Goal: Transaction & Acquisition: Obtain resource

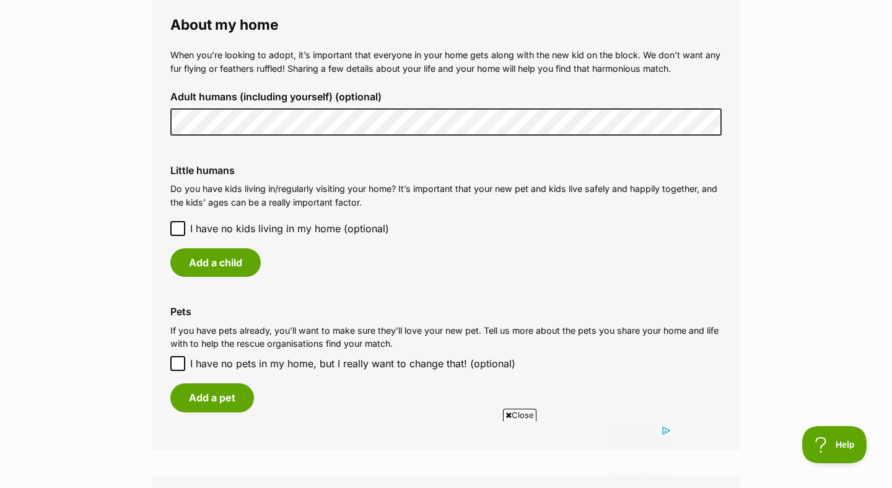
scroll to position [926, 0]
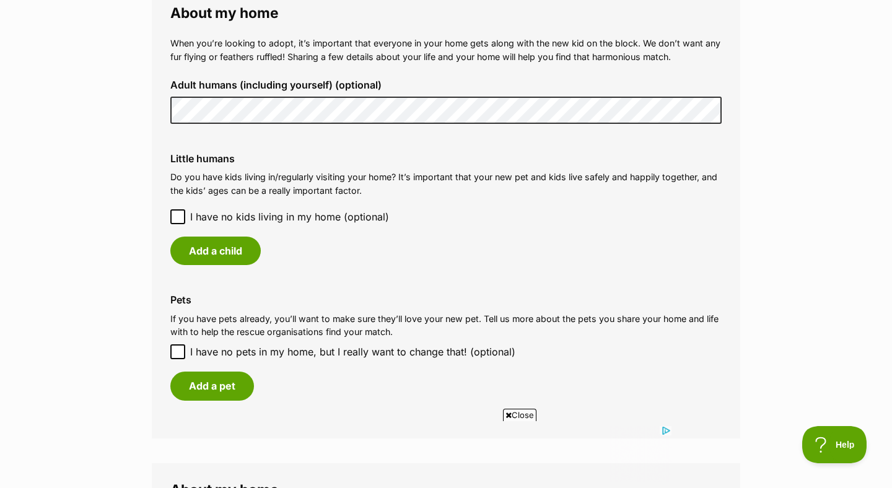
click at [180, 215] on icon at bounding box center [177, 217] width 7 height 6
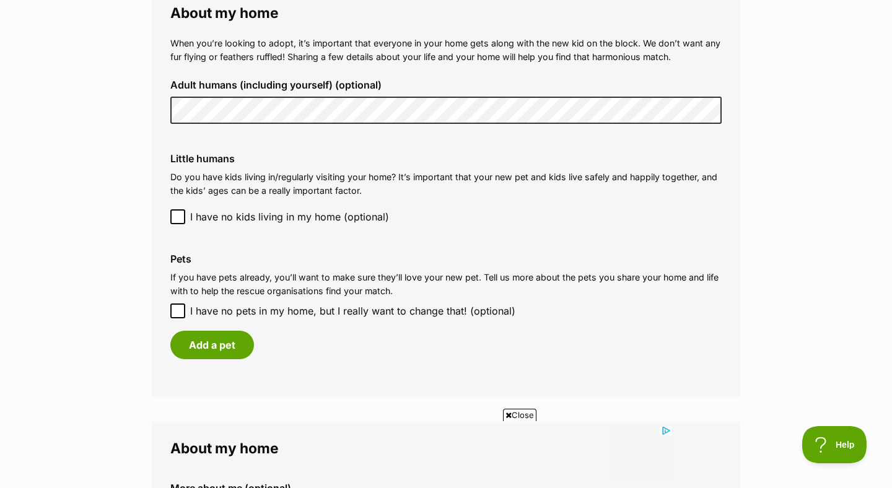
click at [177, 308] on icon at bounding box center [177, 311] width 9 height 9
click at [177, 308] on input "I have no pets in my home, but I really want to change that! (optional)" at bounding box center [177, 310] width 15 height 15
checkbox input "true"
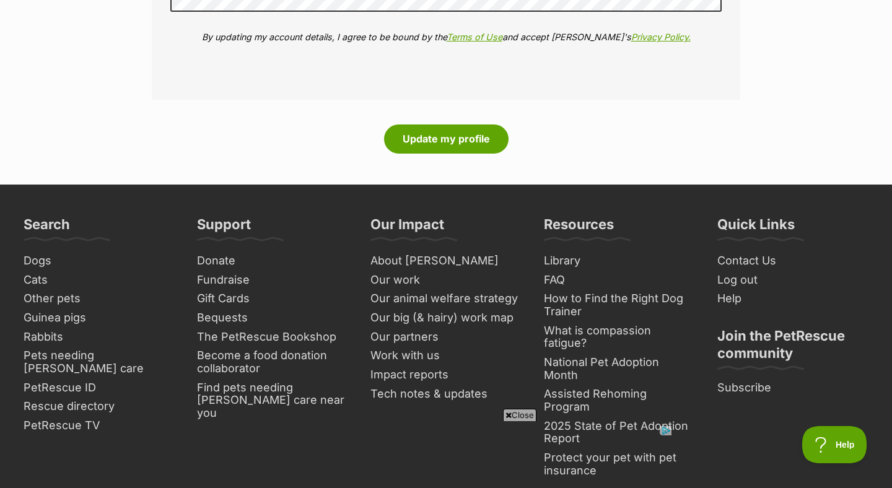
scroll to position [1558, 0]
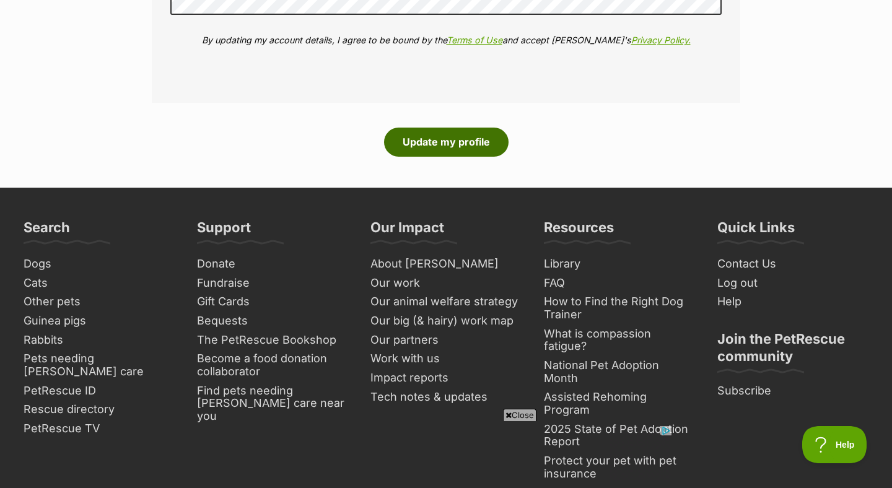
click at [408, 145] on button "Update my profile" at bounding box center [446, 142] width 124 height 28
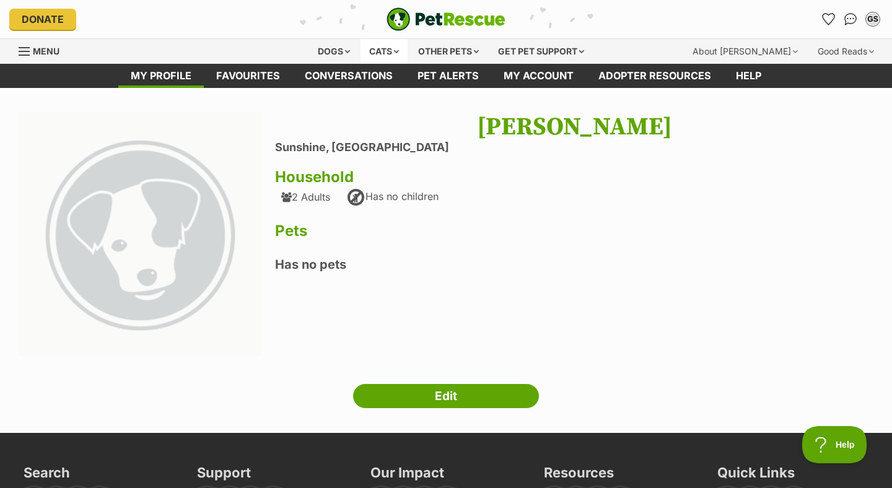
click at [372, 52] on div "Cats" at bounding box center [383, 51] width 47 height 25
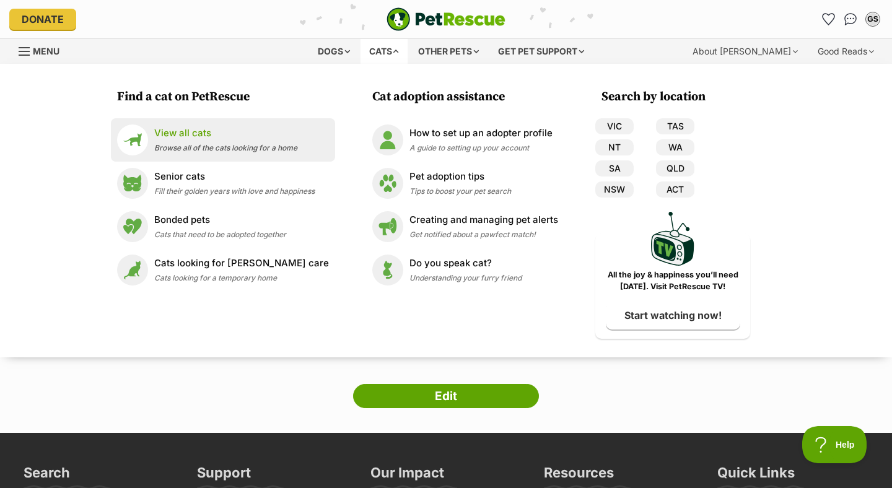
click at [250, 135] on p "View all cats" at bounding box center [225, 133] width 143 height 14
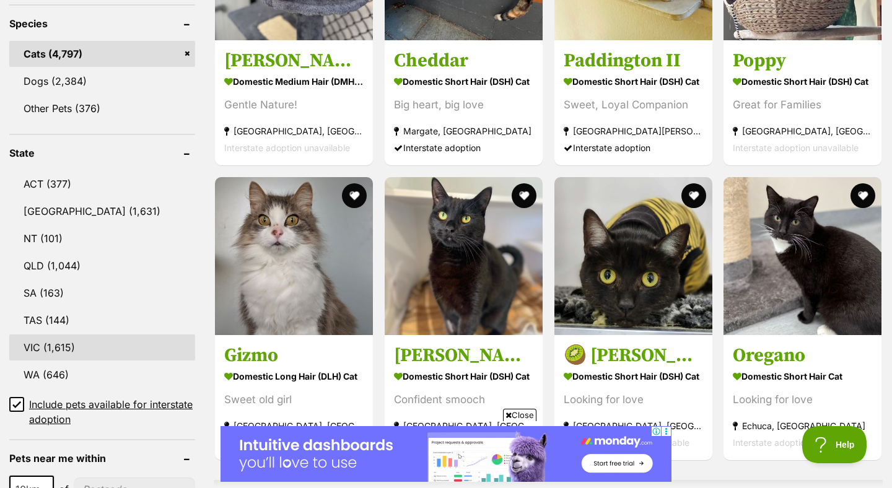
click at [126, 347] on link "VIC (1,615)" at bounding box center [102, 347] width 186 height 26
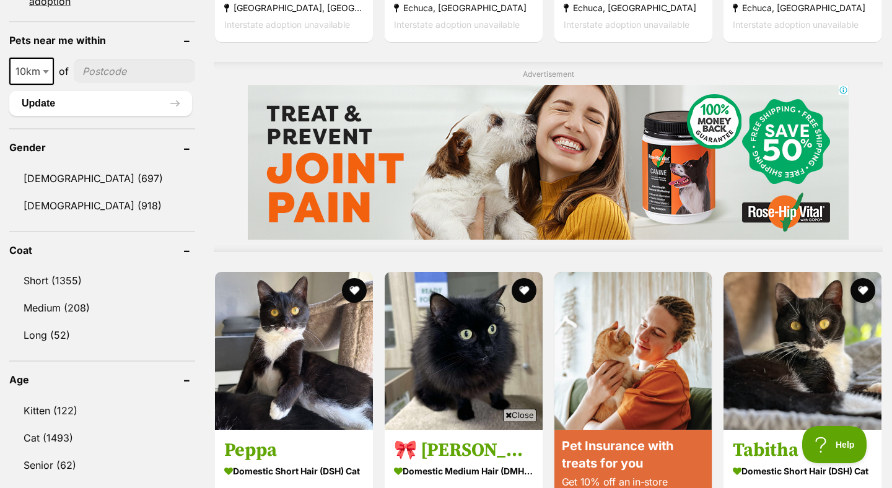
scroll to position [969, 0]
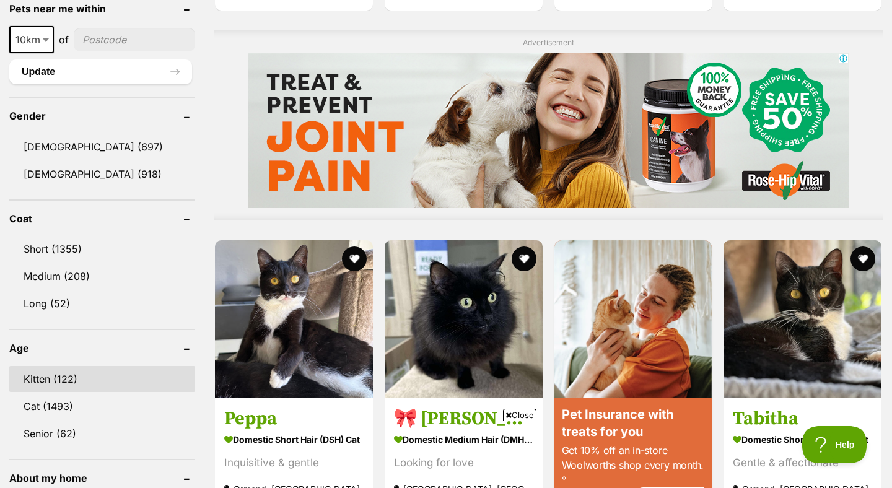
click at [71, 385] on link "Kitten (122)" at bounding box center [102, 379] width 186 height 26
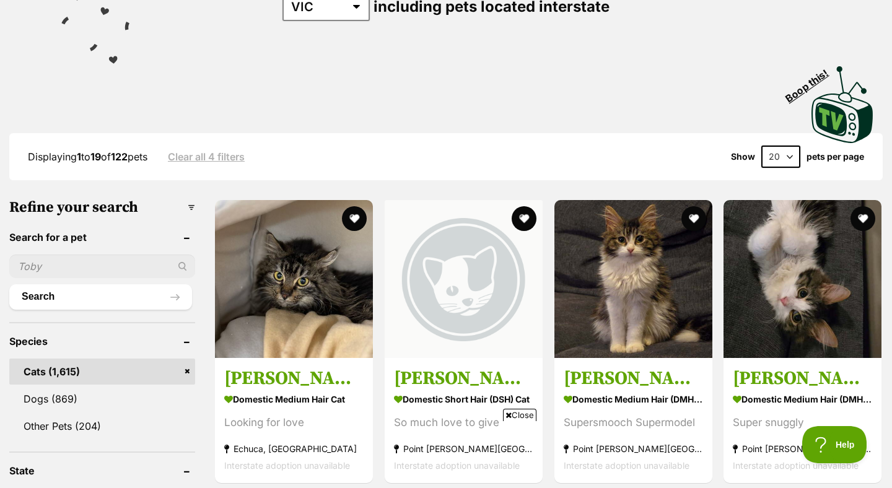
scroll to position [203, 0]
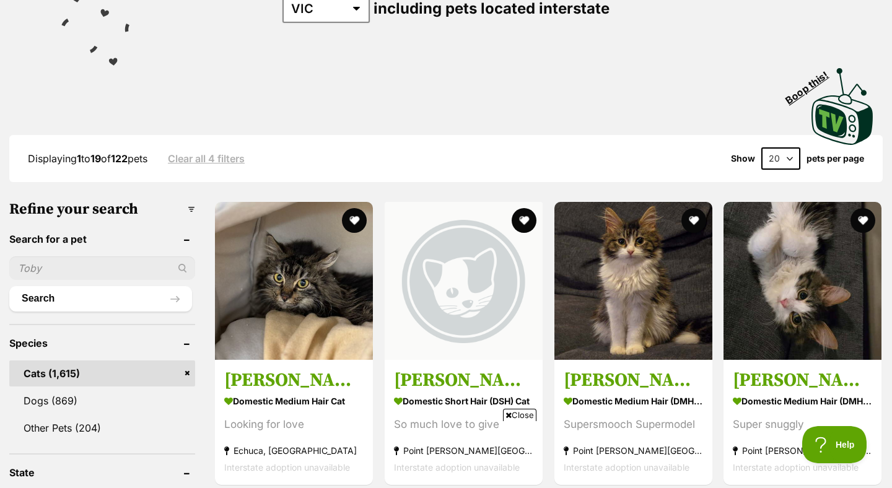
click at [777, 161] on select "20 40 60" at bounding box center [780, 158] width 39 height 22
select select "40"
click at [761, 147] on select "20 40 60" at bounding box center [780, 158] width 39 height 22
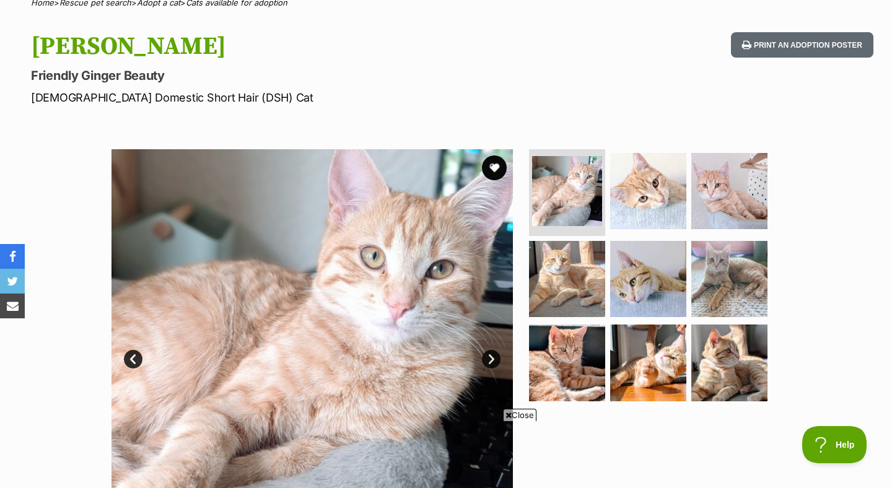
scroll to position [126, 0]
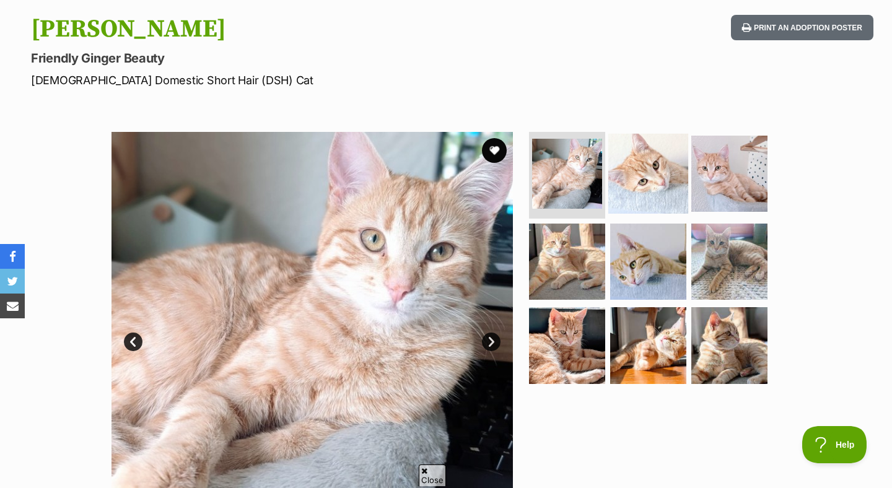
click at [662, 168] on img at bounding box center [648, 174] width 80 height 80
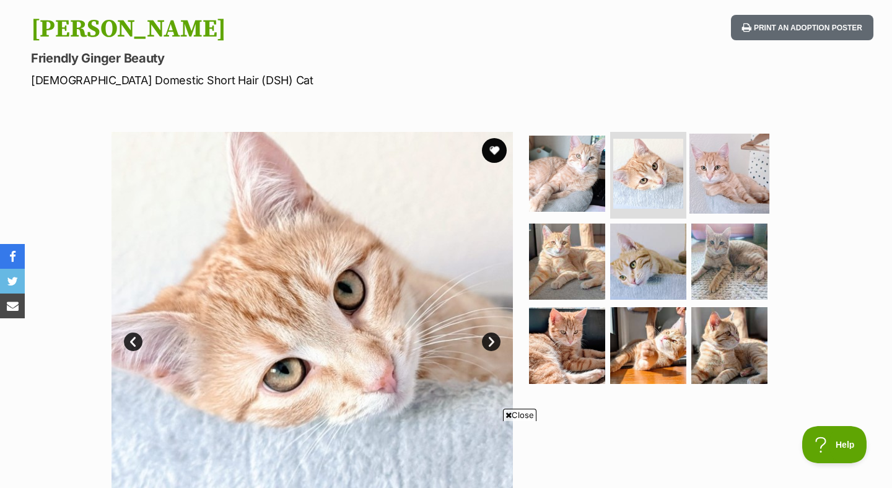
scroll to position [0, 0]
click at [718, 172] on img at bounding box center [729, 174] width 76 height 76
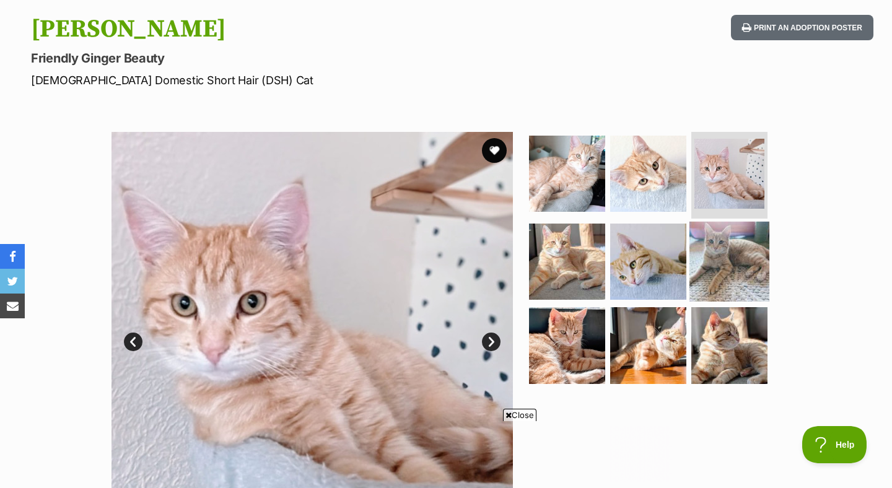
click at [721, 261] on img at bounding box center [729, 261] width 80 height 80
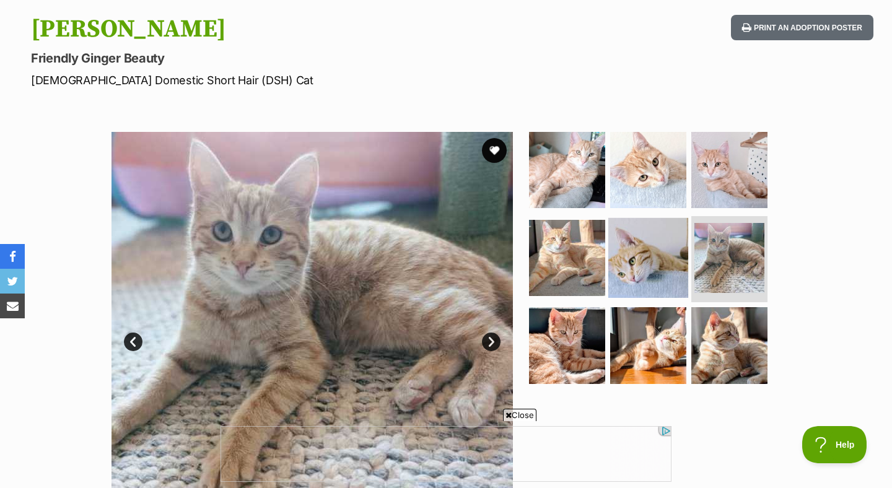
click at [632, 278] on img at bounding box center [648, 257] width 80 height 80
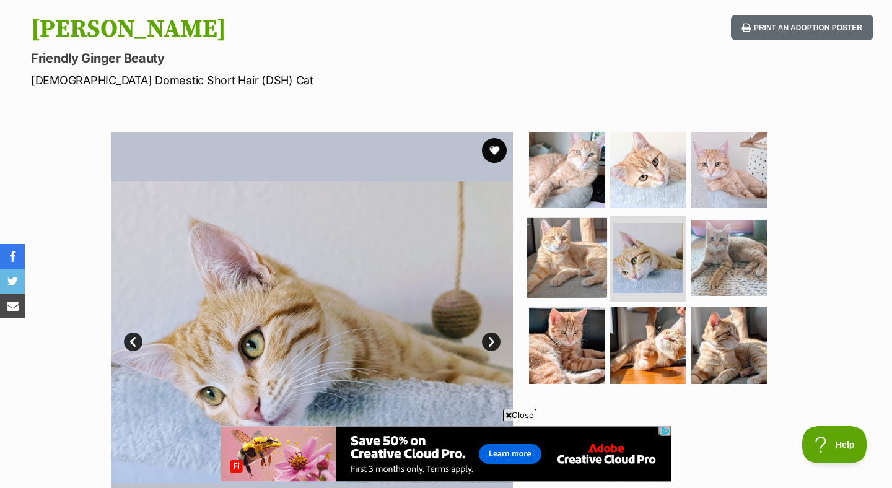
click at [574, 267] on img at bounding box center [567, 257] width 80 height 80
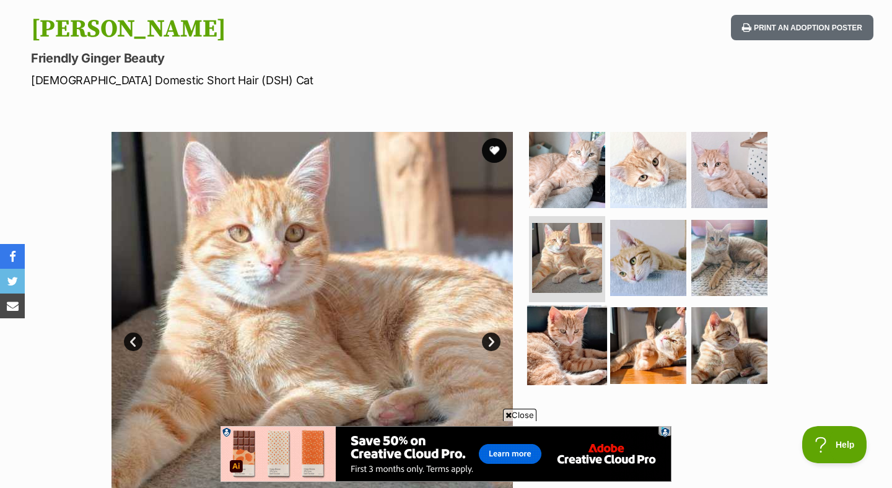
click at [577, 349] on img at bounding box center [567, 345] width 80 height 80
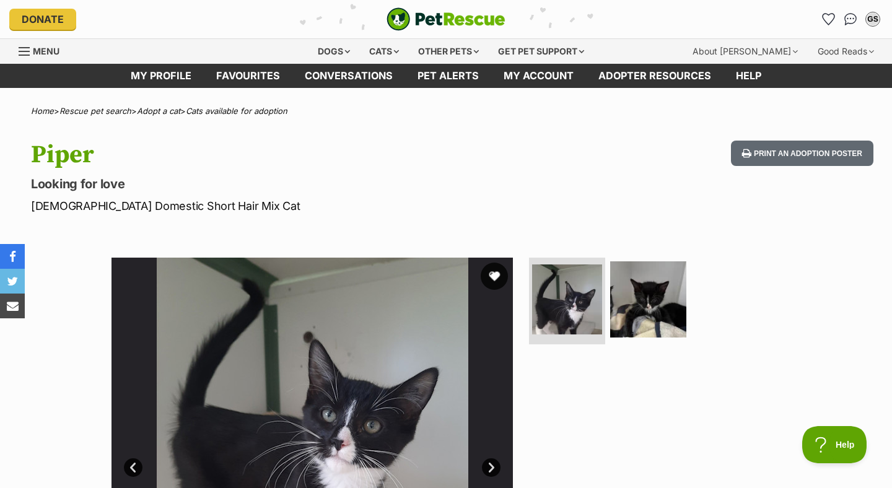
click at [493, 278] on button "favourite" at bounding box center [494, 276] width 27 height 27
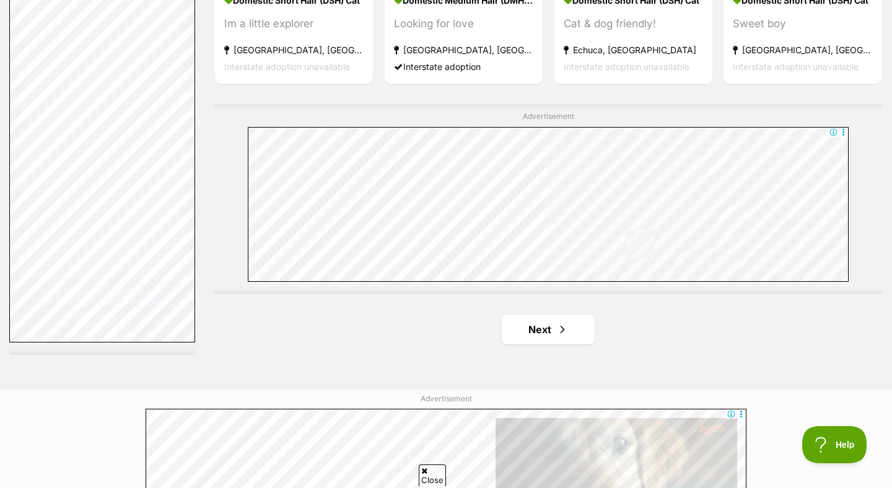
scroll to position [4275, 0]
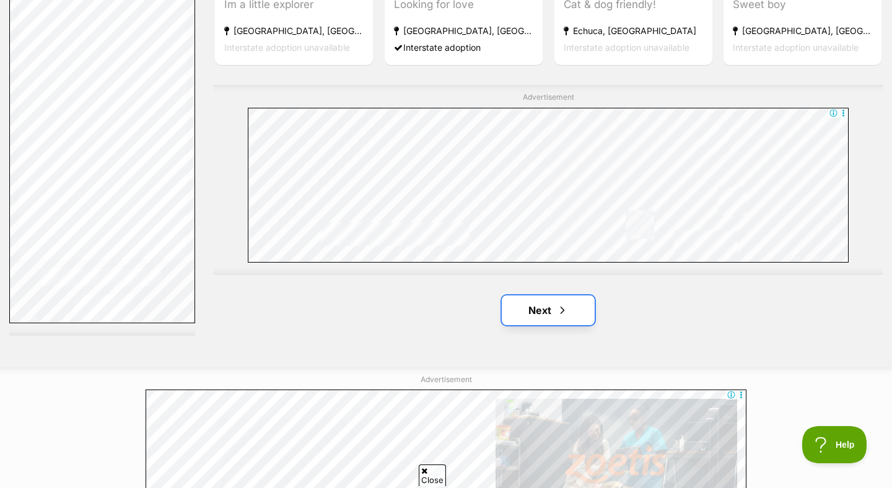
click at [544, 323] on link "Next" at bounding box center [548, 310] width 93 height 30
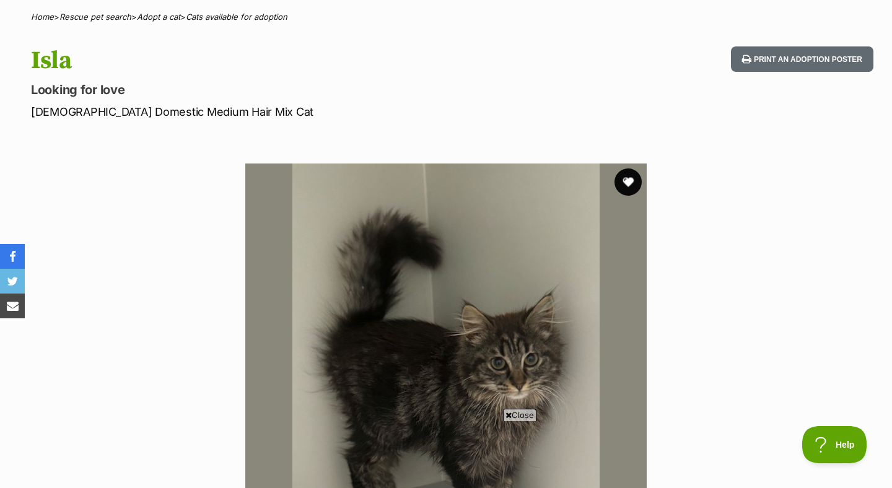
click at [627, 177] on button "favourite" at bounding box center [627, 181] width 27 height 27
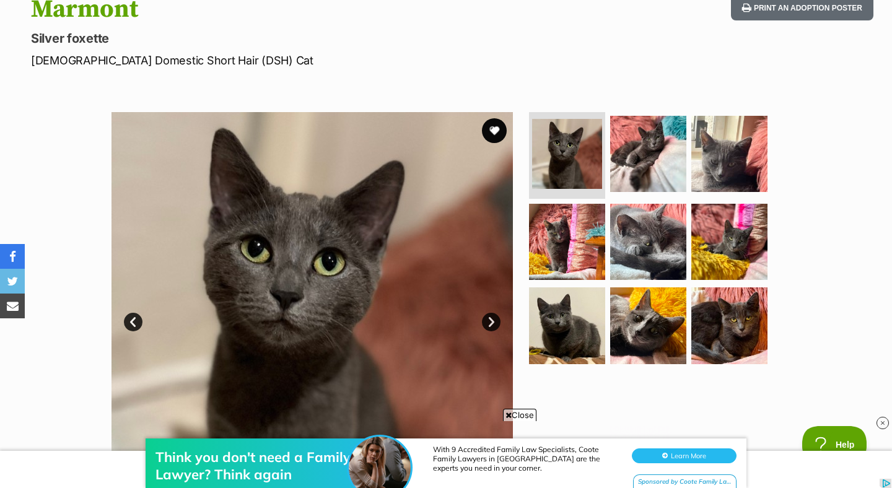
scroll to position [150, 0]
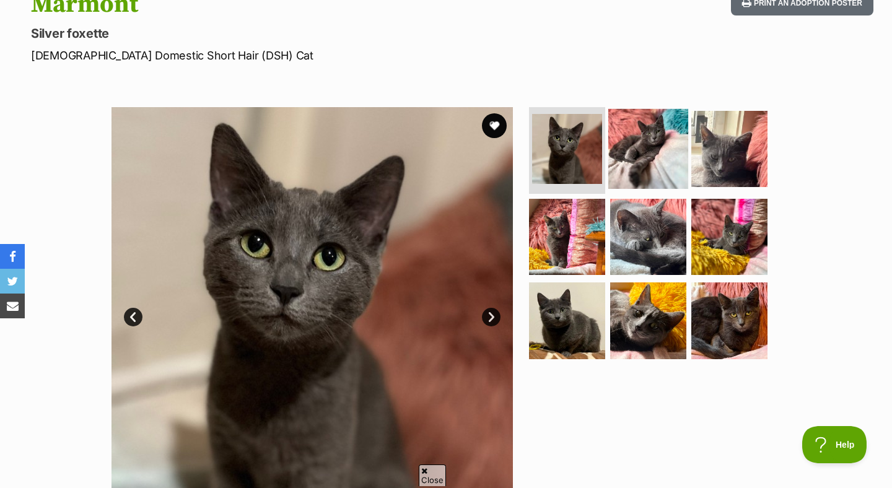
click at [658, 156] on img at bounding box center [648, 149] width 80 height 80
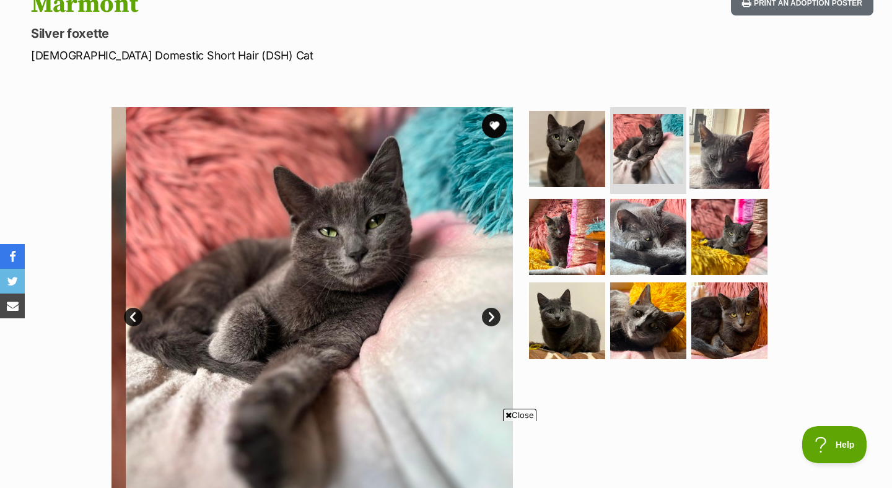
scroll to position [0, 0]
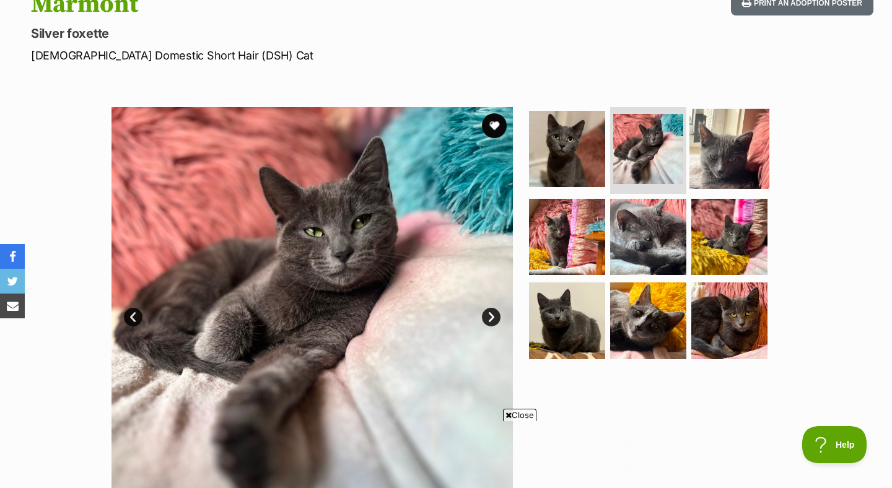
click at [734, 155] on img at bounding box center [729, 149] width 80 height 80
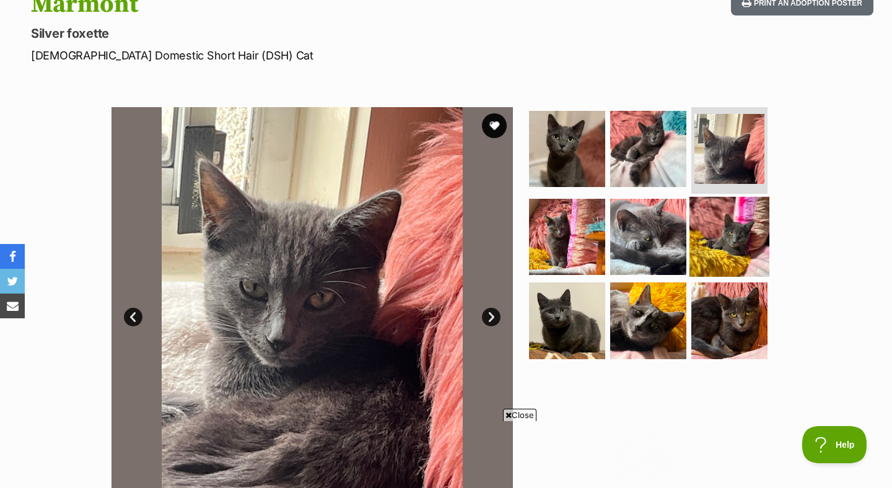
click at [735, 232] on img at bounding box center [729, 236] width 80 height 80
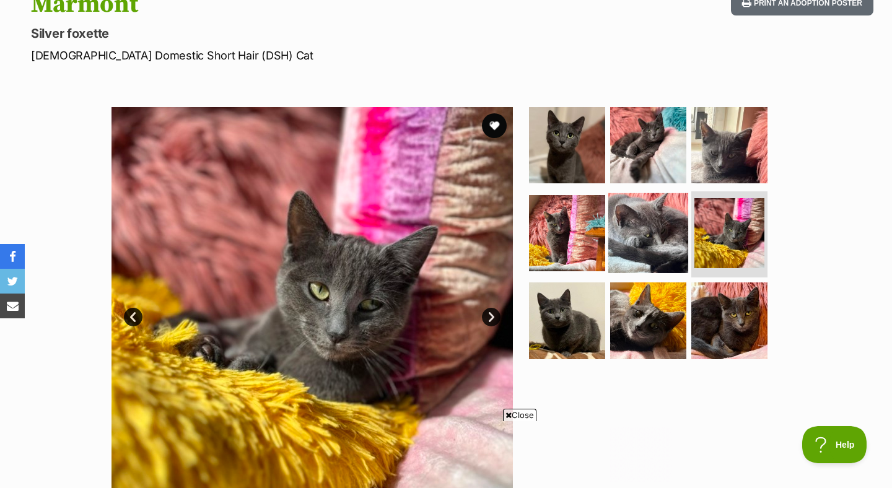
click at [663, 243] on img at bounding box center [648, 233] width 80 height 80
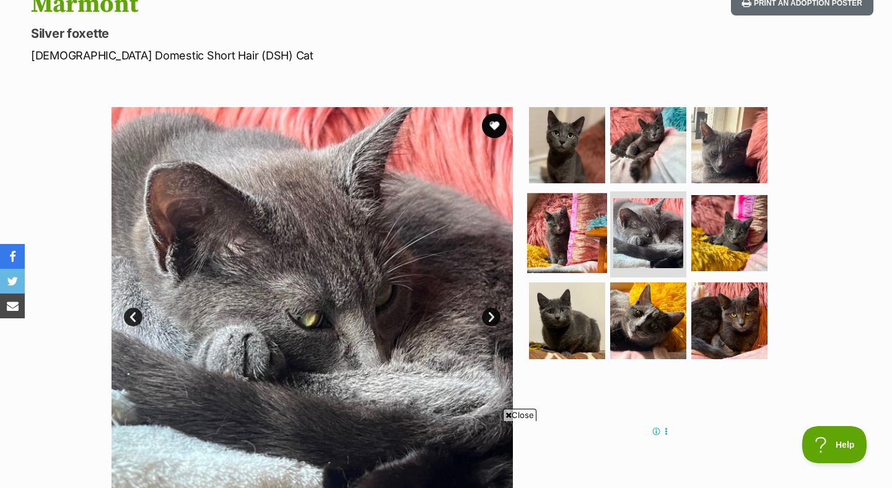
click at [586, 254] on img at bounding box center [567, 233] width 80 height 80
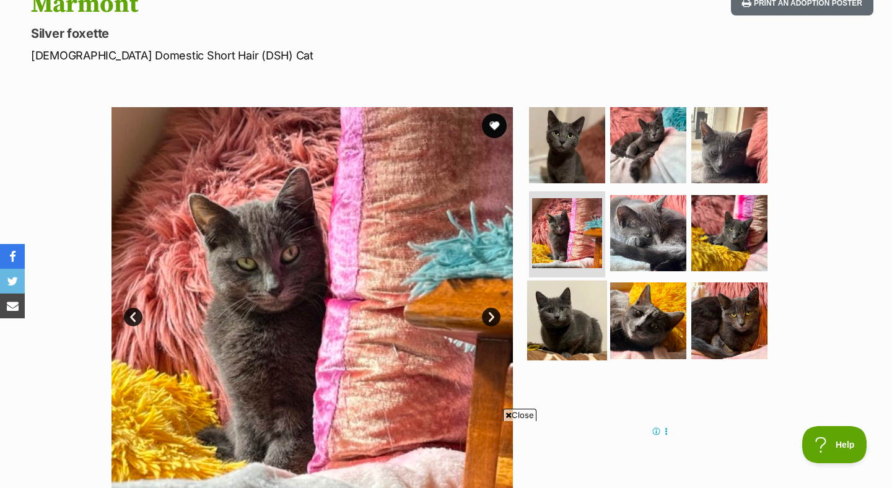
click at [580, 326] on img at bounding box center [567, 321] width 80 height 80
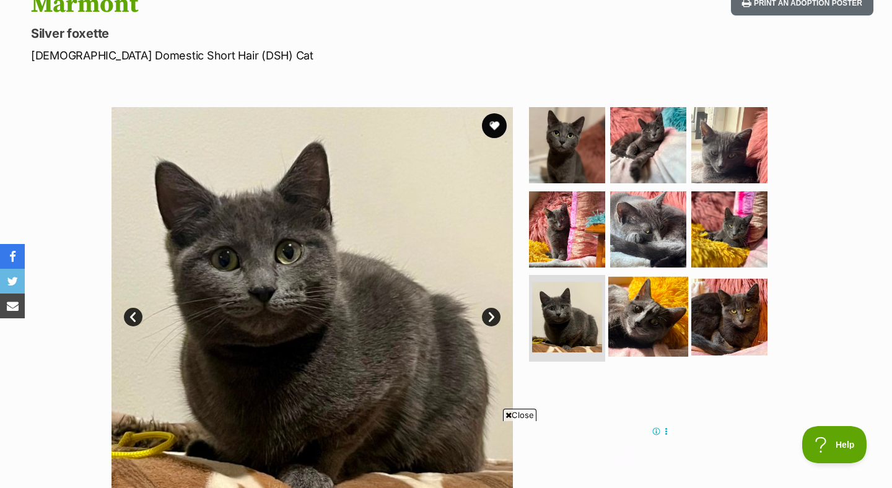
click at [630, 317] on img at bounding box center [648, 317] width 80 height 80
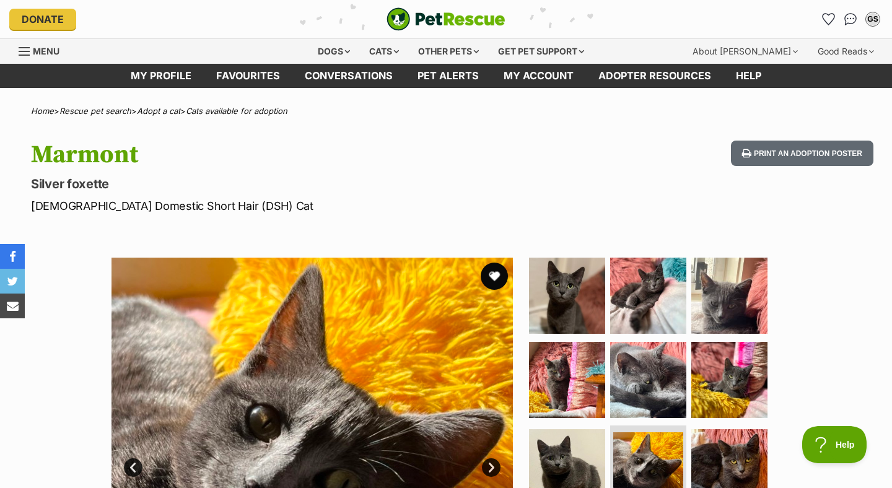
click at [499, 269] on button "favourite" at bounding box center [494, 276] width 27 height 27
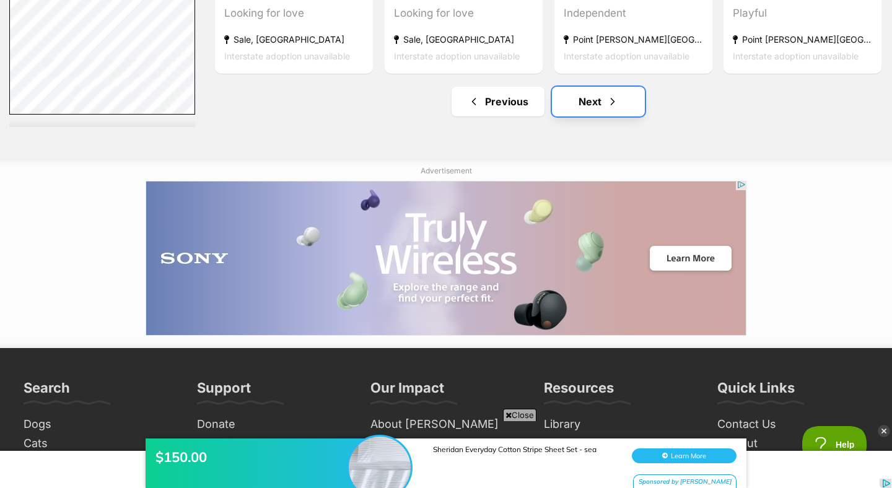
click at [574, 113] on link "Next" at bounding box center [598, 102] width 93 height 30
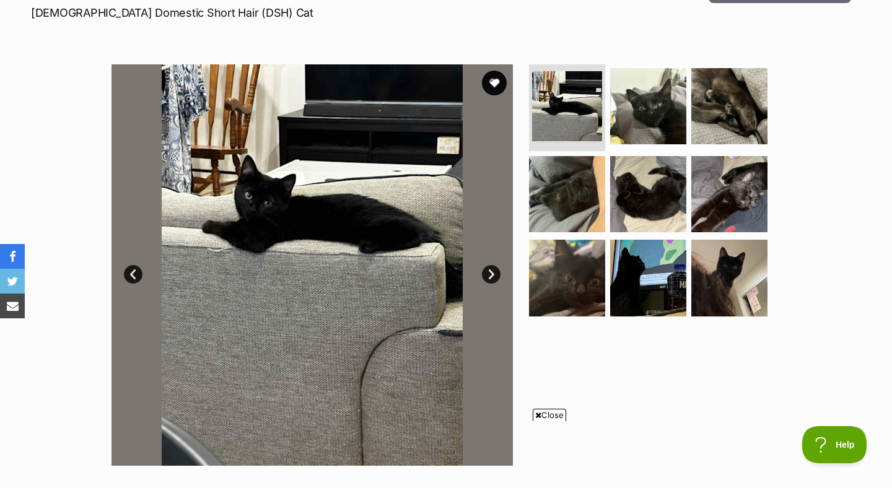
scroll to position [196, 0]
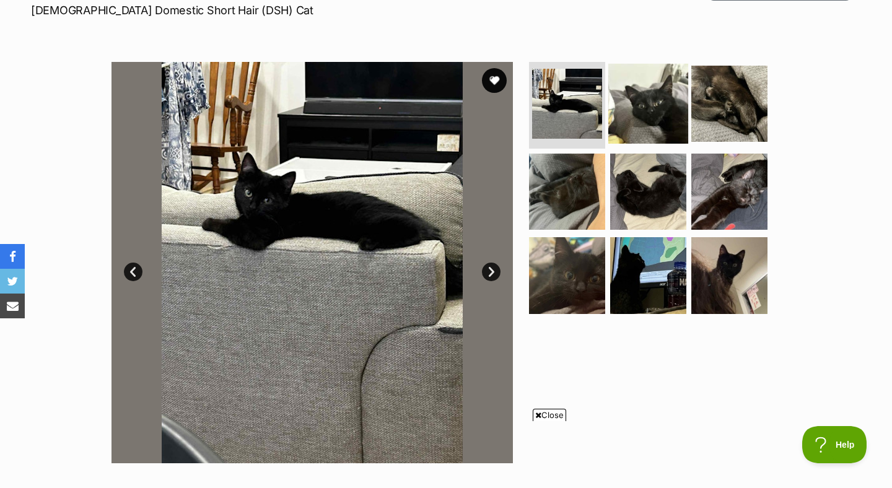
click at [671, 102] on img at bounding box center [648, 104] width 80 height 80
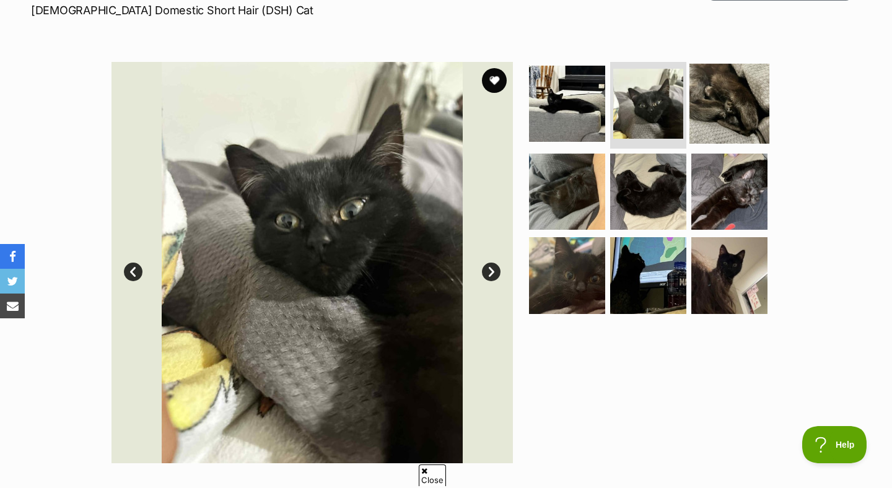
click at [728, 106] on img at bounding box center [729, 104] width 80 height 80
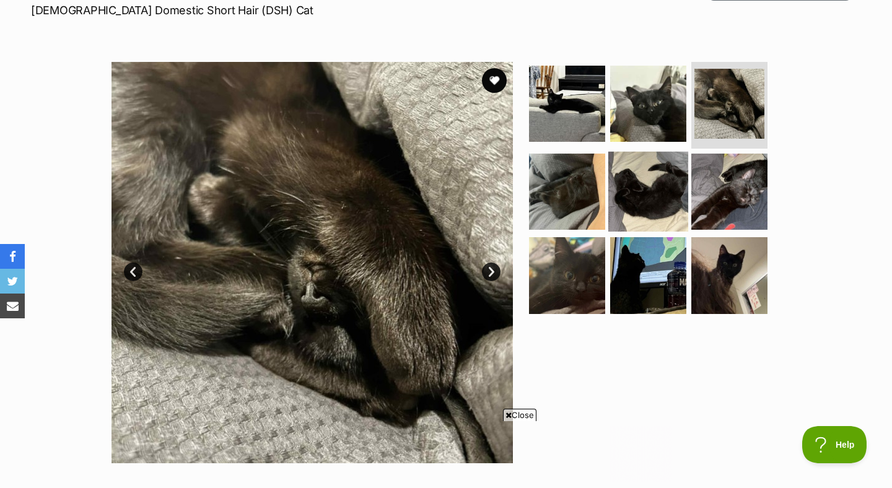
scroll to position [0, 0]
click at [646, 183] on img at bounding box center [648, 191] width 80 height 80
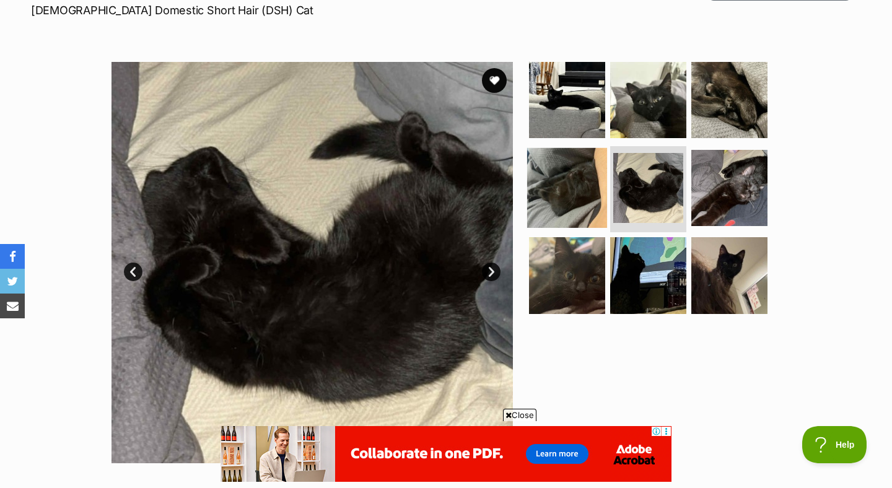
click at [591, 194] on img at bounding box center [567, 187] width 80 height 80
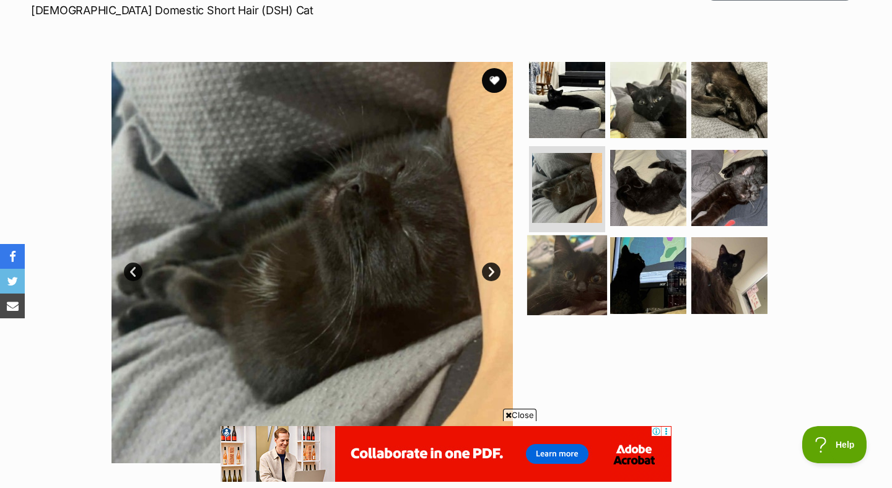
click at [580, 276] on img at bounding box center [567, 275] width 80 height 80
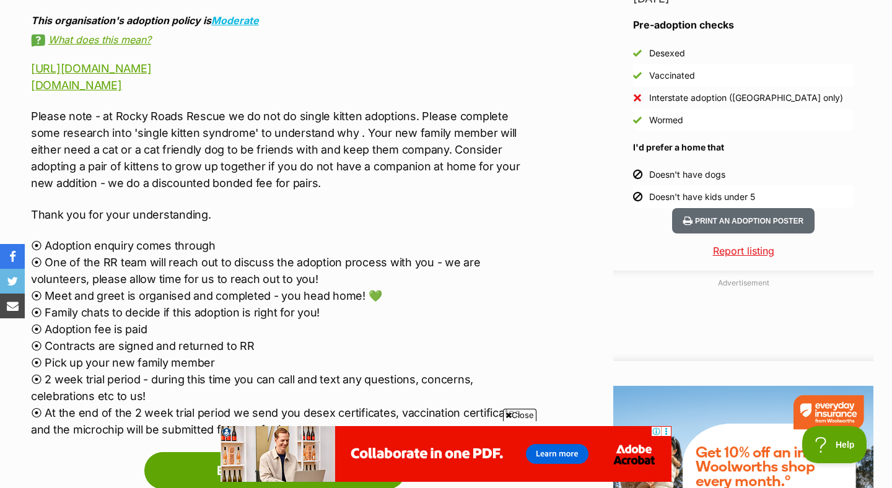
scroll to position [1158, 0]
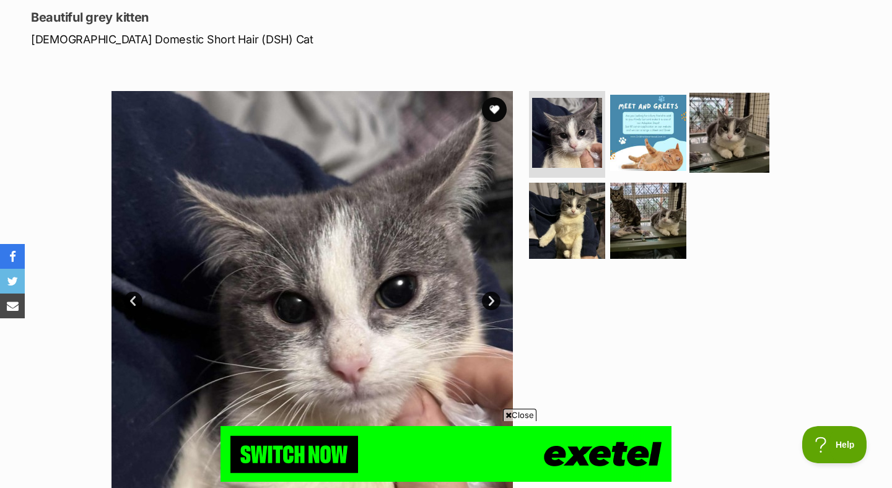
click at [705, 143] on img at bounding box center [729, 133] width 80 height 80
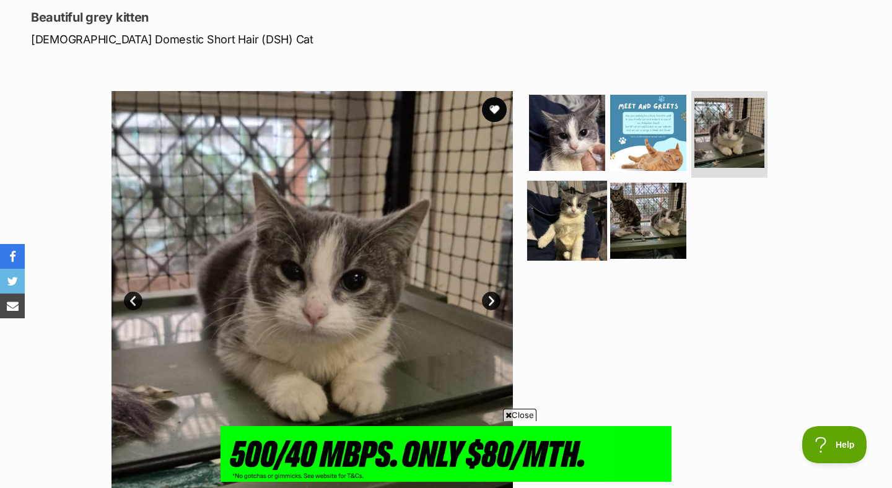
click at [573, 223] on img at bounding box center [567, 220] width 80 height 80
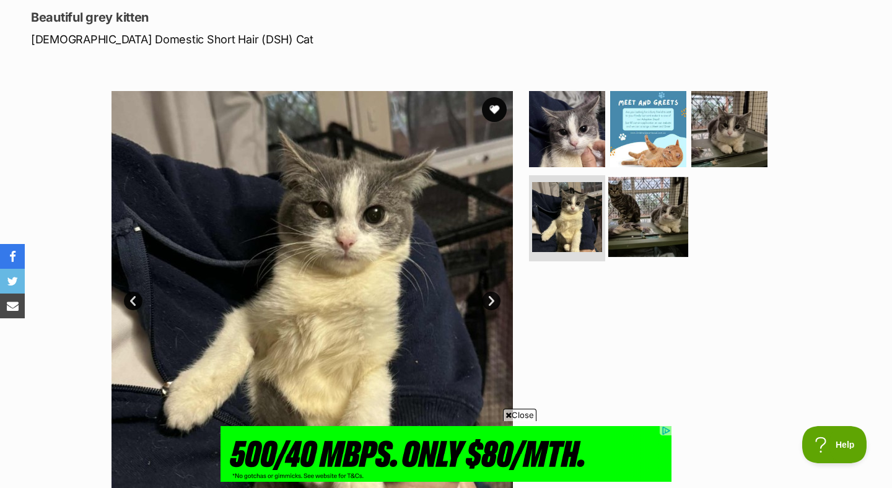
click at [636, 225] on img at bounding box center [648, 216] width 80 height 80
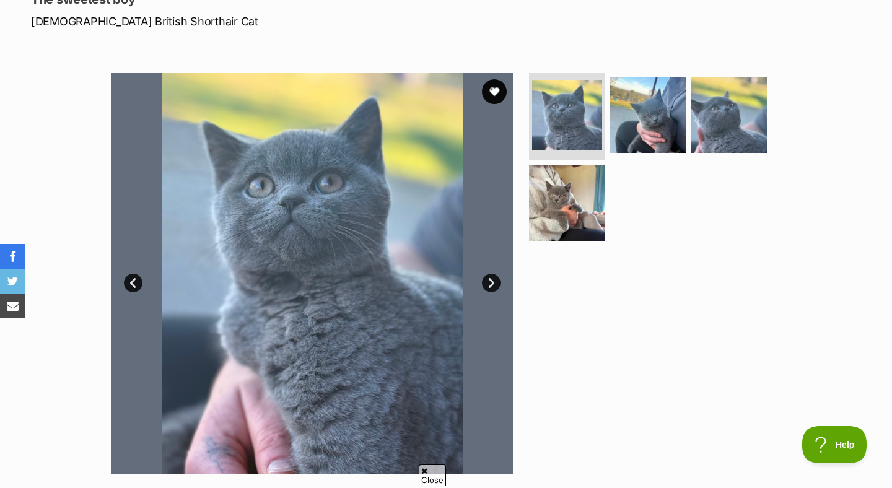
scroll to position [189, 0]
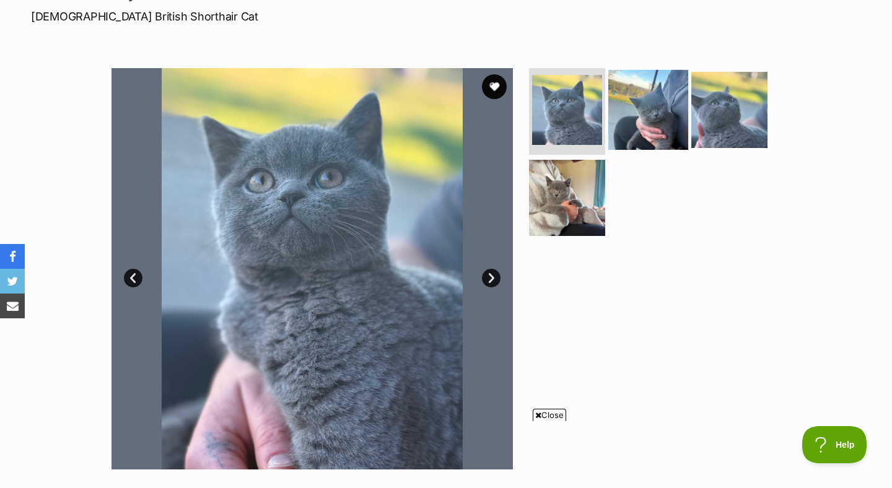
click at [640, 148] on link at bounding box center [648, 146] width 80 height 14
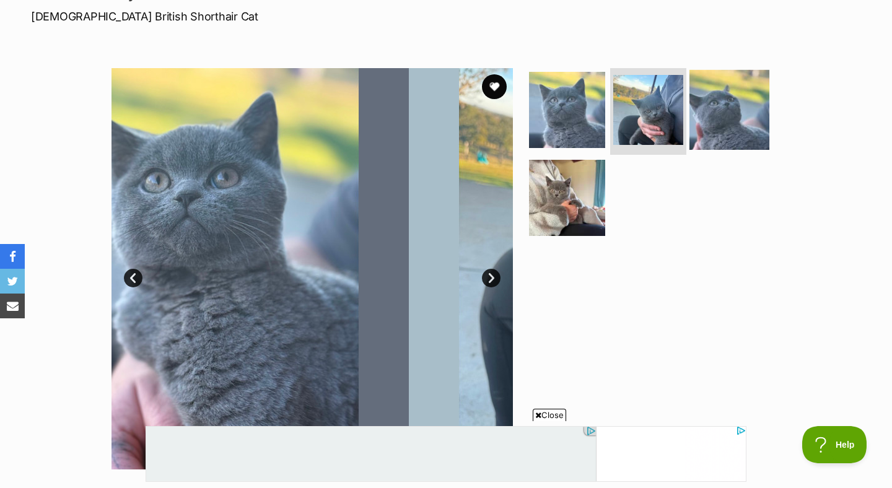
scroll to position [0, 0]
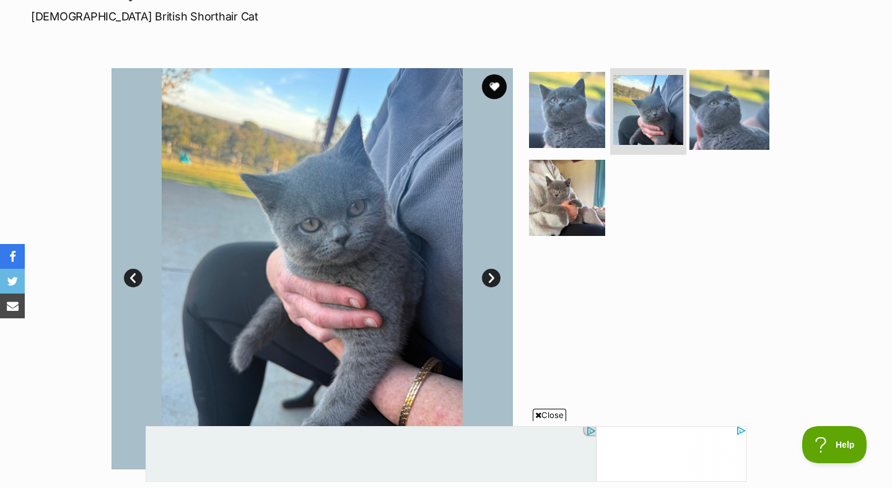
click at [725, 116] on img at bounding box center [729, 110] width 80 height 80
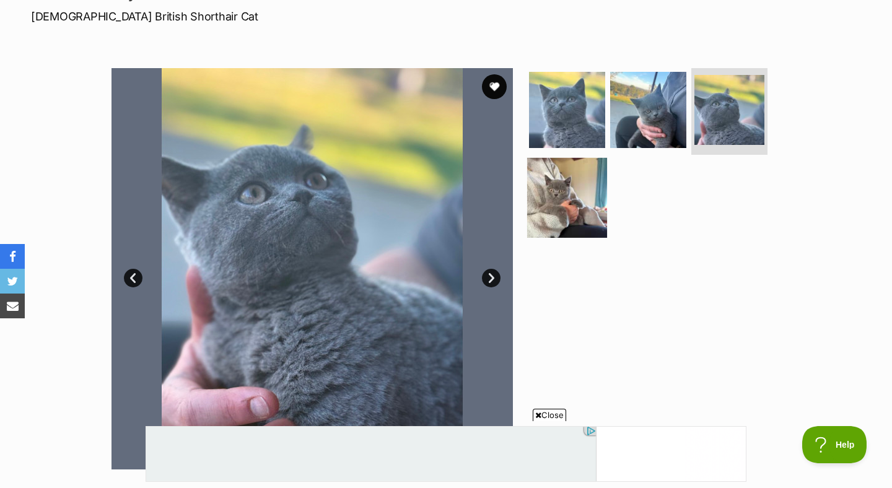
click at [591, 197] on img at bounding box center [567, 197] width 80 height 80
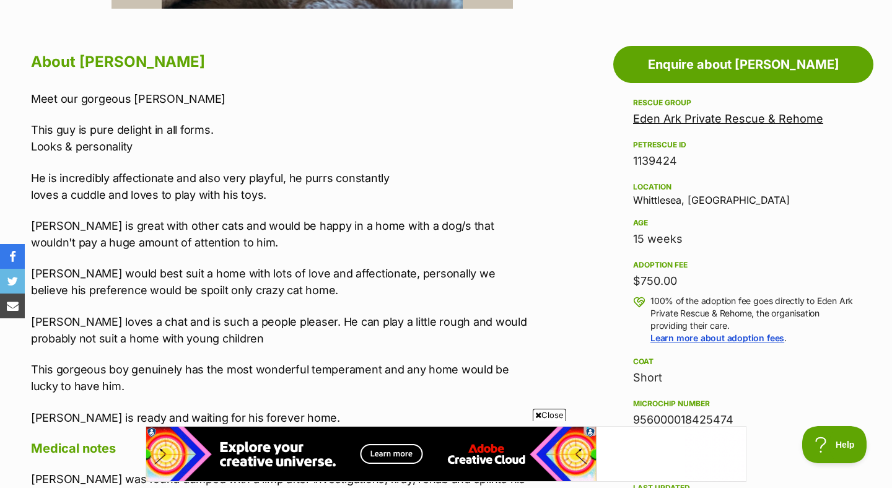
scroll to position [651, 0]
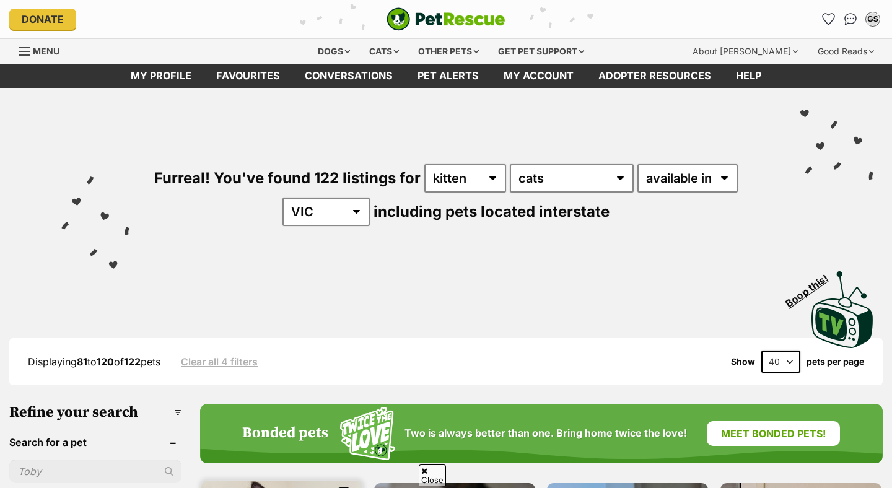
scroll to position [328, 0]
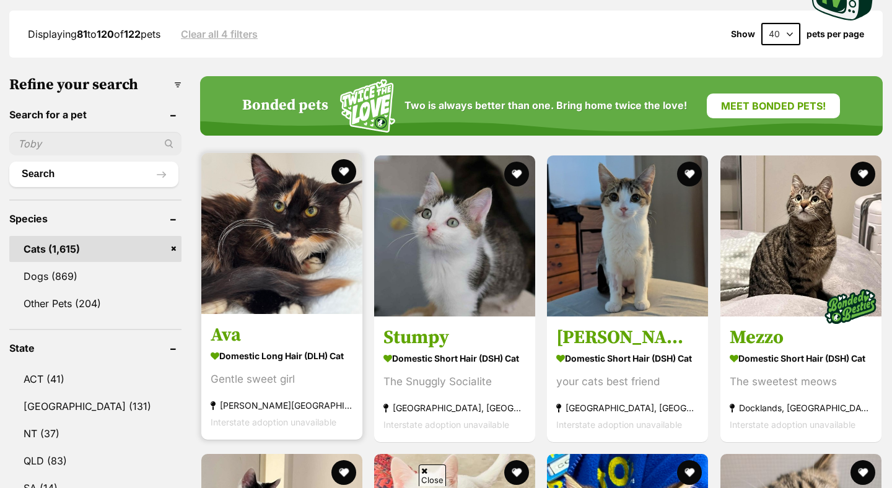
click at [320, 217] on img at bounding box center [281, 233] width 161 height 161
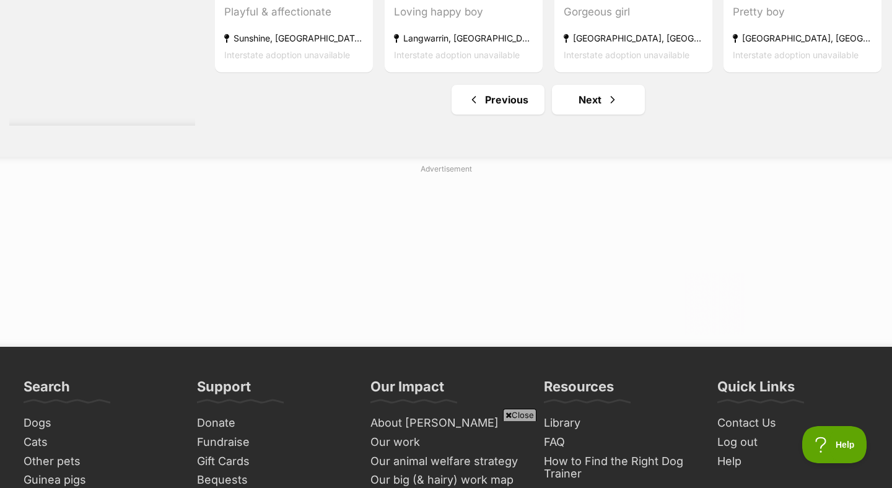
scroll to position [4470, 0]
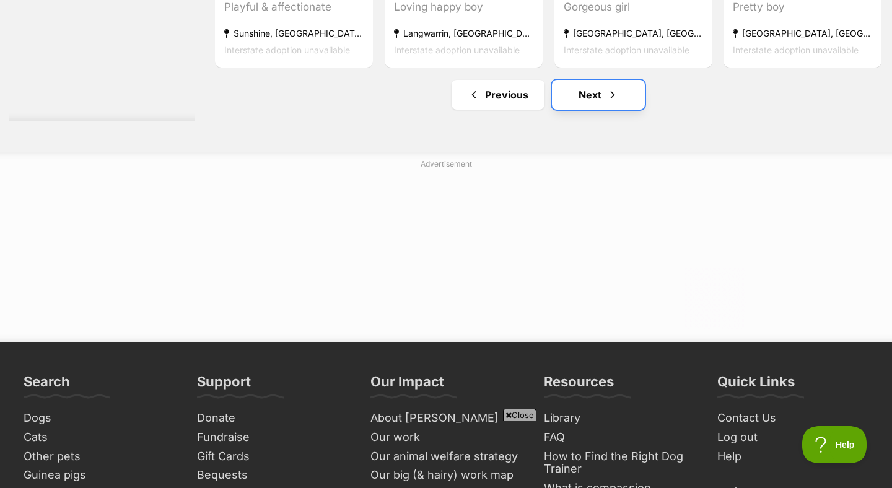
click at [593, 102] on link "Next" at bounding box center [598, 95] width 93 height 30
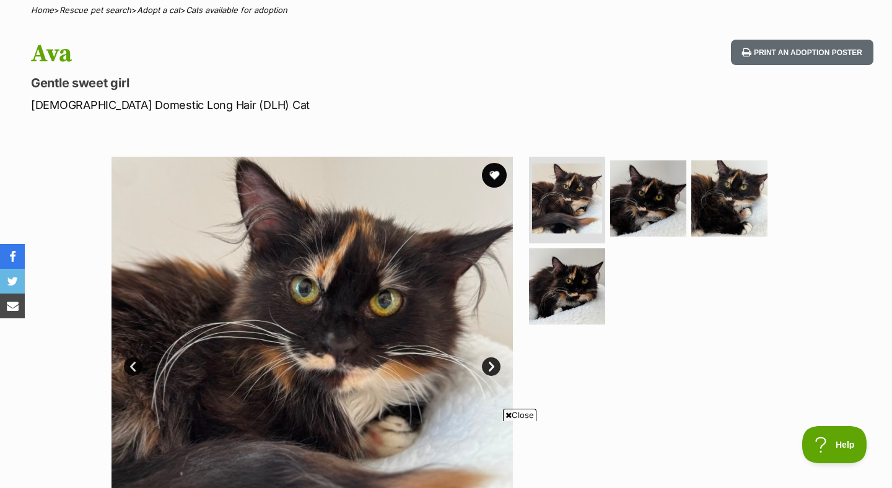
scroll to position [105, 0]
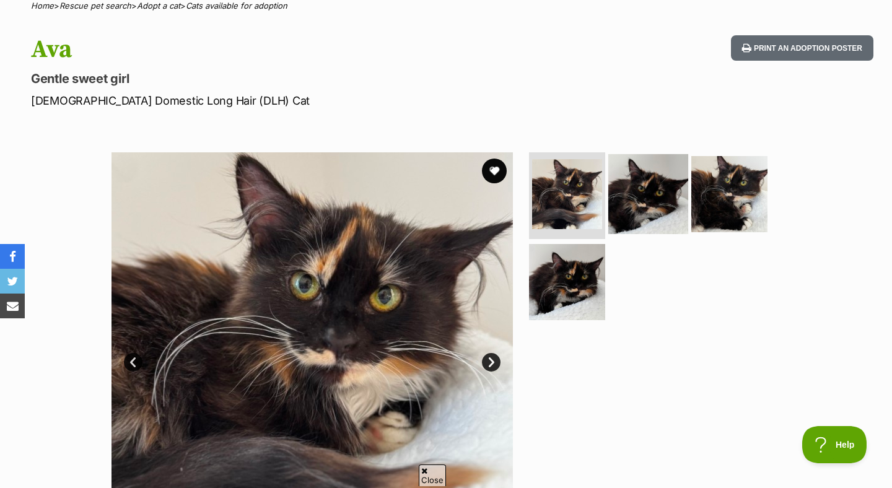
click at [642, 195] on img at bounding box center [648, 194] width 80 height 80
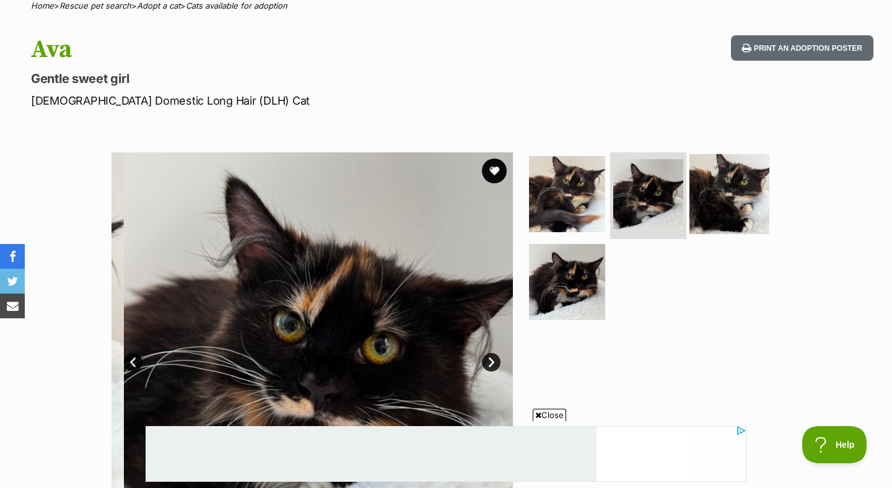
scroll to position [0, 0]
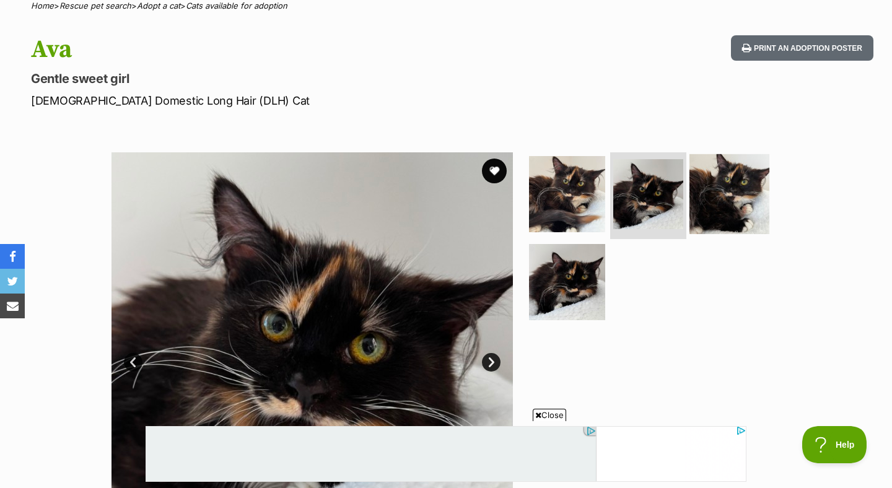
click at [720, 196] on img at bounding box center [729, 194] width 80 height 80
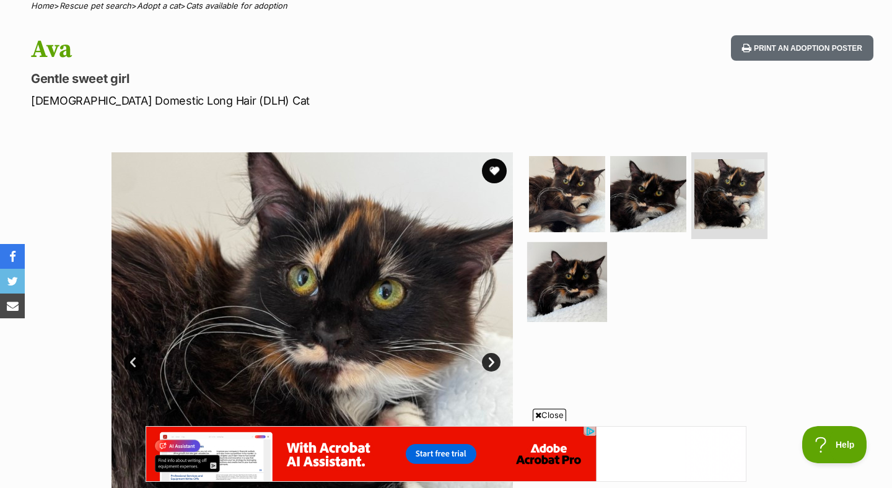
click at [569, 287] on img at bounding box center [567, 282] width 80 height 80
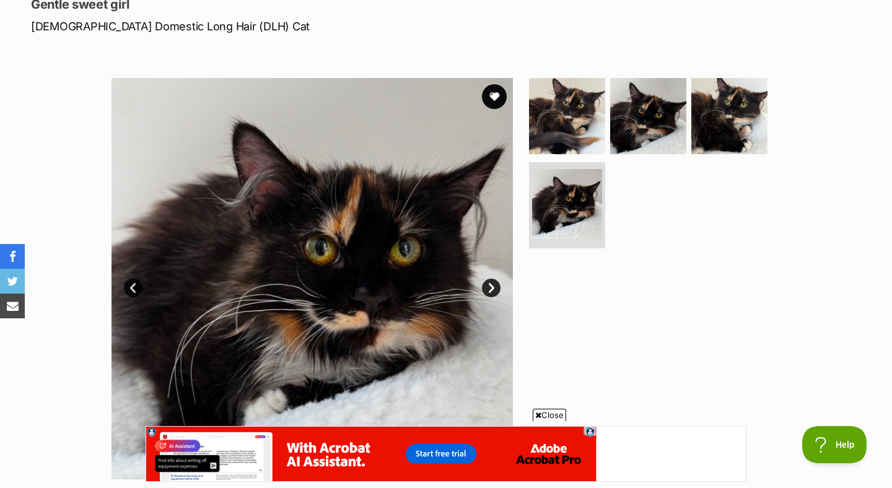
scroll to position [163, 0]
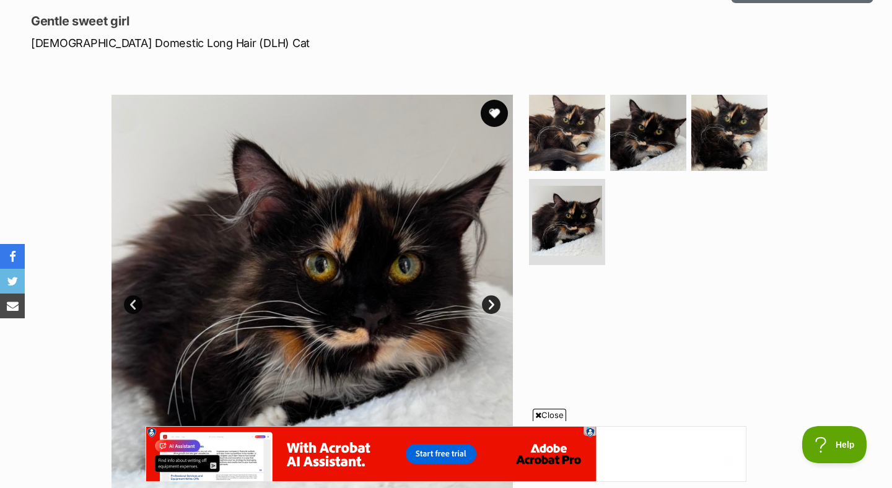
click at [495, 116] on button "favourite" at bounding box center [494, 113] width 27 height 27
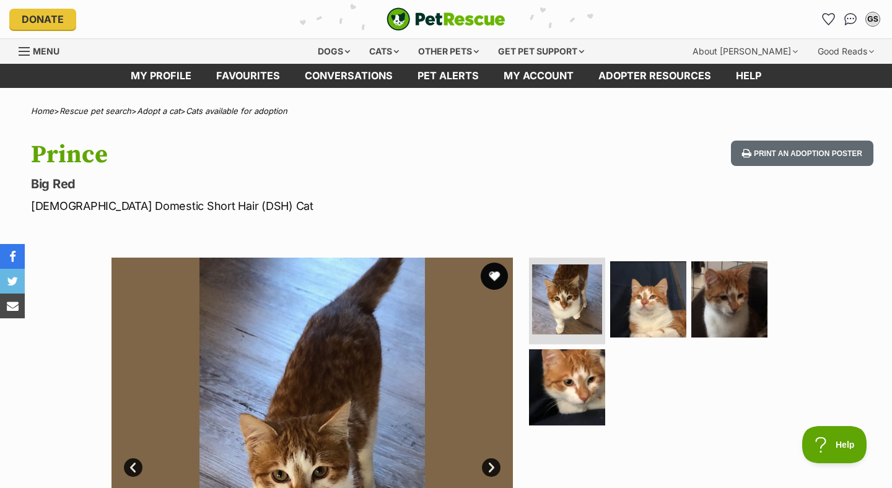
click at [492, 274] on button "favourite" at bounding box center [494, 276] width 27 height 27
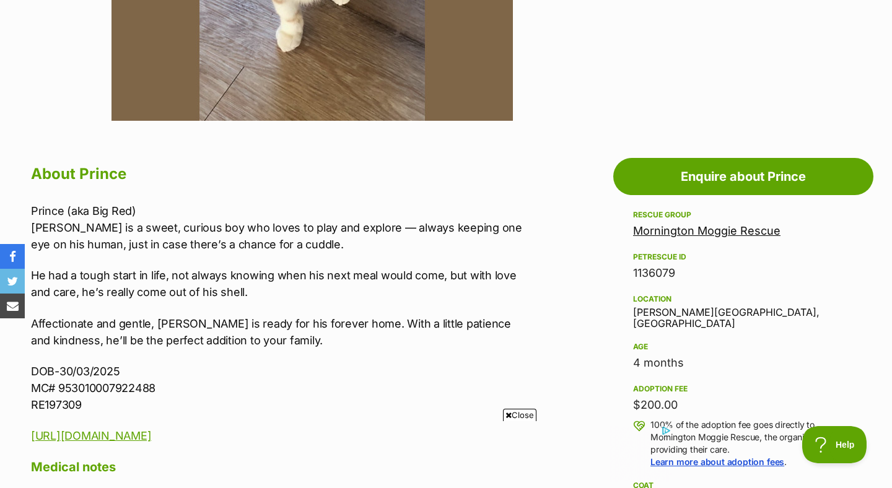
scroll to position [606, 0]
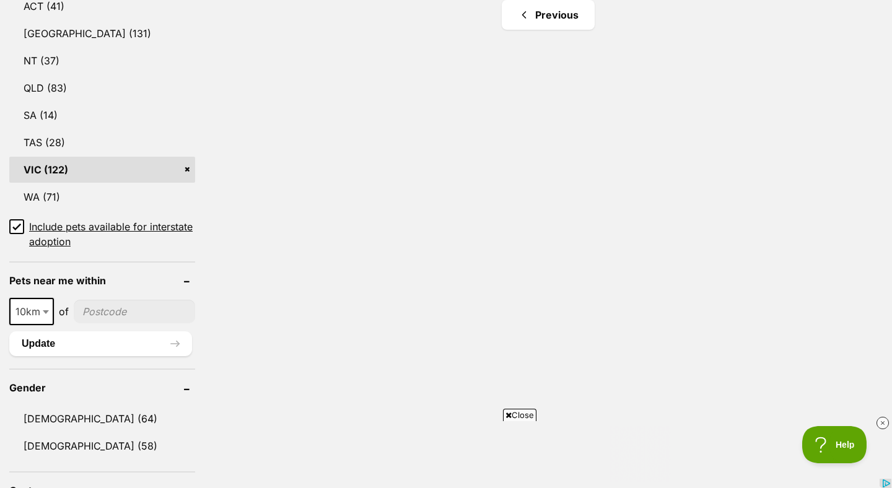
click at [17, 227] on icon at bounding box center [16, 227] width 7 height 6
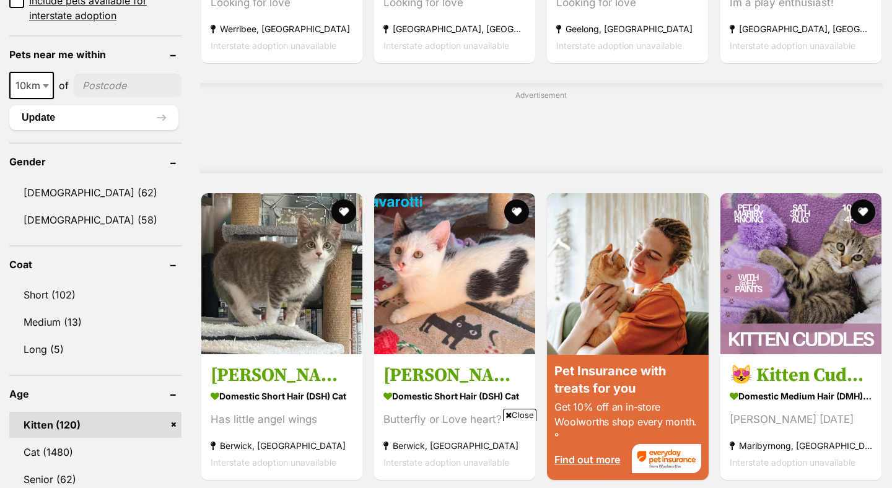
scroll to position [951, 0]
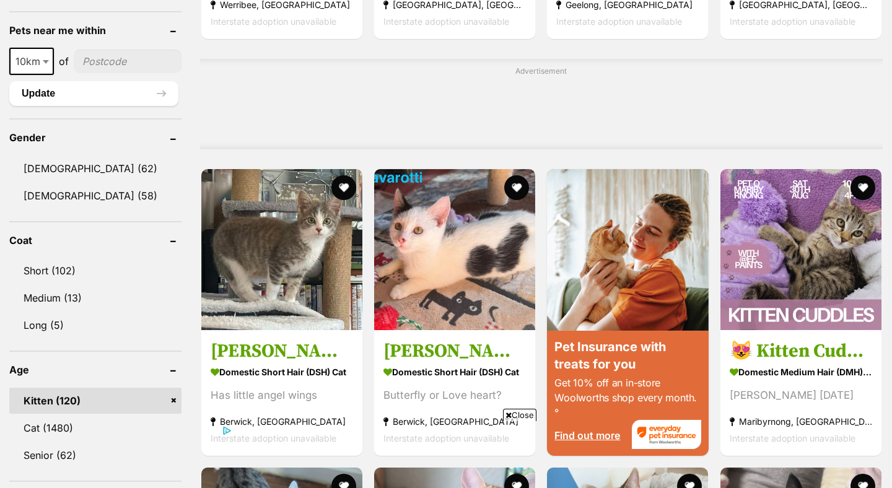
click at [170, 399] on link "Kitten (120)" at bounding box center [95, 401] width 172 height 26
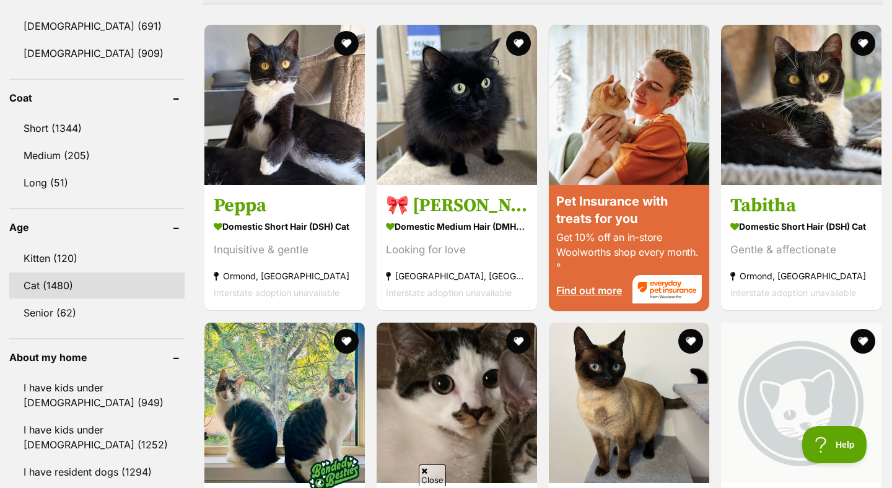
click at [128, 287] on link "Cat (1480)" at bounding box center [96, 285] width 175 height 26
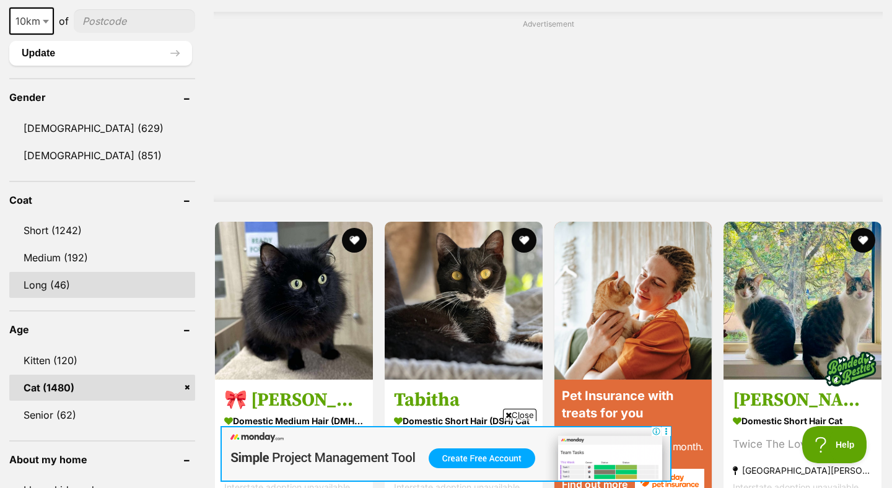
click at [131, 291] on link "Long (46)" at bounding box center [102, 285] width 186 height 26
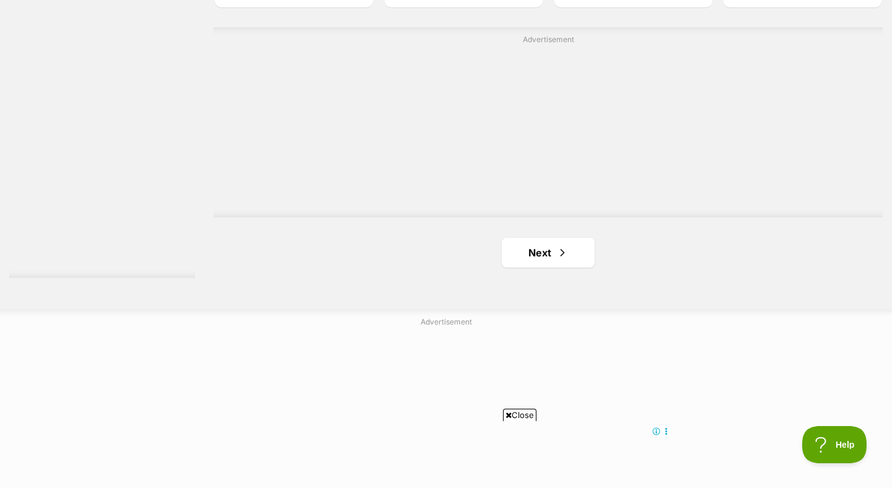
scroll to position [4334, 0]
click at [553, 255] on link "Next" at bounding box center [548, 252] width 93 height 30
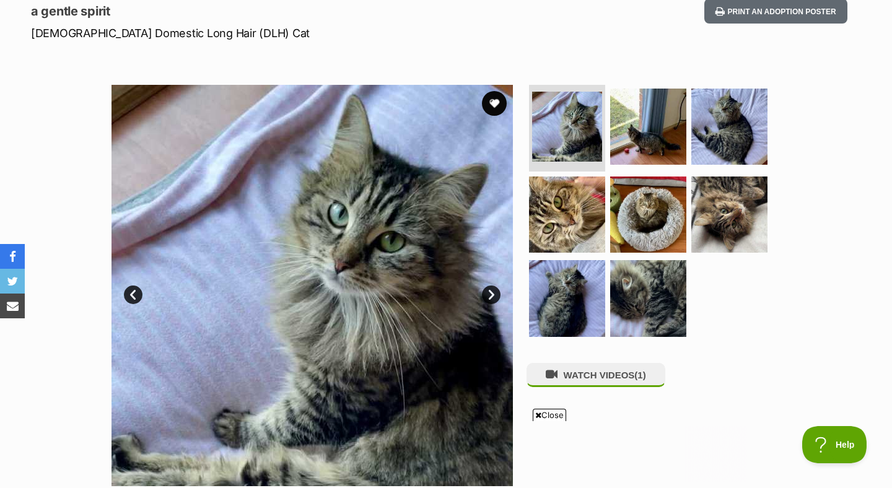
scroll to position [177, 0]
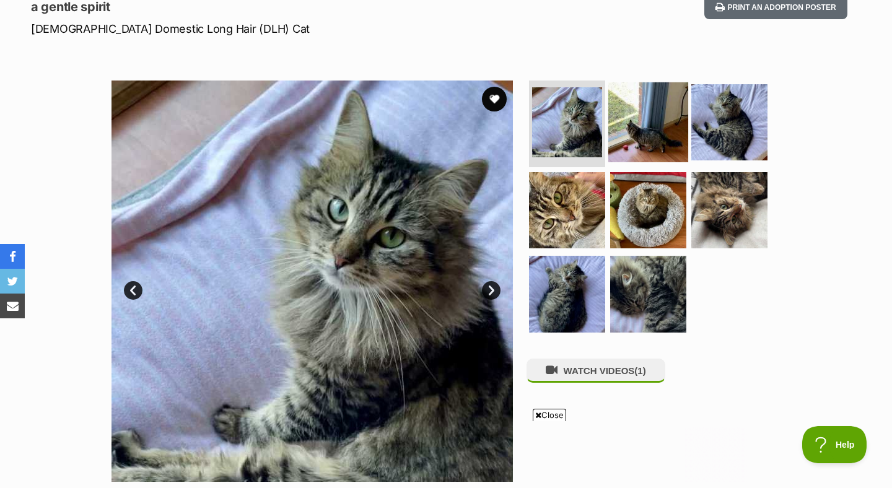
click at [625, 142] on img at bounding box center [648, 122] width 80 height 80
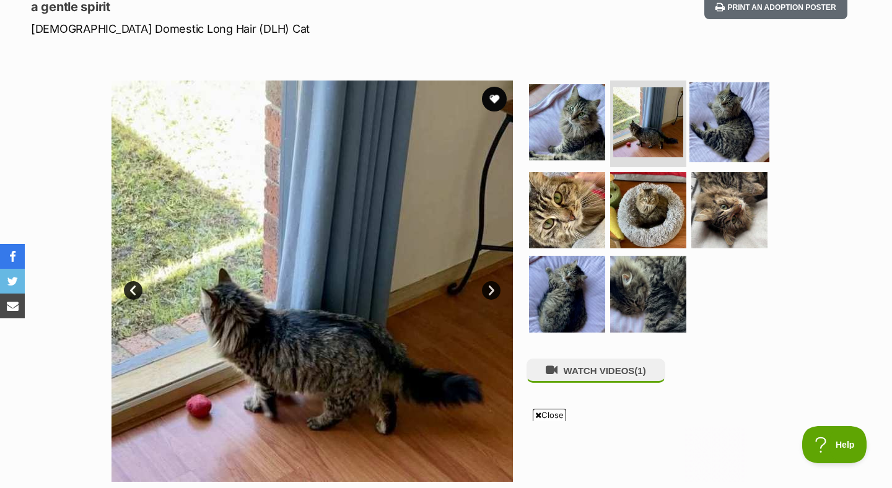
click at [740, 128] on img at bounding box center [729, 122] width 80 height 80
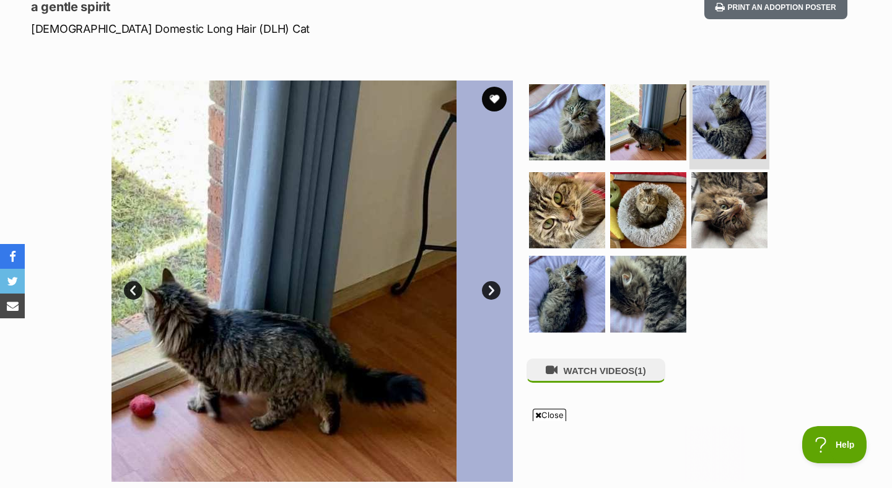
scroll to position [0, 0]
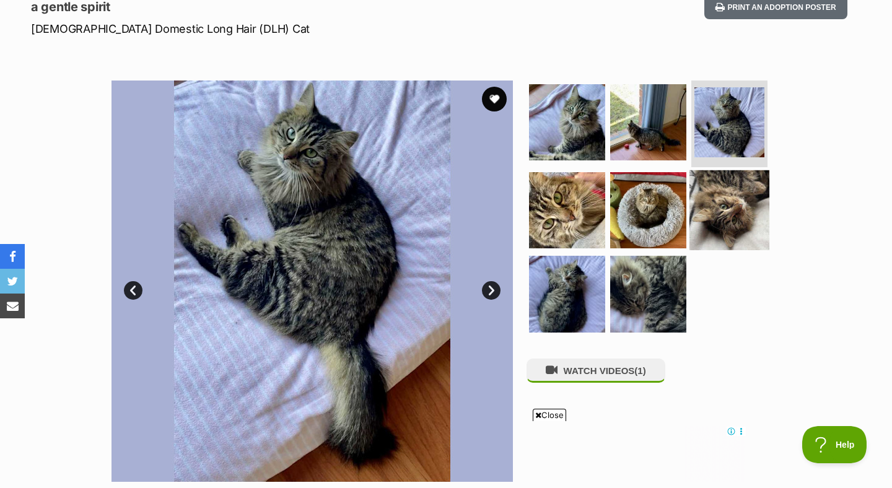
click at [721, 189] on img at bounding box center [729, 210] width 80 height 80
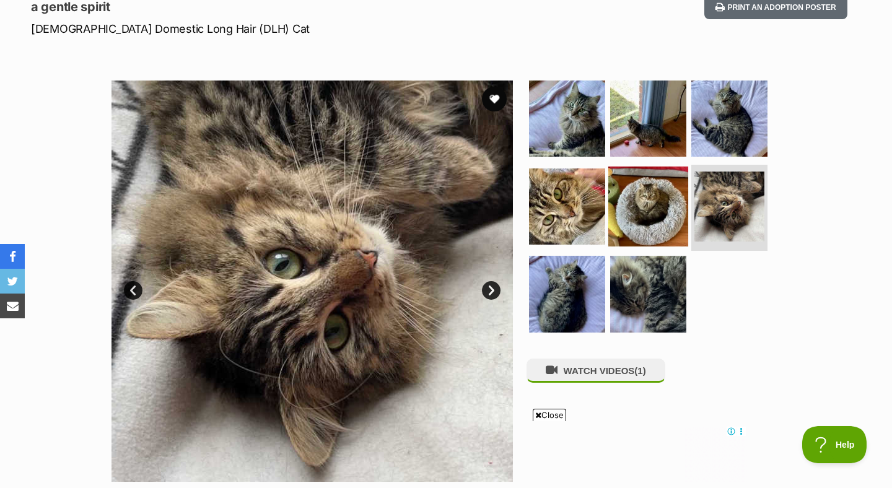
click at [645, 217] on img at bounding box center [648, 206] width 80 height 80
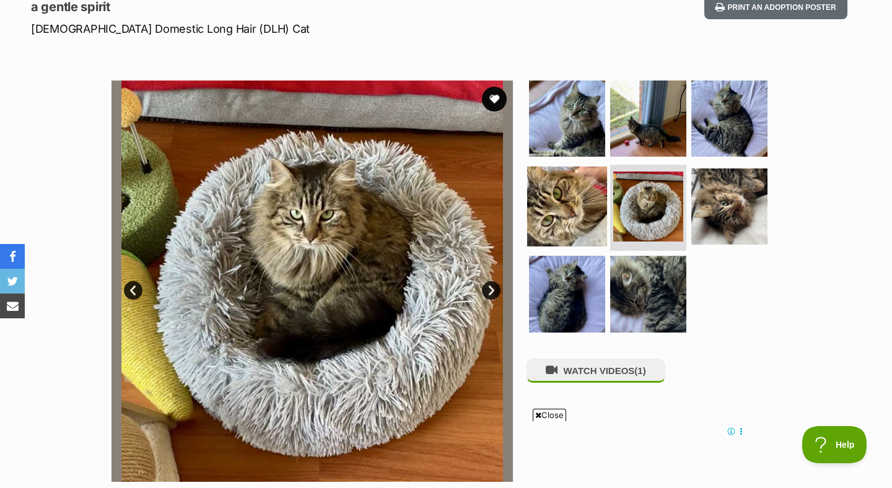
click at [572, 216] on img at bounding box center [567, 206] width 80 height 80
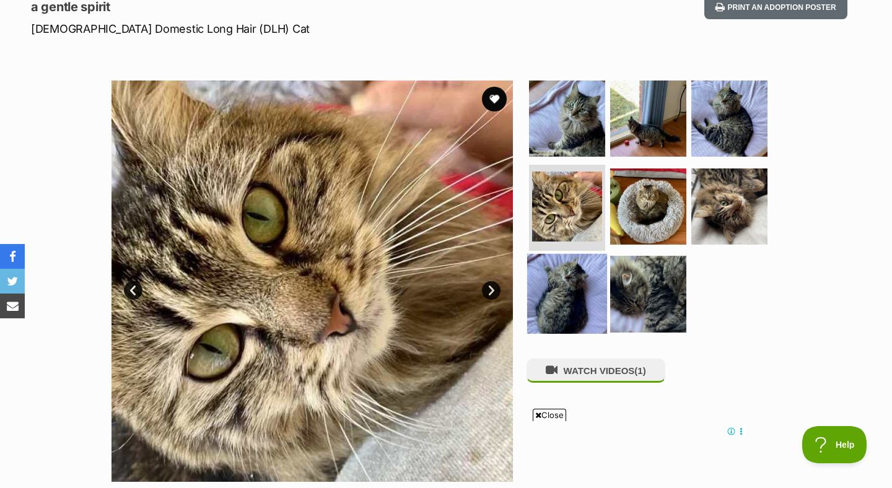
click at [568, 281] on img at bounding box center [567, 294] width 80 height 80
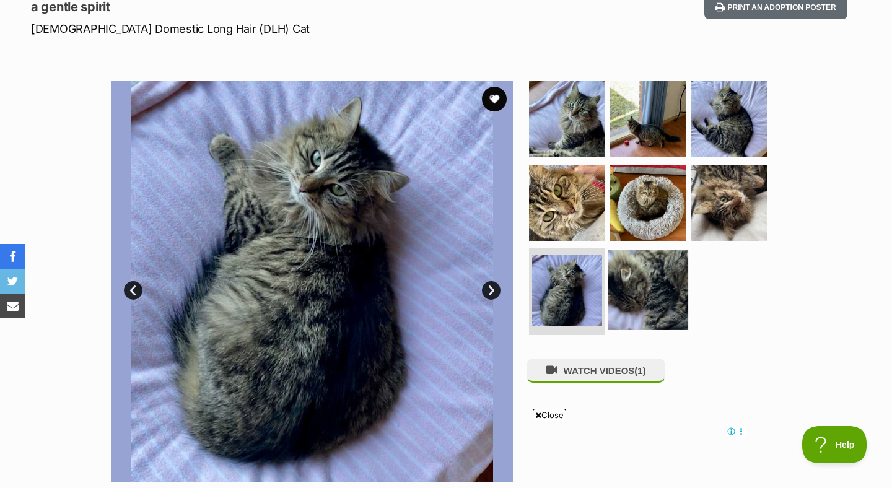
click at [653, 280] on img at bounding box center [648, 290] width 80 height 80
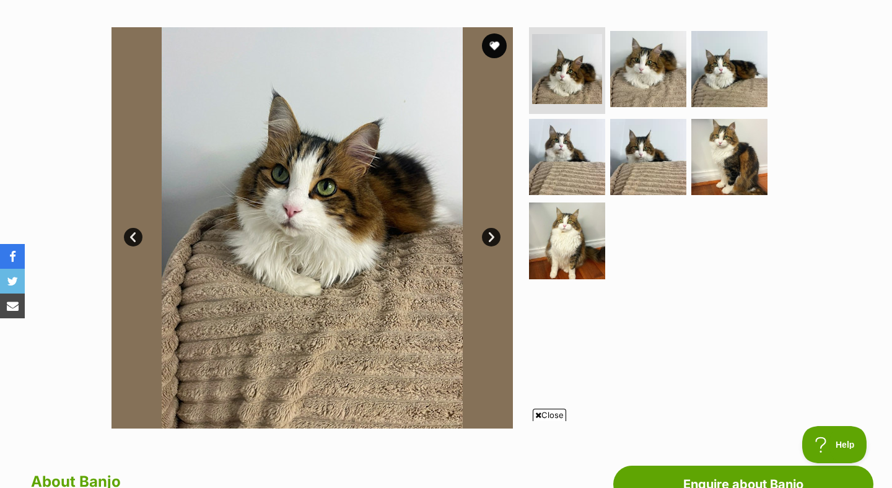
scroll to position [228, 0]
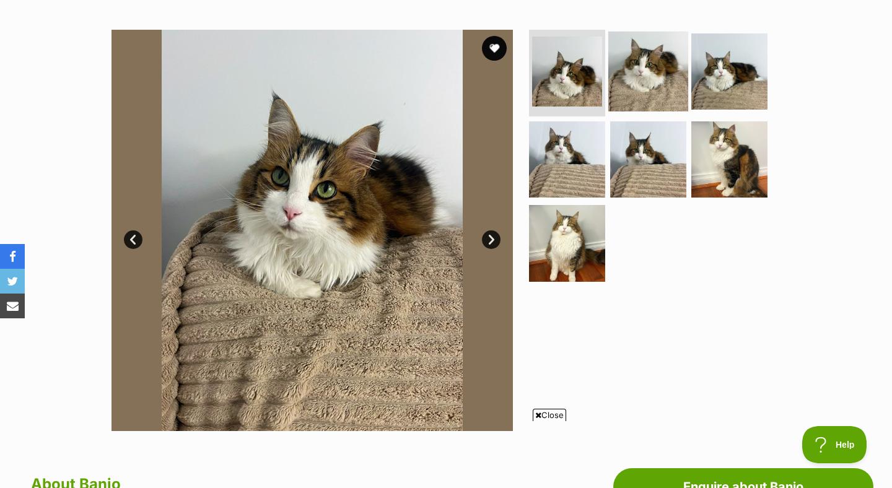
click at [651, 95] on img at bounding box center [648, 72] width 80 height 80
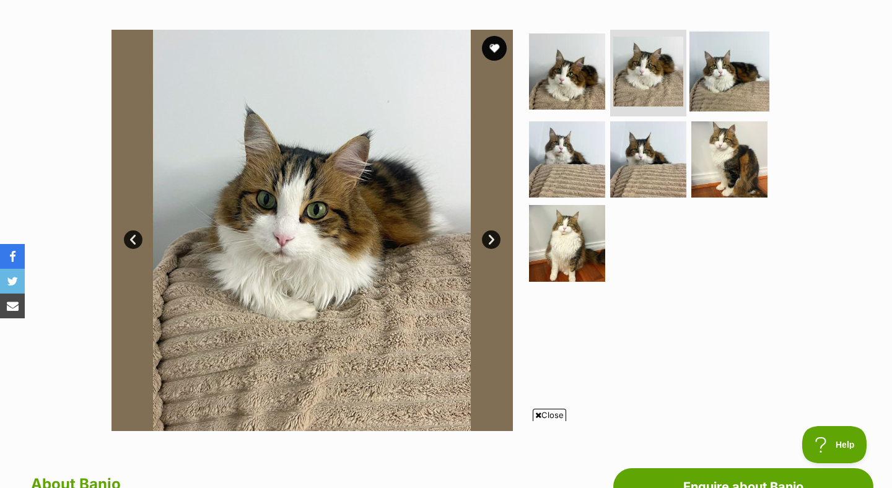
click at [718, 86] on img at bounding box center [729, 72] width 80 height 80
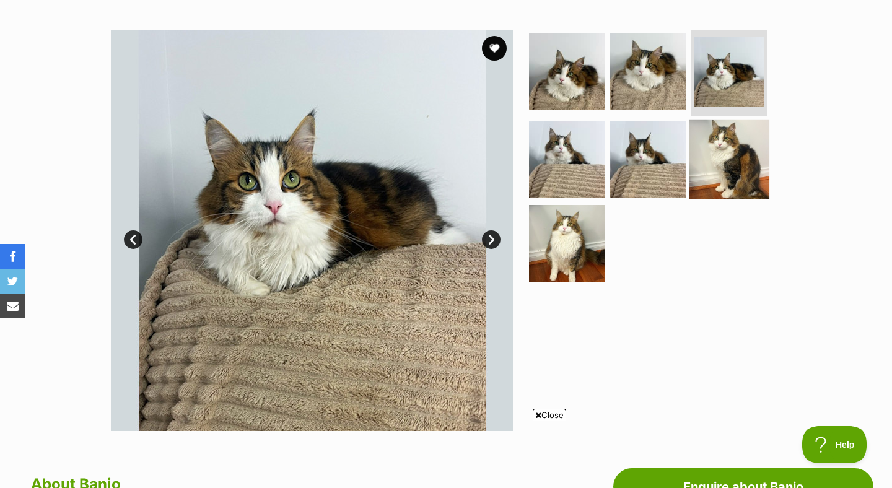
click at [719, 158] on img at bounding box center [729, 159] width 80 height 80
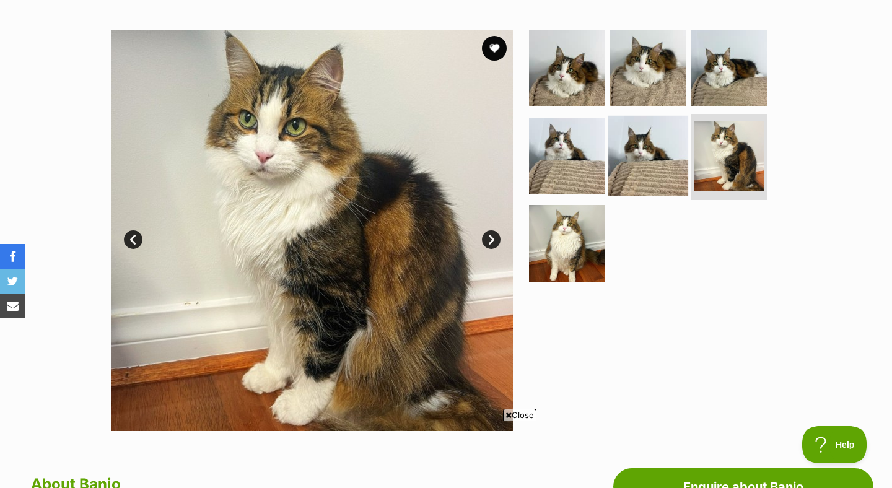
click at [635, 168] on img at bounding box center [648, 155] width 80 height 80
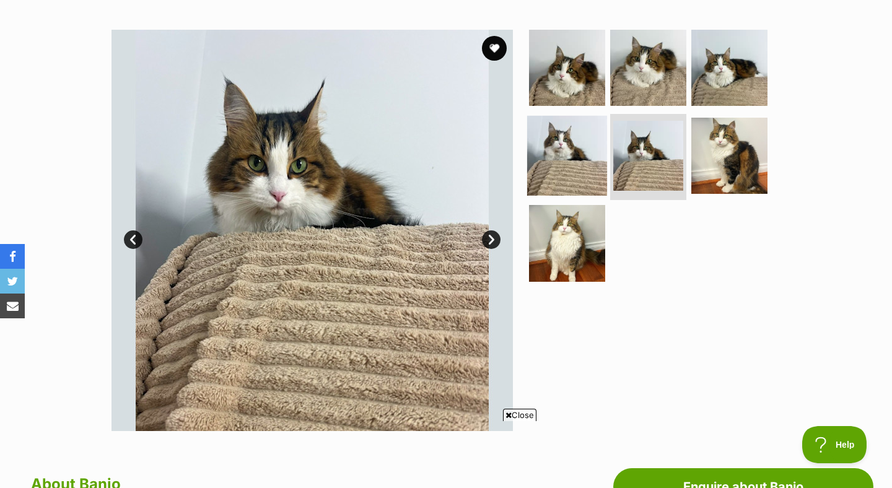
click at [581, 168] on img at bounding box center [567, 155] width 80 height 80
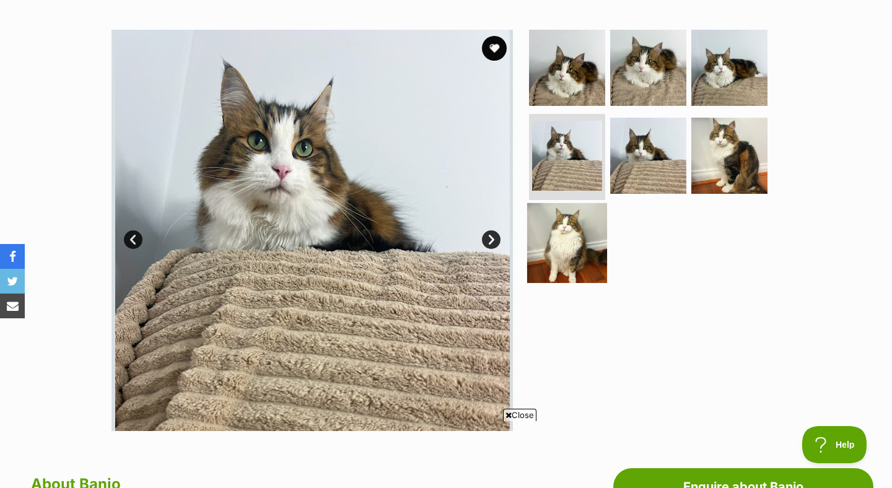
click at [559, 255] on img at bounding box center [567, 243] width 80 height 80
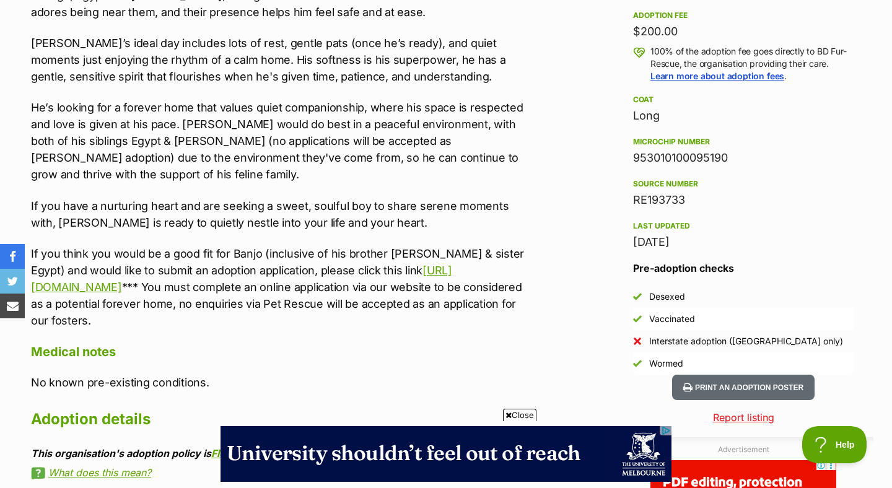
scroll to position [0, 0]
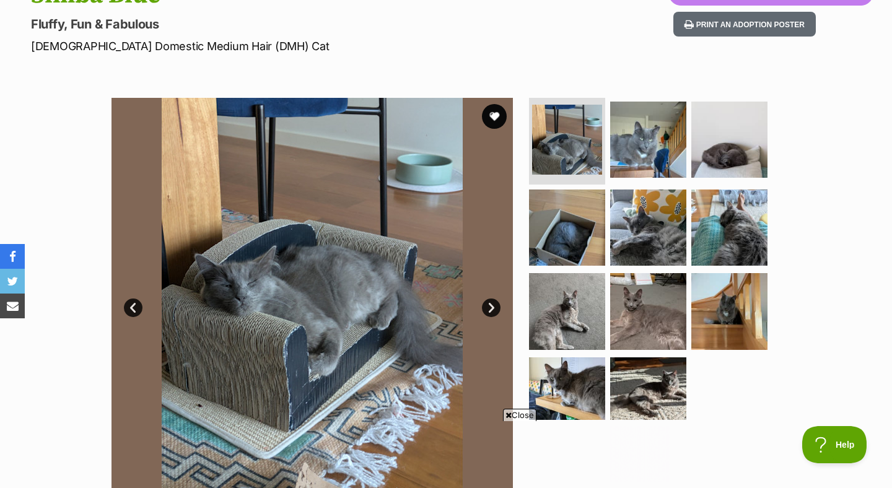
scroll to position [151, 0]
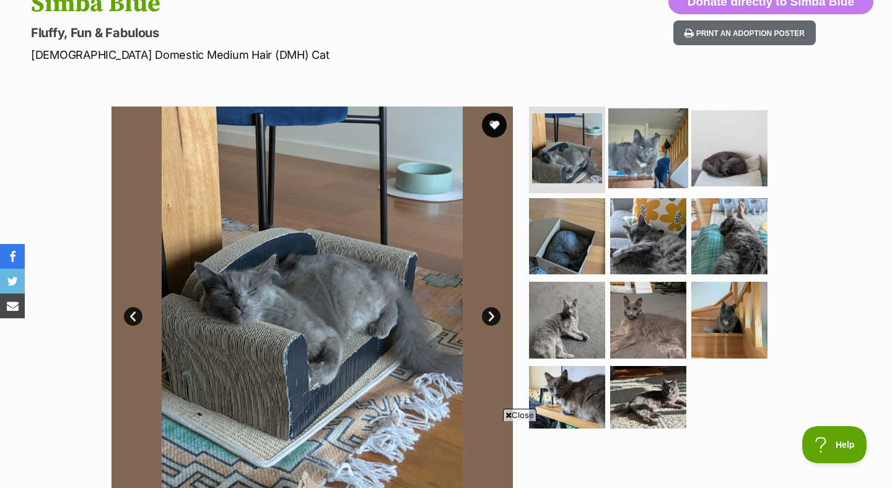
click at [660, 151] on img at bounding box center [648, 148] width 80 height 80
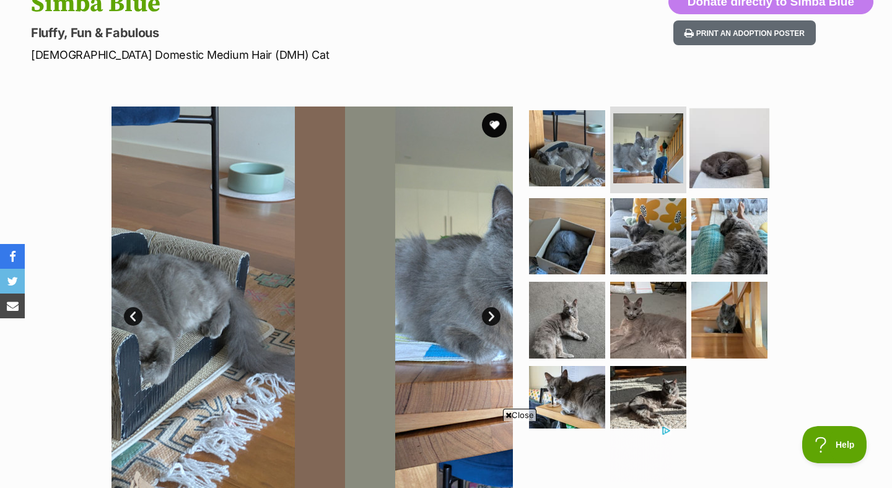
scroll to position [0, 0]
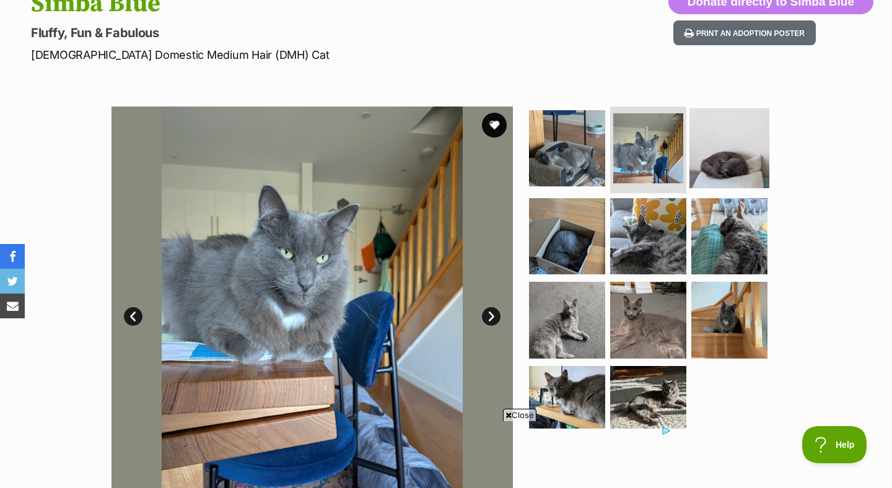
click at [714, 153] on img at bounding box center [729, 148] width 80 height 80
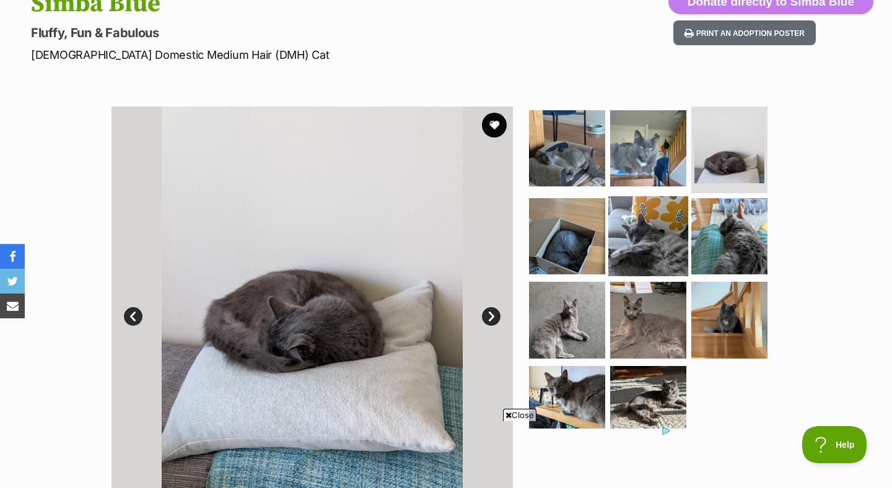
click at [645, 222] on img at bounding box center [648, 236] width 80 height 80
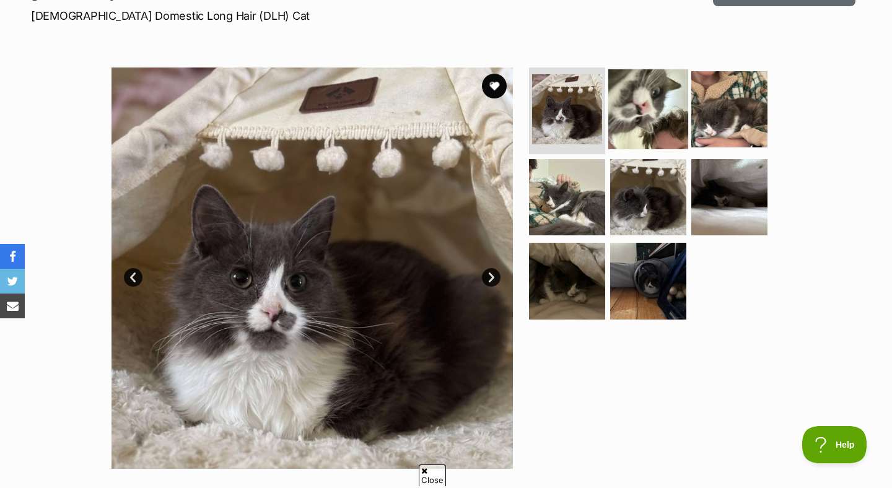
click at [620, 104] on img at bounding box center [648, 109] width 80 height 80
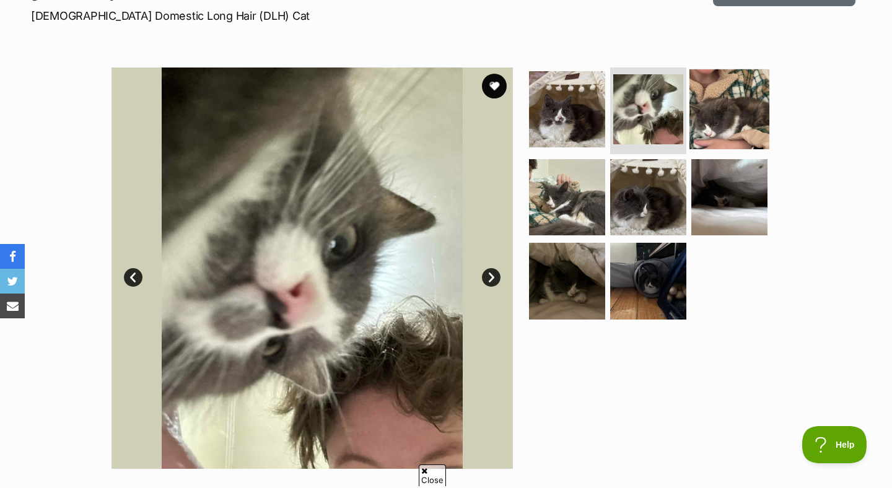
click at [720, 104] on img at bounding box center [729, 109] width 80 height 80
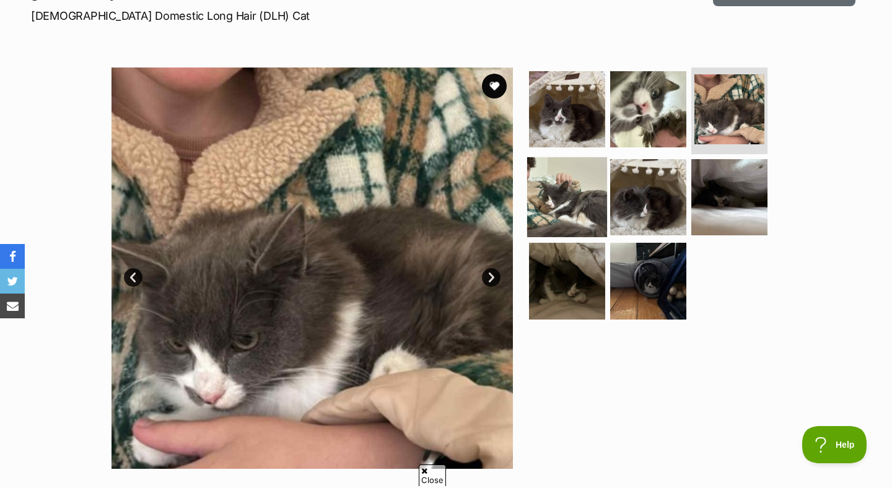
click at [578, 201] on img at bounding box center [567, 197] width 80 height 80
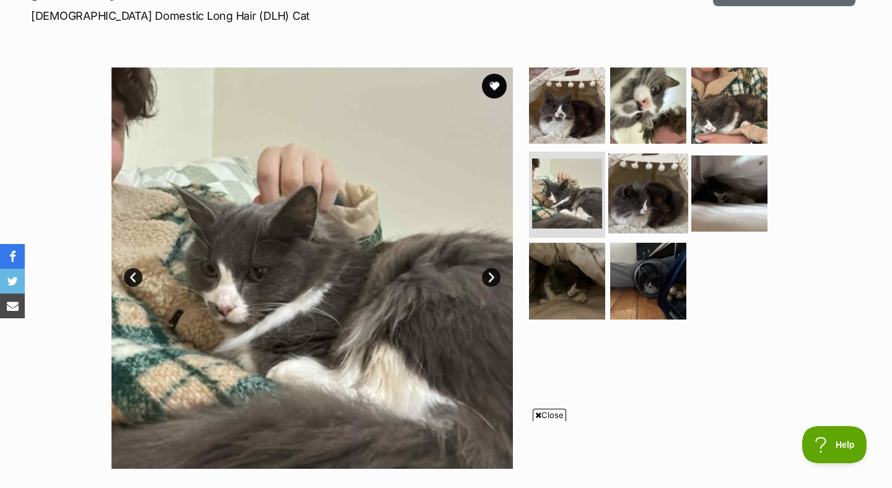
click at [665, 201] on img at bounding box center [648, 193] width 80 height 80
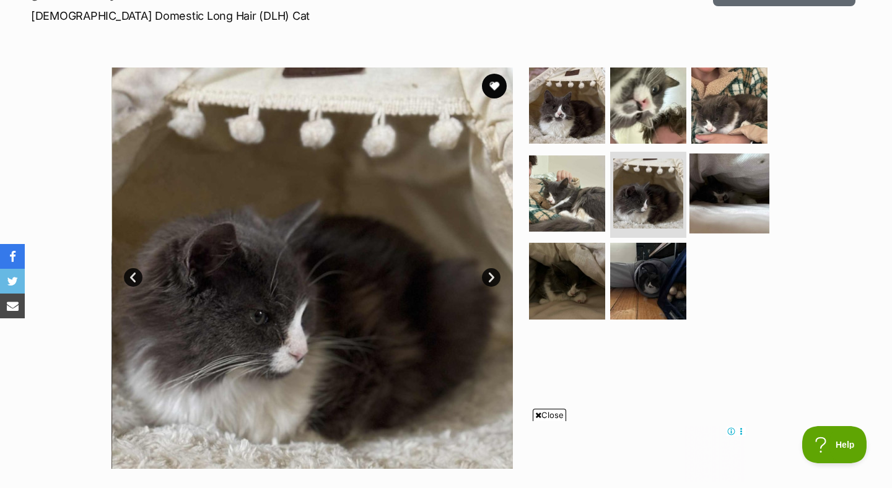
click at [726, 191] on img at bounding box center [729, 193] width 80 height 80
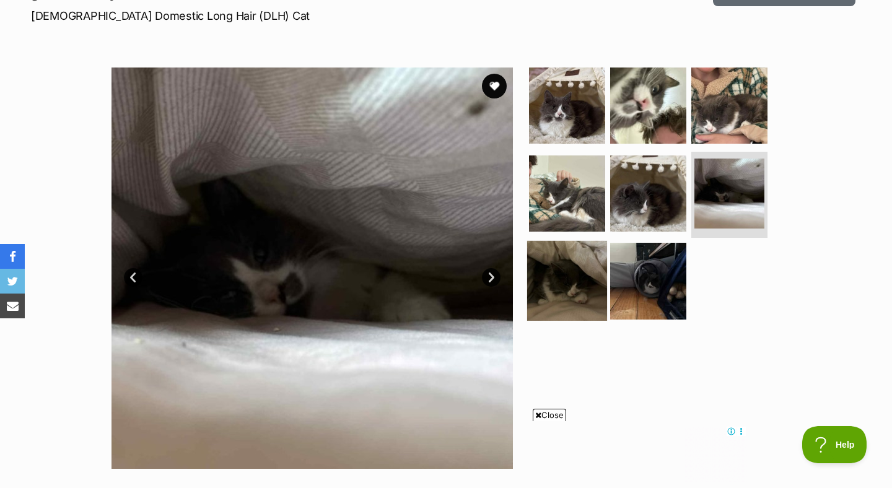
click at [553, 290] on img at bounding box center [567, 281] width 80 height 80
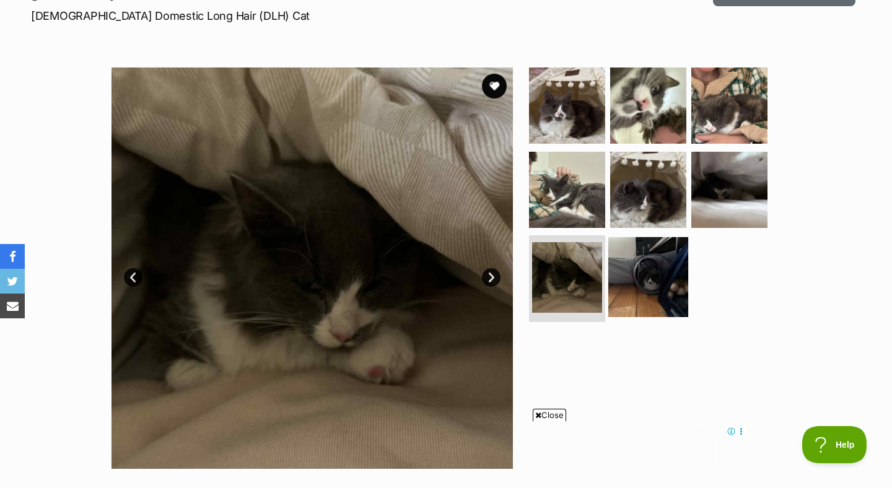
click at [636, 286] on img at bounding box center [648, 277] width 80 height 80
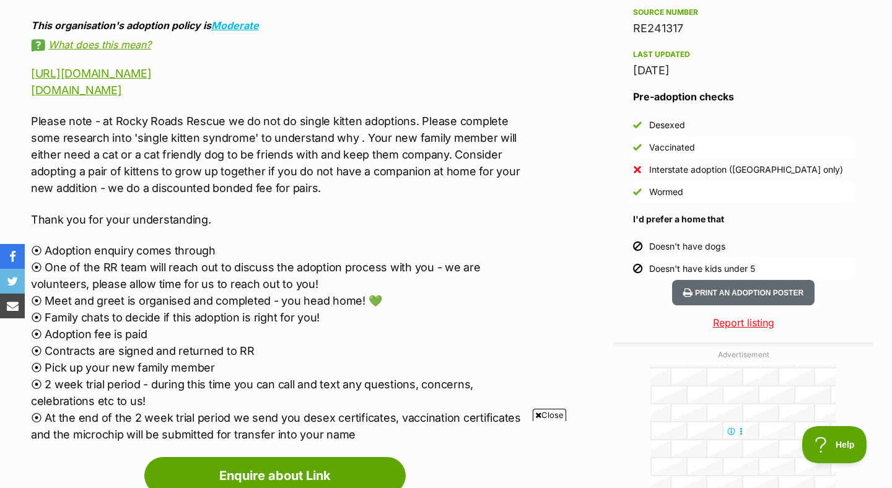
scroll to position [1086, 0]
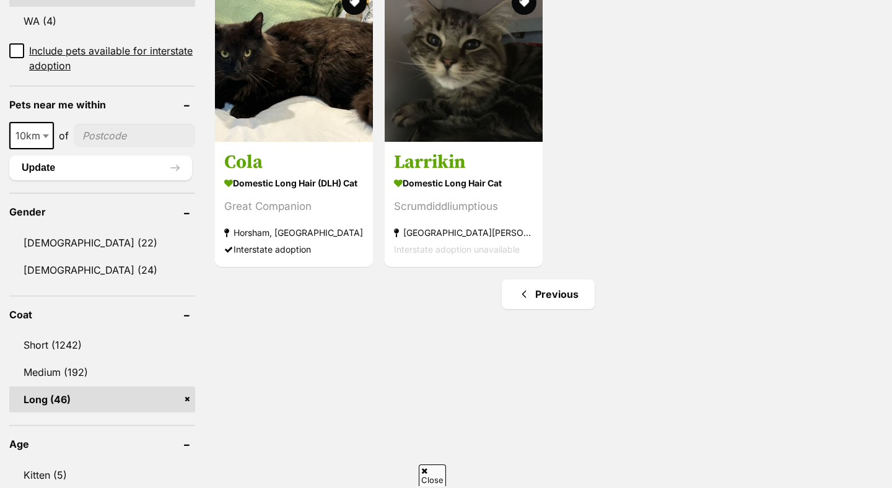
click at [186, 401] on link "Long (46)" at bounding box center [102, 399] width 186 height 26
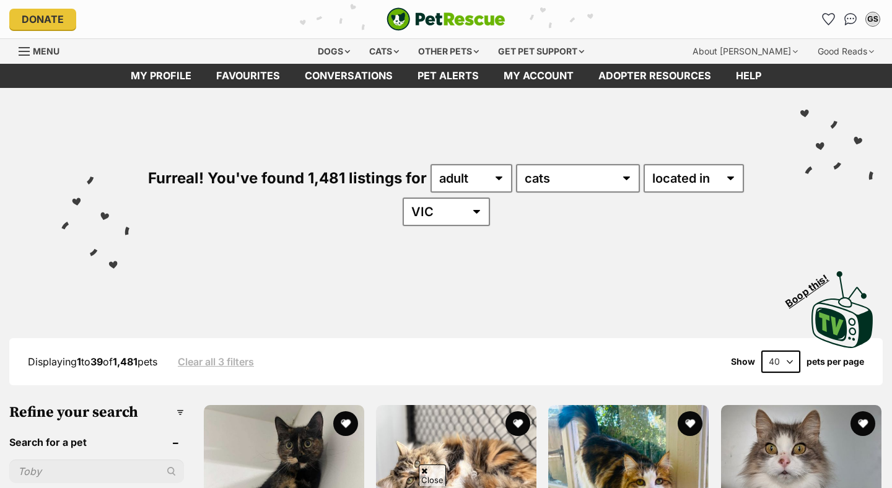
scroll to position [900, 0]
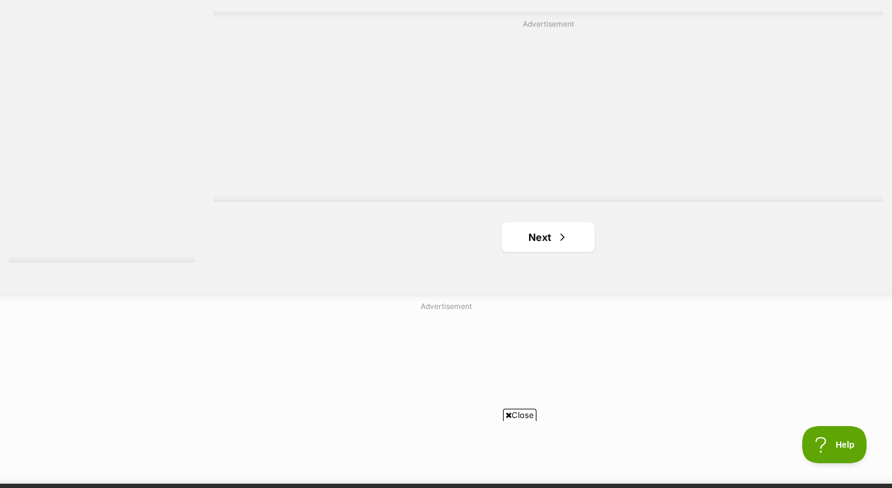
scroll to position [4367, 0]
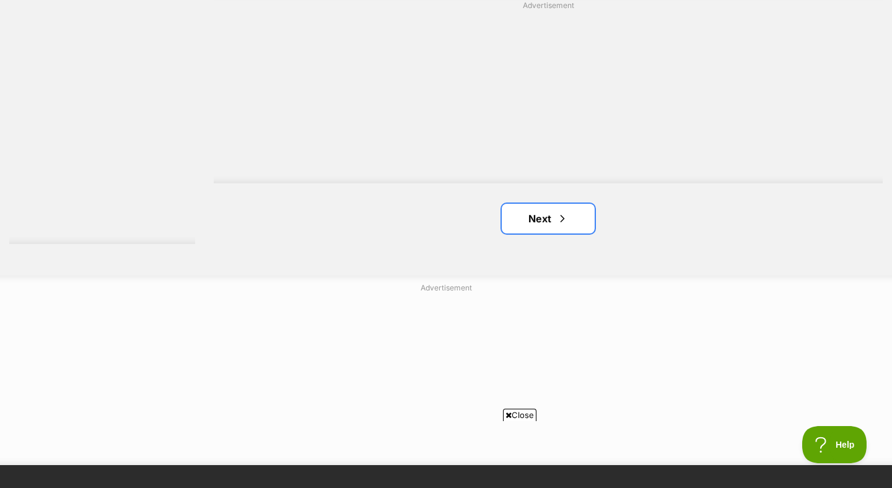
drag, startPoint x: 526, startPoint y: 224, endPoint x: 453, endPoint y: 222, distance: 73.1
click at [526, 224] on link "Next" at bounding box center [548, 219] width 93 height 30
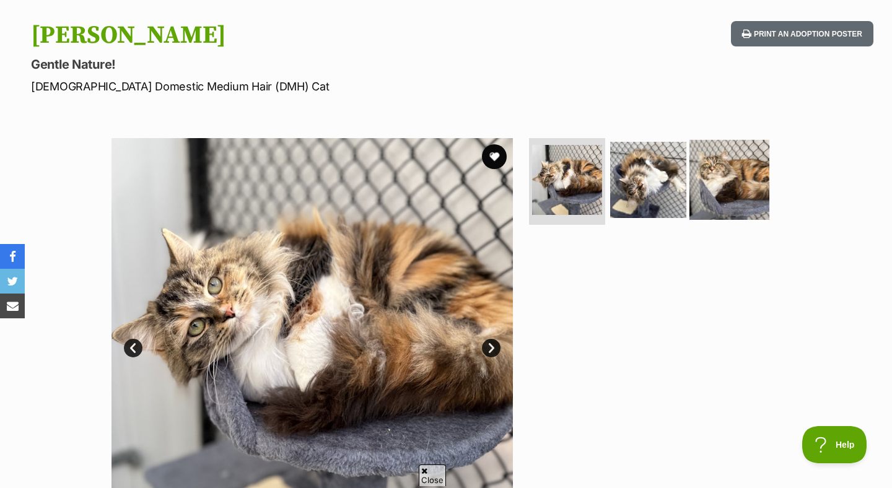
drag, startPoint x: 642, startPoint y: 199, endPoint x: 702, endPoint y: 197, distance: 59.5
click at [642, 199] on img at bounding box center [648, 180] width 76 height 76
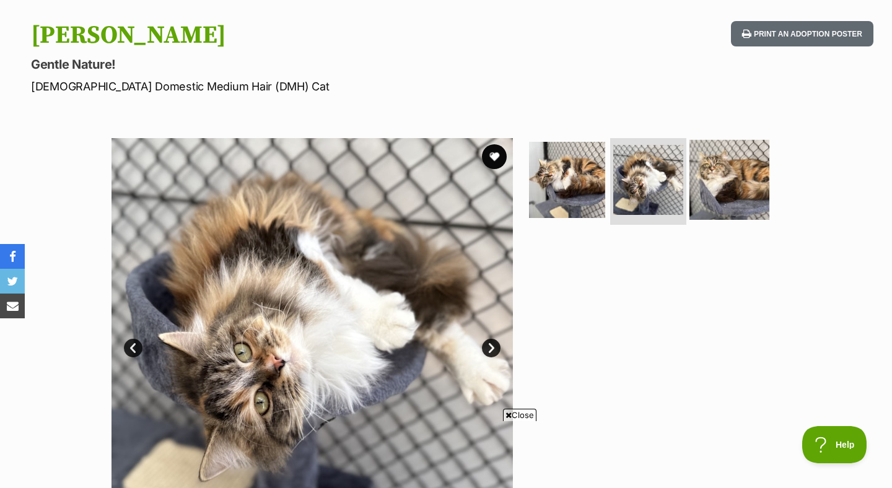
click at [713, 194] on img at bounding box center [729, 180] width 80 height 80
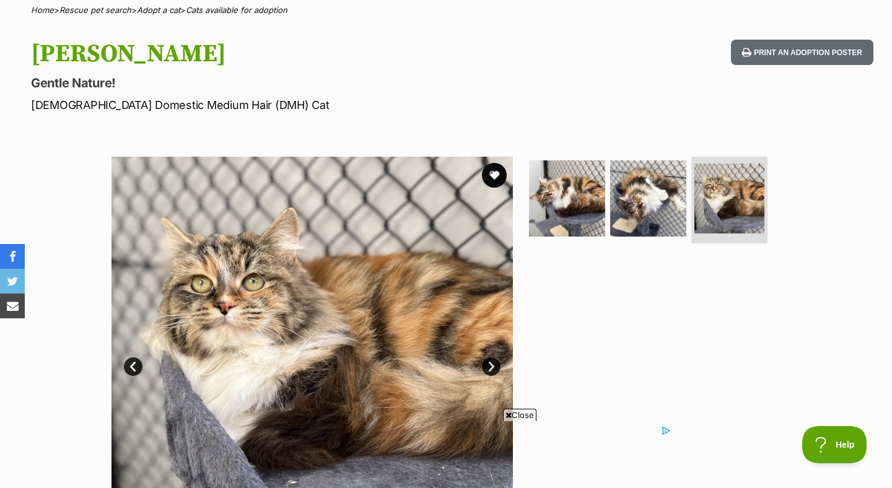
scroll to position [94, 0]
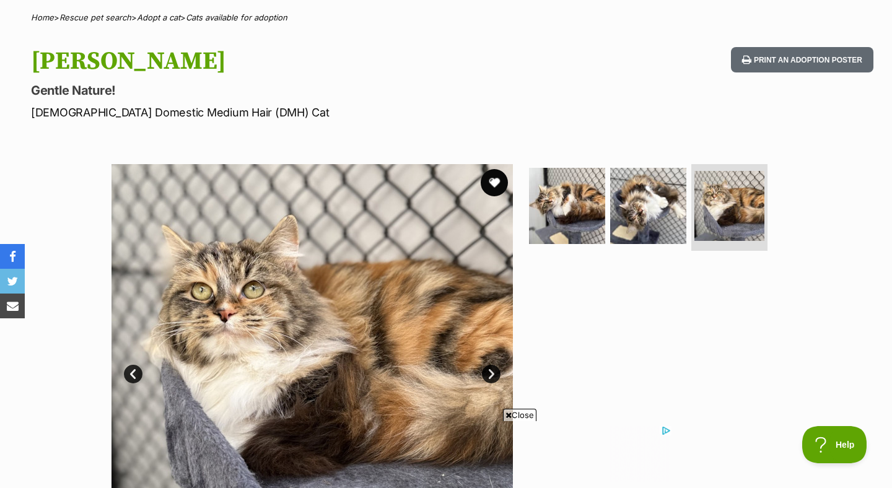
click at [497, 181] on button "favourite" at bounding box center [494, 182] width 27 height 27
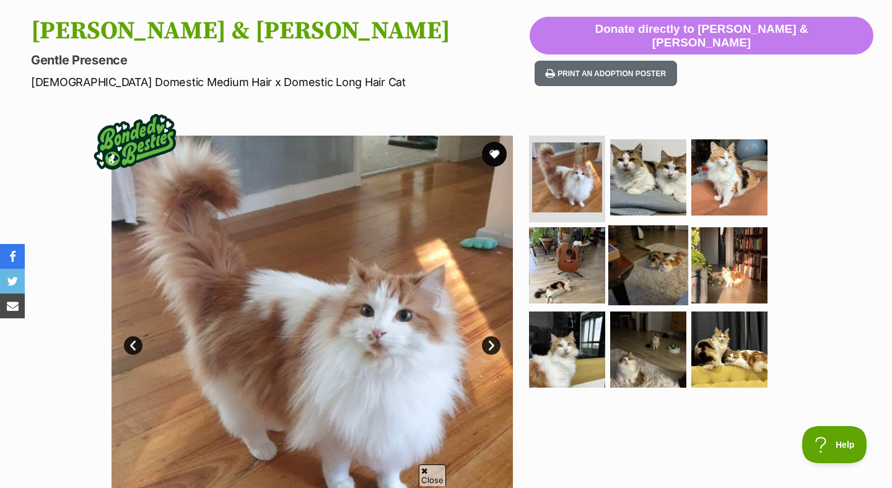
click at [645, 261] on img at bounding box center [648, 265] width 80 height 80
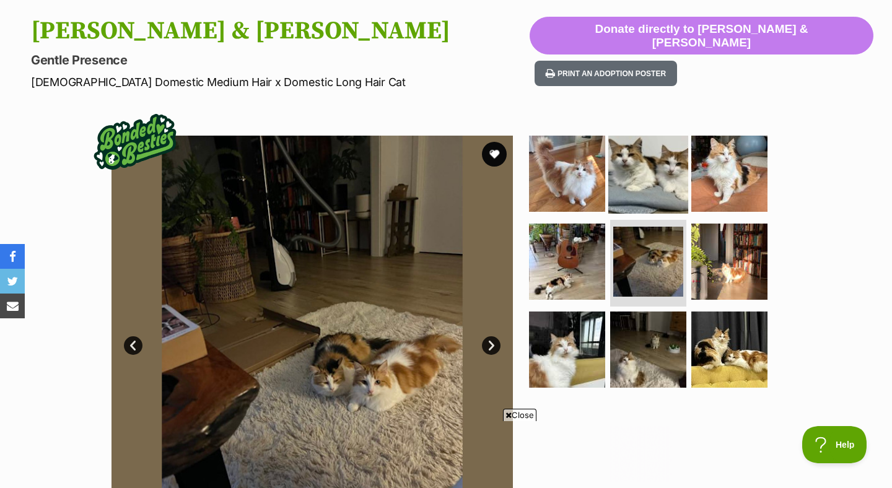
click at [666, 189] on img at bounding box center [648, 174] width 80 height 80
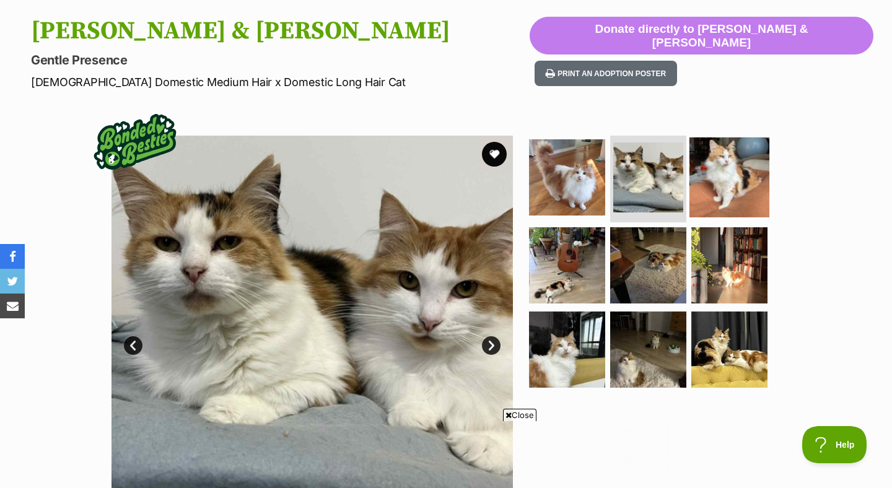
click at [723, 188] on img at bounding box center [729, 177] width 80 height 80
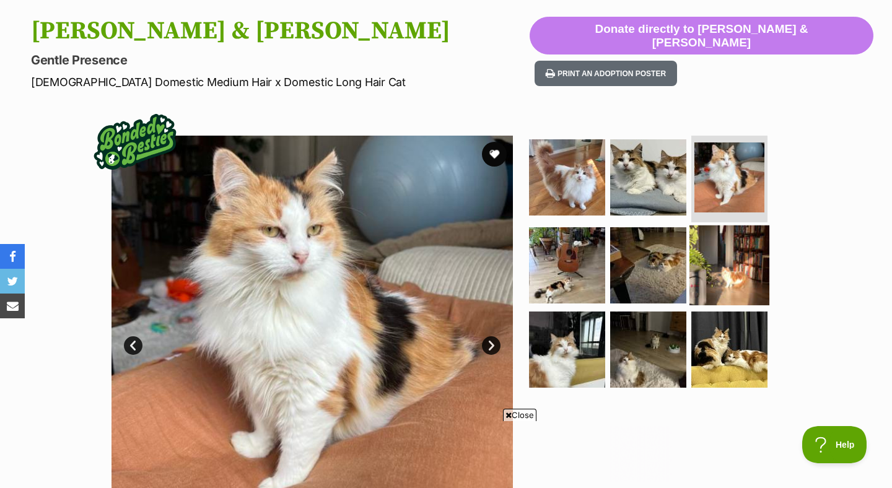
click at [728, 274] on img at bounding box center [729, 265] width 80 height 80
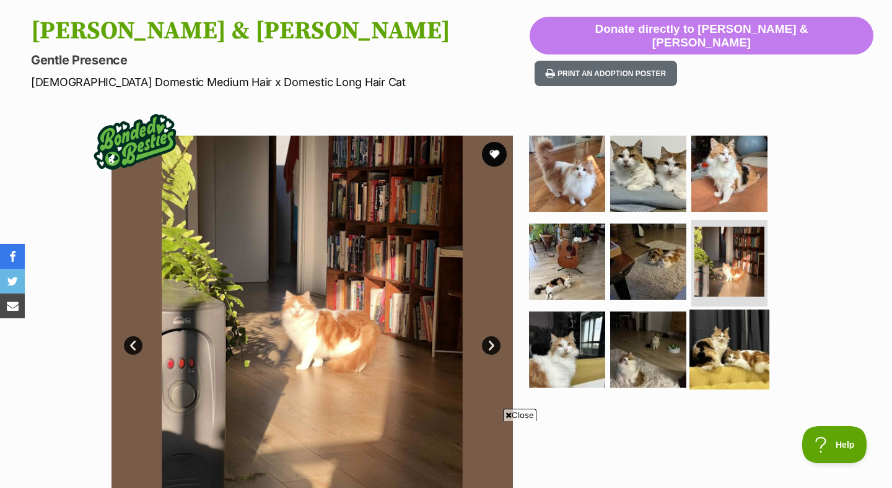
click at [726, 347] on img at bounding box center [729, 350] width 80 height 80
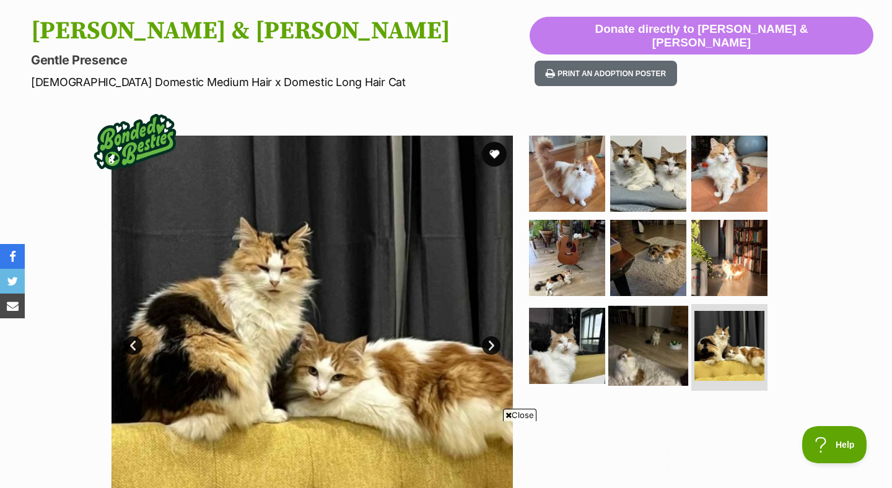
click at [643, 350] on img at bounding box center [648, 346] width 80 height 80
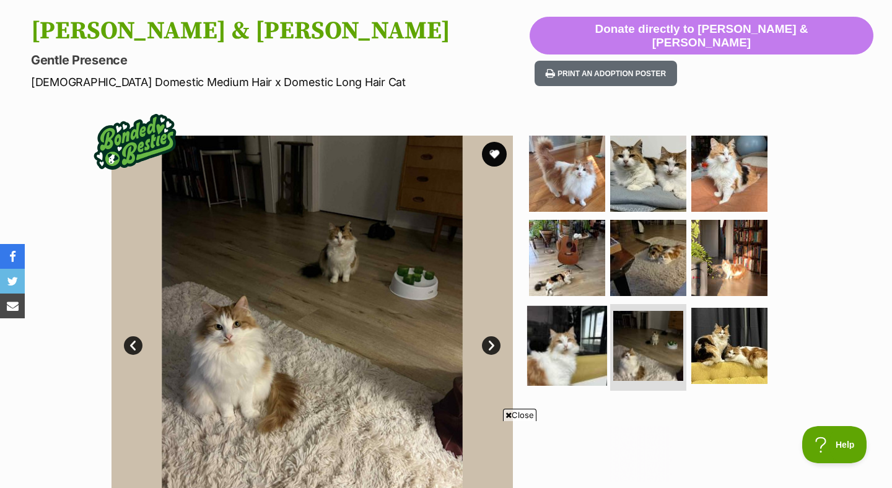
drag, startPoint x: 605, startPoint y: 355, endPoint x: 583, endPoint y: 355, distance: 22.3
click at [605, 355] on ul at bounding box center [653, 265] width 254 height 259
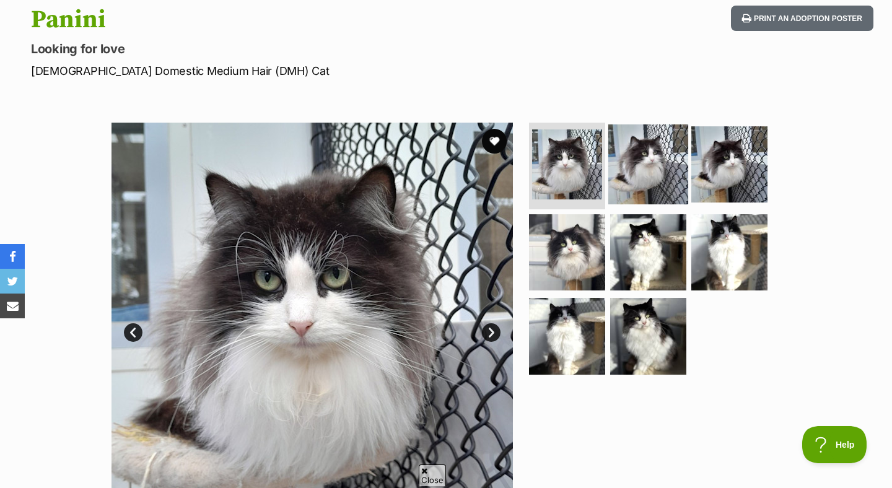
click at [640, 161] on img at bounding box center [648, 164] width 80 height 80
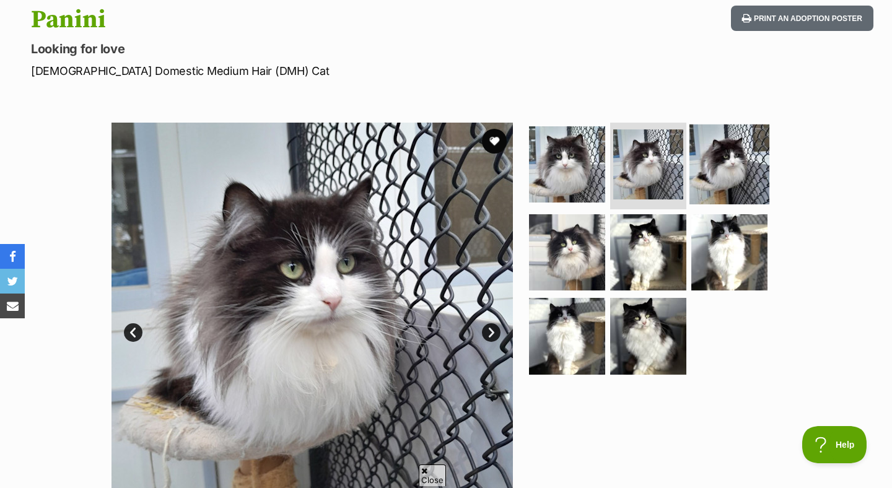
click at [717, 165] on img at bounding box center [729, 164] width 80 height 80
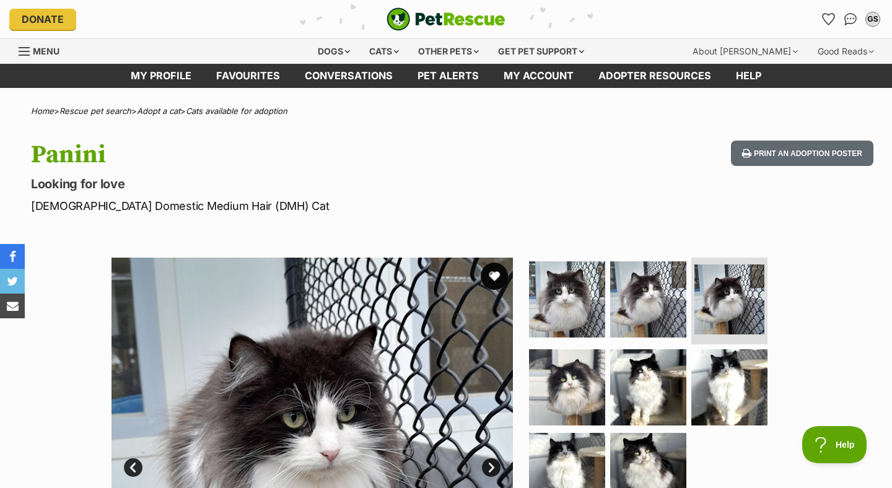
click at [494, 281] on button "favourite" at bounding box center [494, 276] width 27 height 27
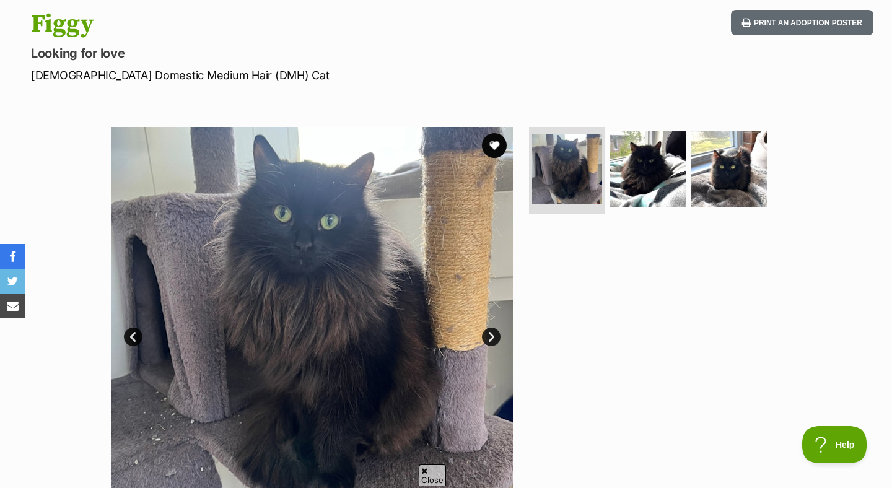
scroll to position [134, 0]
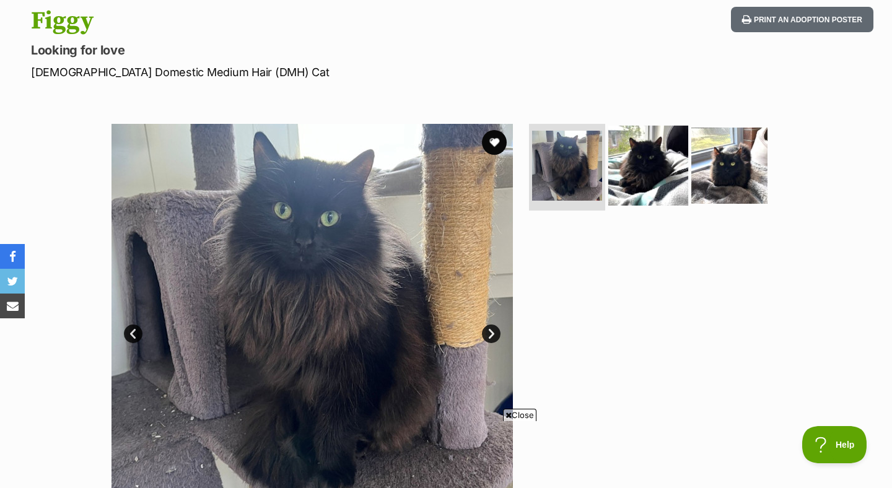
click at [623, 164] on img at bounding box center [648, 166] width 80 height 80
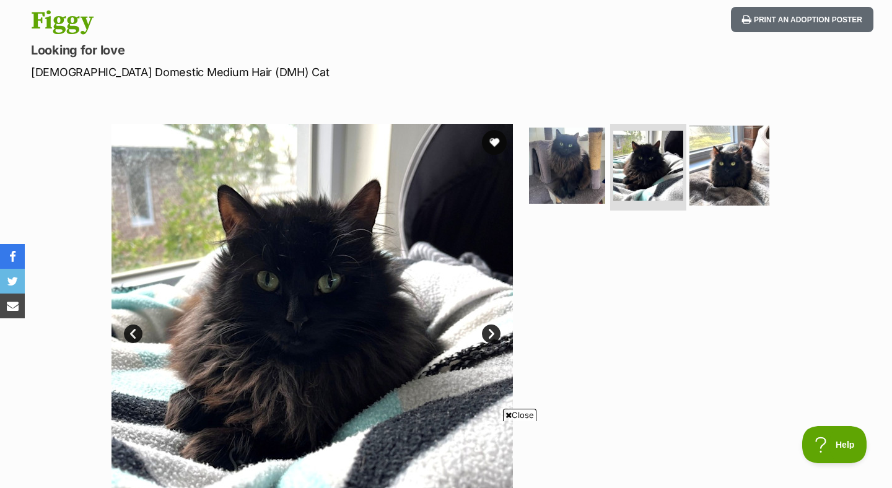
click at [718, 175] on img at bounding box center [729, 166] width 80 height 80
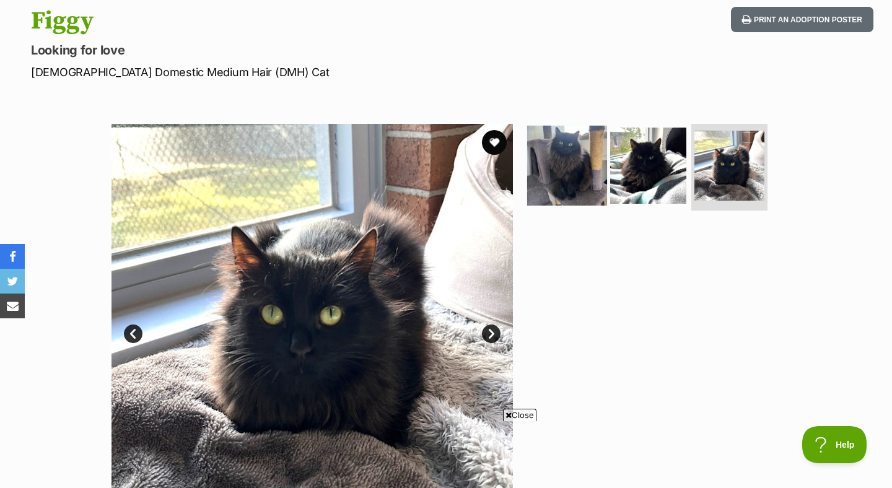
click at [583, 190] on img at bounding box center [567, 166] width 80 height 80
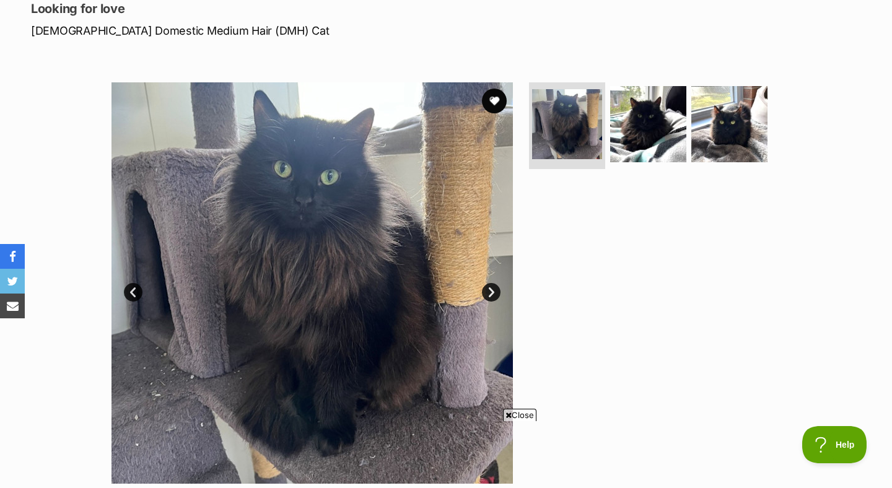
scroll to position [0, 0]
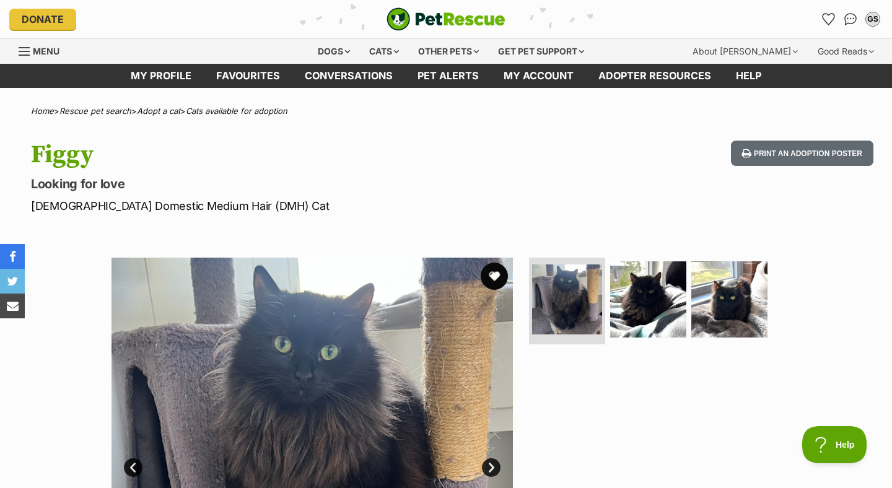
click at [496, 279] on button "favourite" at bounding box center [494, 276] width 27 height 27
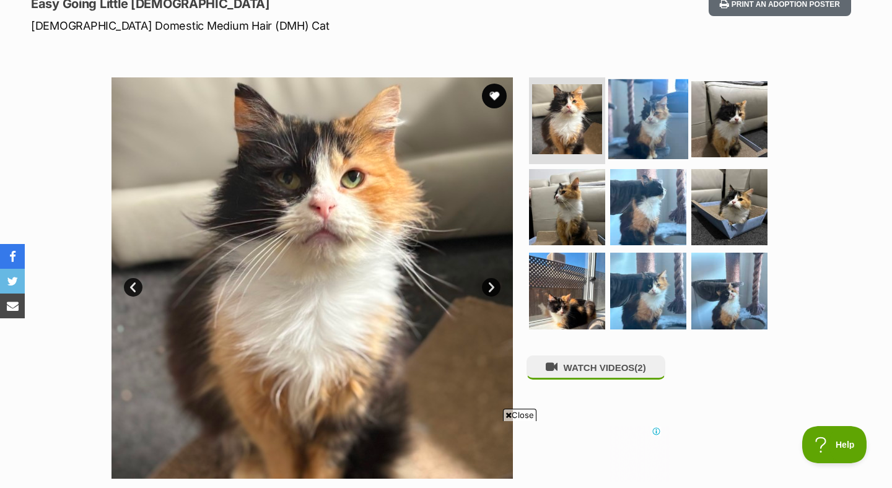
click at [648, 141] on img at bounding box center [648, 119] width 80 height 80
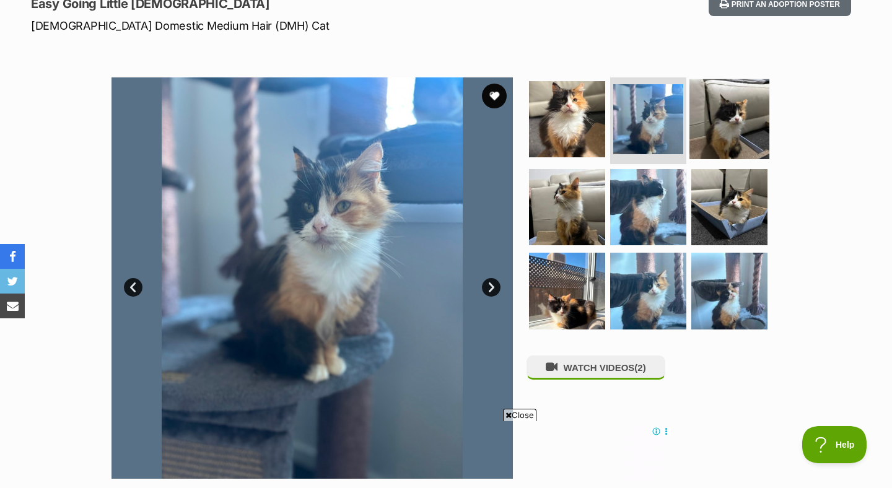
click at [722, 123] on img at bounding box center [729, 119] width 80 height 80
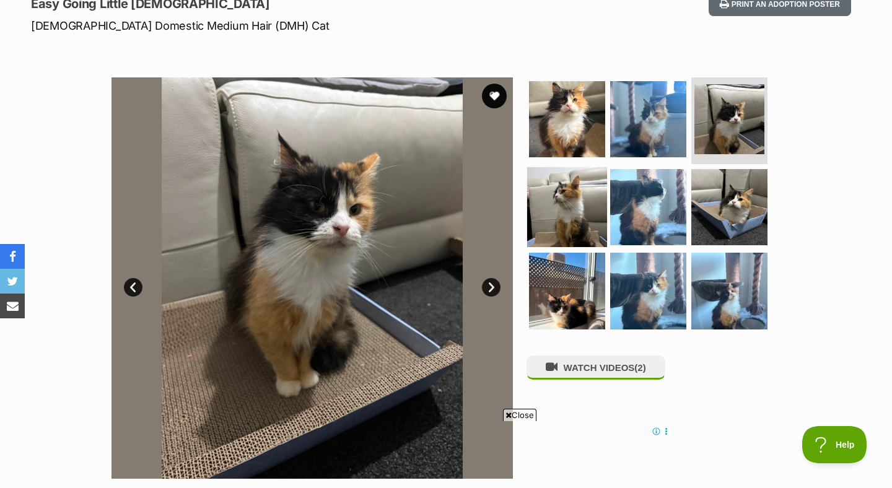
click at [589, 199] on img at bounding box center [567, 207] width 80 height 80
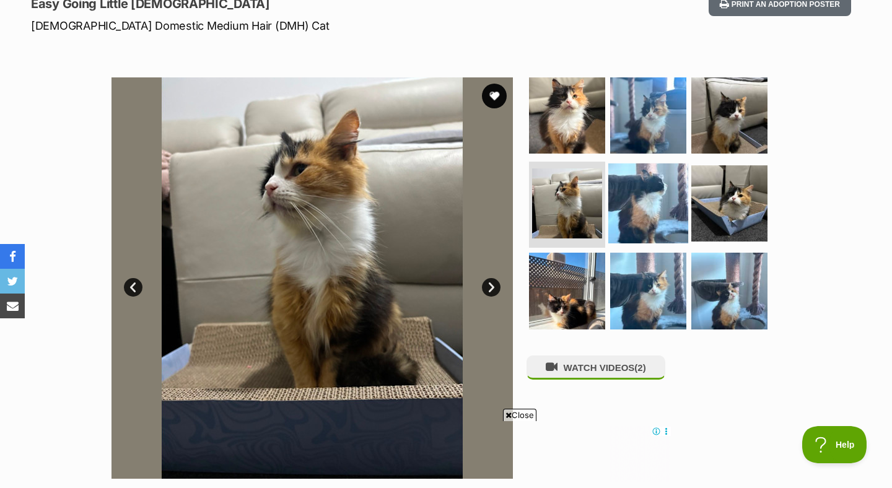
click at [651, 202] on img at bounding box center [648, 203] width 80 height 80
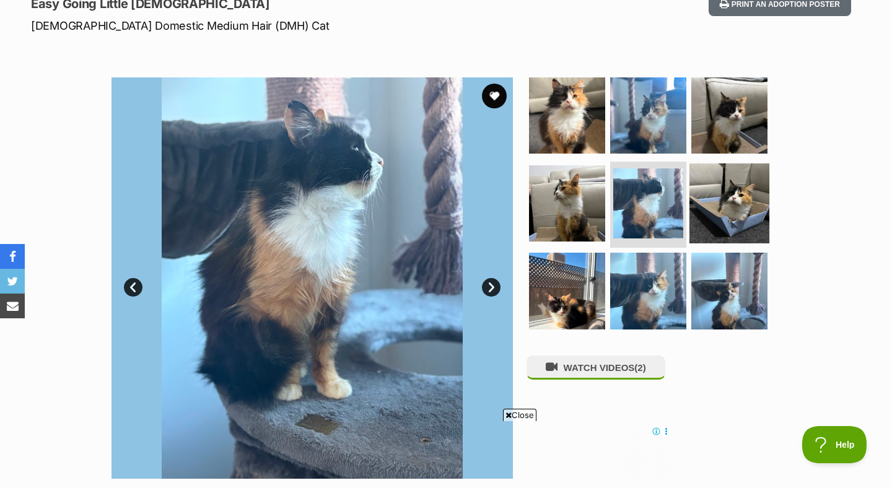
click at [714, 203] on img at bounding box center [729, 203] width 80 height 80
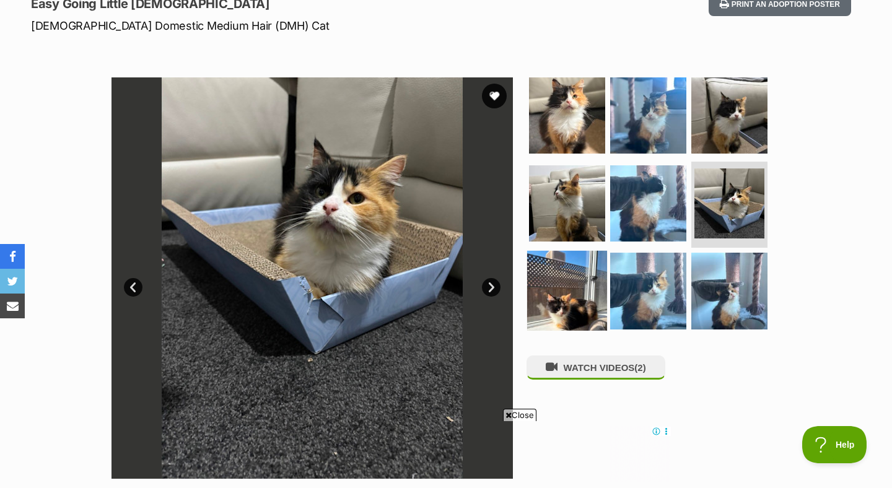
click at [556, 294] on img at bounding box center [567, 291] width 80 height 80
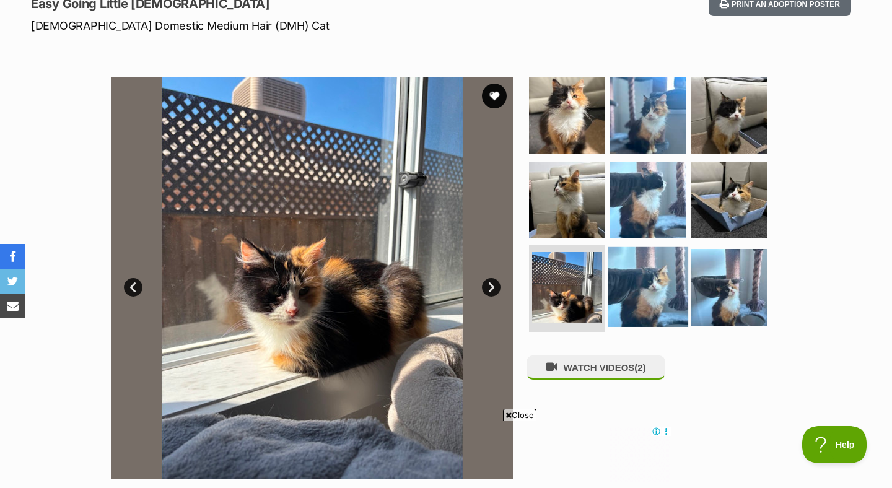
click at [641, 292] on img at bounding box center [648, 287] width 80 height 80
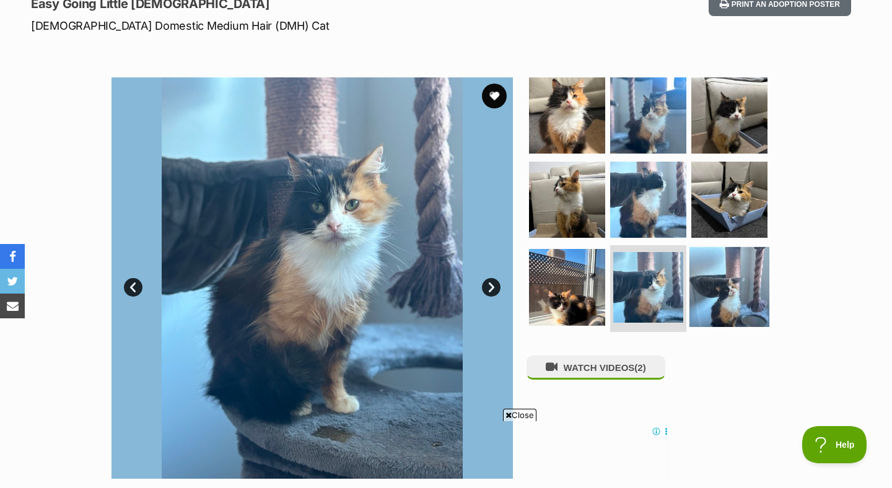
click at [709, 292] on img at bounding box center [729, 287] width 80 height 80
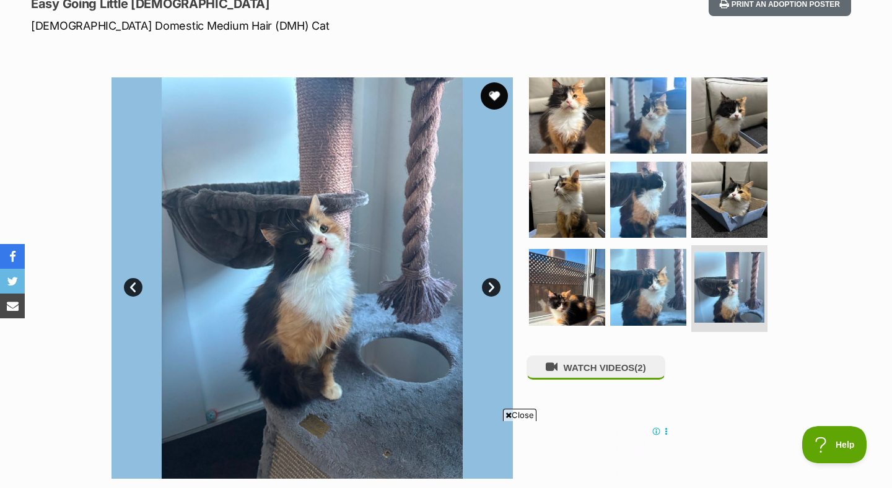
click at [492, 97] on button "favourite" at bounding box center [494, 95] width 27 height 27
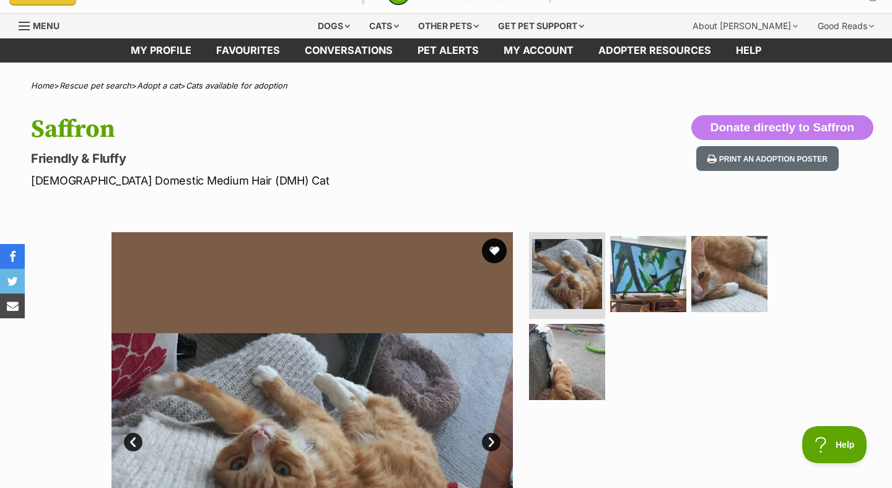
scroll to position [24, 0]
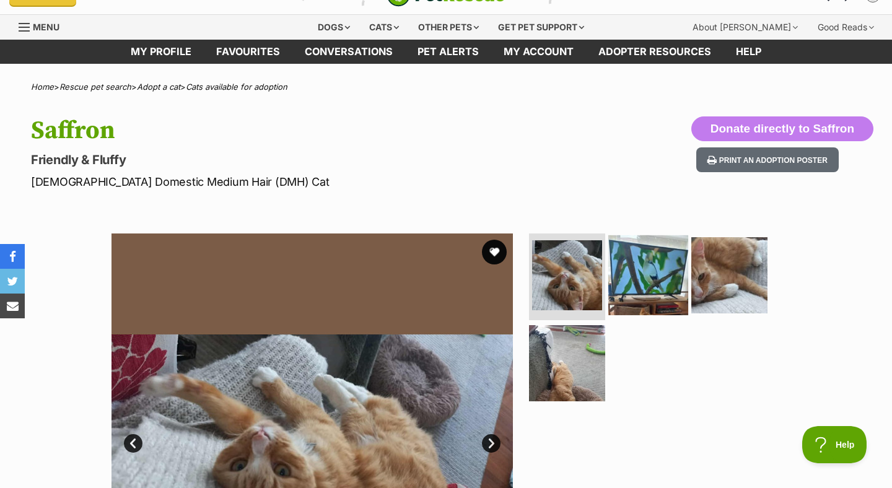
click at [633, 266] on img at bounding box center [648, 275] width 80 height 80
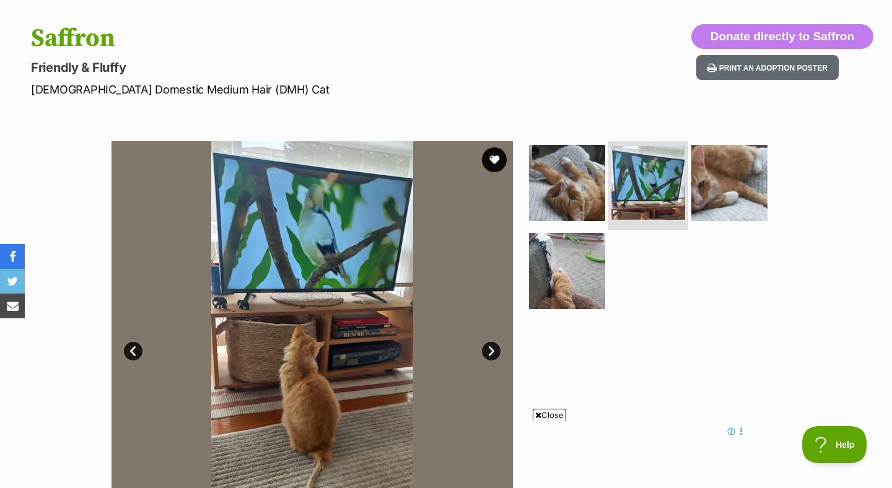
scroll to position [120, 0]
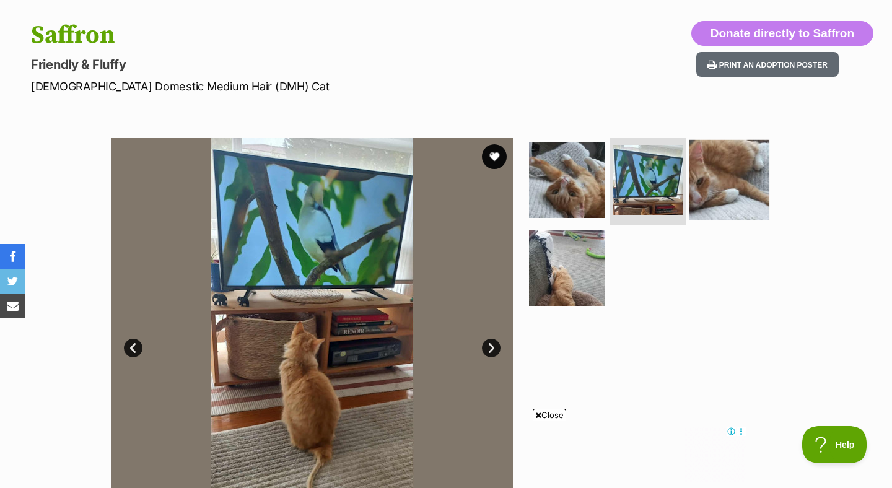
click at [704, 184] on img at bounding box center [729, 180] width 80 height 80
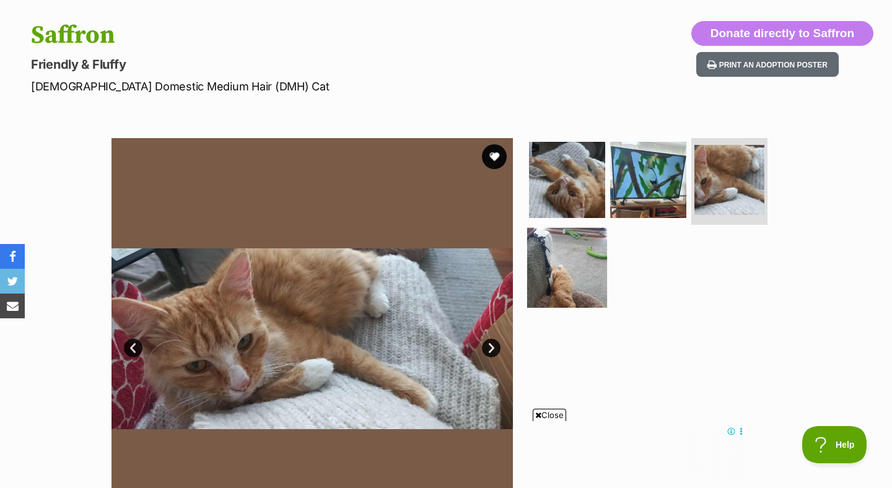
click at [567, 272] on img at bounding box center [567, 267] width 80 height 80
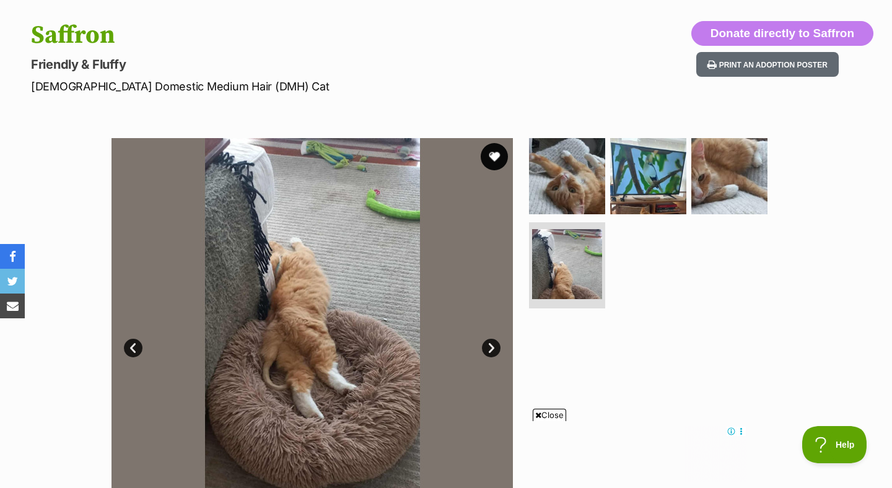
click at [494, 162] on button "favourite" at bounding box center [494, 156] width 27 height 27
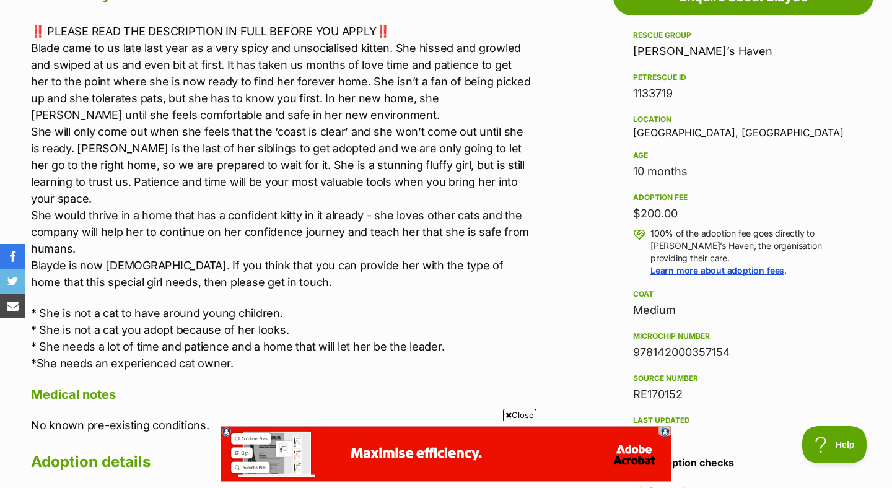
scroll to position [719, 0]
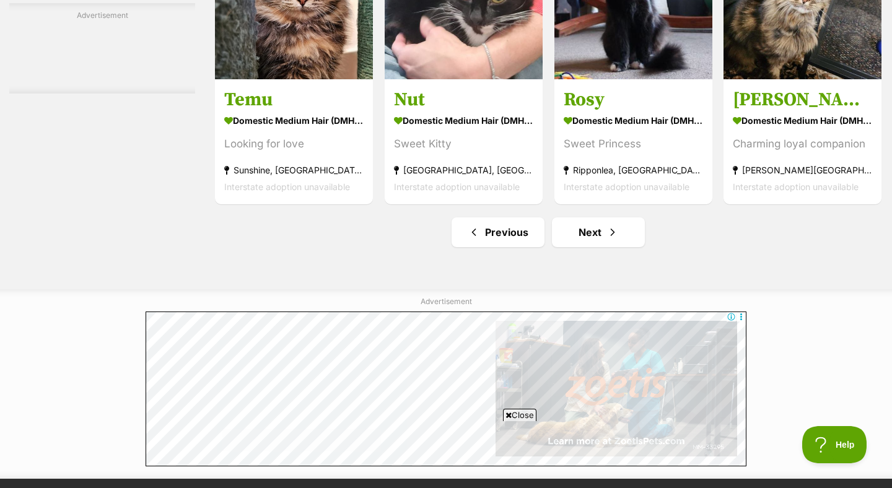
scroll to position [4383, 0]
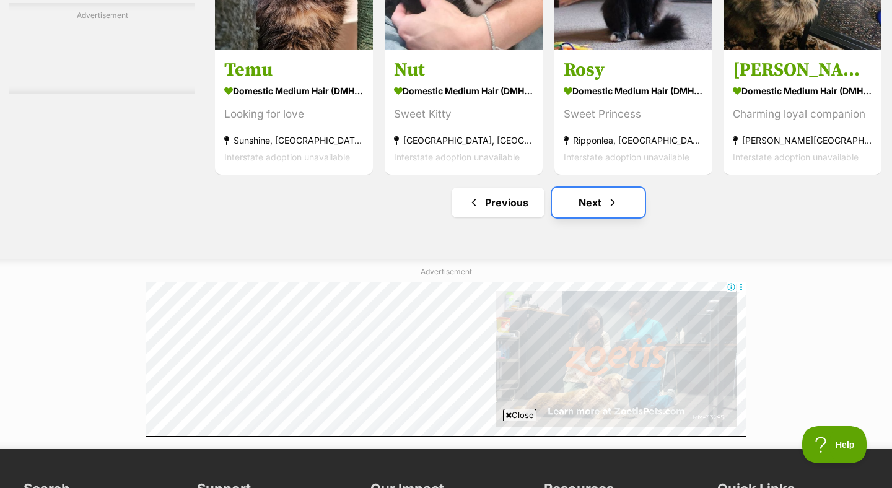
click at [597, 207] on link "Next" at bounding box center [598, 203] width 93 height 30
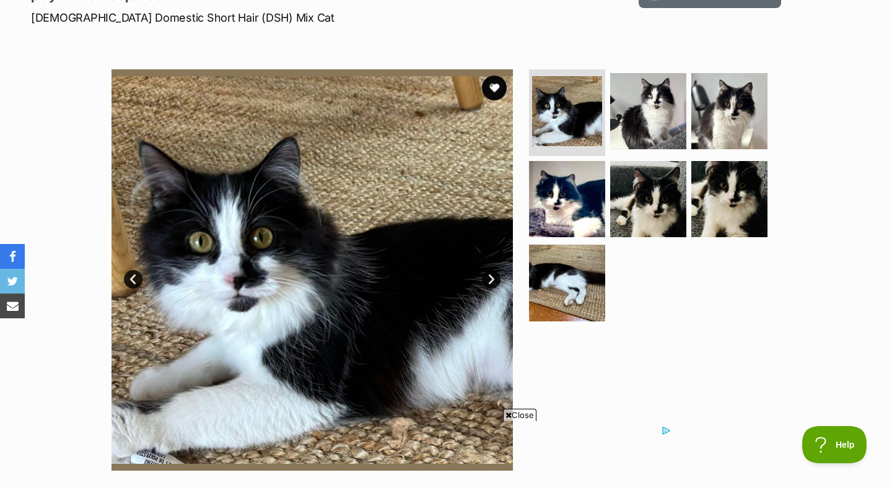
scroll to position [181, 0]
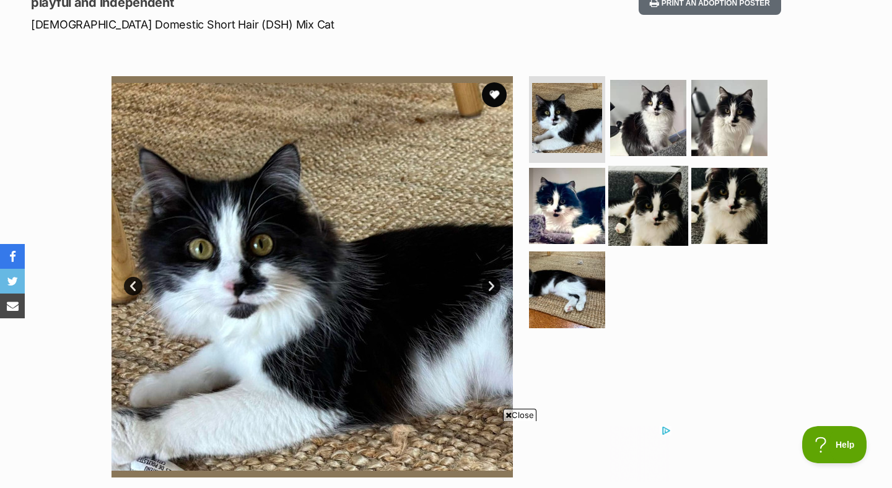
click at [645, 165] on img at bounding box center [648, 205] width 80 height 80
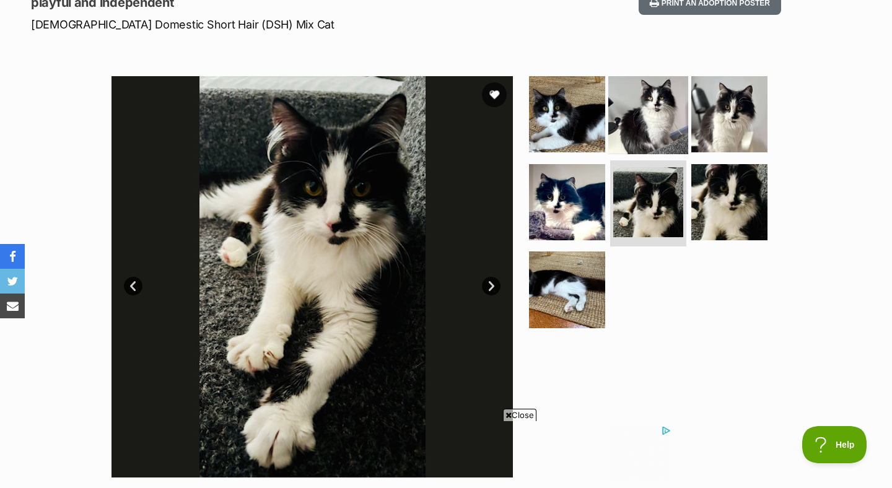
click at [648, 142] on img at bounding box center [648, 114] width 80 height 80
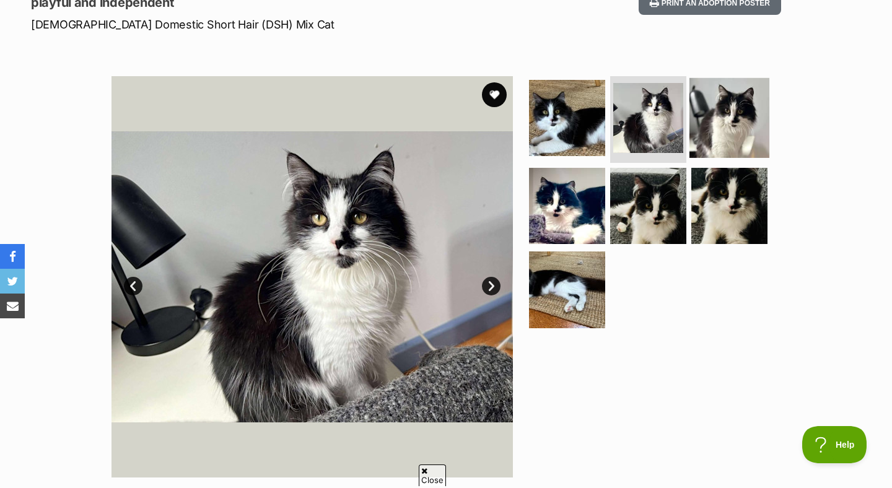
click at [719, 126] on img at bounding box center [729, 118] width 80 height 80
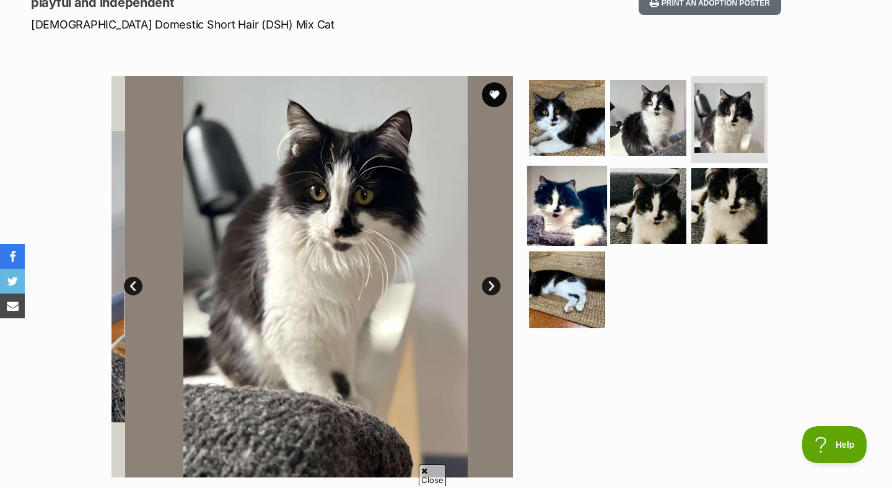
scroll to position [0, 0]
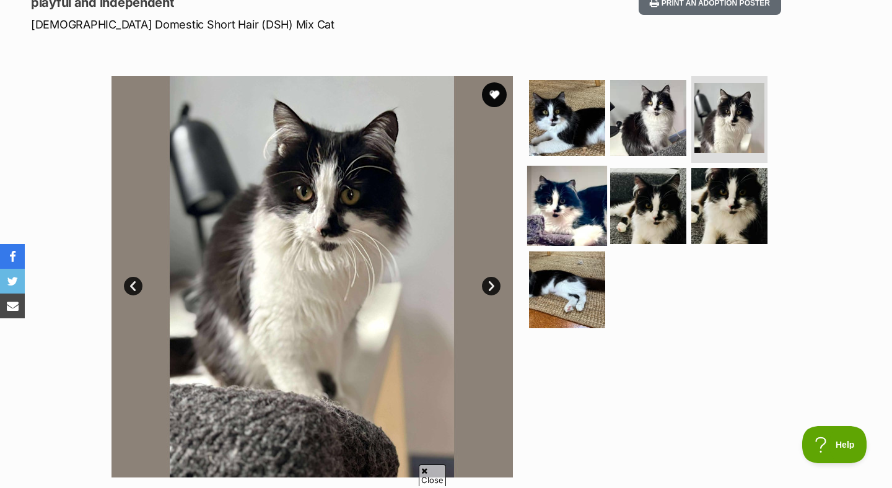
click at [585, 206] on img at bounding box center [567, 205] width 80 height 80
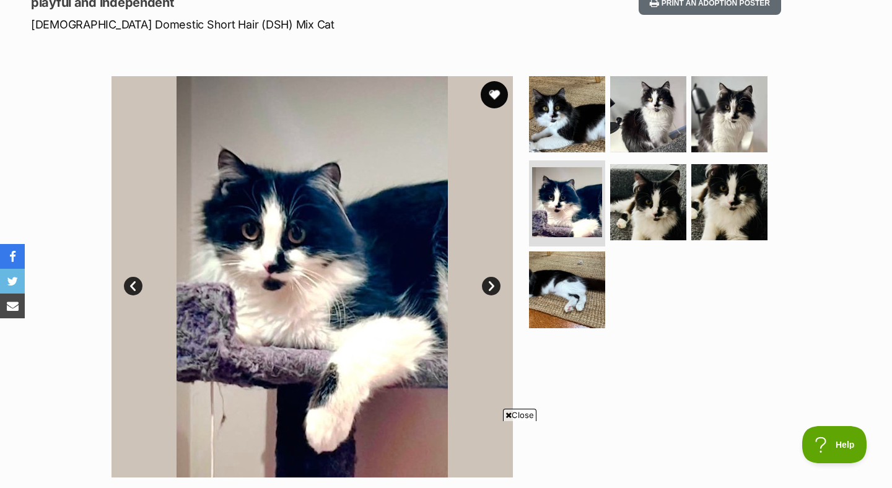
click at [493, 97] on button "favourite" at bounding box center [494, 94] width 27 height 27
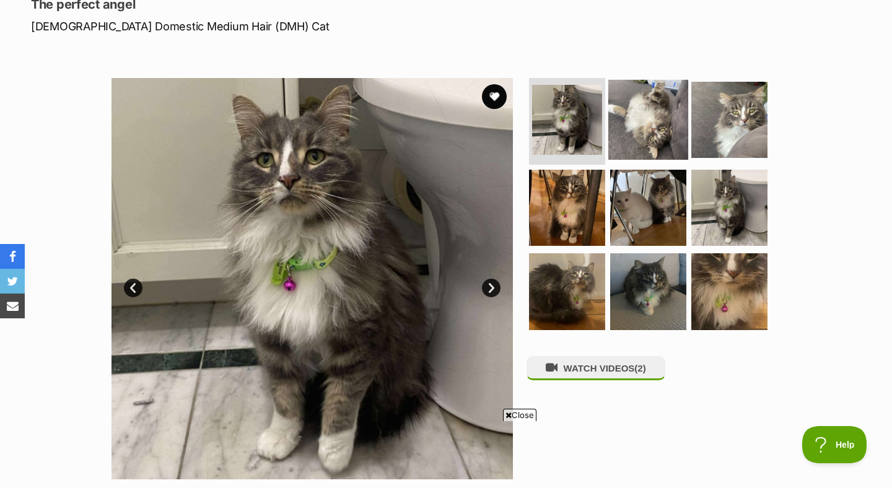
click at [638, 124] on img at bounding box center [648, 120] width 80 height 80
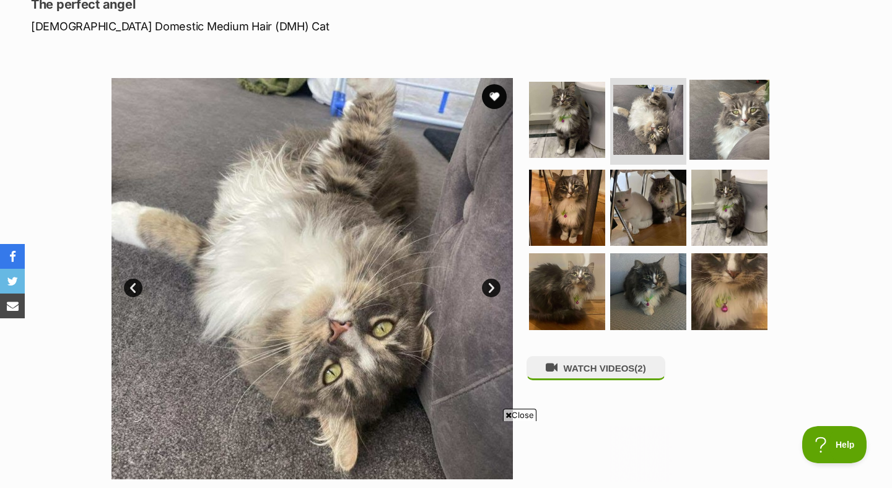
click at [734, 115] on img at bounding box center [729, 120] width 80 height 80
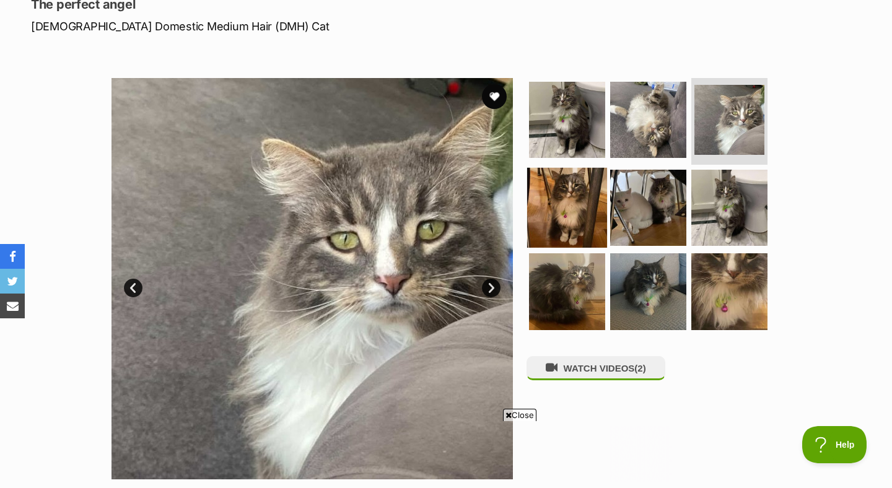
click at [589, 201] on img at bounding box center [567, 207] width 80 height 80
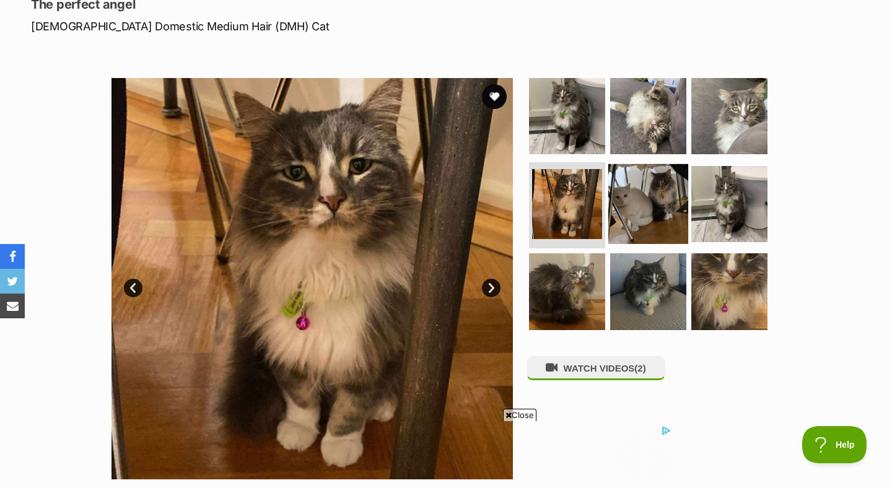
click at [671, 197] on img at bounding box center [648, 203] width 80 height 80
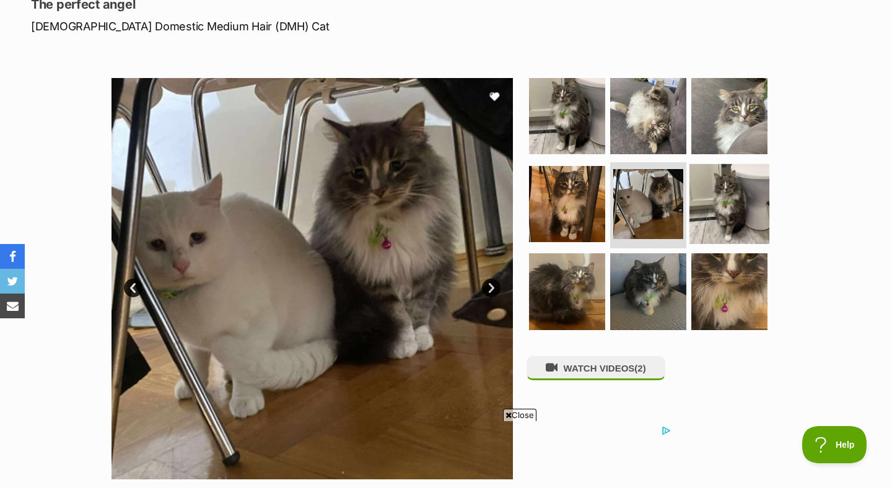
click at [731, 194] on img at bounding box center [729, 203] width 80 height 80
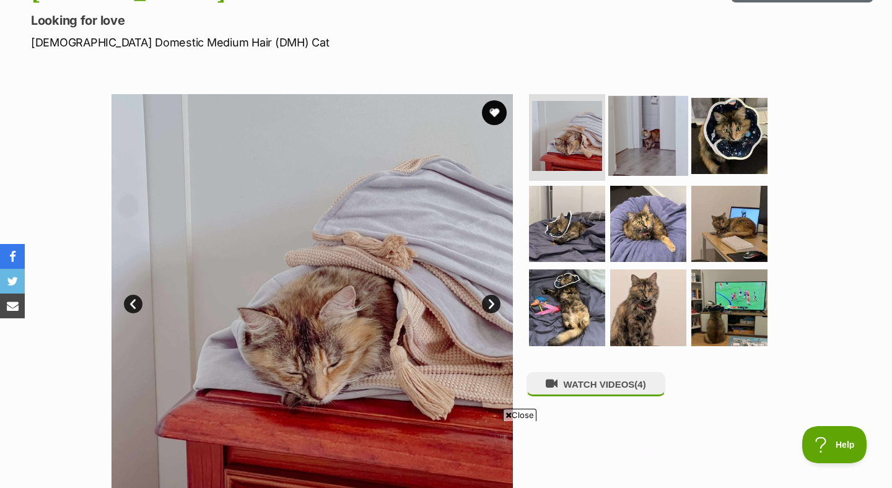
click at [643, 141] on img at bounding box center [648, 136] width 80 height 80
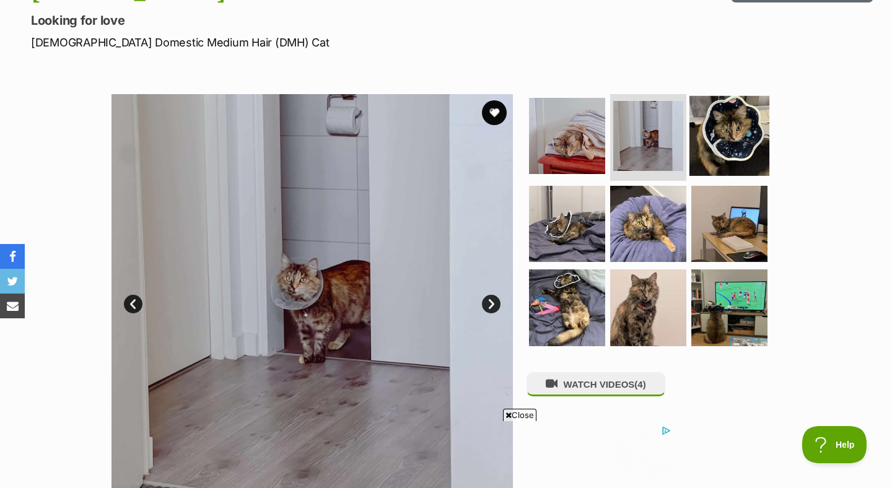
click at [723, 141] on img at bounding box center [729, 136] width 80 height 80
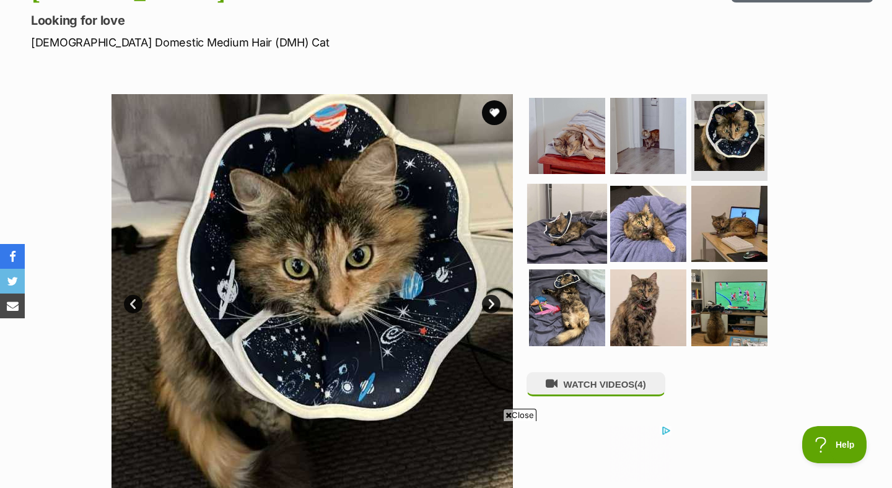
click at [575, 234] on img at bounding box center [567, 223] width 80 height 80
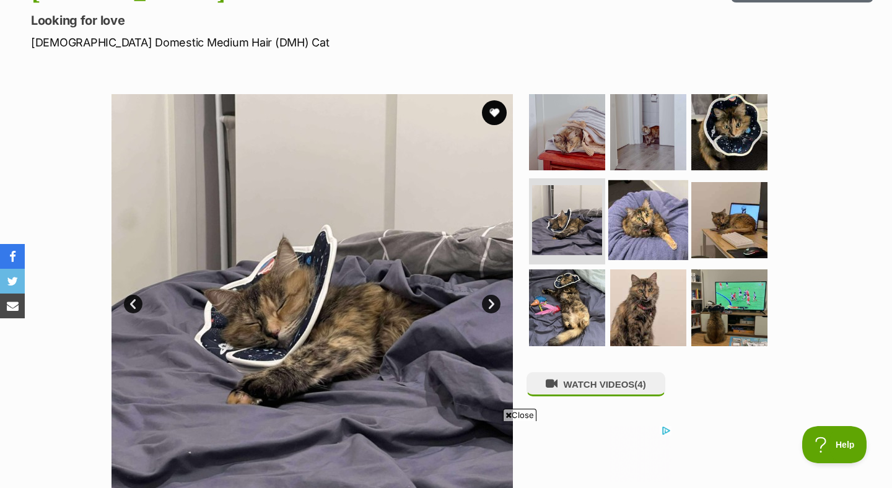
click at [659, 228] on img at bounding box center [648, 220] width 80 height 80
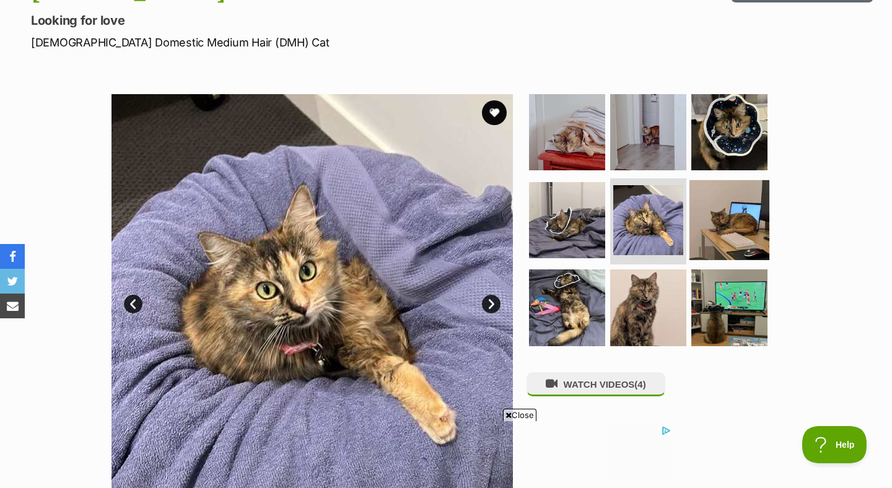
click at [744, 221] on img at bounding box center [729, 220] width 80 height 80
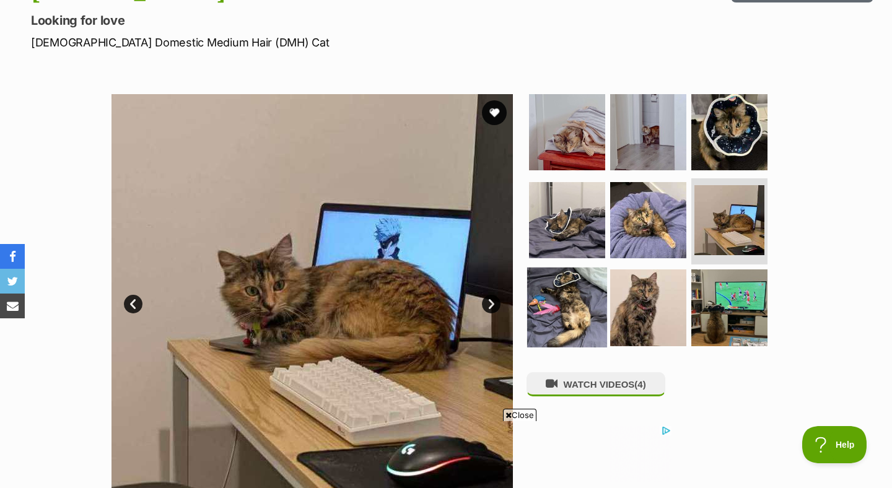
click at [580, 305] on img at bounding box center [567, 308] width 80 height 80
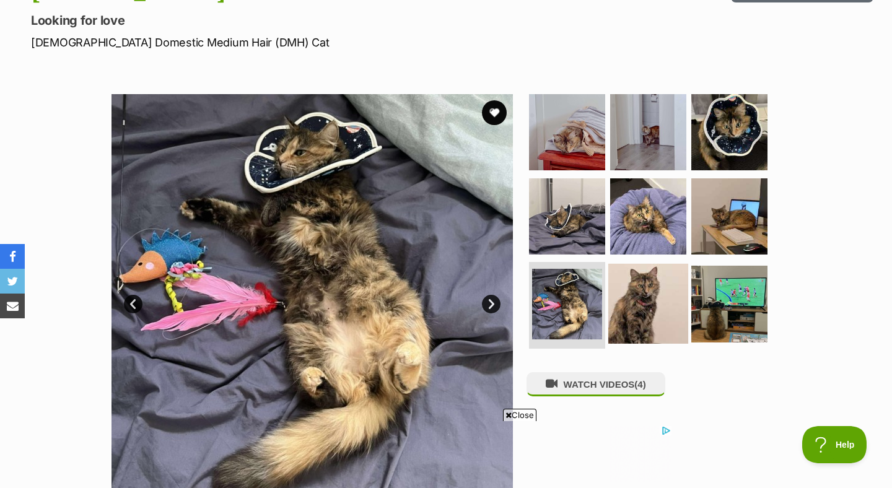
click at [650, 303] on img at bounding box center [648, 304] width 80 height 80
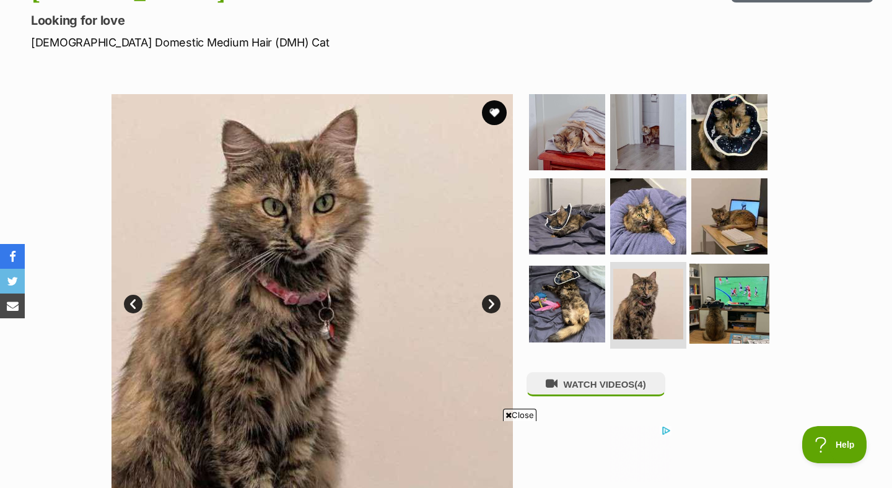
click at [719, 306] on img at bounding box center [729, 304] width 80 height 80
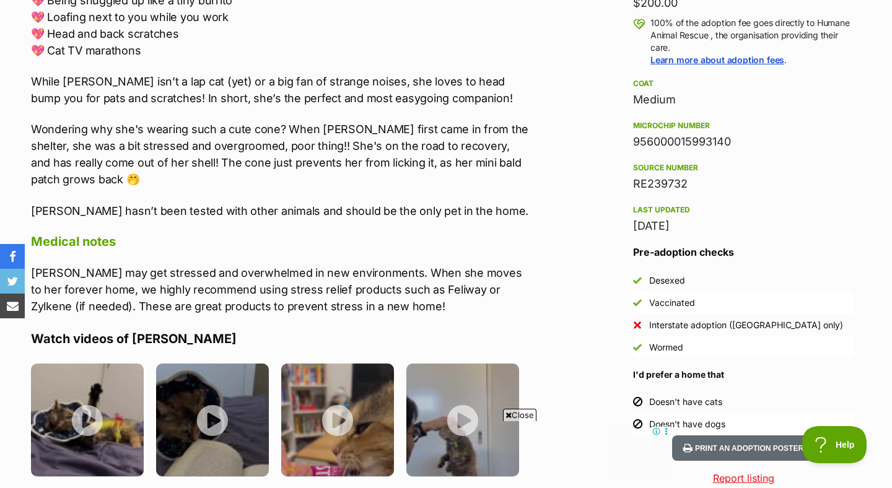
scroll to position [937, 0]
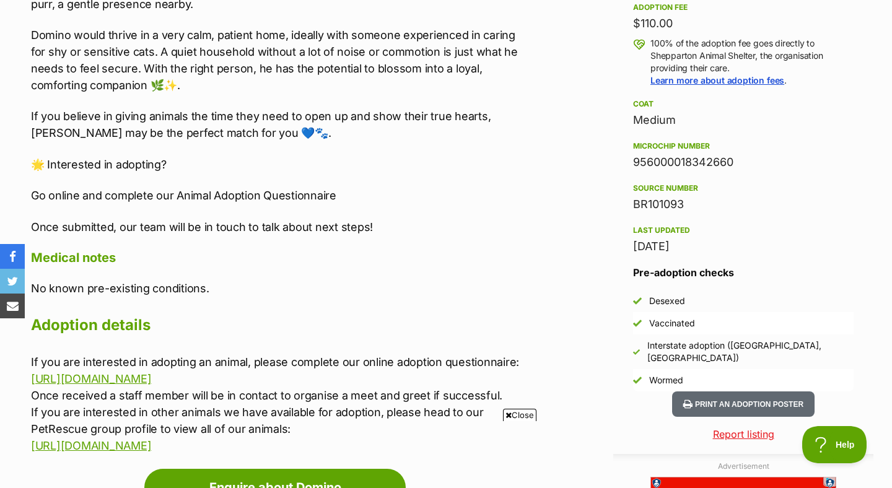
scroll to position [913, 0]
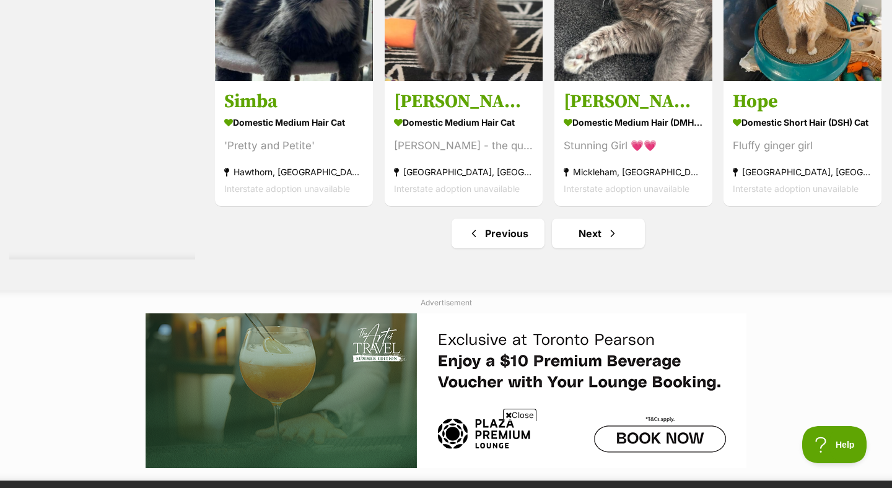
scroll to position [4473, 0]
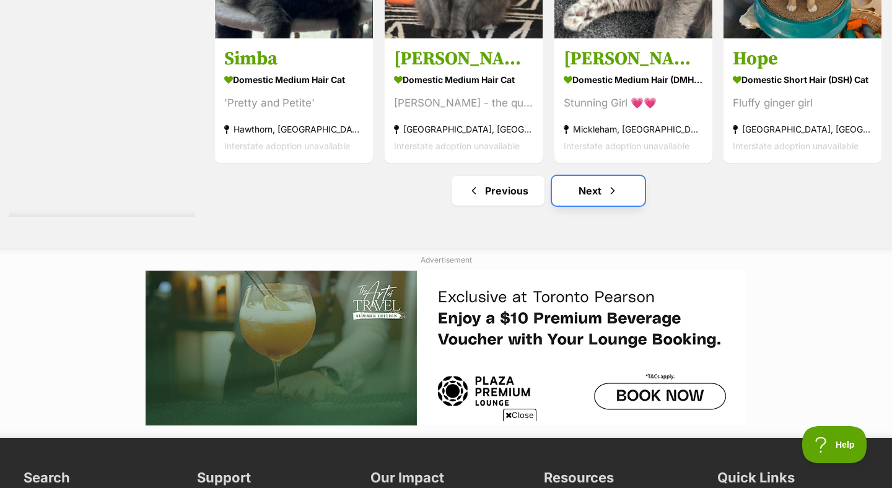
click at [601, 202] on link "Next" at bounding box center [598, 191] width 93 height 30
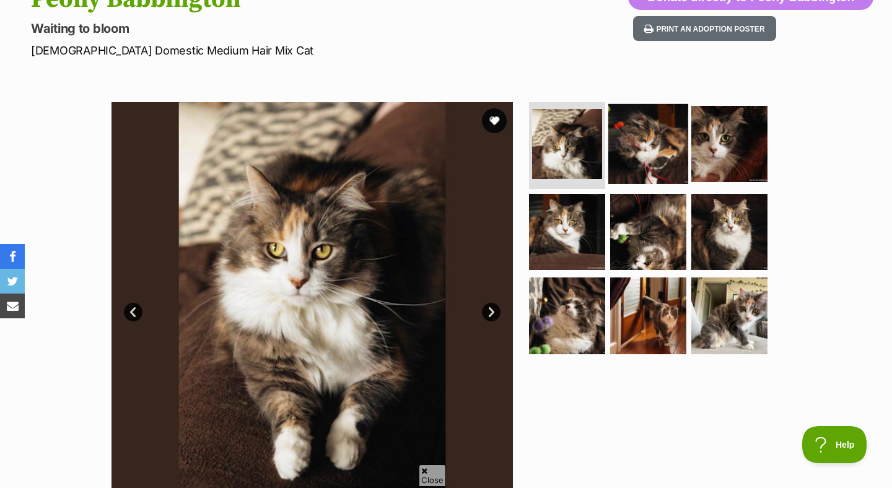
click at [642, 155] on img at bounding box center [648, 144] width 80 height 80
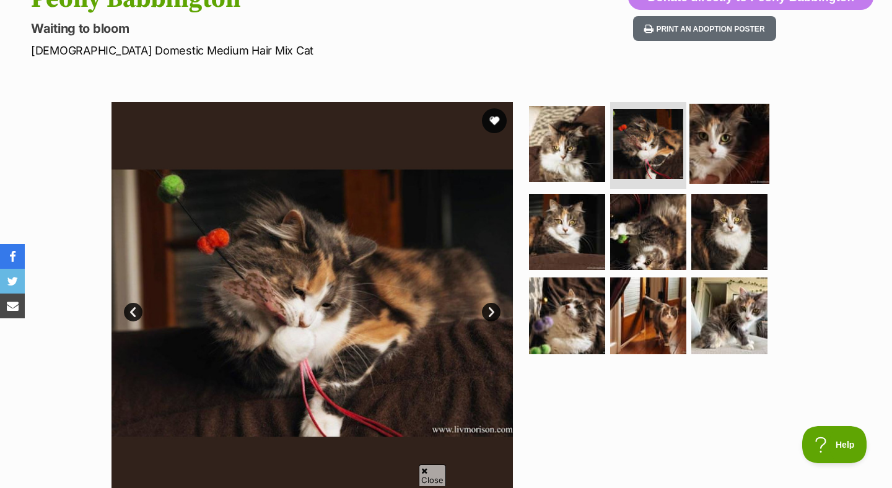
click at [714, 153] on img at bounding box center [729, 144] width 80 height 80
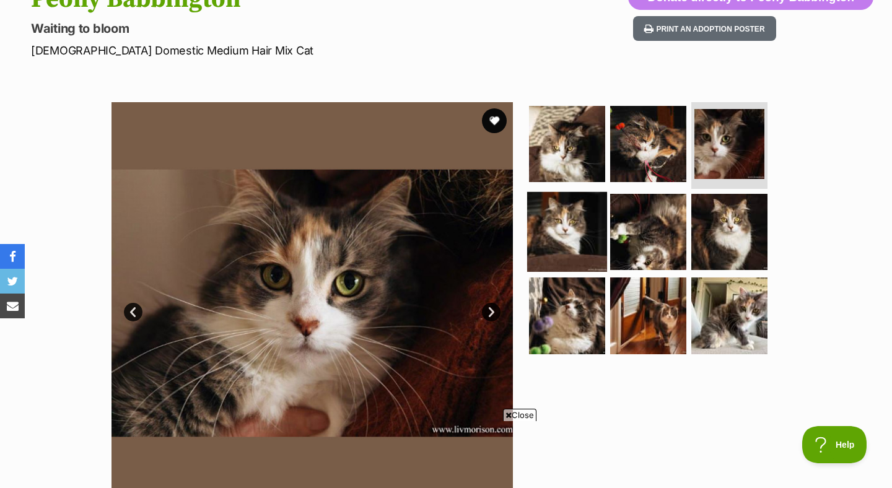
click at [582, 223] on img at bounding box center [567, 231] width 80 height 80
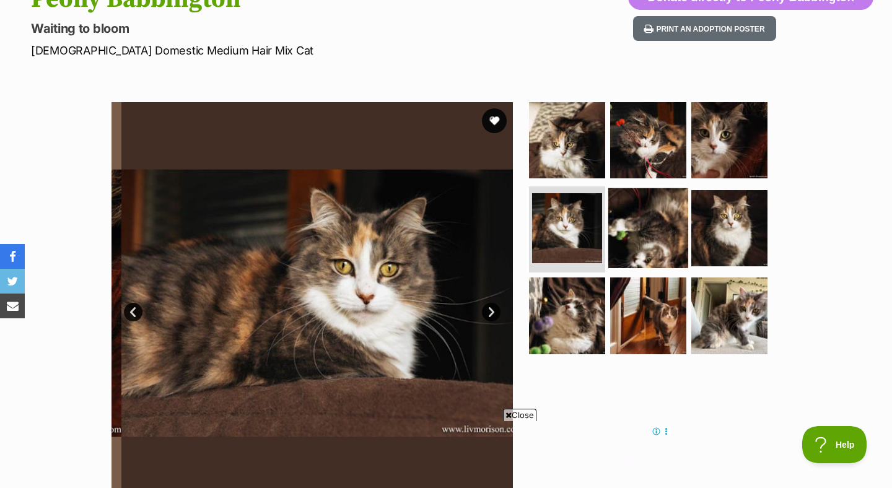
click at [650, 234] on img at bounding box center [648, 228] width 80 height 80
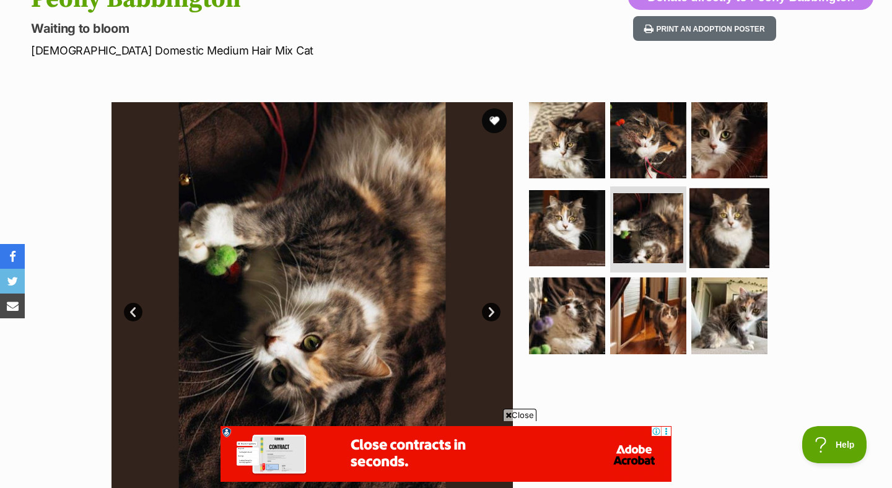
click at [729, 230] on img at bounding box center [729, 228] width 80 height 80
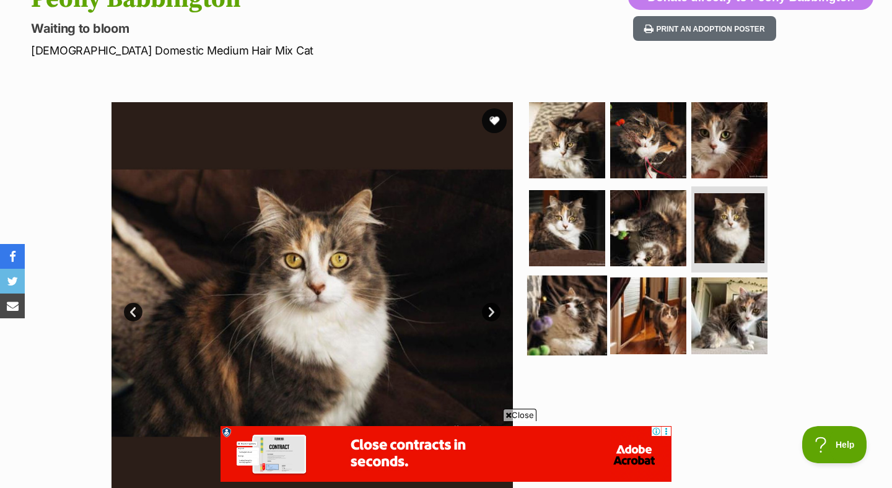
click at [575, 302] on img at bounding box center [567, 316] width 80 height 80
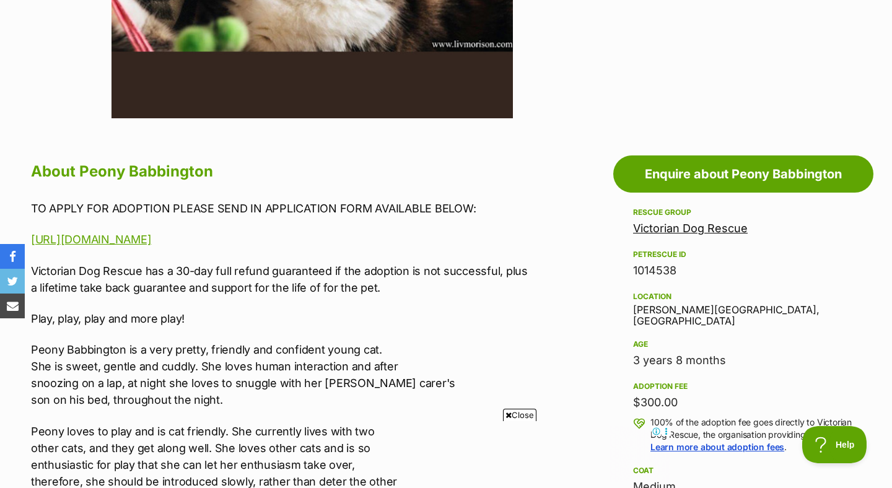
scroll to position [251, 0]
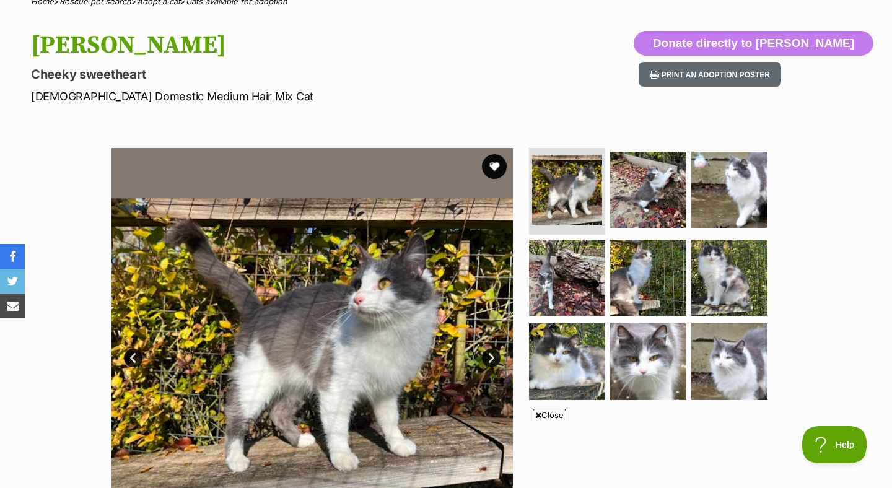
scroll to position [115, 0]
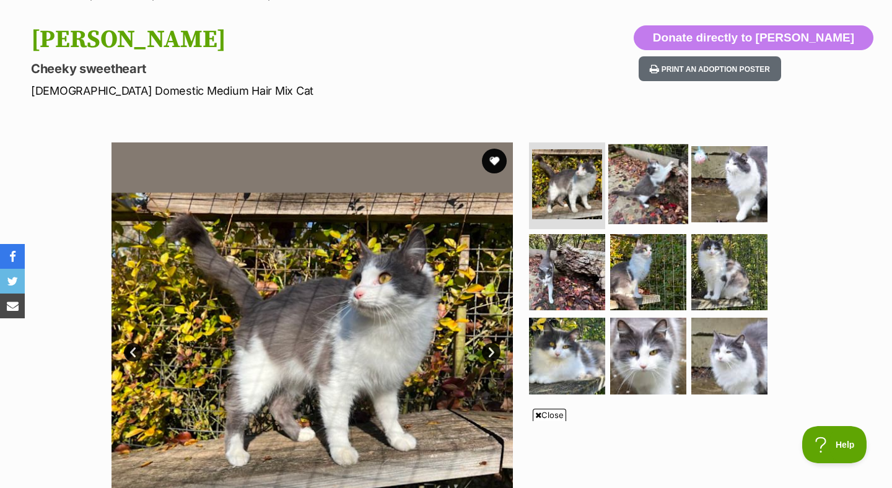
click at [645, 204] on img at bounding box center [648, 184] width 80 height 80
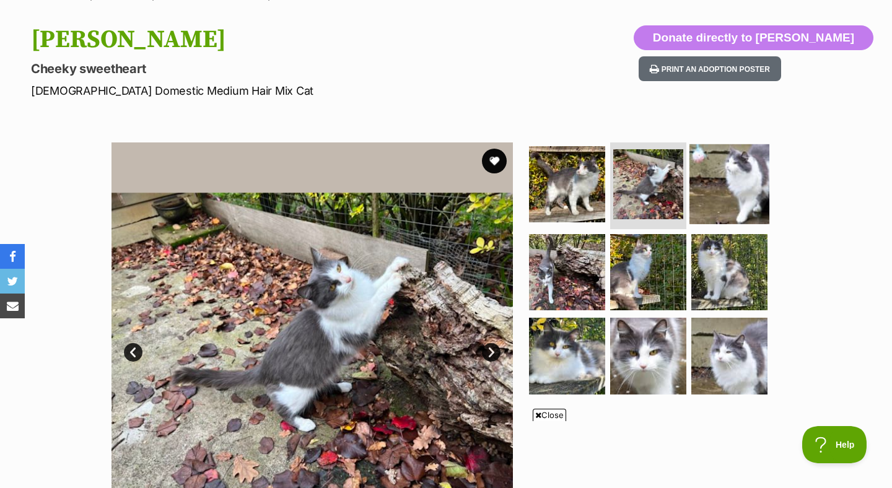
click at [728, 184] on img at bounding box center [729, 184] width 80 height 80
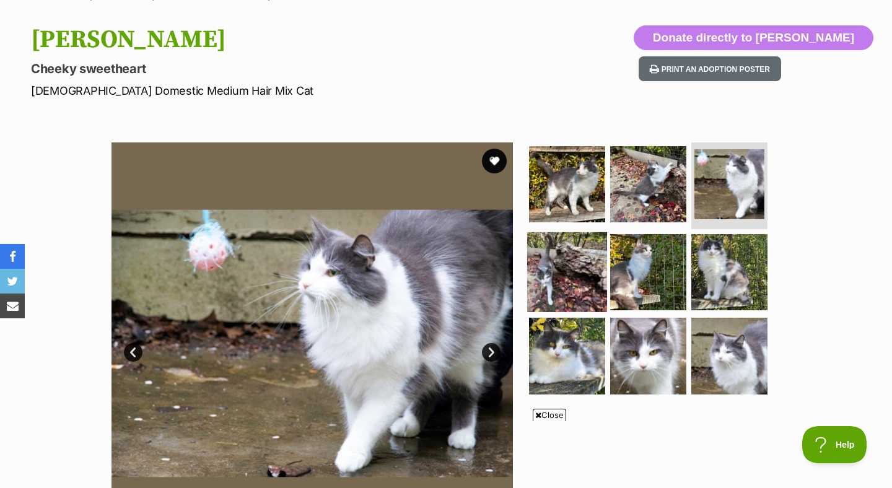
click at [587, 268] on img at bounding box center [567, 272] width 80 height 80
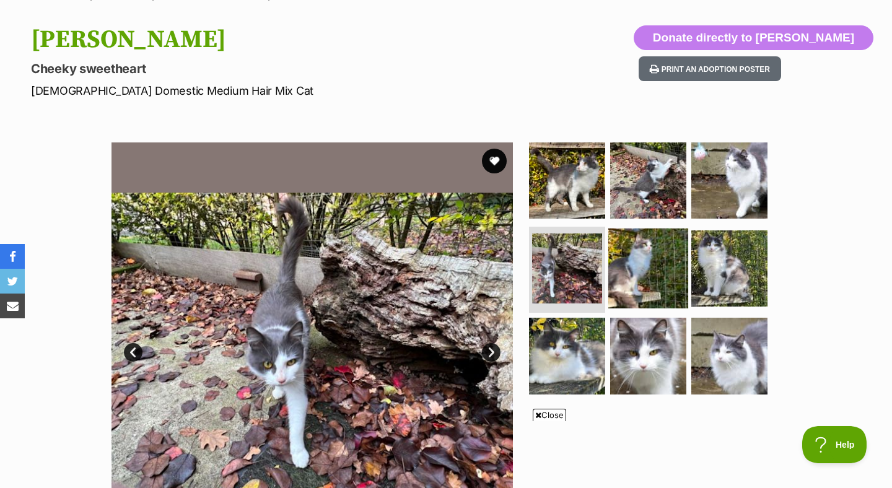
click at [651, 271] on img at bounding box center [648, 268] width 80 height 80
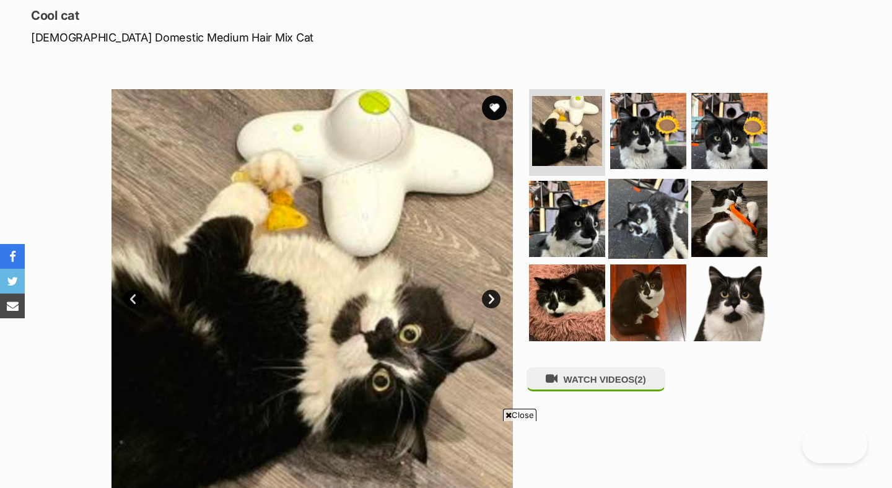
scroll to position [168, 0]
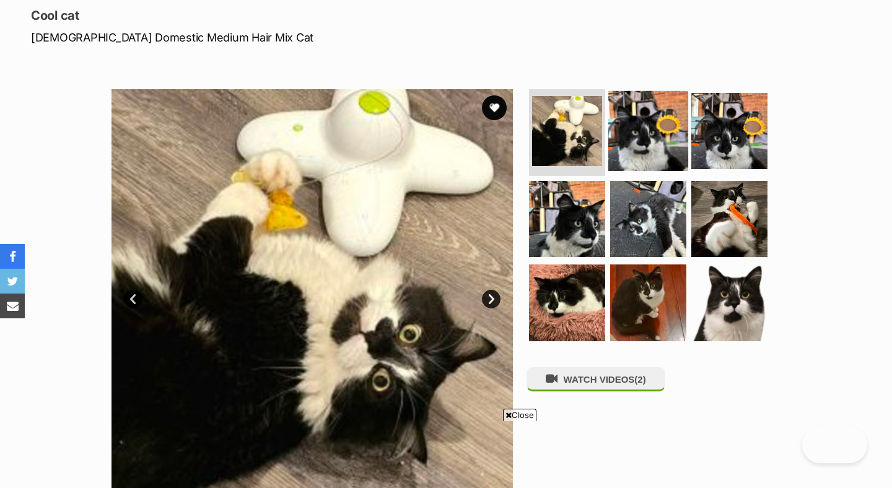
click at [638, 150] on img at bounding box center [648, 131] width 80 height 80
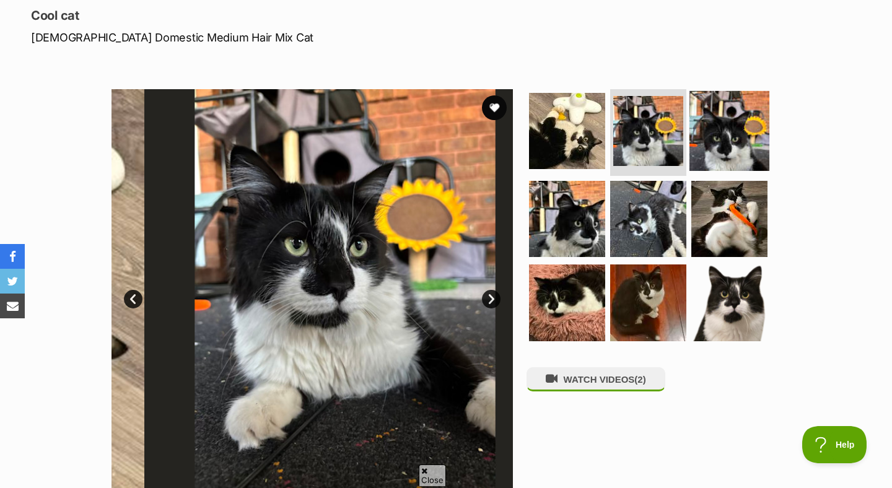
scroll to position [0, 0]
click at [720, 145] on img at bounding box center [729, 131] width 80 height 80
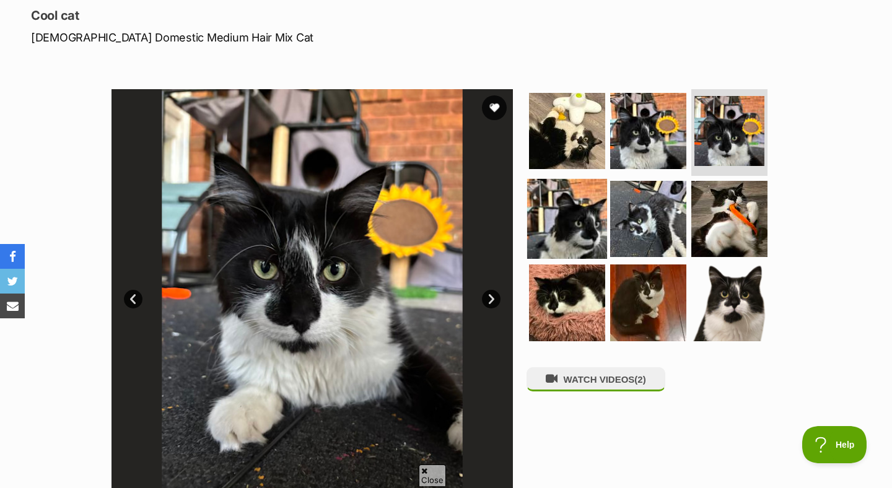
click at [586, 214] on img at bounding box center [567, 218] width 80 height 80
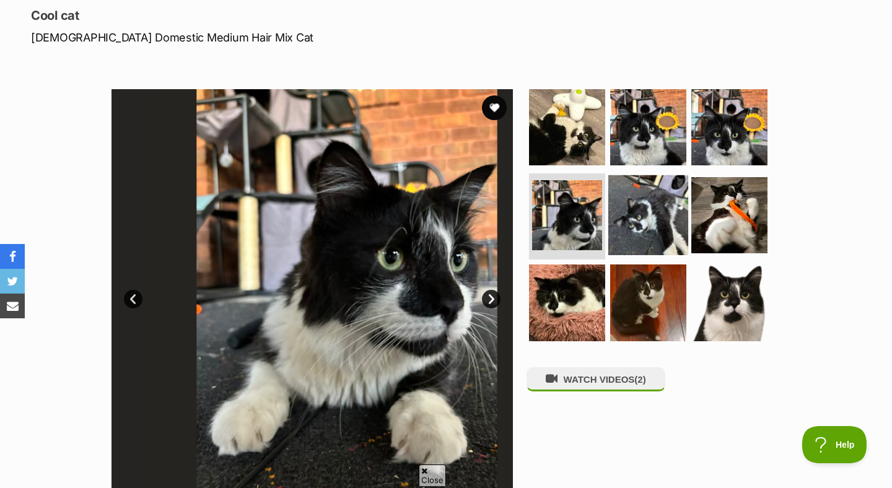
click at [661, 217] on img at bounding box center [648, 215] width 80 height 80
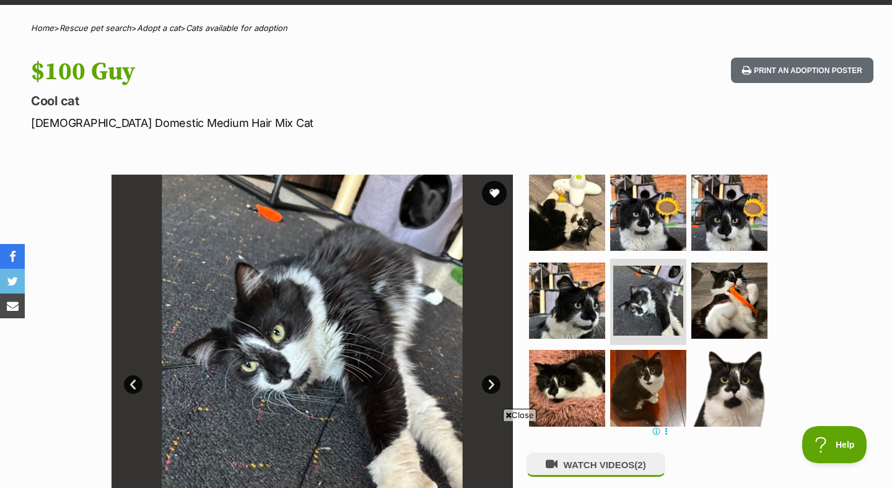
scroll to position [82, 0]
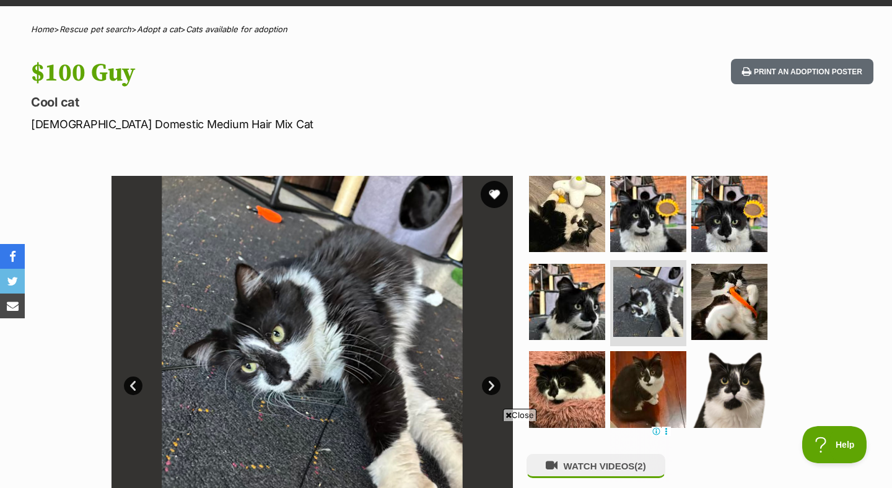
click at [495, 198] on button "favourite" at bounding box center [494, 194] width 27 height 27
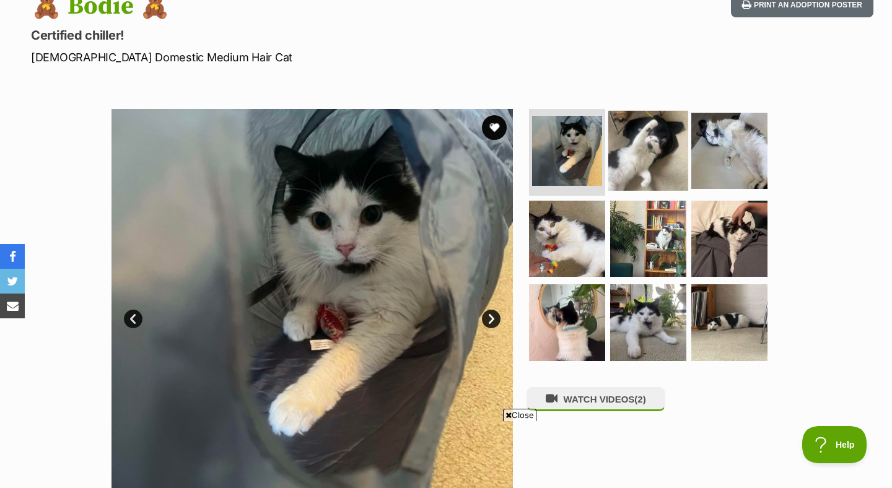
click at [647, 152] on img at bounding box center [648, 151] width 80 height 80
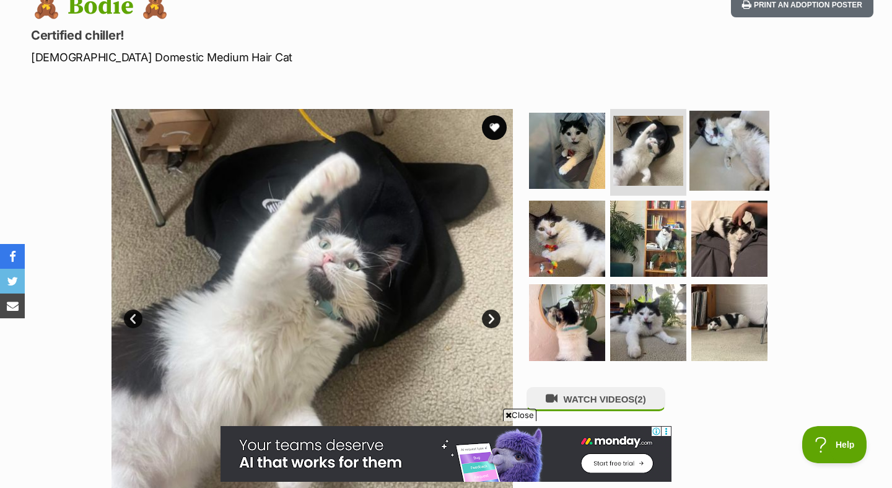
click at [715, 152] on img at bounding box center [729, 151] width 80 height 80
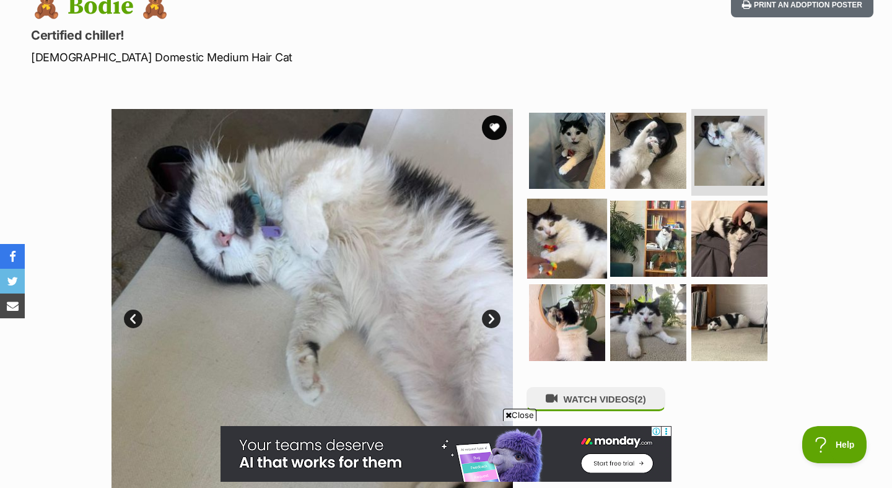
click at [577, 219] on img at bounding box center [567, 238] width 80 height 80
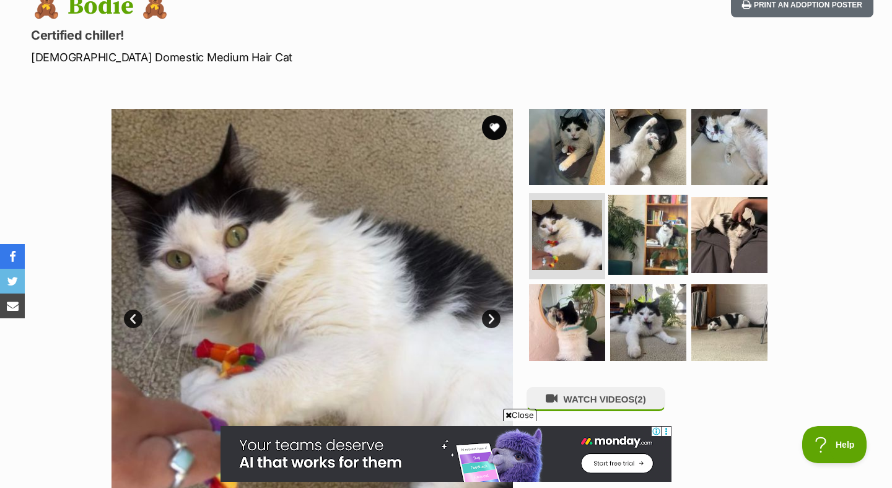
click at [658, 230] on img at bounding box center [648, 234] width 80 height 80
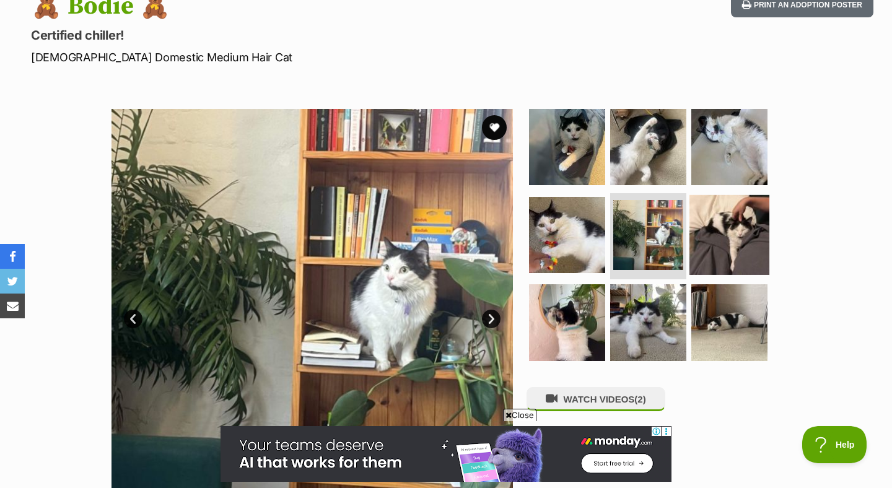
click at [723, 228] on img at bounding box center [729, 234] width 80 height 80
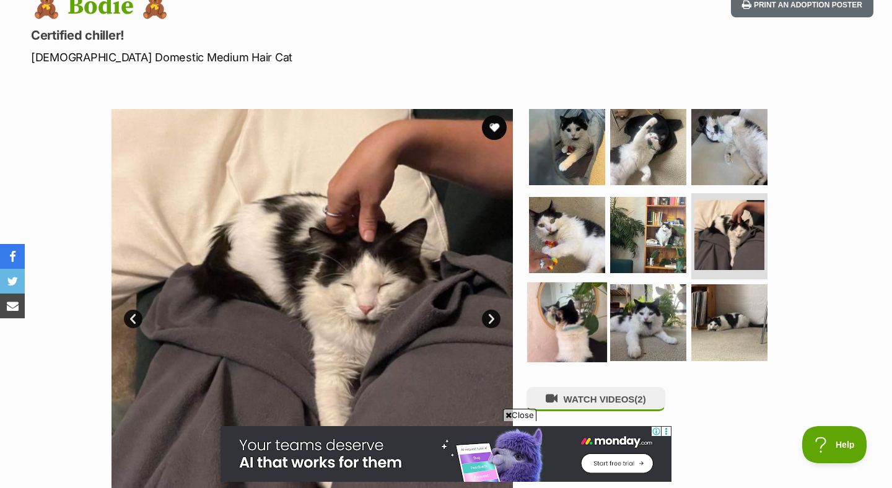
click at [566, 323] on img at bounding box center [567, 322] width 80 height 80
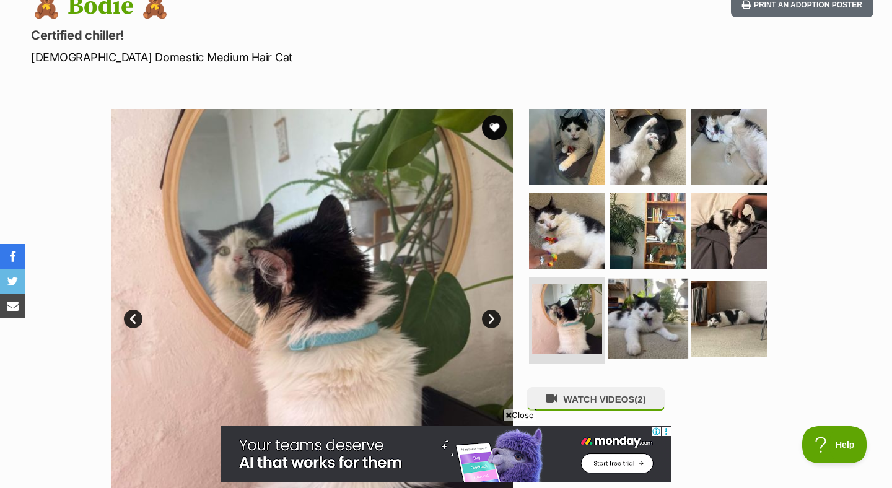
click at [632, 326] on img at bounding box center [648, 319] width 80 height 80
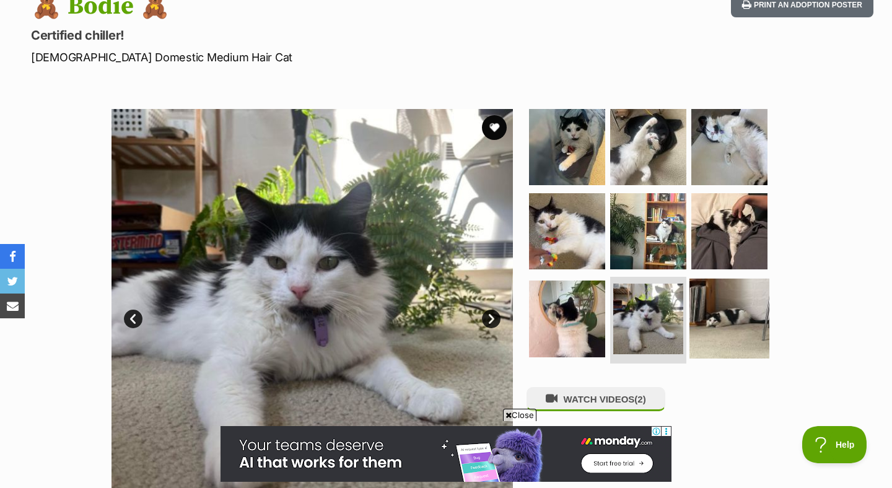
click at [714, 322] on img at bounding box center [729, 319] width 80 height 80
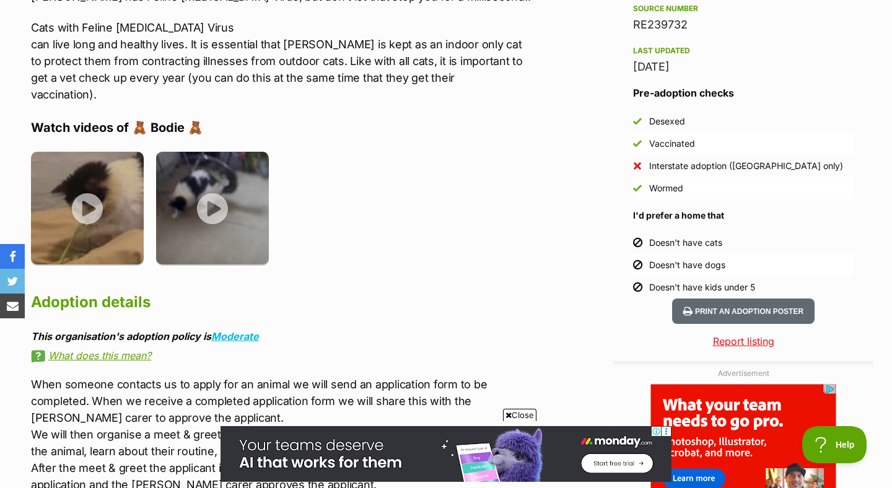
scroll to position [1219, 0]
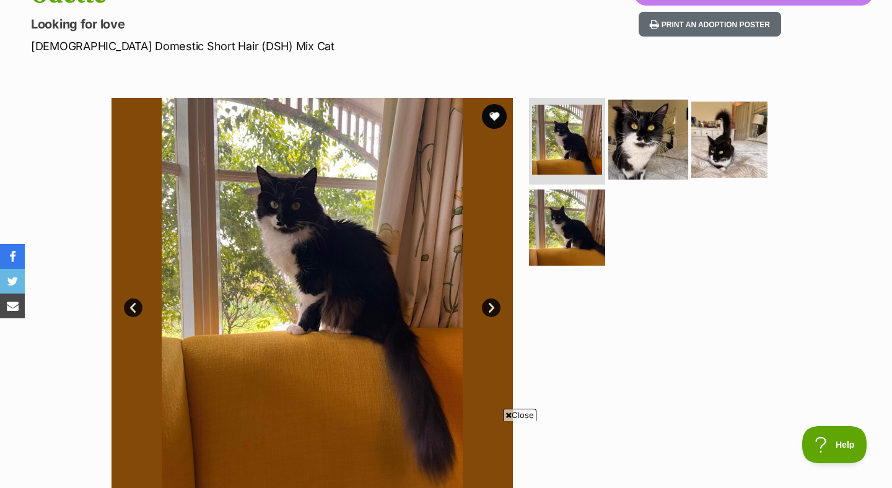
click at [633, 157] on img at bounding box center [648, 140] width 80 height 80
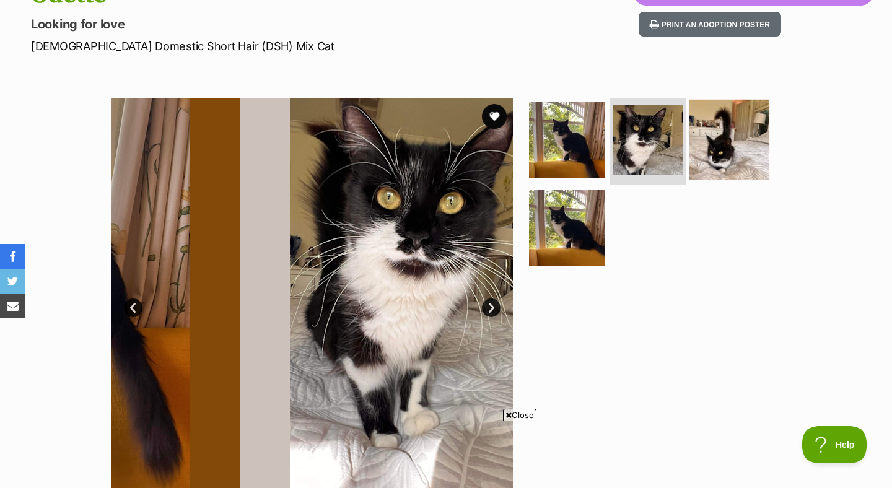
click at [736, 141] on img at bounding box center [729, 140] width 80 height 80
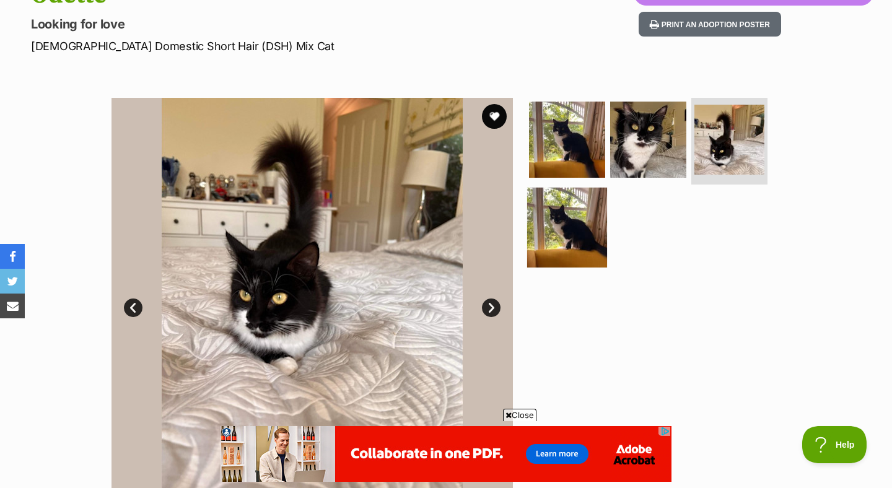
click at [578, 224] on img at bounding box center [567, 227] width 80 height 80
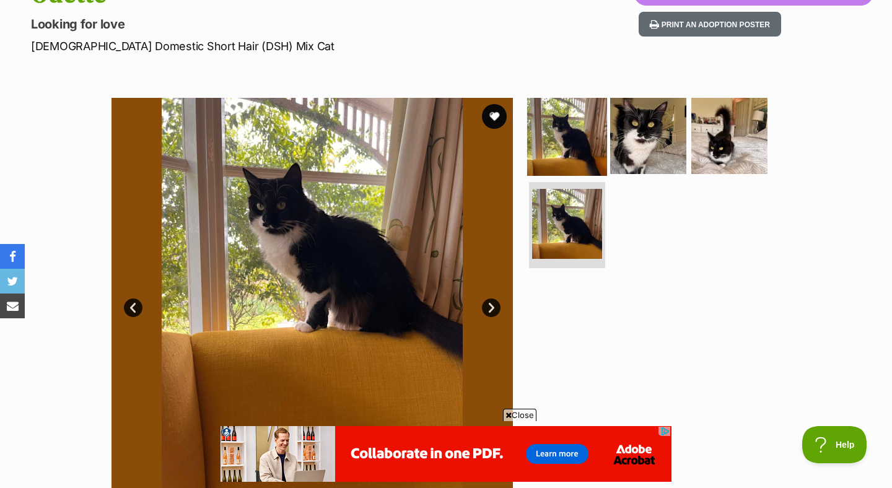
click at [568, 165] on img at bounding box center [567, 136] width 80 height 80
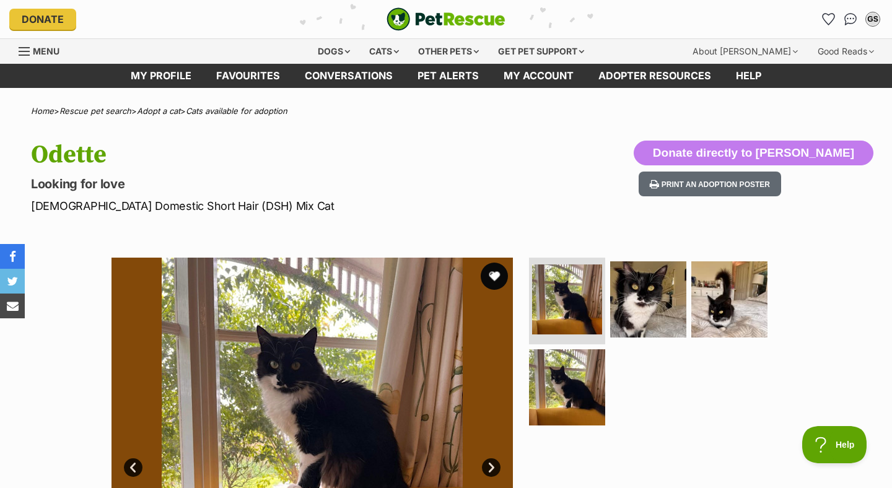
click at [497, 275] on button "favourite" at bounding box center [494, 276] width 27 height 27
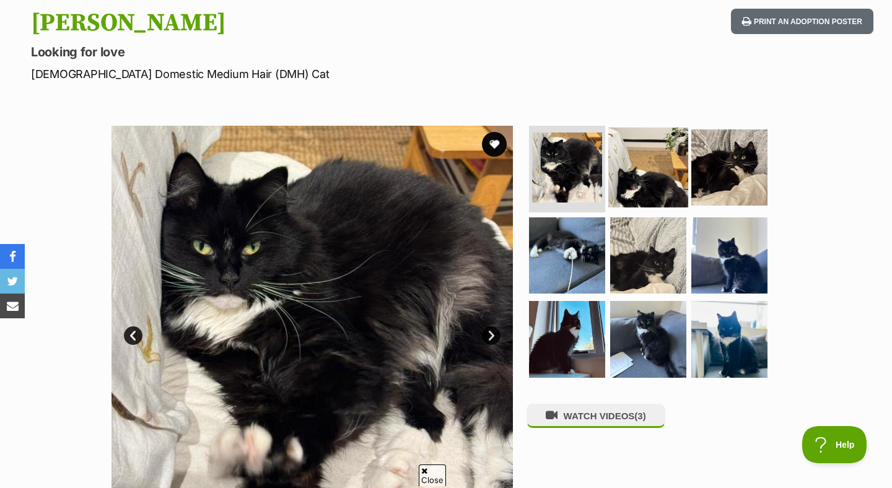
click at [624, 167] on img at bounding box center [648, 168] width 80 height 80
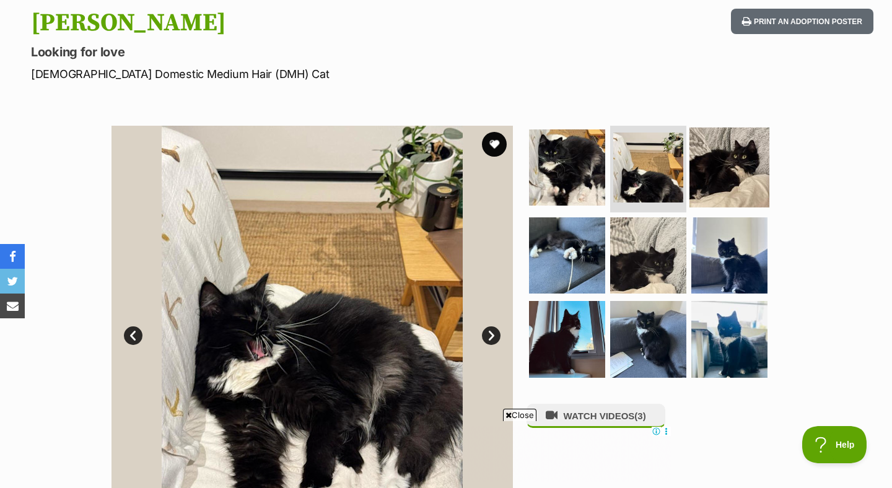
click at [720, 171] on img at bounding box center [729, 168] width 80 height 80
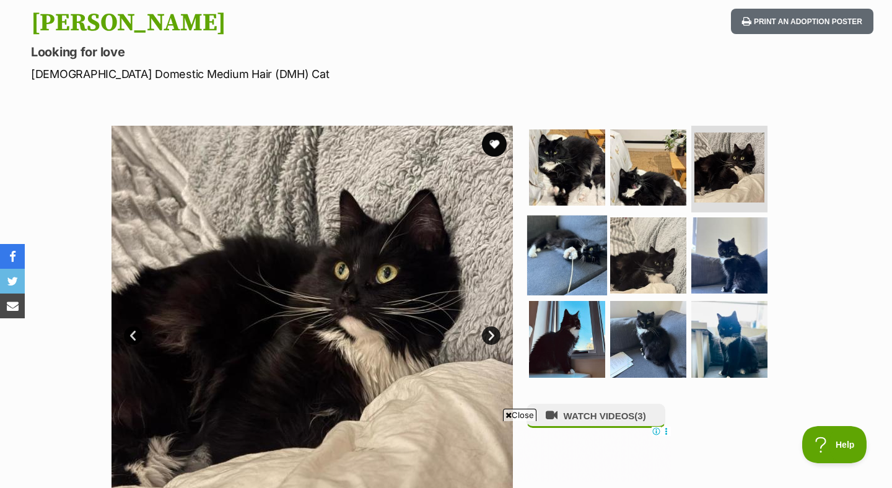
click at [567, 251] on img at bounding box center [567, 255] width 80 height 80
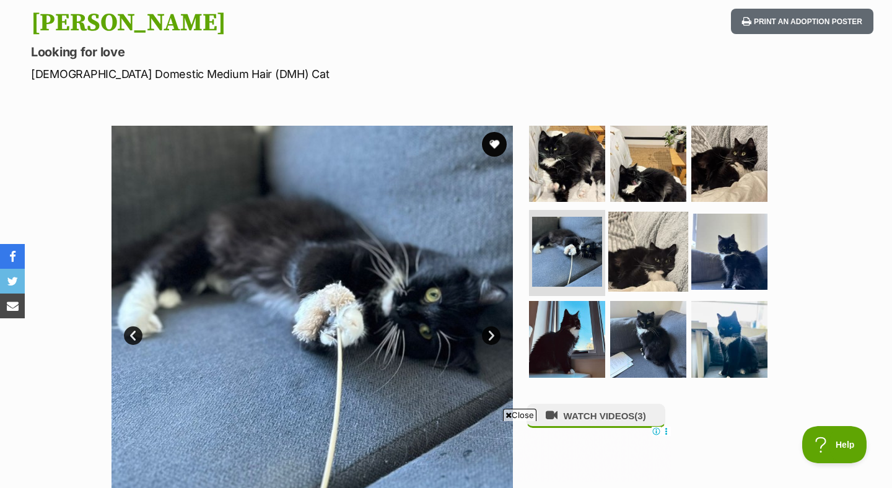
click at [654, 261] on img at bounding box center [648, 251] width 80 height 80
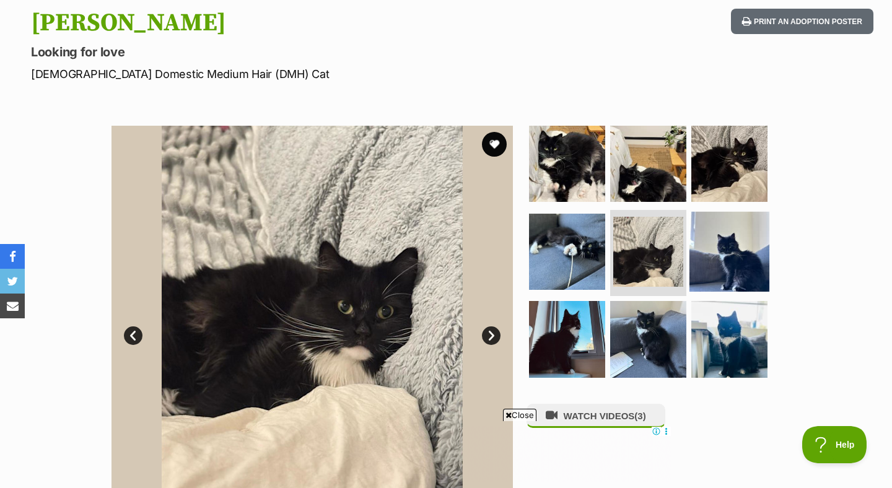
click at [727, 263] on img at bounding box center [729, 251] width 80 height 80
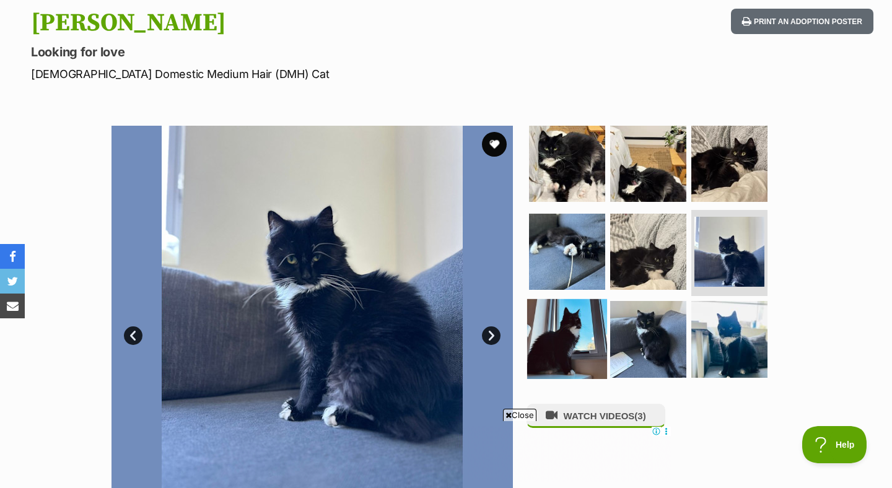
click at [569, 336] on img at bounding box center [567, 339] width 80 height 80
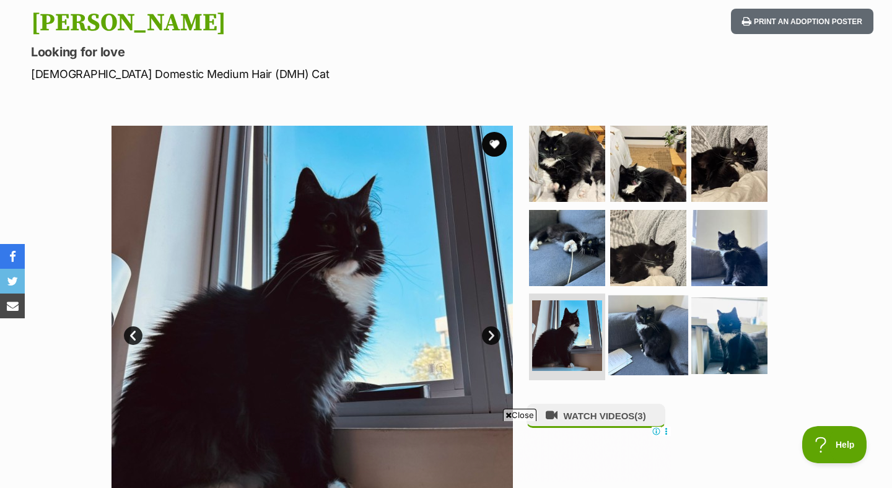
click at [668, 333] on img at bounding box center [648, 335] width 80 height 80
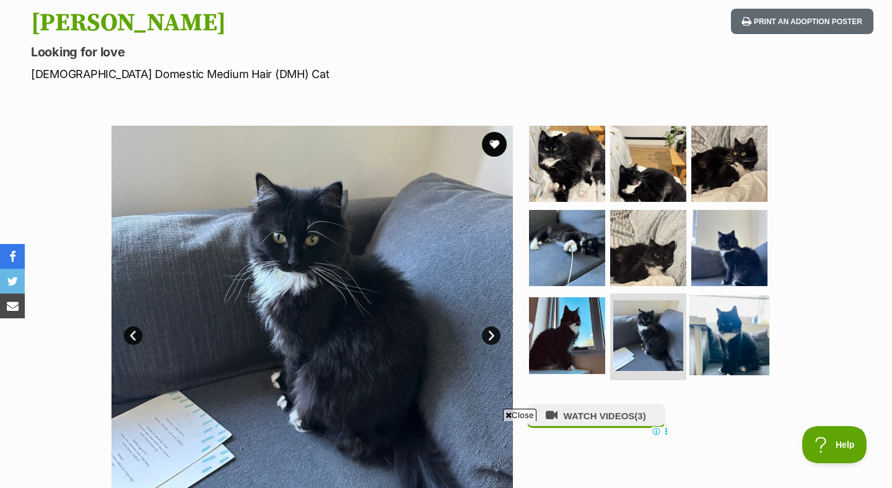
click at [730, 331] on img at bounding box center [729, 335] width 80 height 80
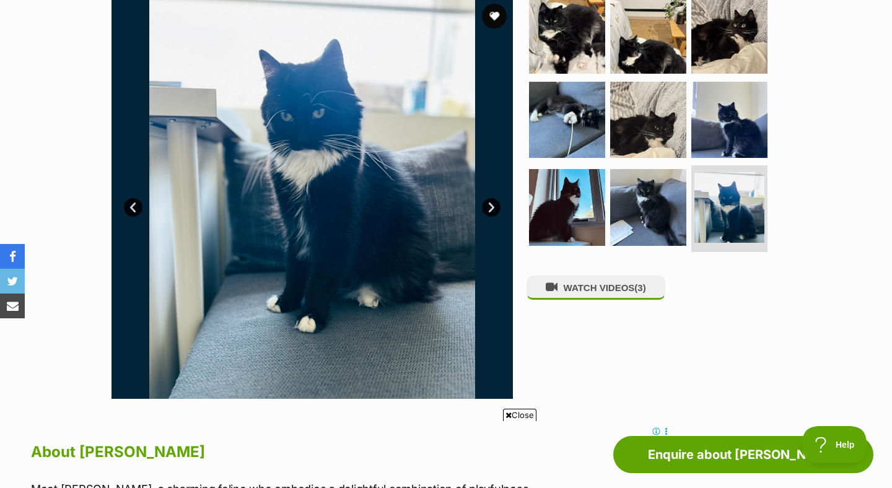
scroll to position [240, 0]
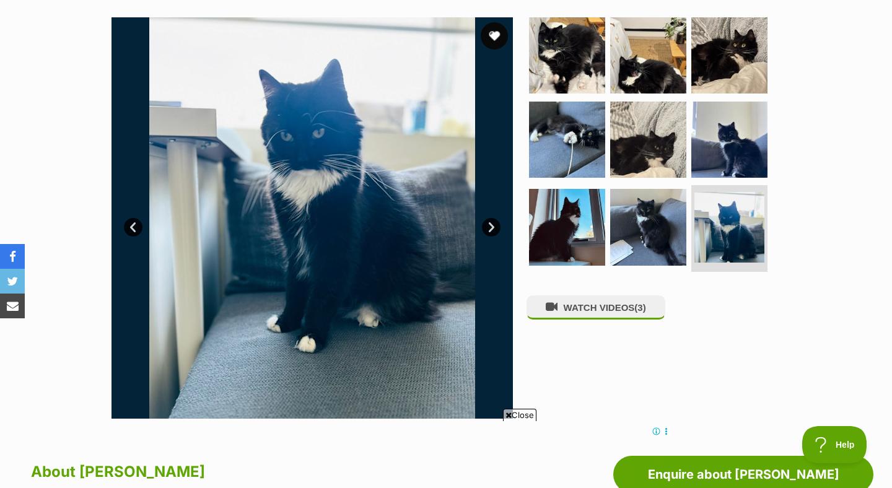
click at [494, 33] on button "favourite" at bounding box center [494, 35] width 27 height 27
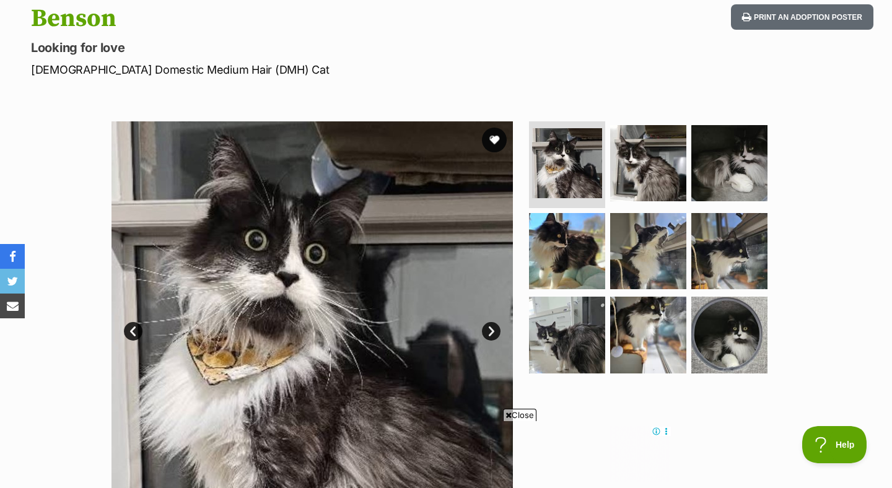
scroll to position [152, 0]
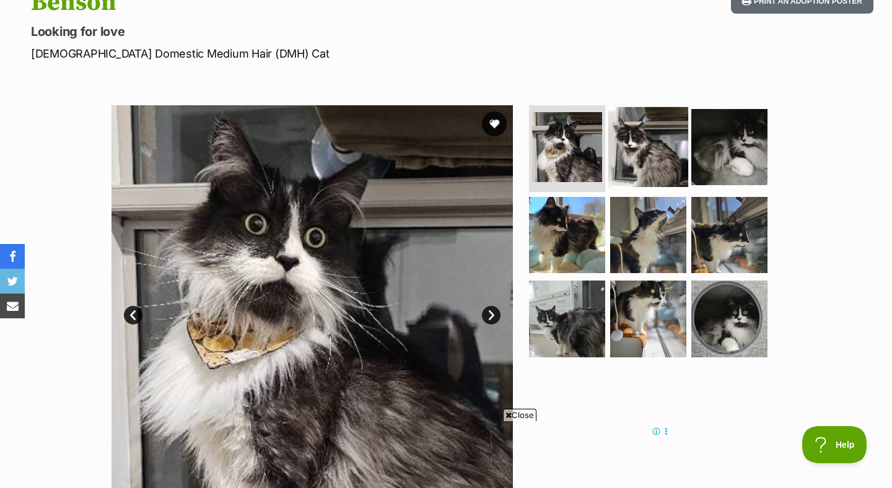
click at [624, 181] on img at bounding box center [648, 147] width 80 height 80
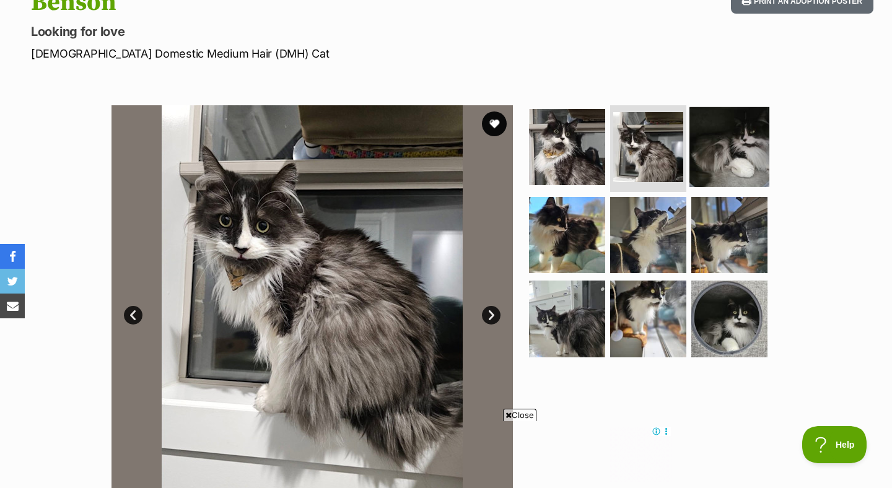
click at [716, 146] on img at bounding box center [729, 147] width 80 height 80
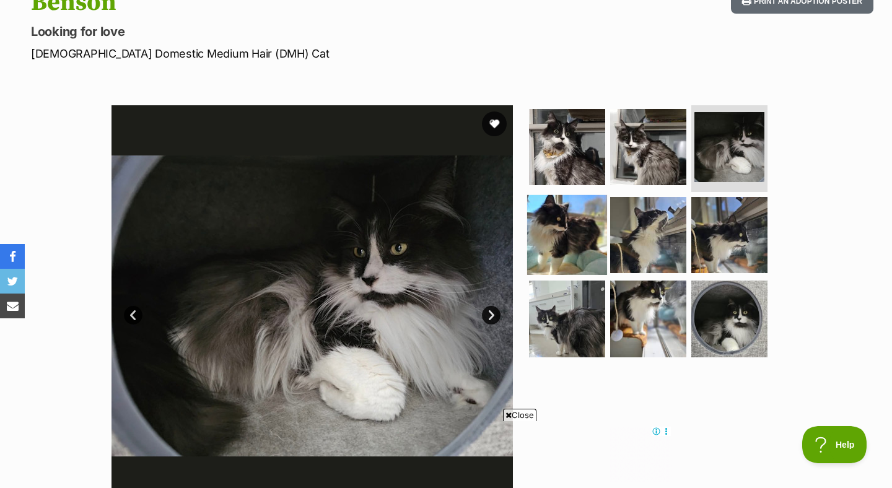
click at [572, 243] on img at bounding box center [567, 234] width 80 height 80
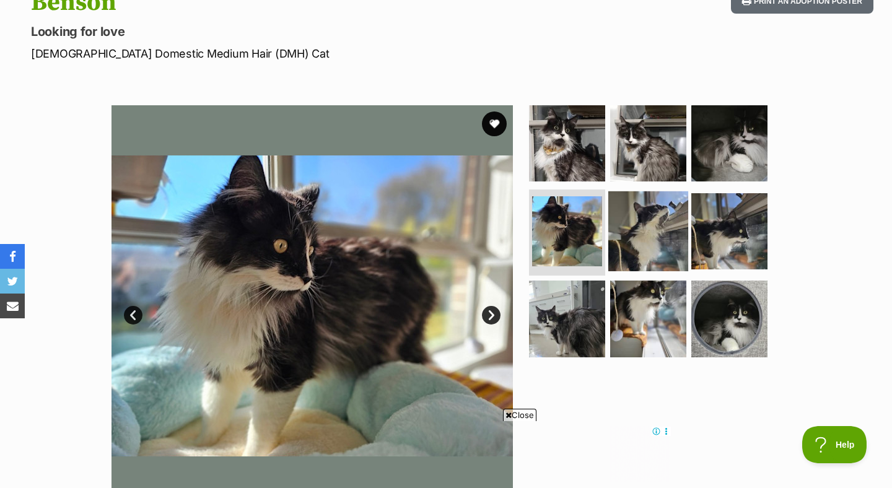
click at [659, 237] on img at bounding box center [648, 231] width 80 height 80
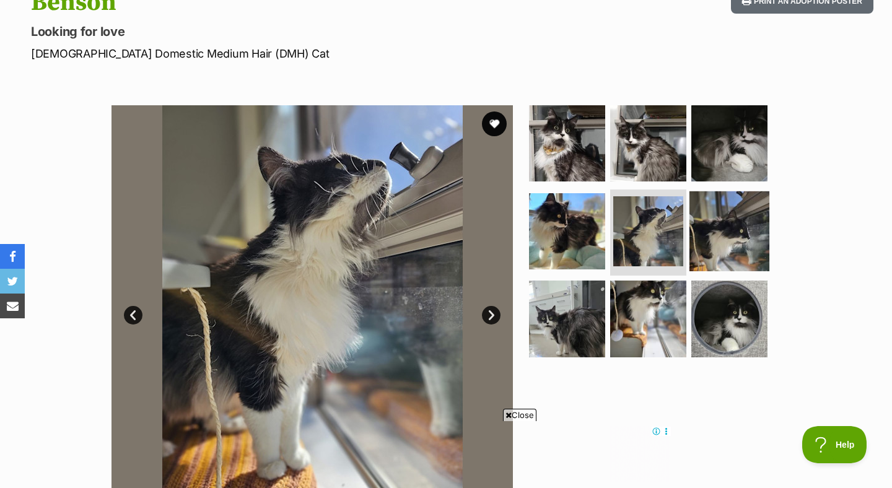
click at [743, 232] on img at bounding box center [729, 231] width 80 height 80
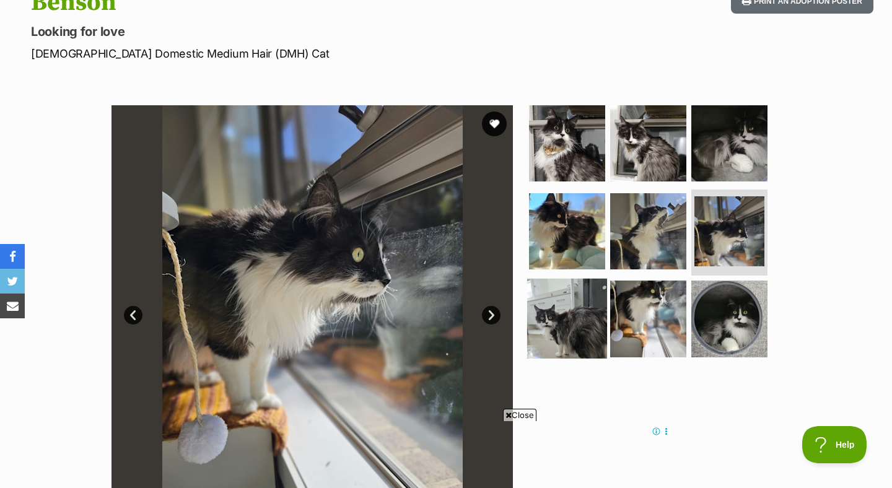
click at [575, 323] on img at bounding box center [567, 319] width 80 height 80
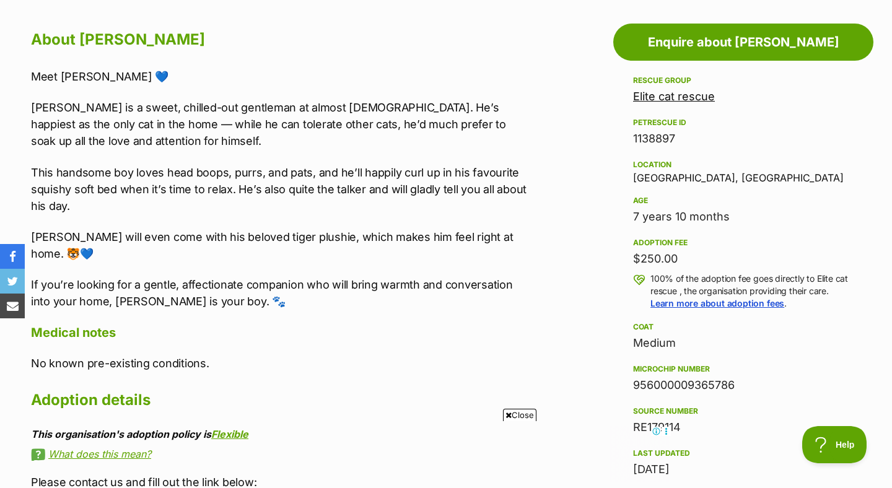
scroll to position [673, 0]
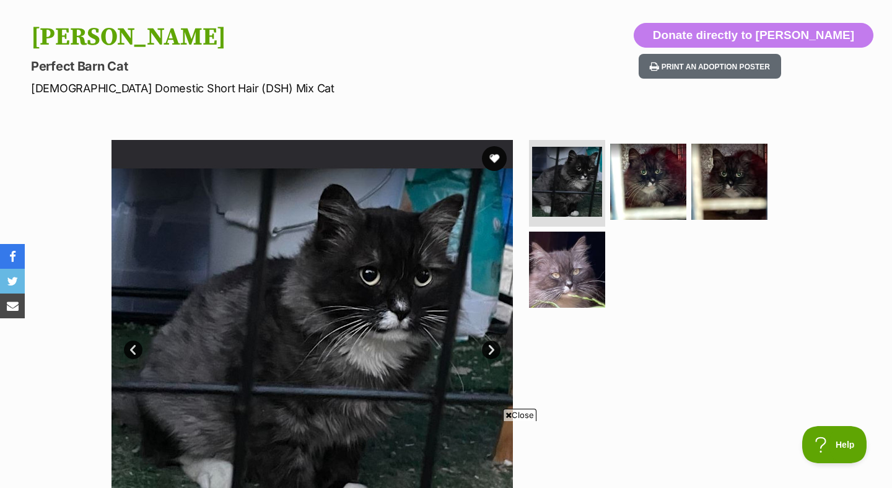
scroll to position [146, 0]
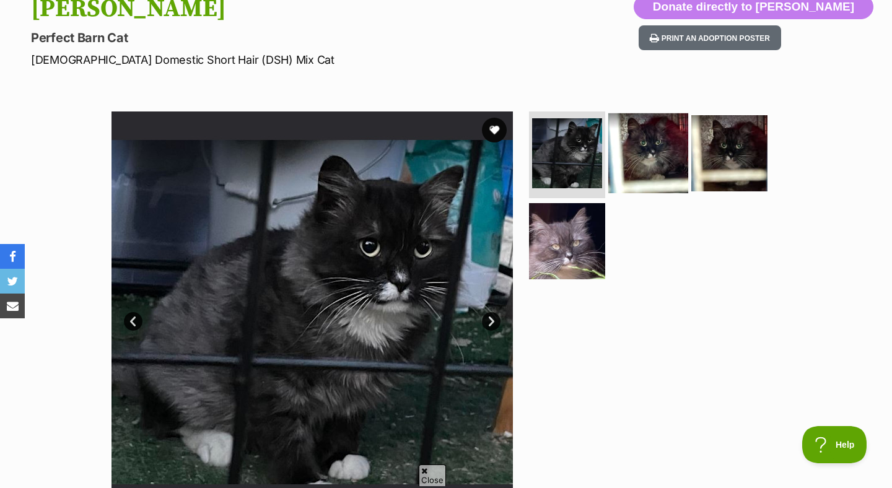
click at [637, 160] on img at bounding box center [648, 153] width 80 height 80
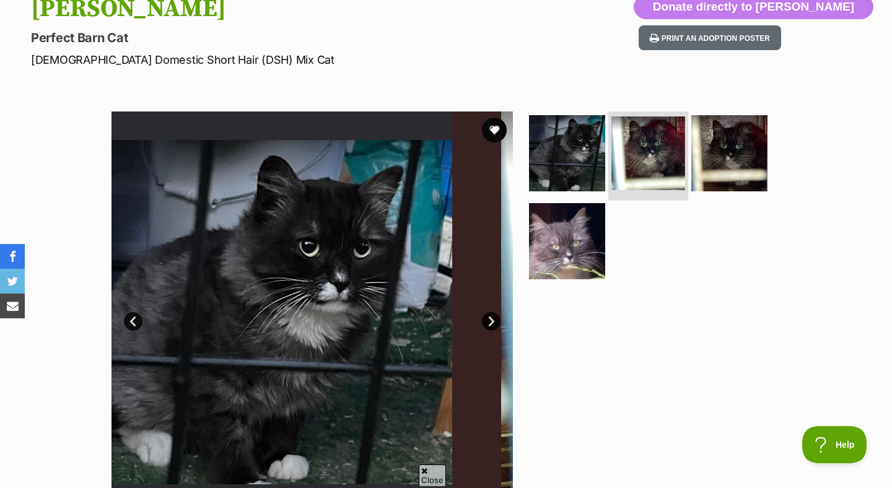
scroll to position [0, 0]
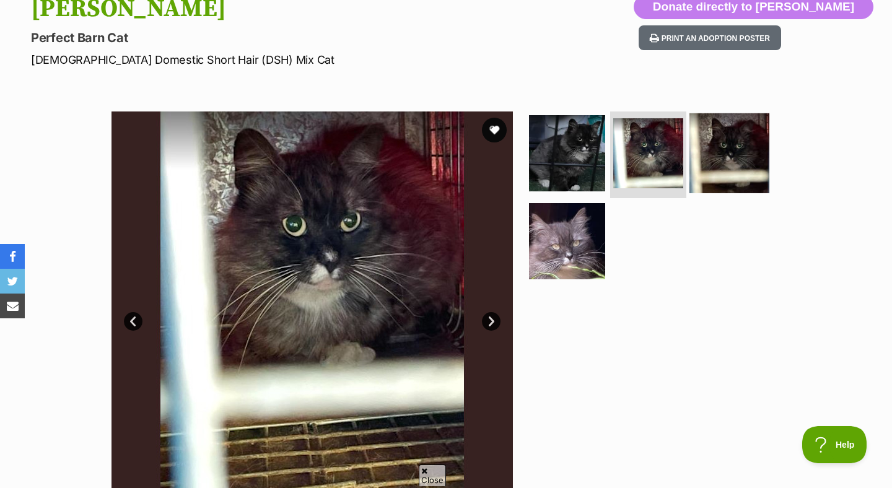
click at [724, 159] on img at bounding box center [729, 153] width 80 height 80
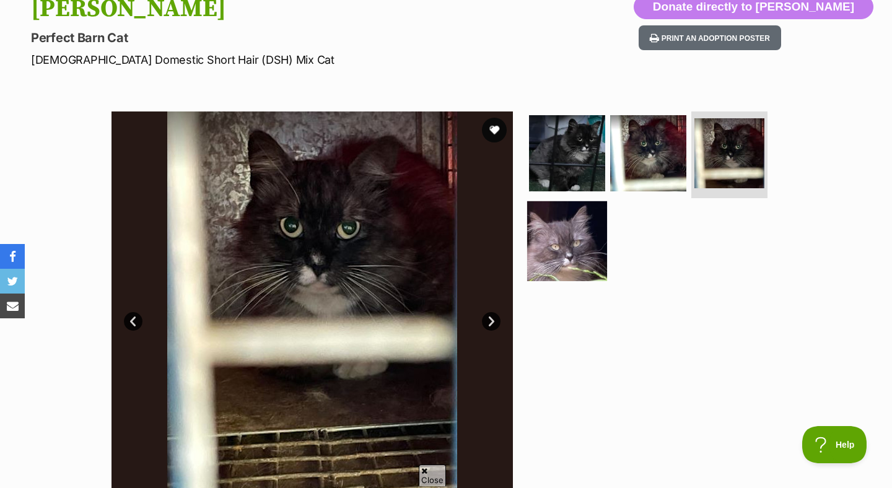
click at [564, 233] on img at bounding box center [567, 241] width 80 height 80
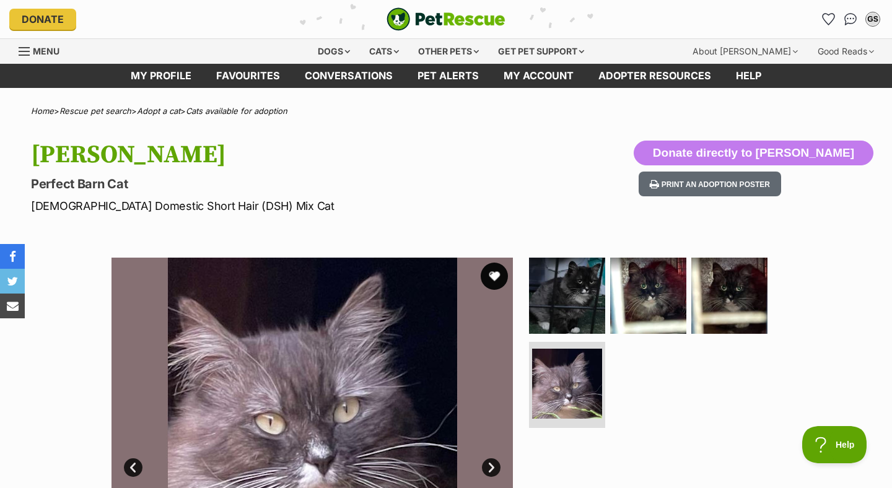
click at [495, 272] on button "favourite" at bounding box center [494, 276] width 27 height 27
click at [827, 18] on icon "Favourites" at bounding box center [828, 19] width 15 height 14
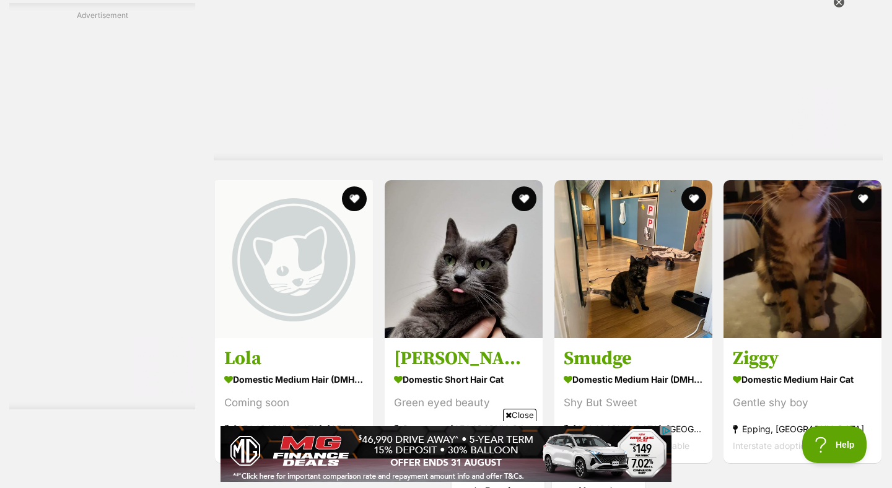
scroll to position [4099, 0]
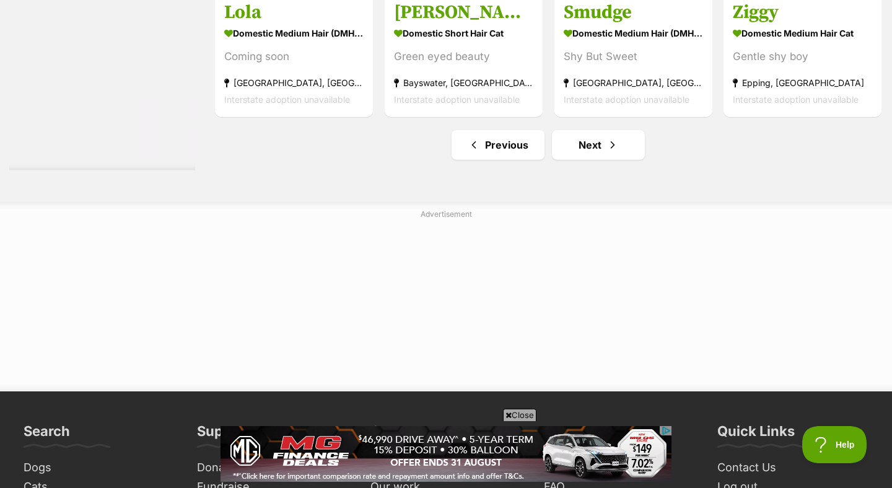
scroll to position [4439, 0]
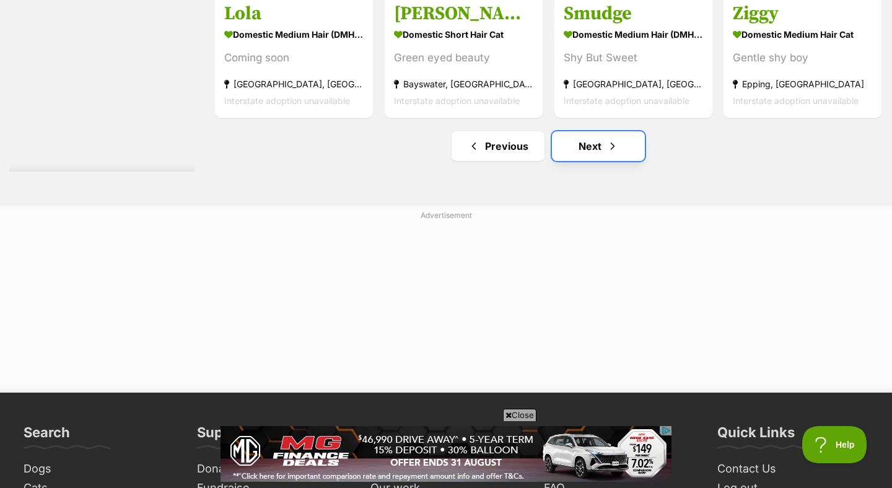
click at [589, 145] on link "Next" at bounding box center [598, 146] width 93 height 30
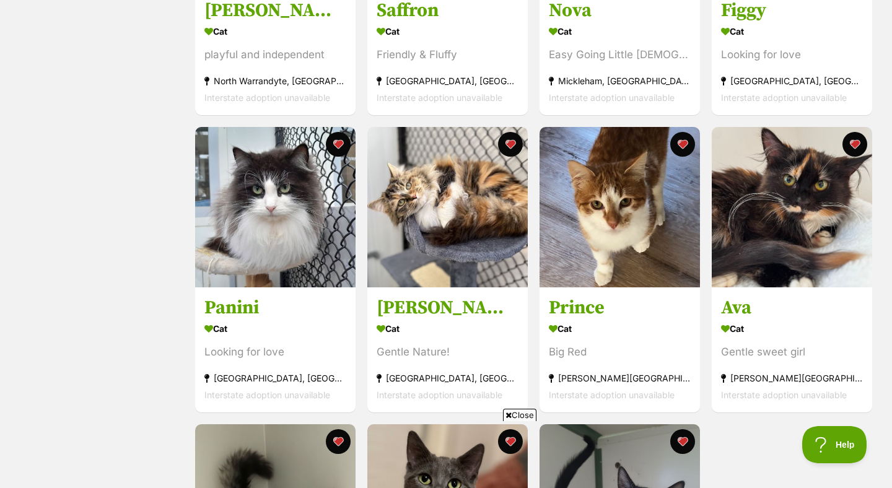
scroll to position [722, 0]
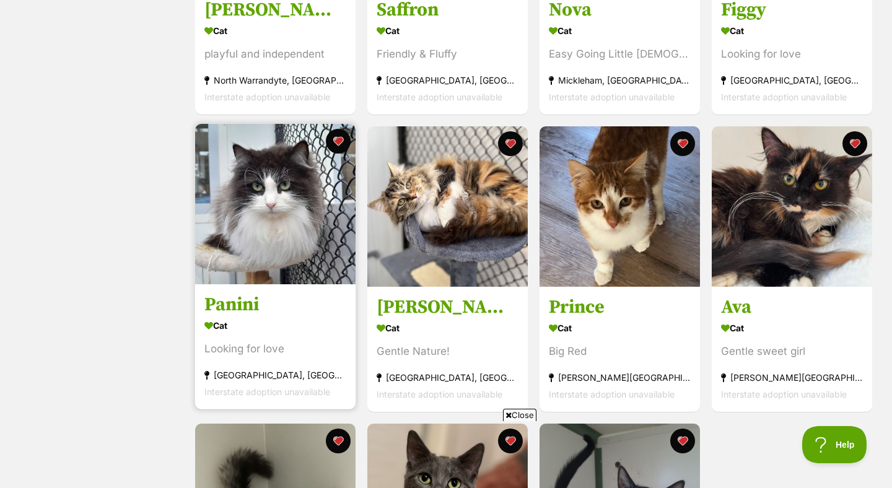
click at [276, 244] on img at bounding box center [275, 204] width 160 height 160
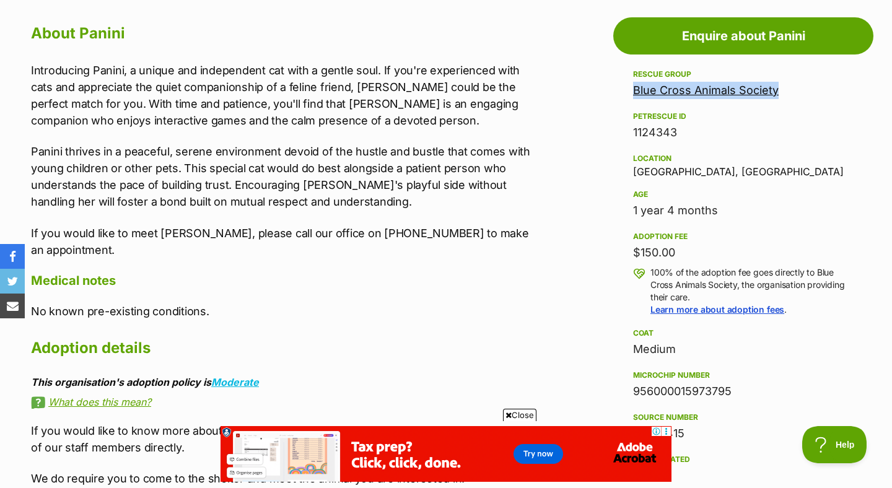
drag, startPoint x: 781, startPoint y: 92, endPoint x: 632, endPoint y: 93, distance: 148.6
click at [633, 93] on div "Blue Cross Animals Society" at bounding box center [743, 90] width 220 height 17
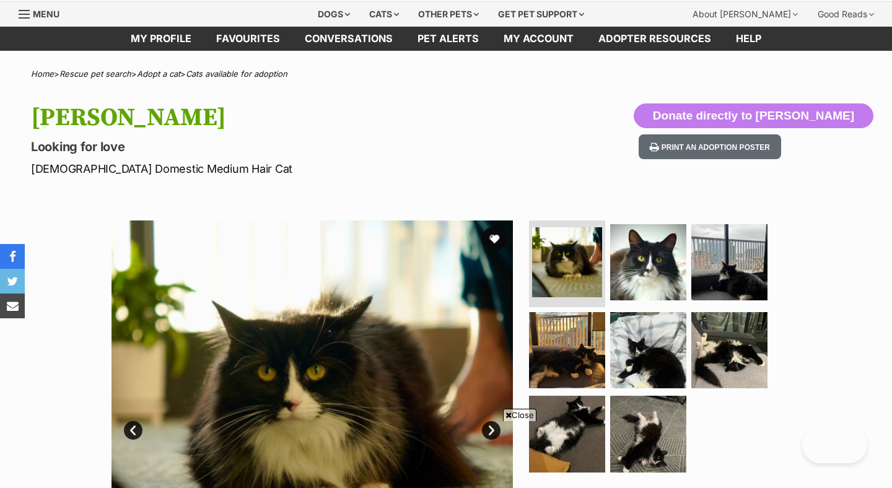
scroll to position [64, 0]
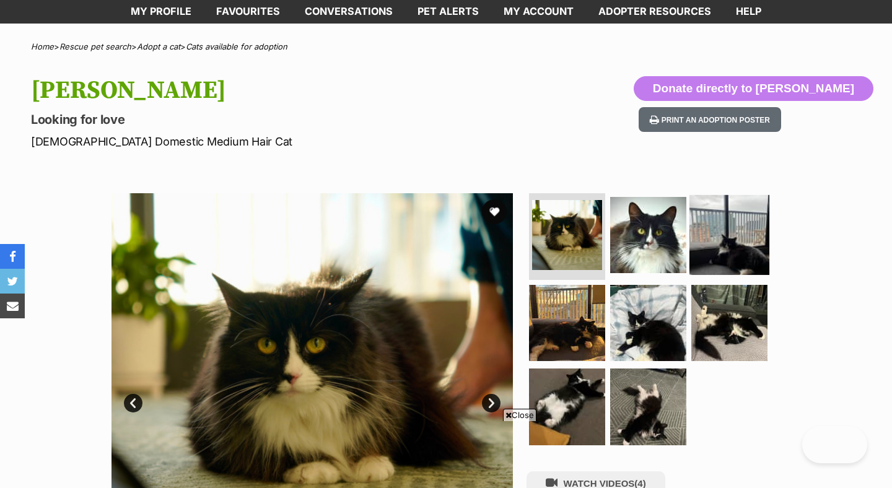
click at [657, 197] on img at bounding box center [648, 235] width 76 height 76
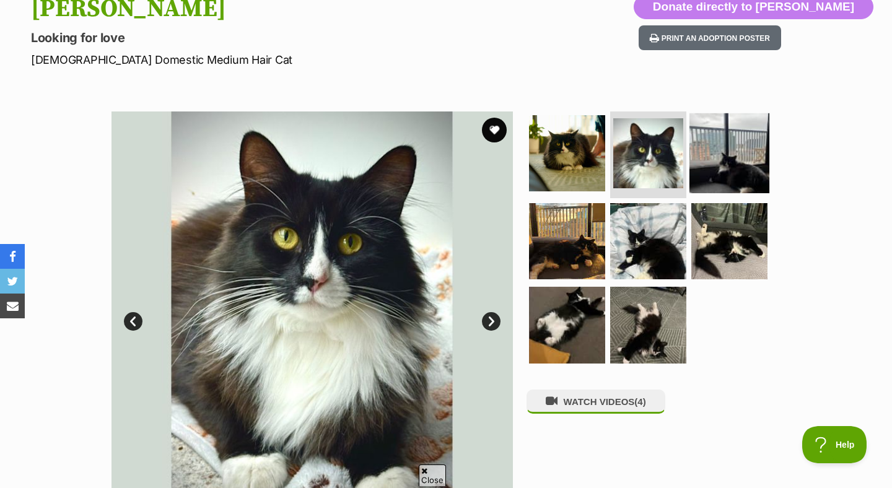
scroll to position [0, 0]
click at [713, 157] on img at bounding box center [729, 153] width 80 height 80
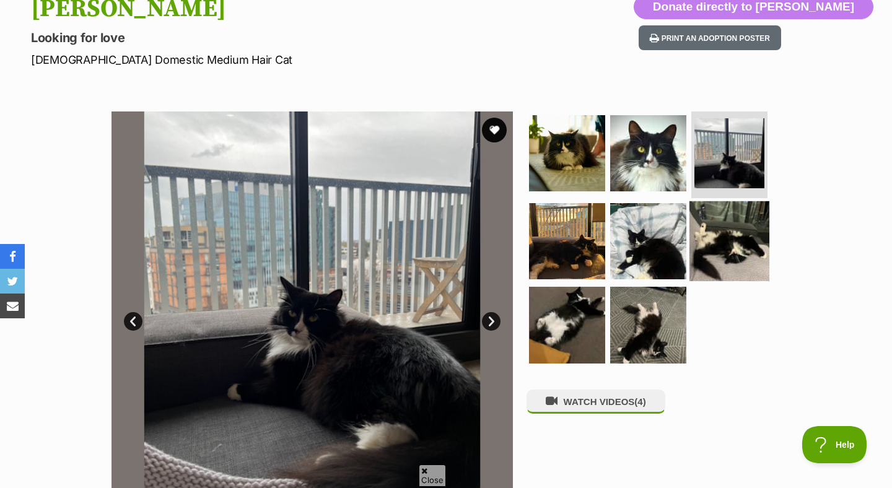
click at [720, 225] on img at bounding box center [729, 241] width 80 height 80
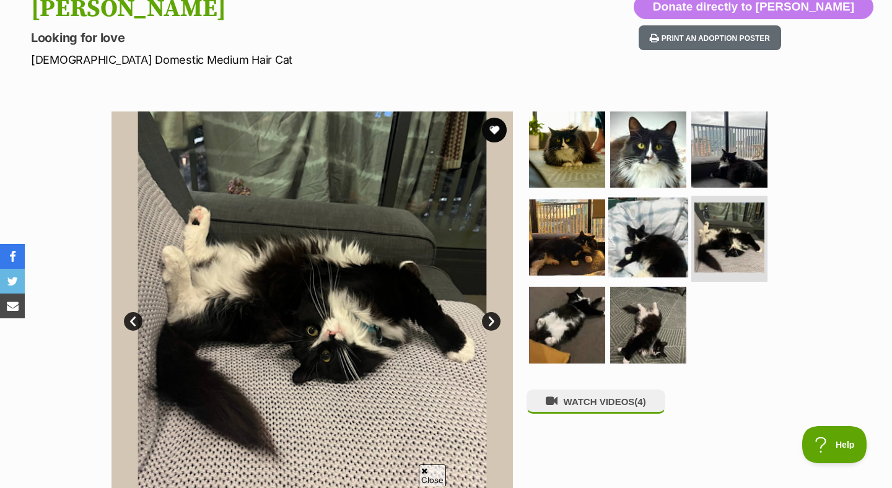
click at [645, 234] on img at bounding box center [648, 237] width 80 height 80
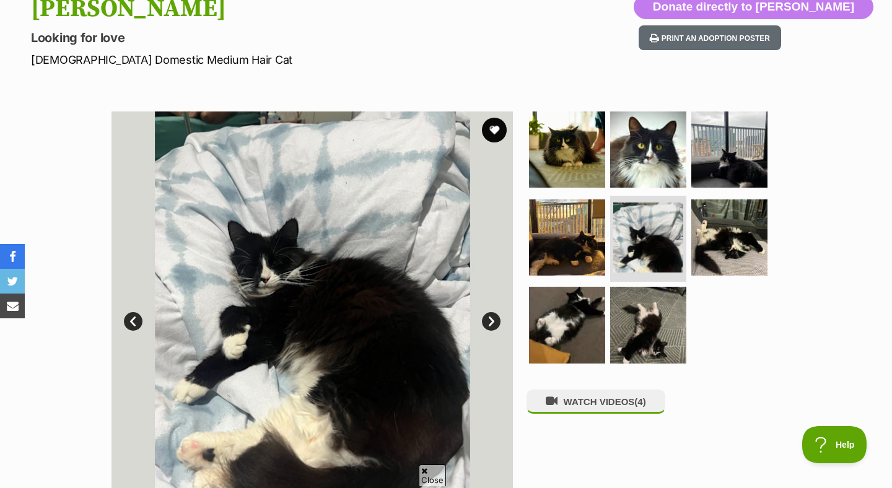
click at [590, 239] on img at bounding box center [567, 237] width 76 height 76
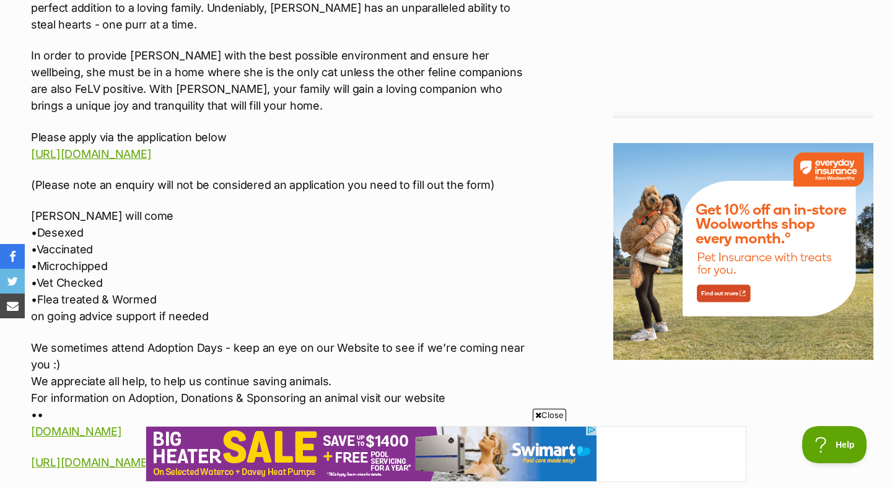
scroll to position [1495, 0]
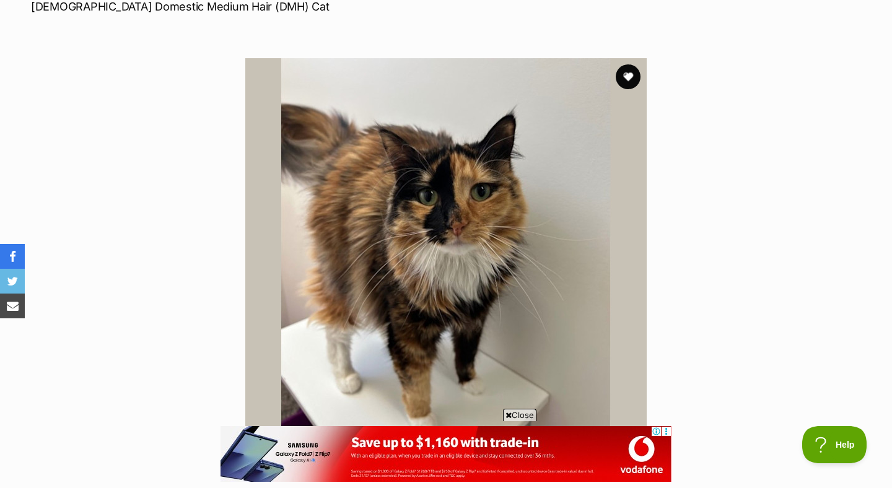
scroll to position [198, 0]
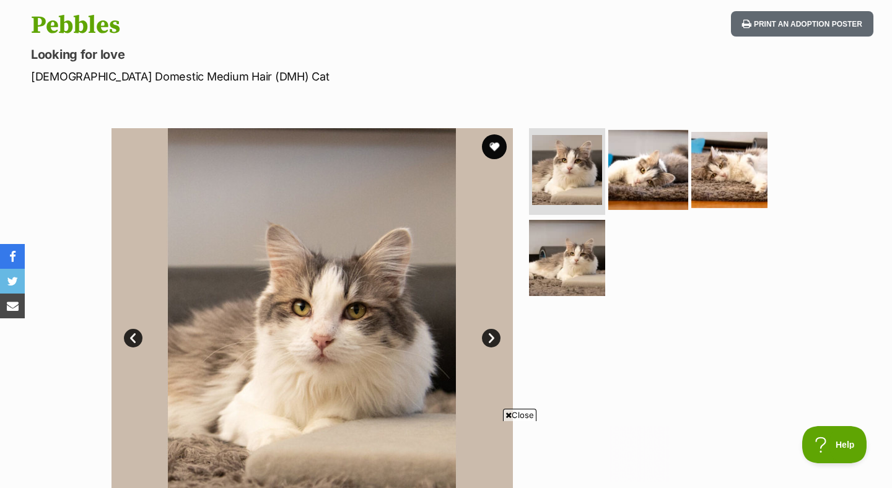
click at [632, 177] on img at bounding box center [648, 170] width 80 height 80
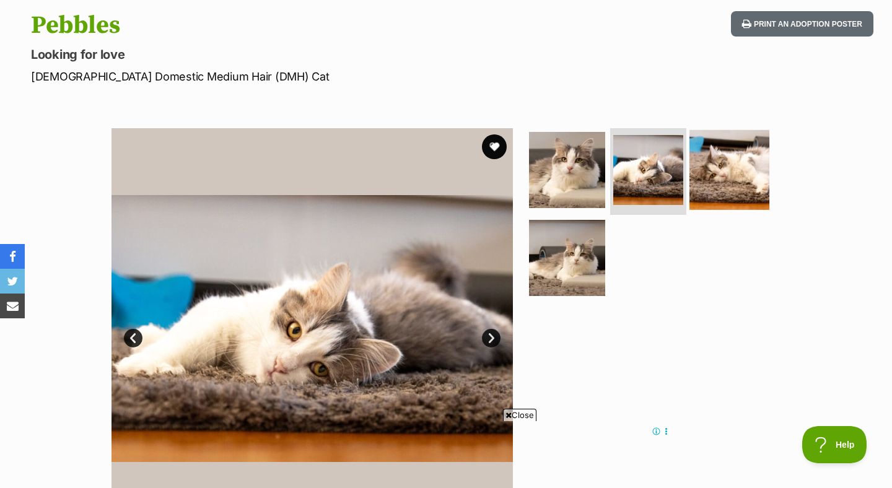
click at [731, 165] on img at bounding box center [729, 170] width 80 height 80
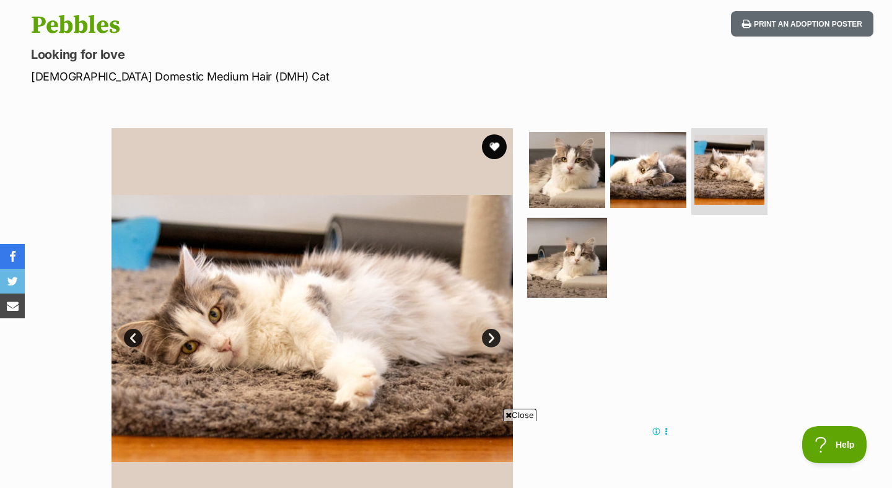
click at [585, 258] on img at bounding box center [567, 257] width 80 height 80
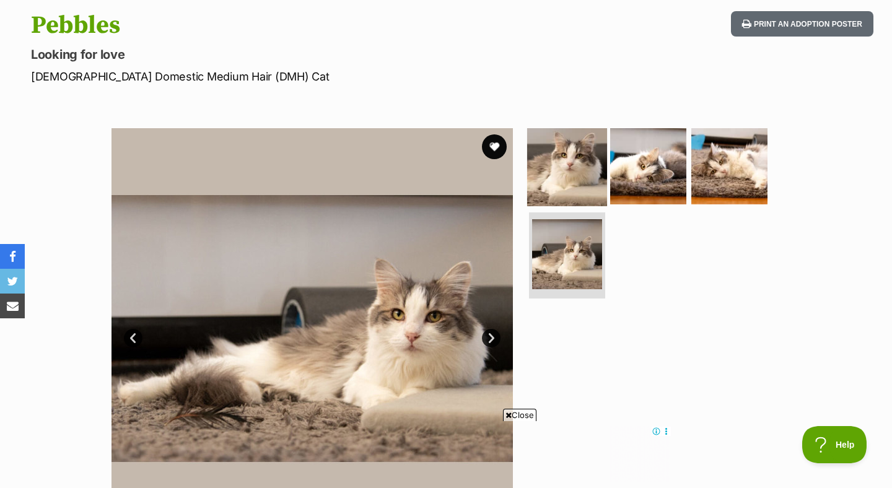
click at [570, 177] on img at bounding box center [567, 166] width 80 height 80
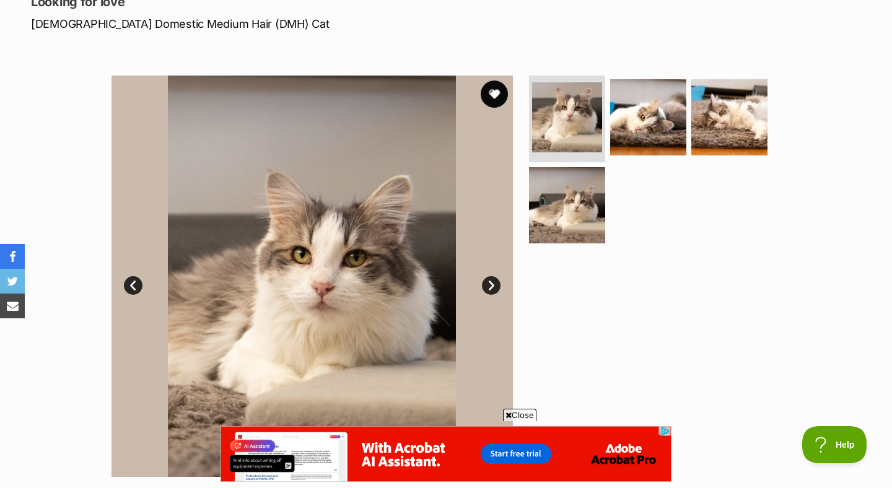
click at [497, 98] on button "favourite" at bounding box center [494, 94] width 27 height 27
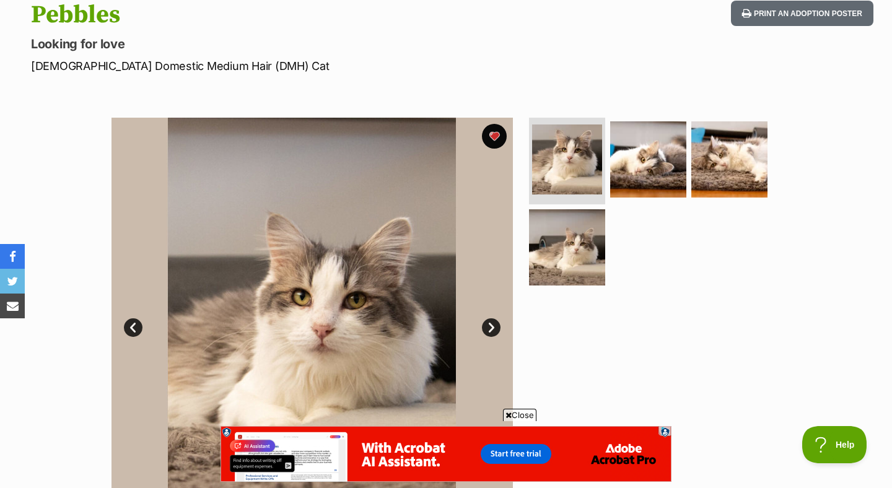
scroll to position [142, 0]
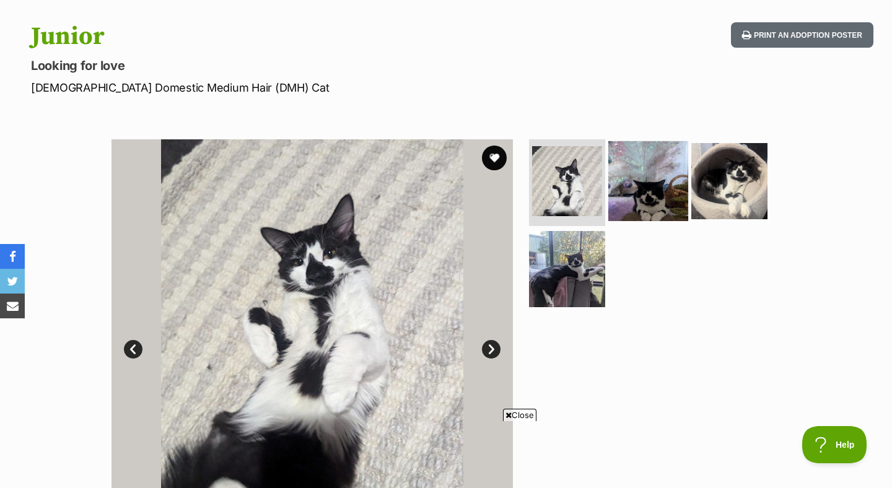
click at [637, 209] on img at bounding box center [648, 181] width 80 height 80
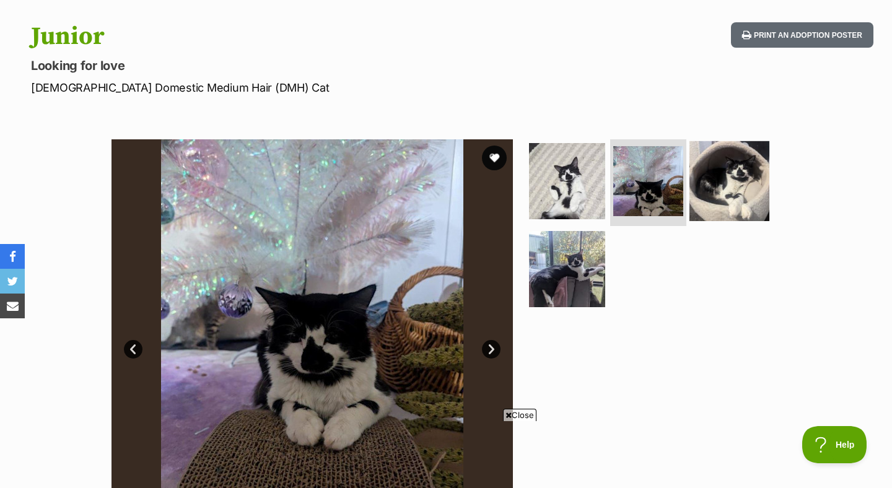
click at [731, 182] on img at bounding box center [729, 181] width 80 height 80
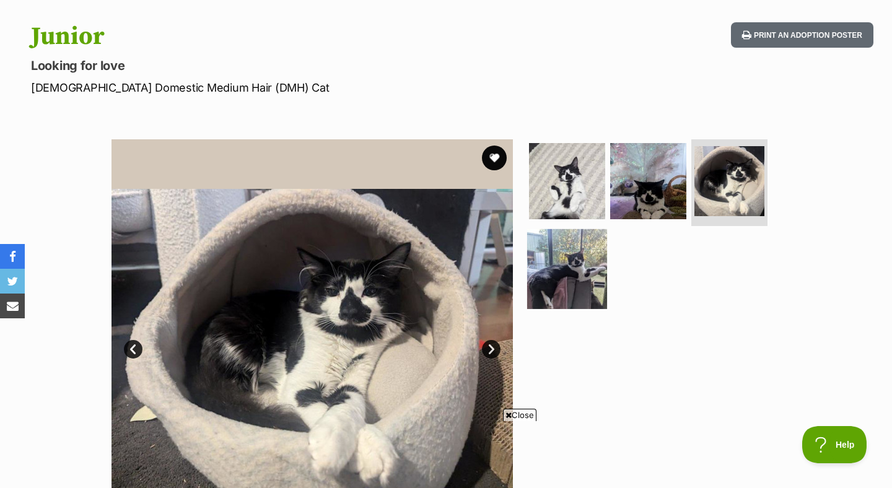
click at [585, 261] on img at bounding box center [567, 269] width 80 height 80
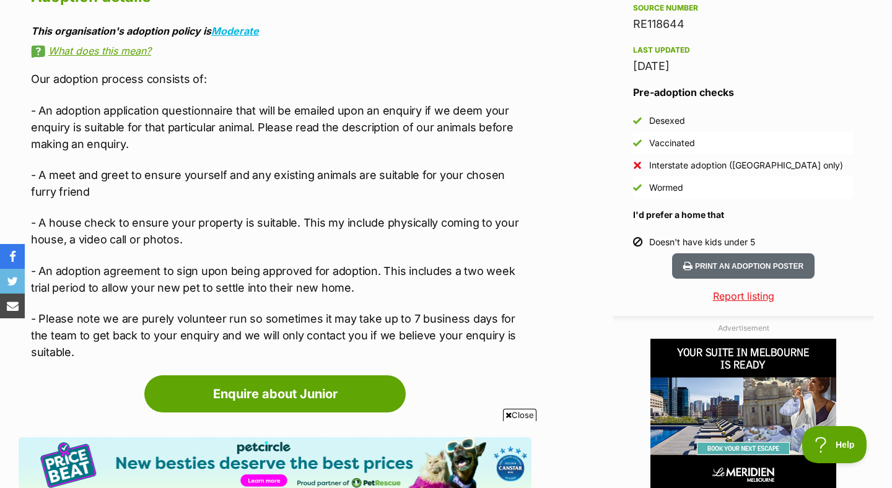
scroll to position [1081, 0]
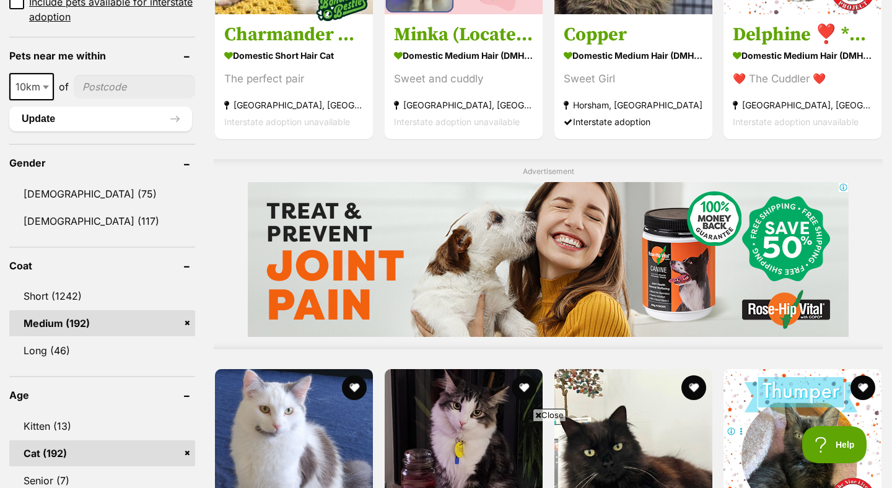
scroll to position [853, 0]
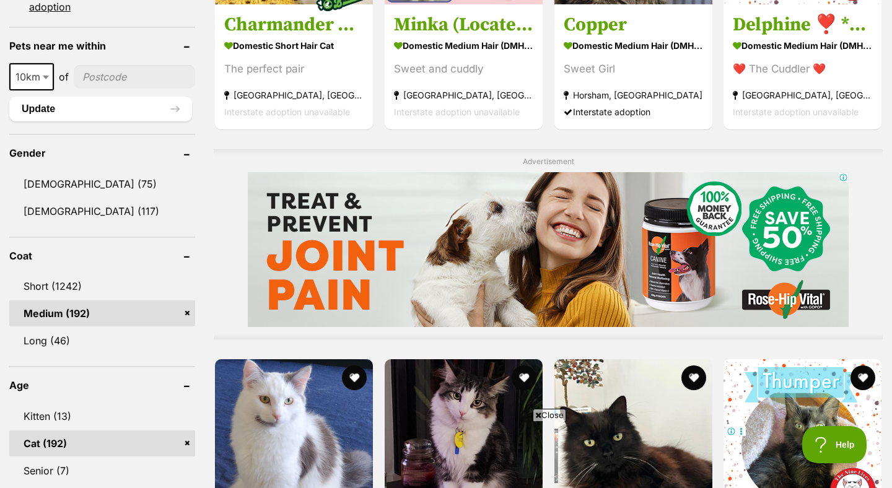
click at [189, 314] on link "Medium (192)" at bounding box center [102, 313] width 186 height 26
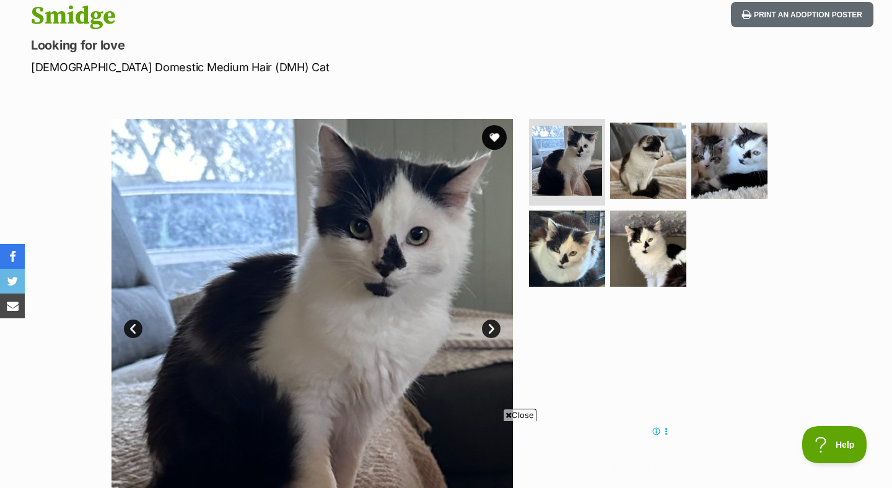
scroll to position [139, 0]
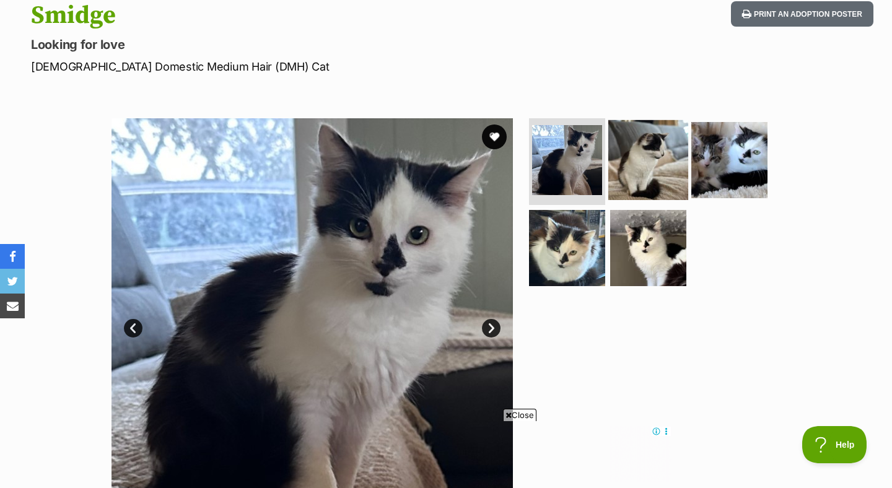
click at [648, 194] on img at bounding box center [648, 160] width 80 height 80
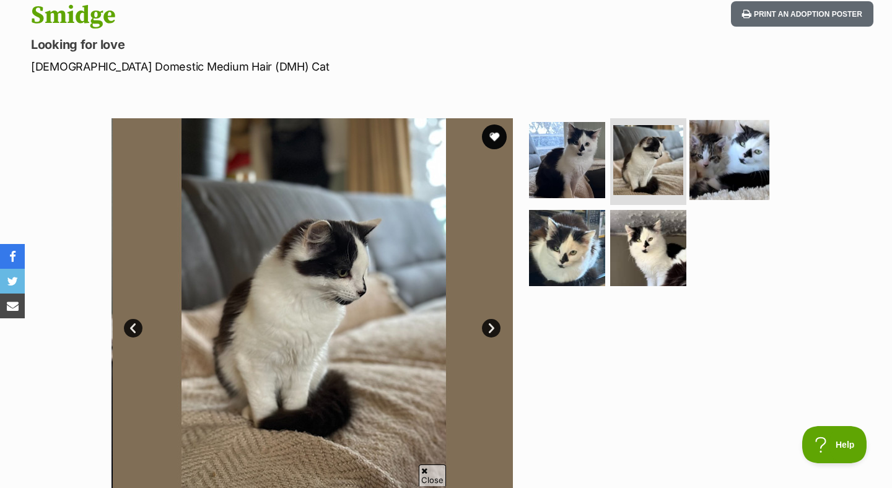
click at [729, 167] on img at bounding box center [729, 160] width 80 height 80
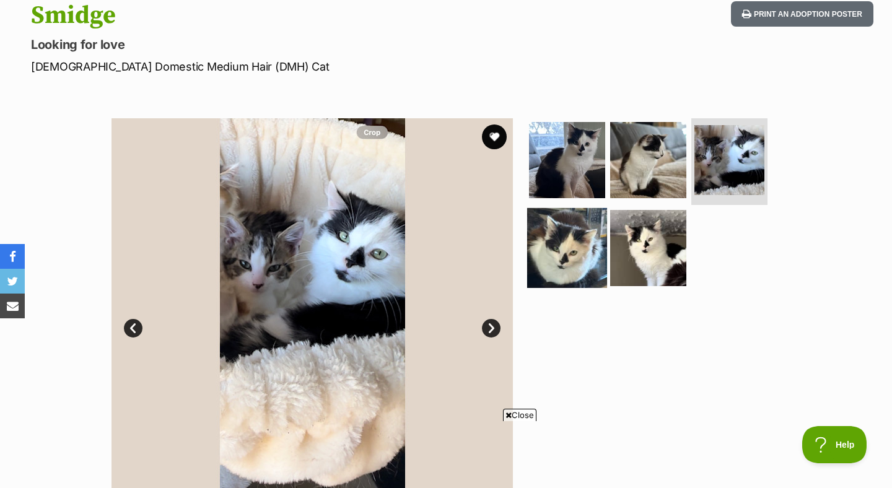
click at [575, 241] on img at bounding box center [567, 247] width 80 height 80
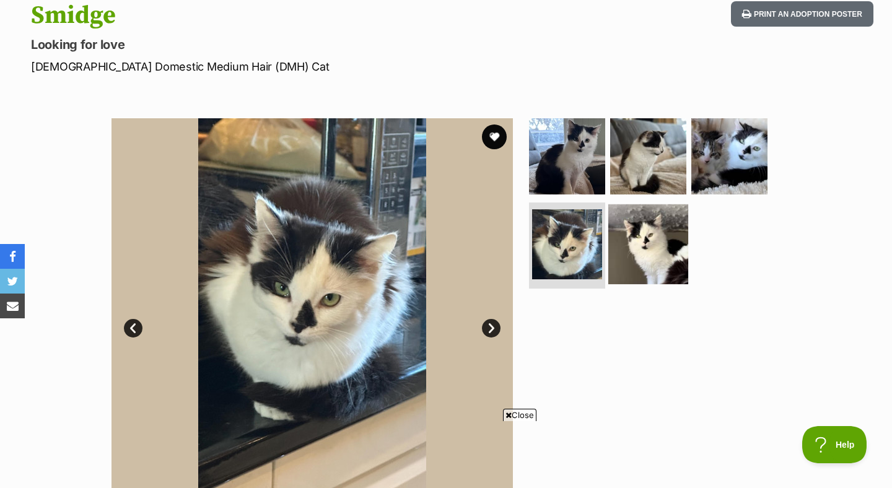
click at [660, 257] on img at bounding box center [648, 244] width 80 height 80
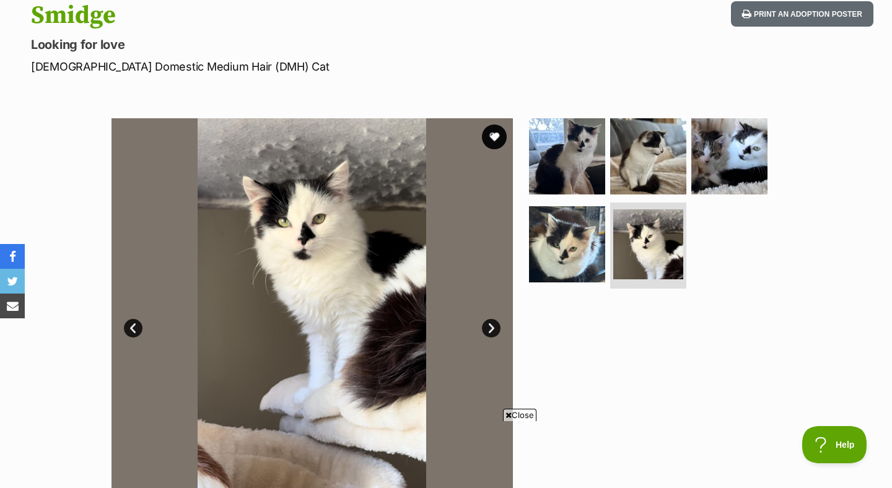
scroll to position [137, 0]
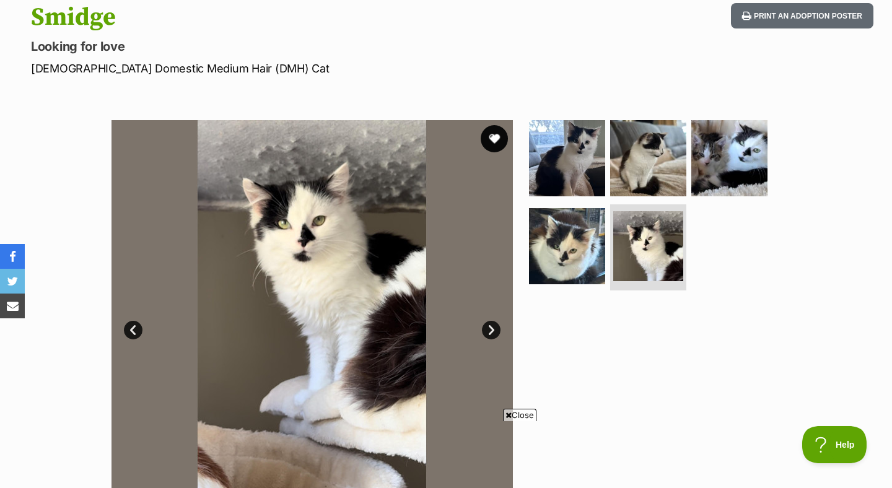
click at [497, 143] on button "favourite" at bounding box center [494, 138] width 27 height 27
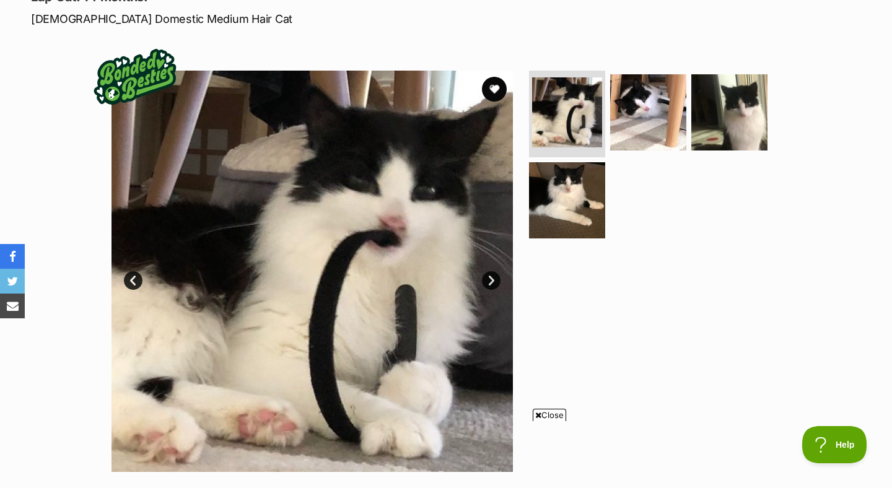
scroll to position [200, 0]
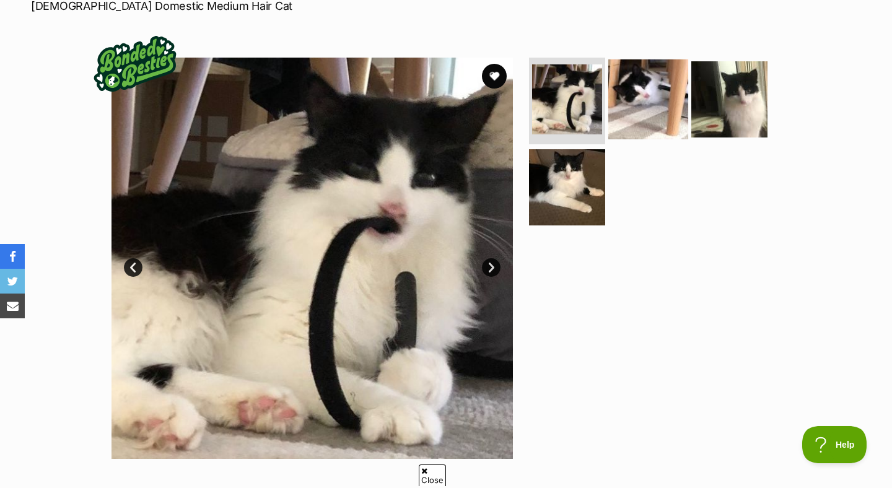
click at [650, 115] on img at bounding box center [648, 99] width 80 height 80
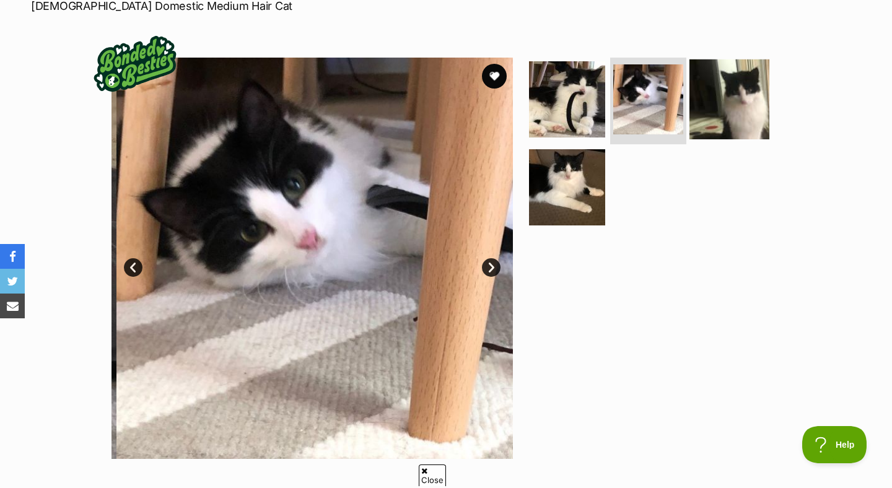
click at [749, 106] on img at bounding box center [729, 99] width 80 height 80
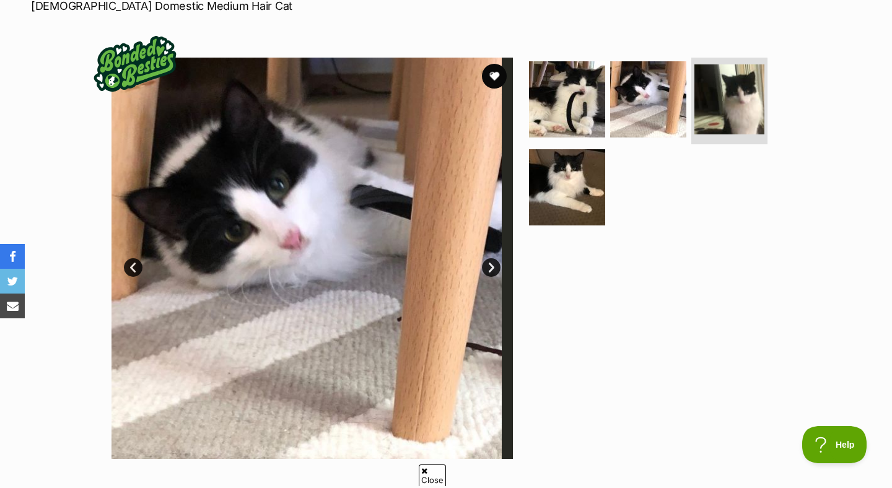
scroll to position [0, 0]
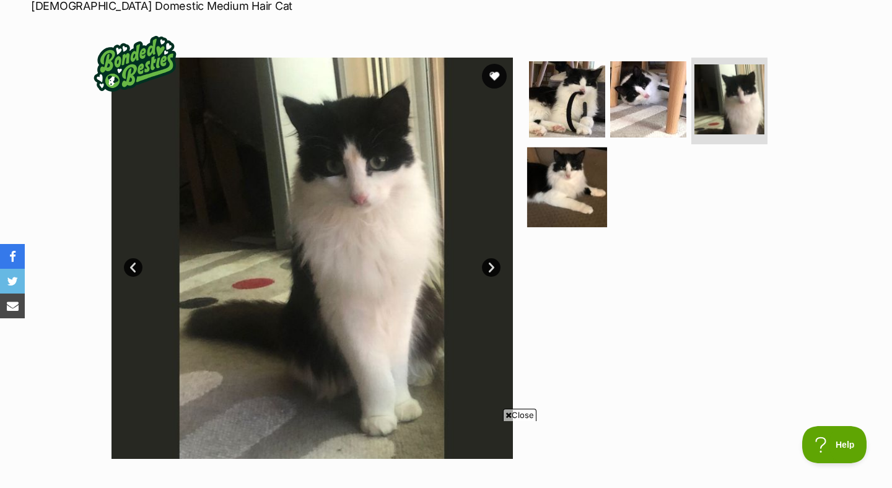
click at [584, 182] on img at bounding box center [567, 187] width 80 height 80
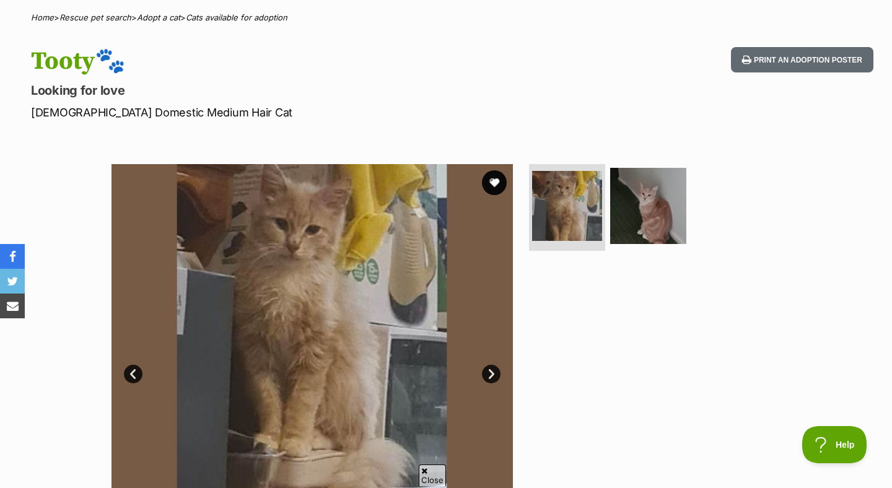
scroll to position [94, 0]
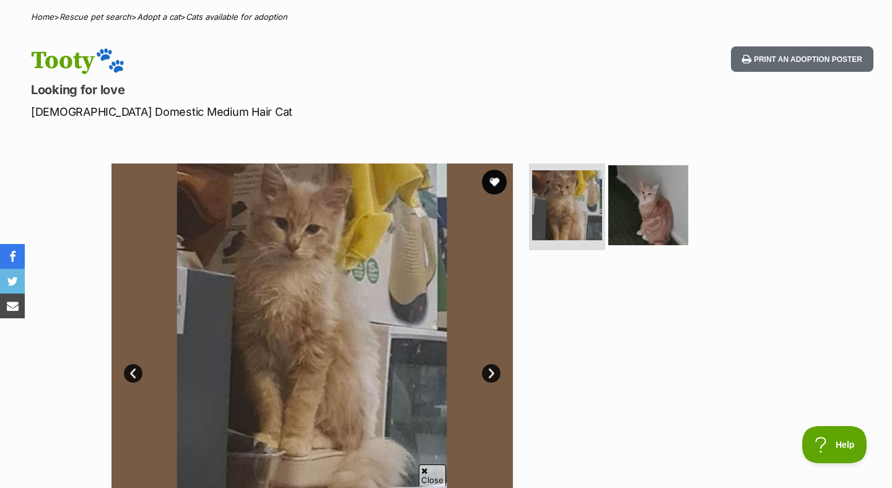
click at [630, 212] on img at bounding box center [648, 205] width 80 height 80
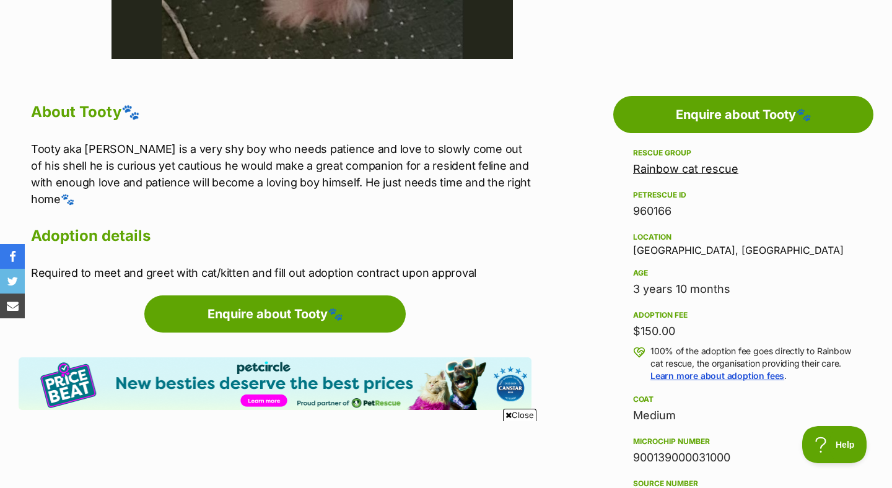
scroll to position [0, 0]
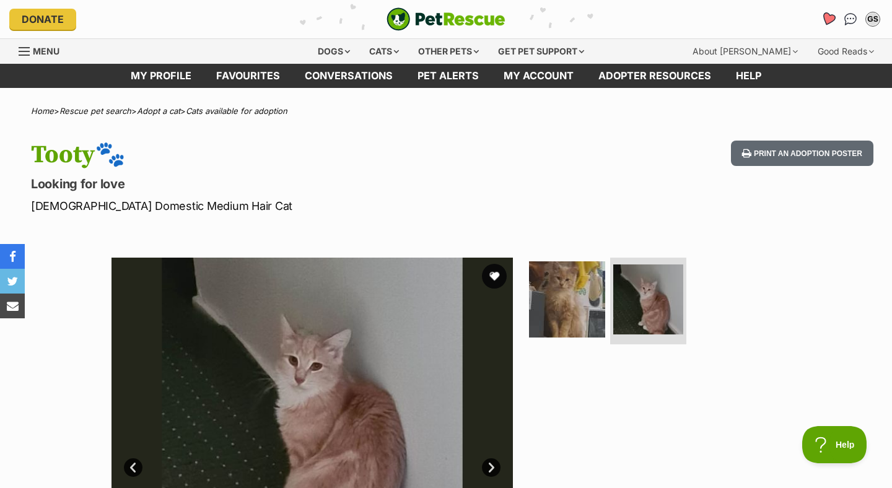
click at [832, 25] on icon "Favourites" at bounding box center [828, 19] width 17 height 16
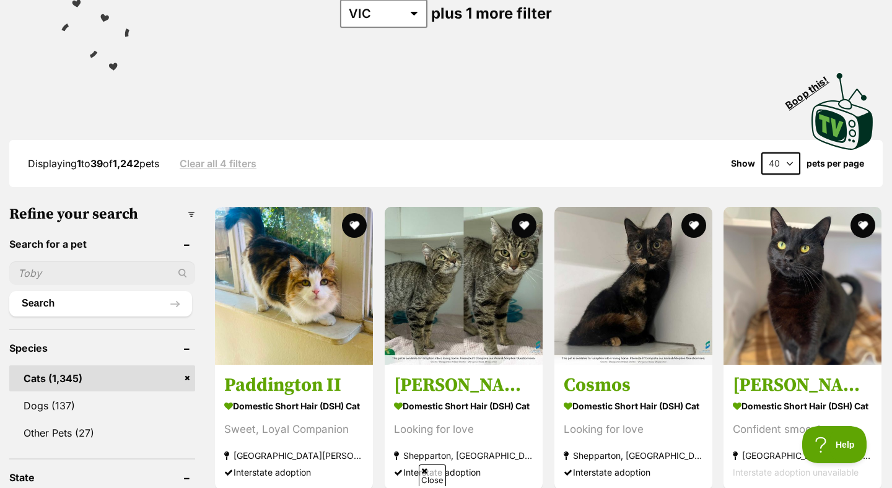
scroll to position [202, 0]
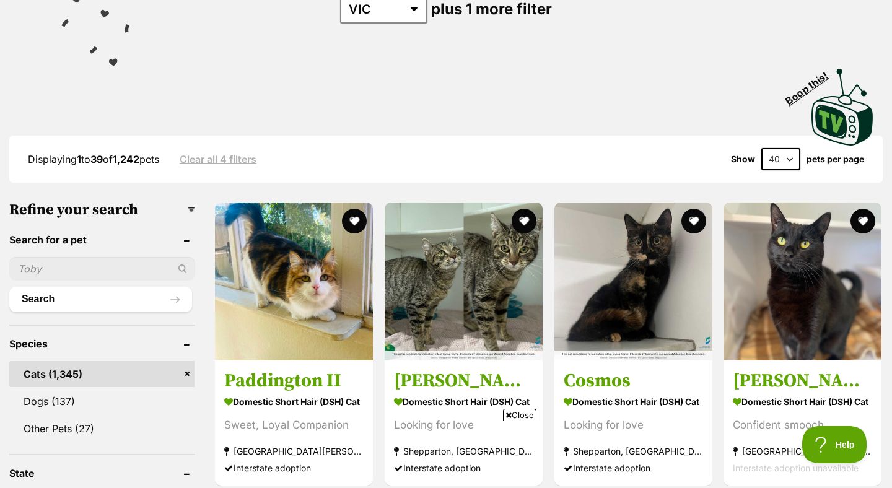
click at [781, 160] on select "20 40 60" at bounding box center [780, 159] width 39 height 22
select select "60"
click at [761, 148] on select "20 40 60" at bounding box center [780, 159] width 39 height 22
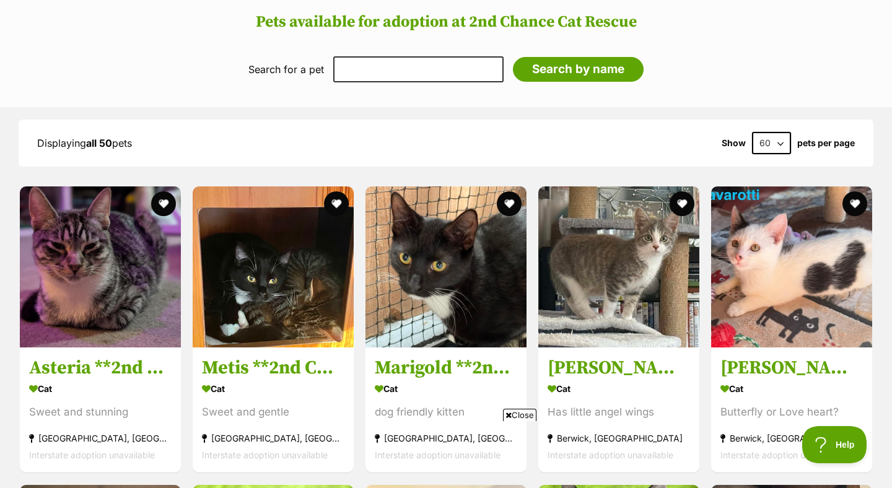
scroll to position [1233, 0]
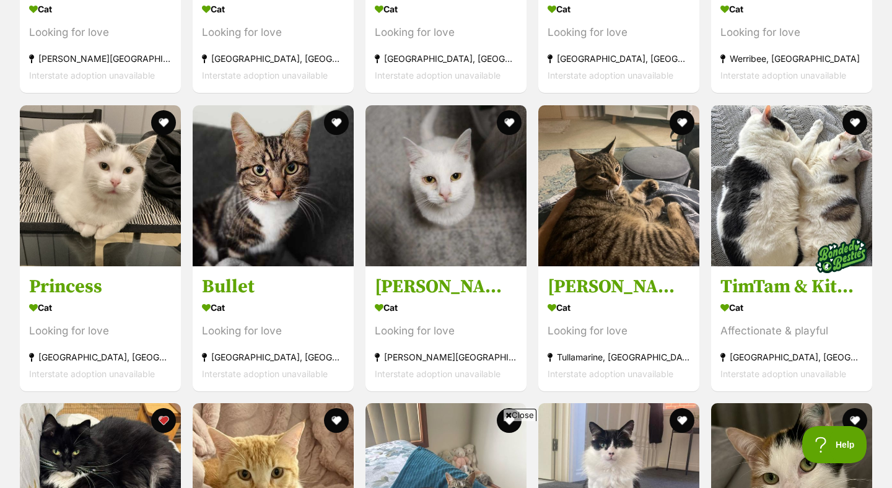
scroll to position [1610, 0]
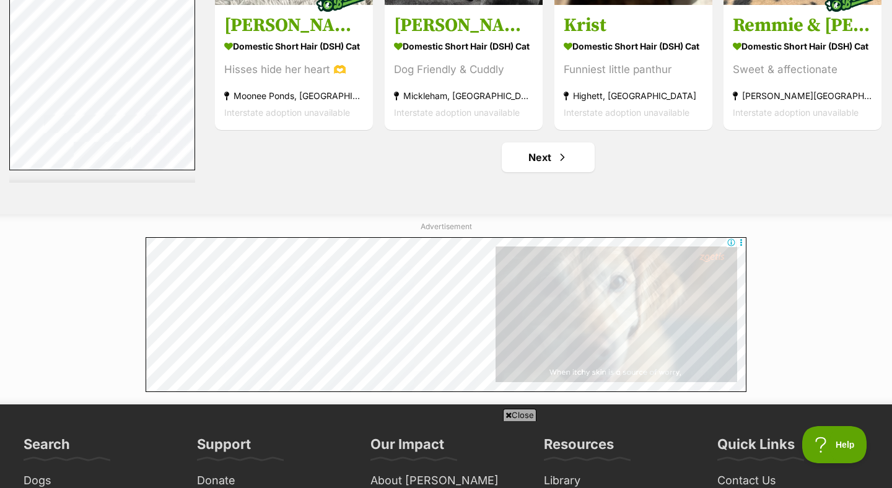
scroll to position [6557, 0]
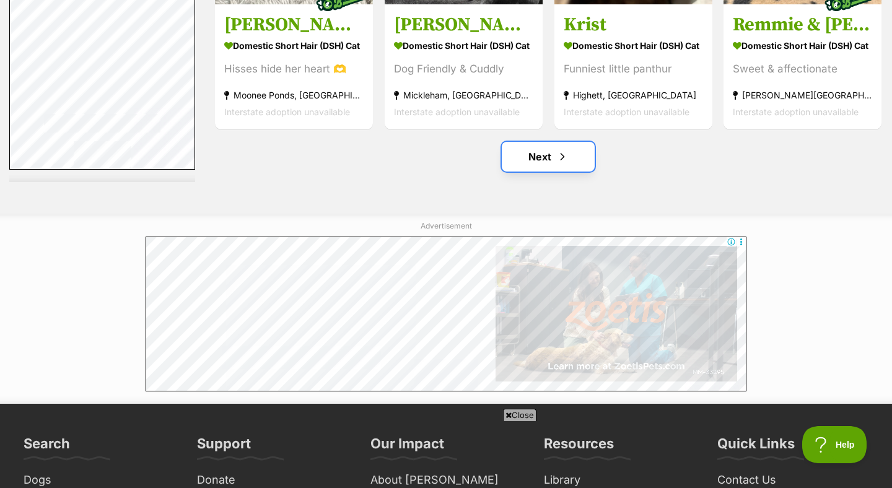
click at [520, 168] on link "Next" at bounding box center [548, 157] width 93 height 30
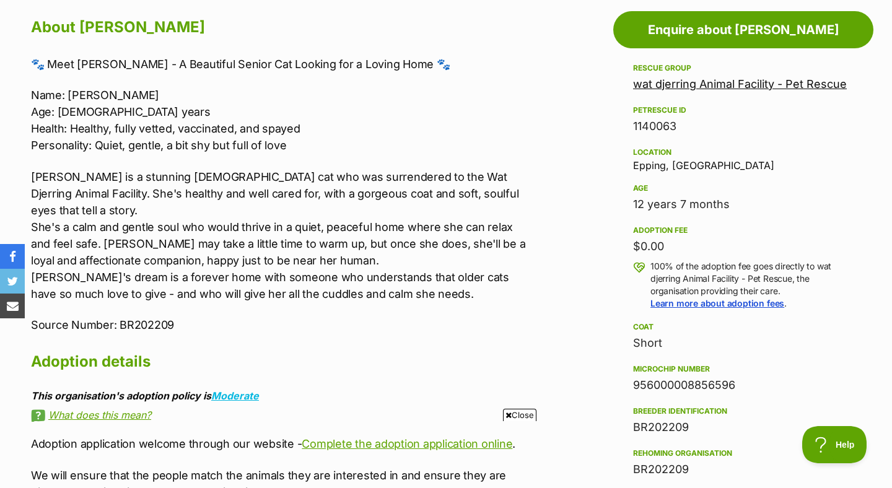
scroll to position [683, 0]
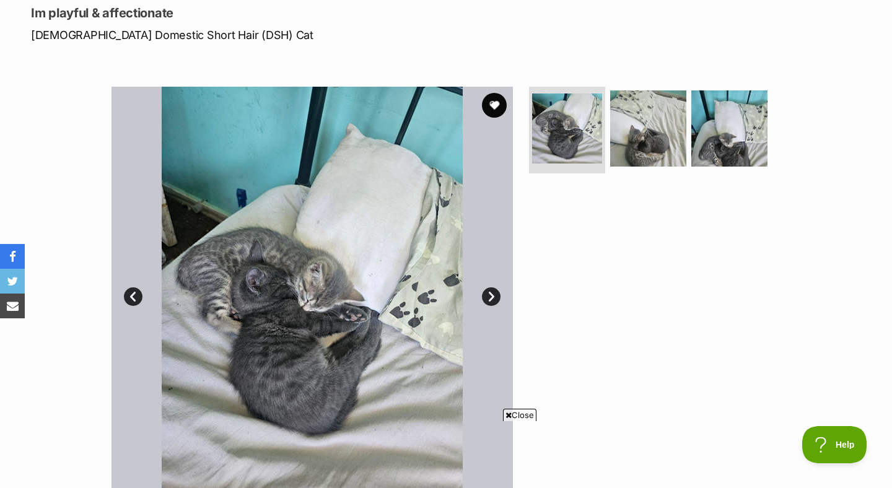
scroll to position [172, 0]
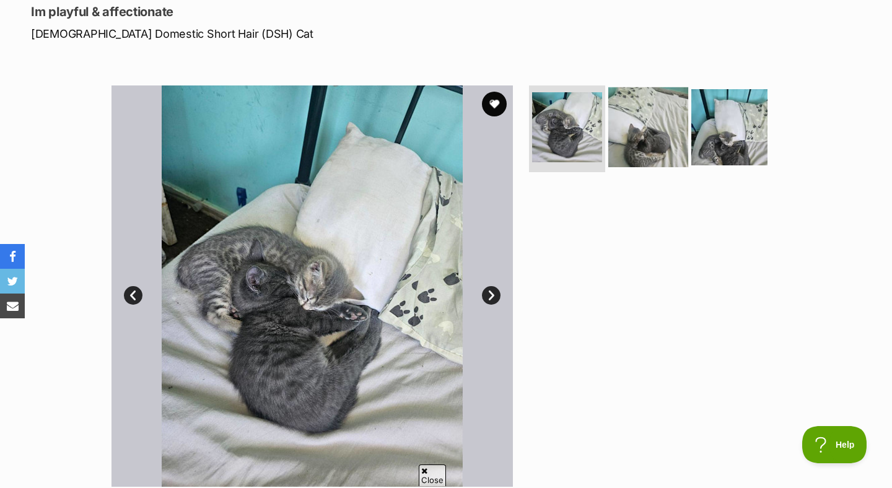
click at [641, 124] on img at bounding box center [648, 127] width 80 height 80
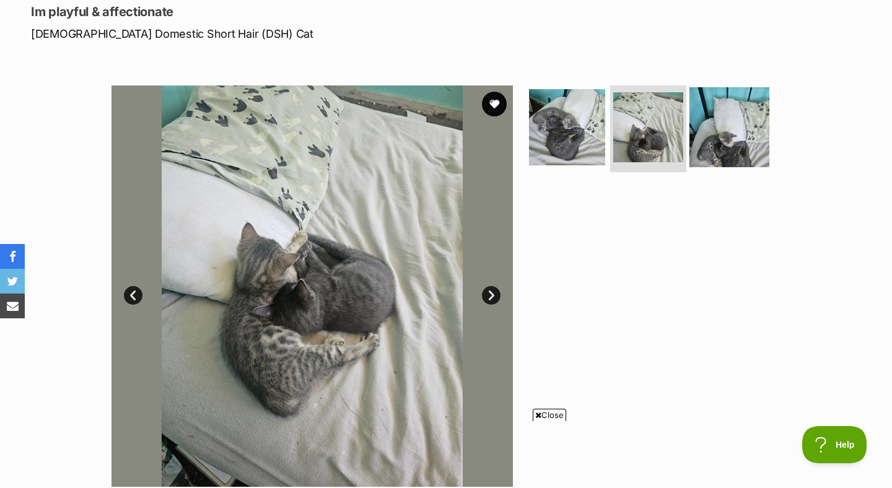
click at [719, 137] on img at bounding box center [729, 127] width 80 height 80
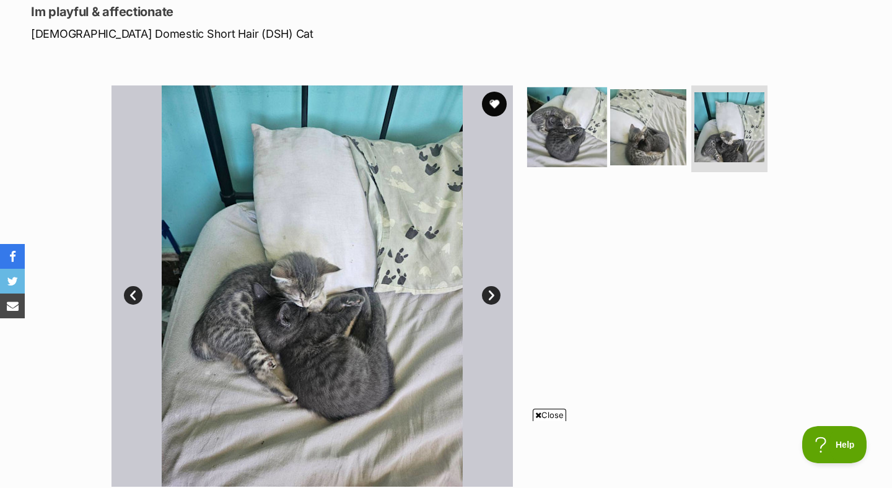
click at [572, 121] on img at bounding box center [567, 127] width 80 height 80
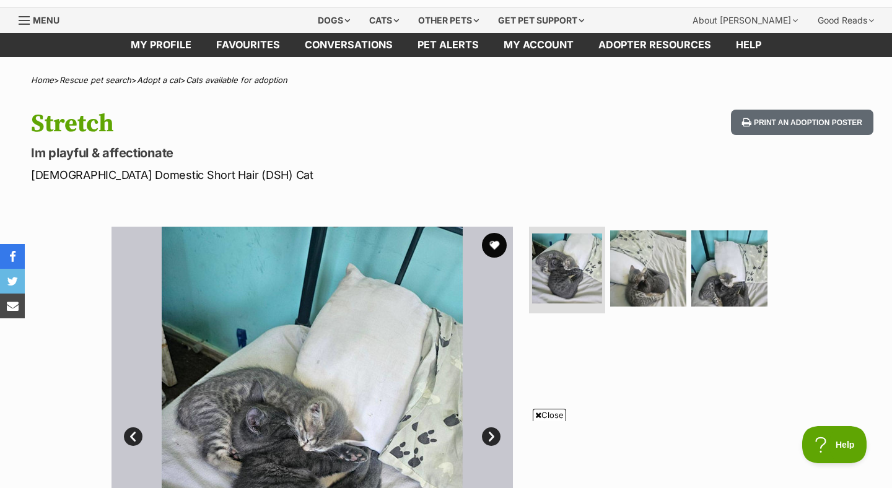
scroll to position [0, 0]
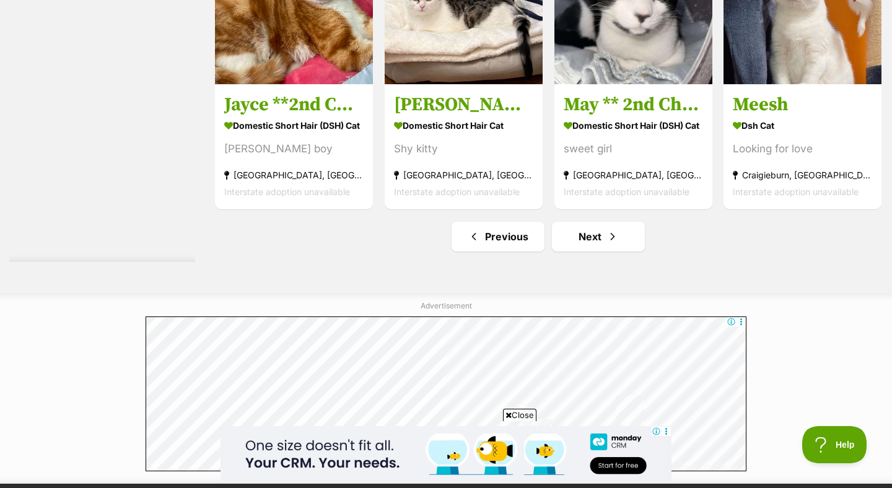
scroll to position [6497, 0]
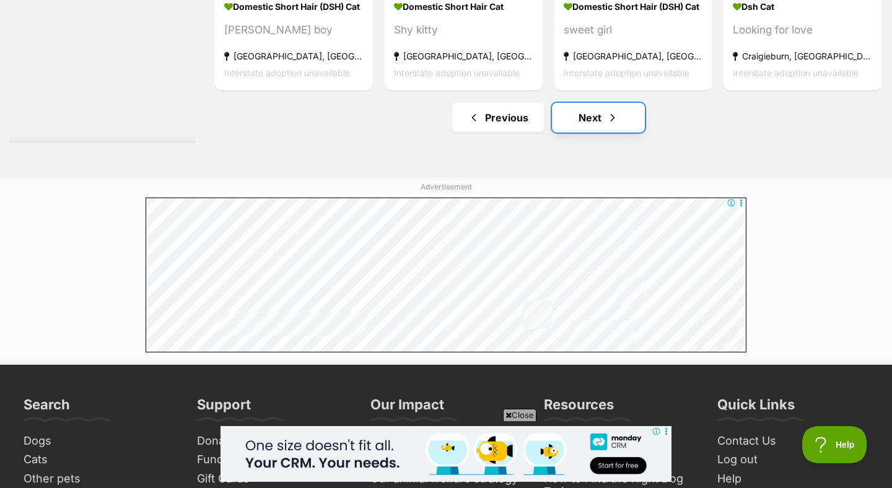
click at [593, 133] on link "Next" at bounding box center [598, 118] width 93 height 30
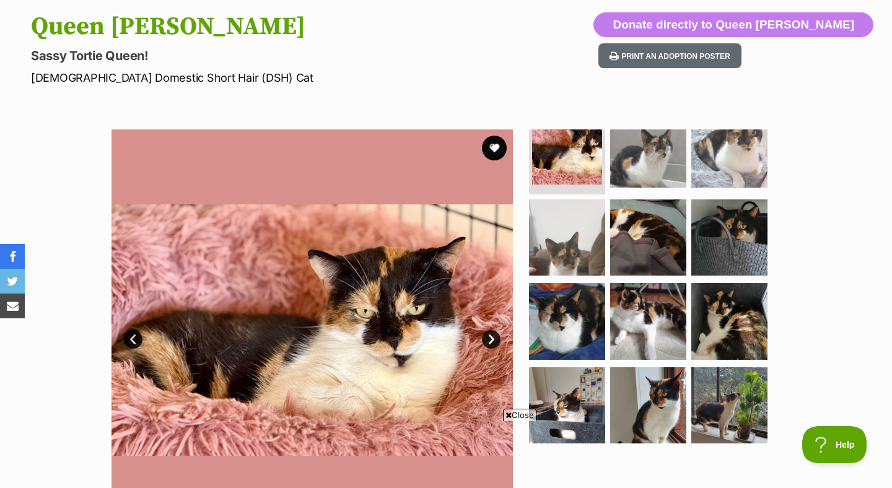
scroll to position [129, 0]
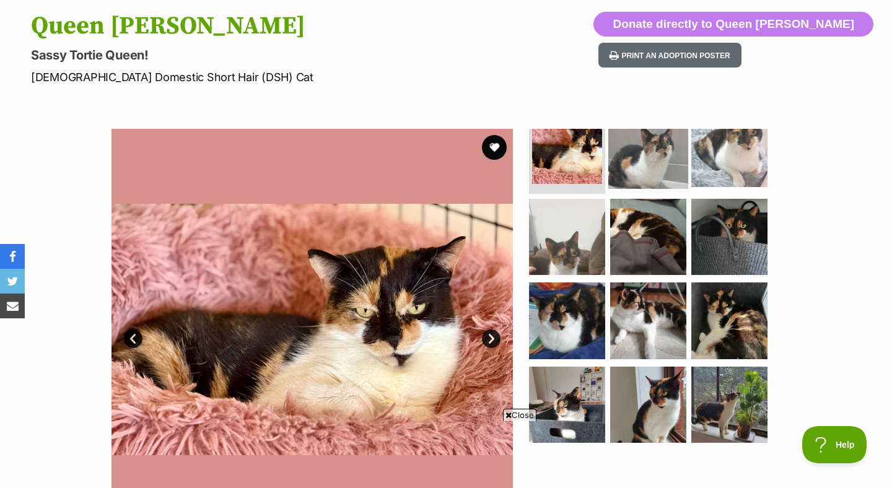
click at [657, 145] on img at bounding box center [648, 149] width 80 height 80
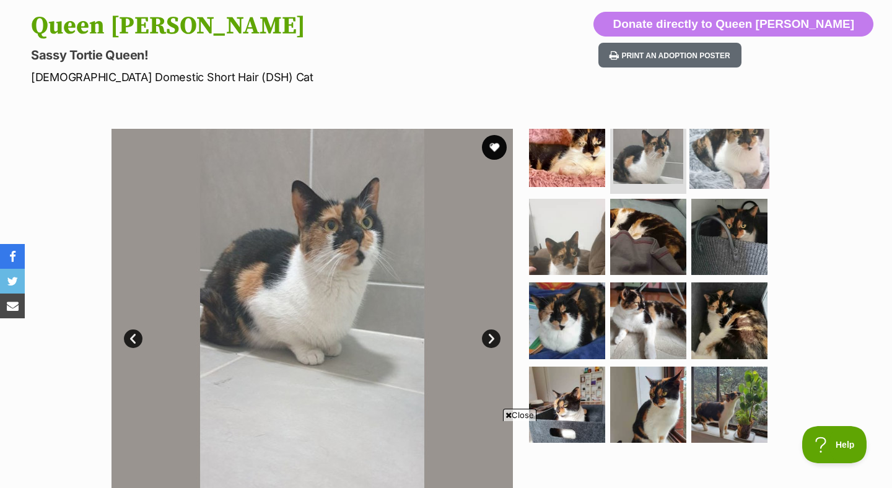
click at [728, 147] on img at bounding box center [729, 149] width 80 height 80
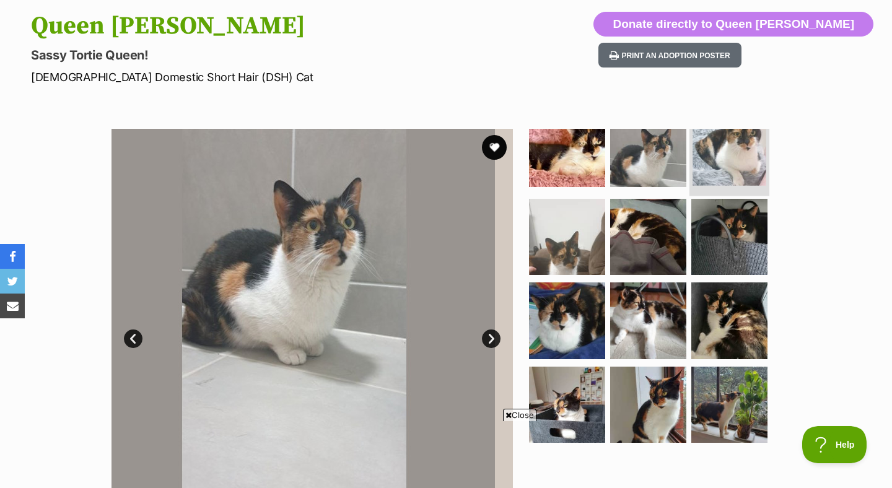
scroll to position [22, 0]
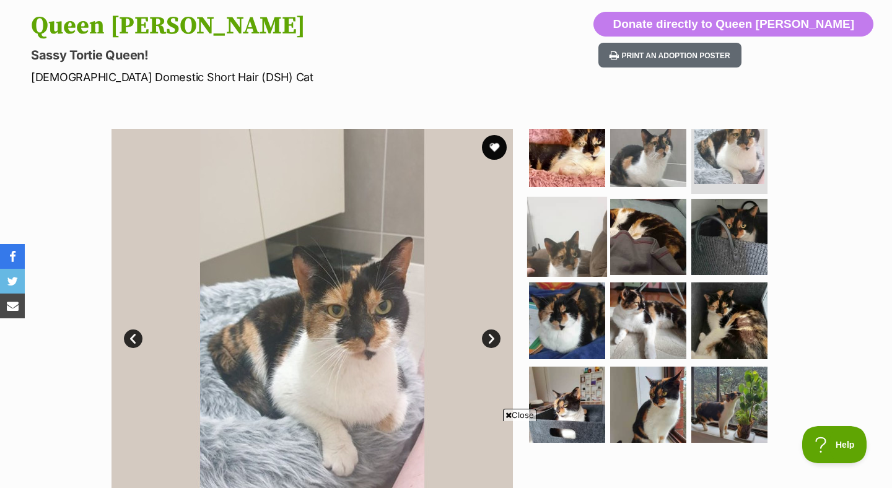
click at [572, 238] on img at bounding box center [567, 236] width 80 height 80
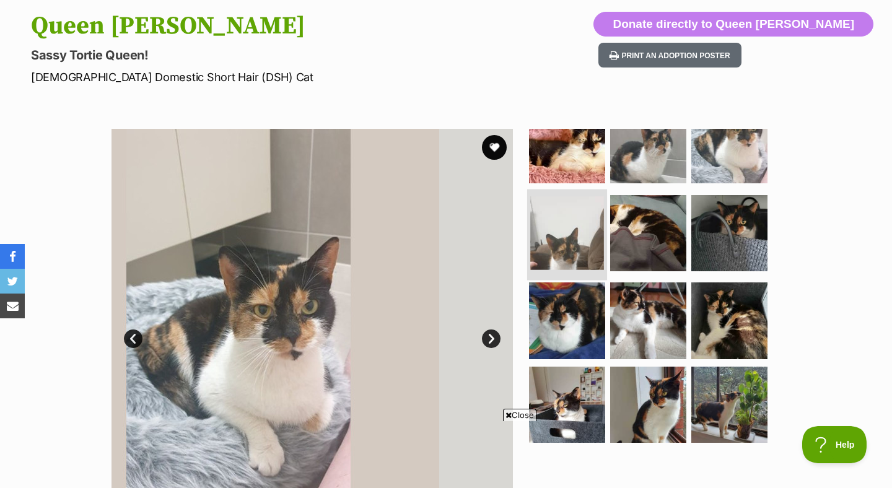
scroll to position [18, 0]
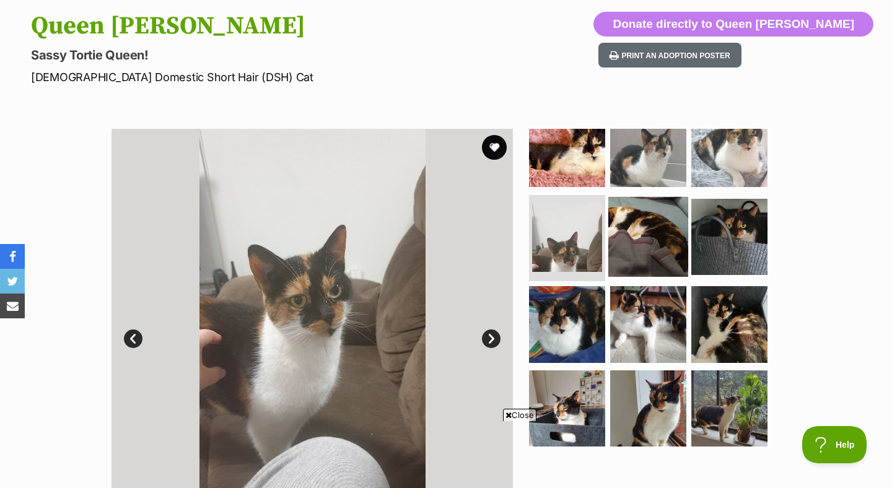
click at [663, 233] on img at bounding box center [648, 236] width 80 height 80
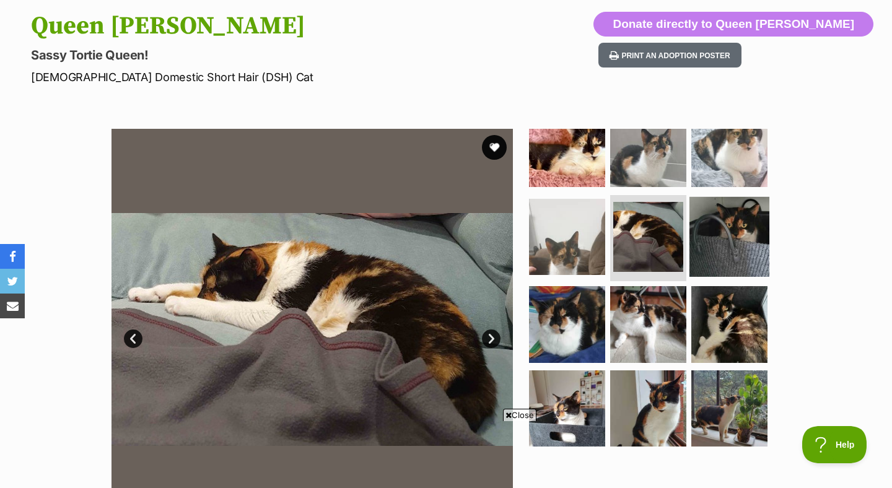
click at [742, 230] on img at bounding box center [729, 236] width 80 height 80
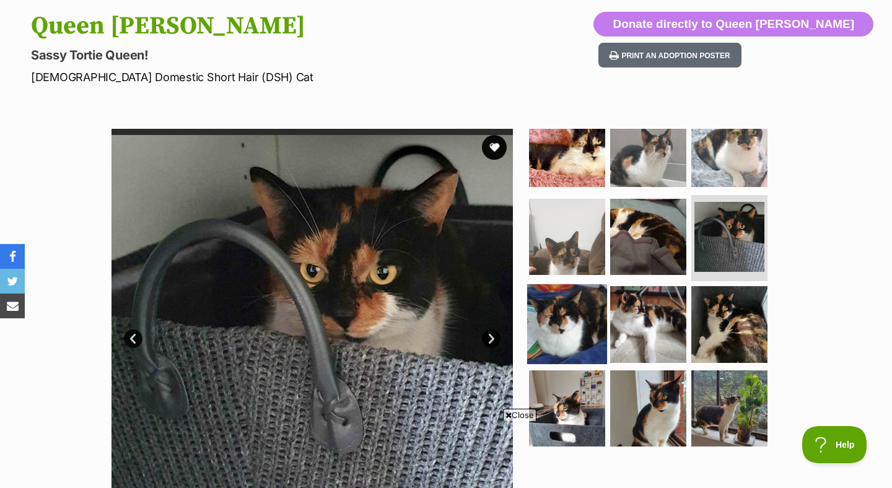
click at [568, 324] on img at bounding box center [567, 324] width 80 height 80
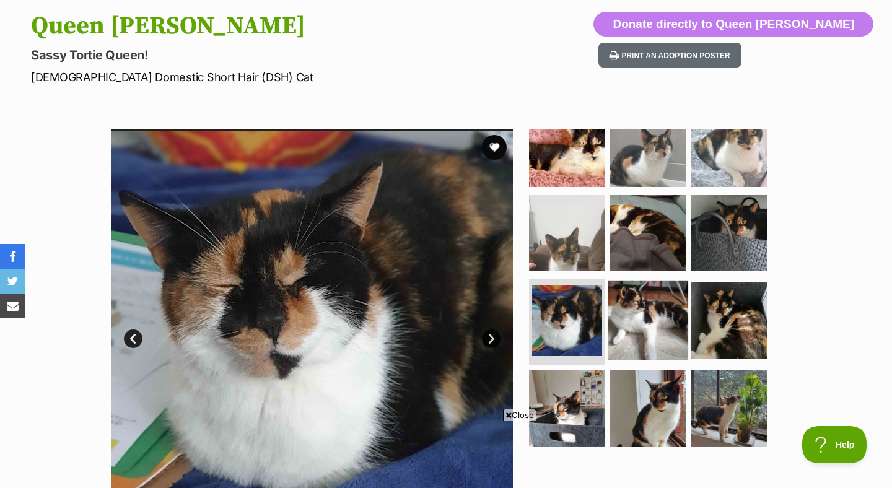
click at [662, 319] on img at bounding box center [648, 321] width 80 height 80
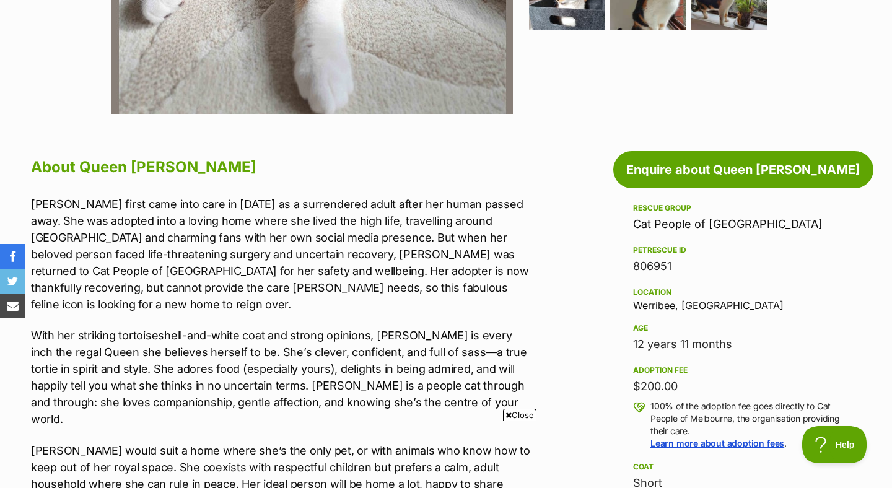
scroll to position [548, 0]
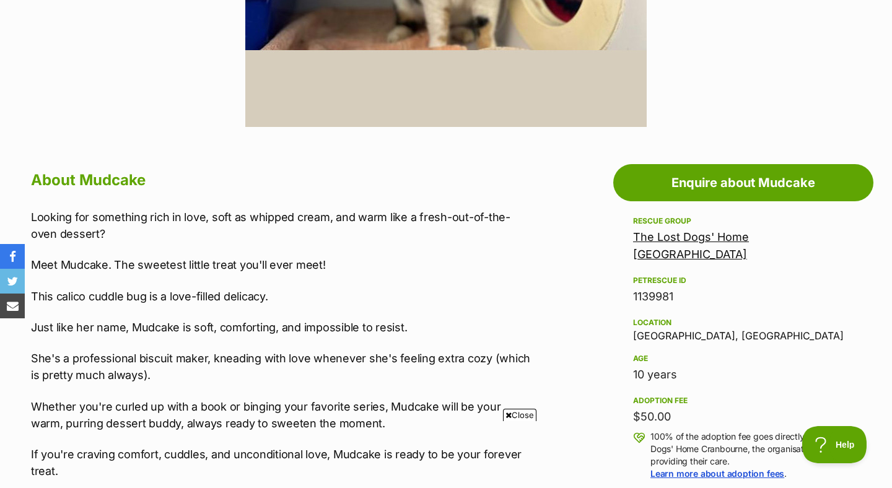
scroll to position [533, 0]
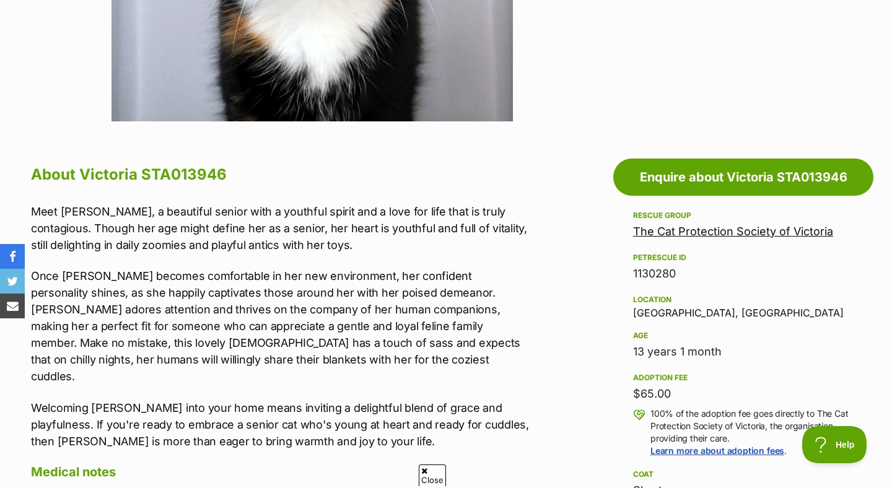
scroll to position [543, 0]
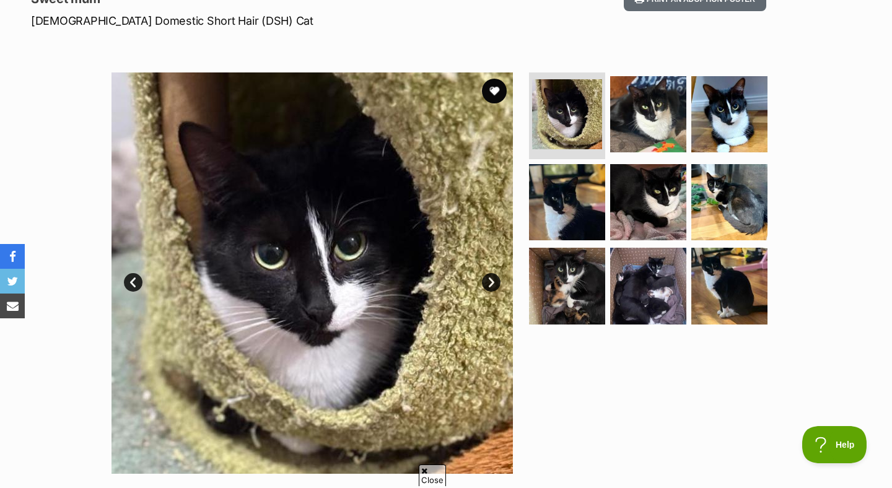
scroll to position [188, 0]
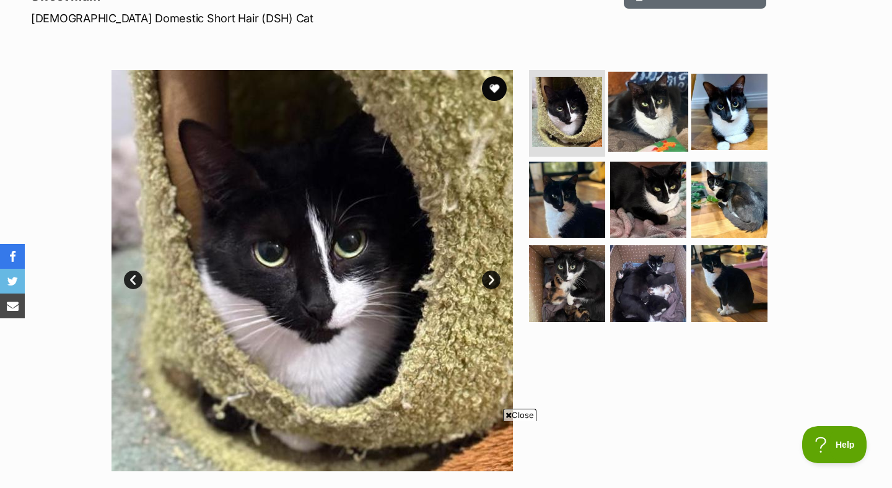
click at [628, 139] on img at bounding box center [648, 112] width 80 height 80
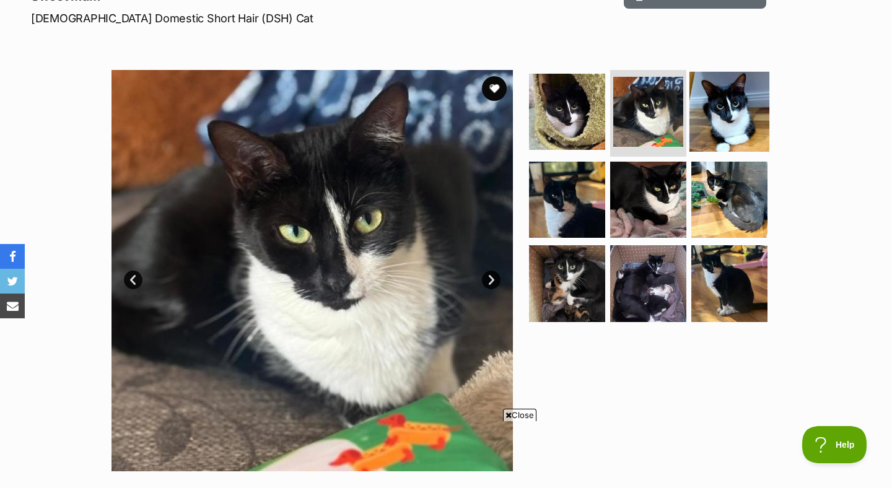
click at [721, 123] on img at bounding box center [729, 112] width 80 height 80
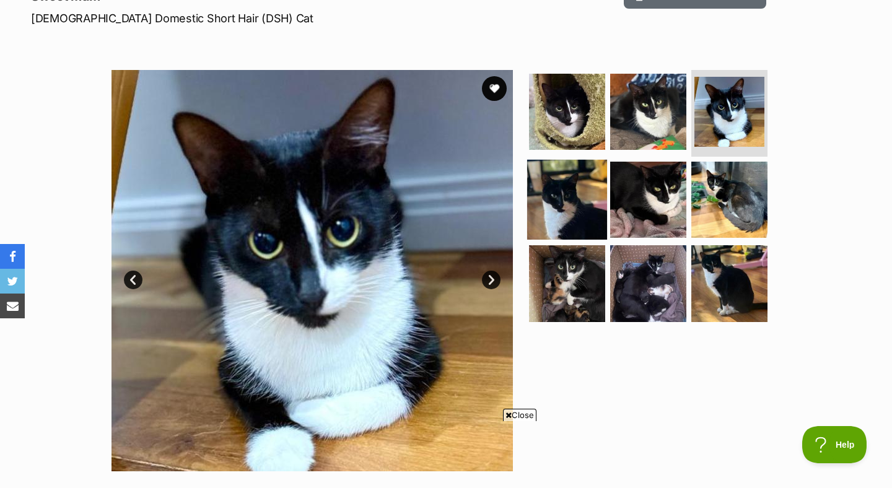
click at [575, 208] on img at bounding box center [567, 199] width 80 height 80
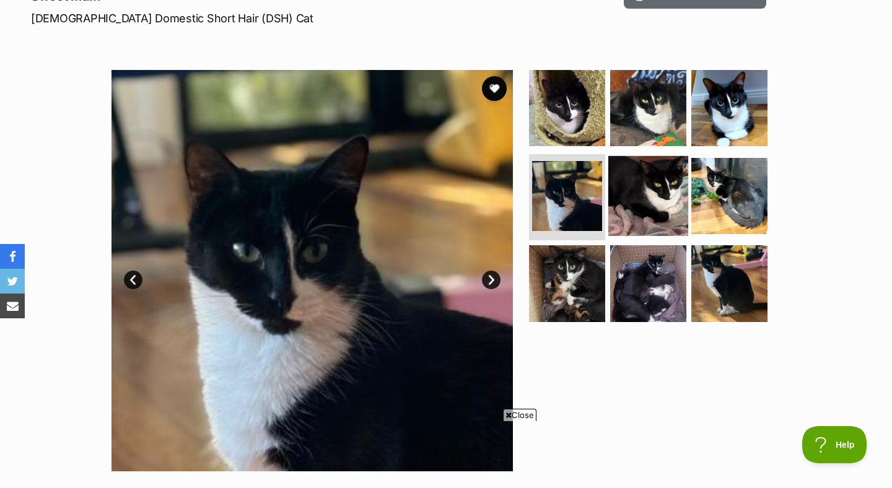
click at [643, 202] on img at bounding box center [648, 195] width 80 height 80
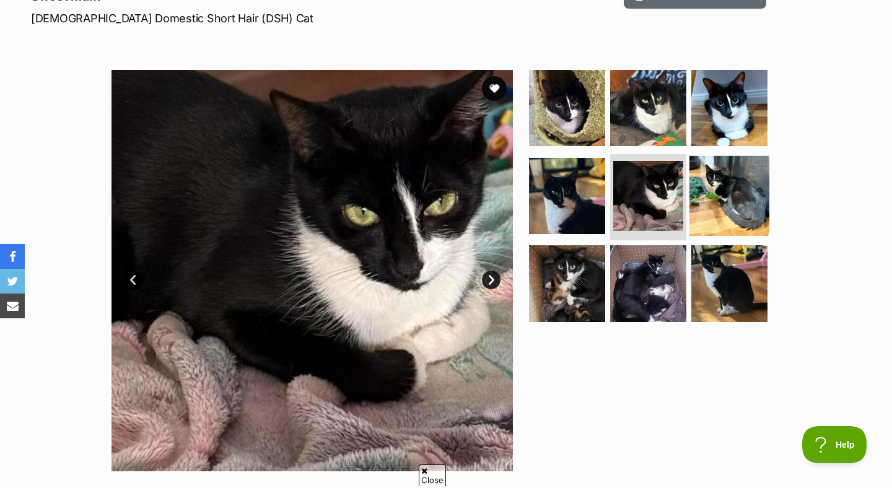
click at [735, 202] on img at bounding box center [729, 195] width 80 height 80
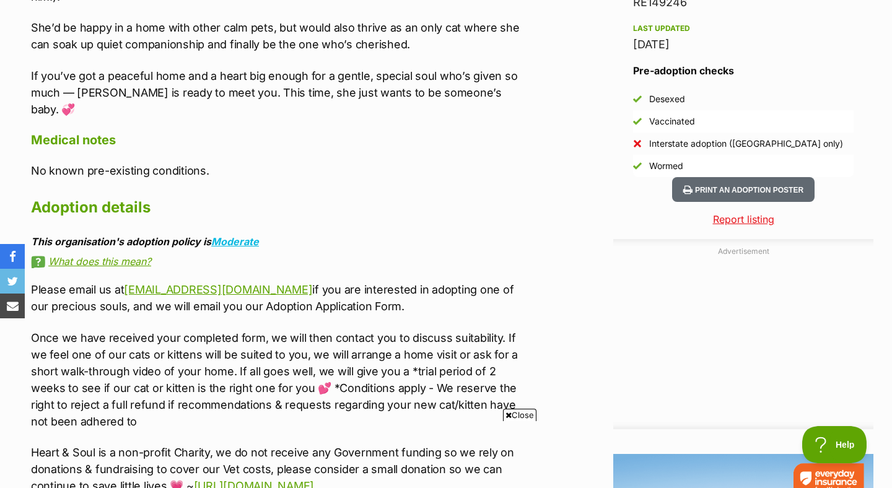
scroll to position [1110, 0]
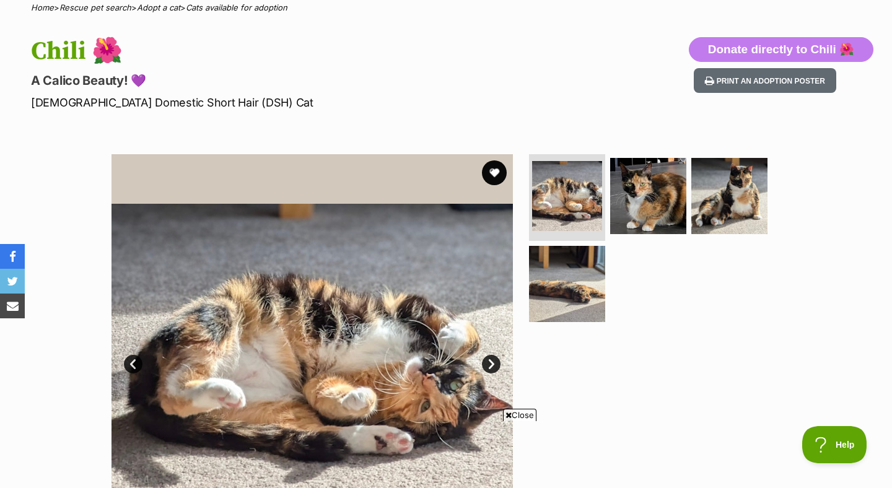
scroll to position [125, 0]
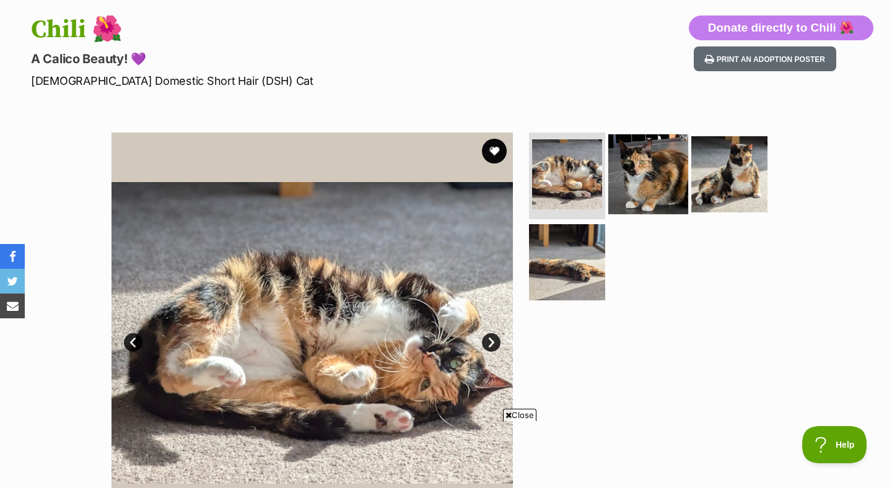
click at [620, 190] on img at bounding box center [648, 174] width 80 height 80
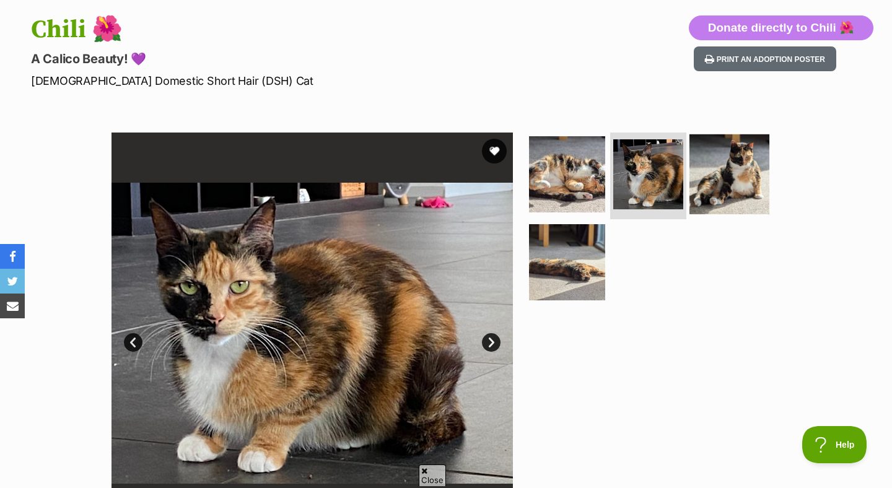
click at [728, 180] on img at bounding box center [729, 174] width 80 height 80
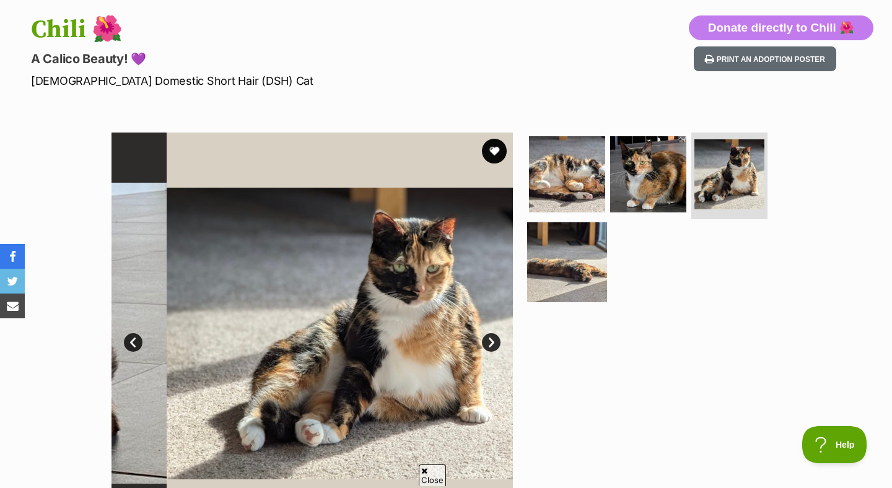
scroll to position [0, 0]
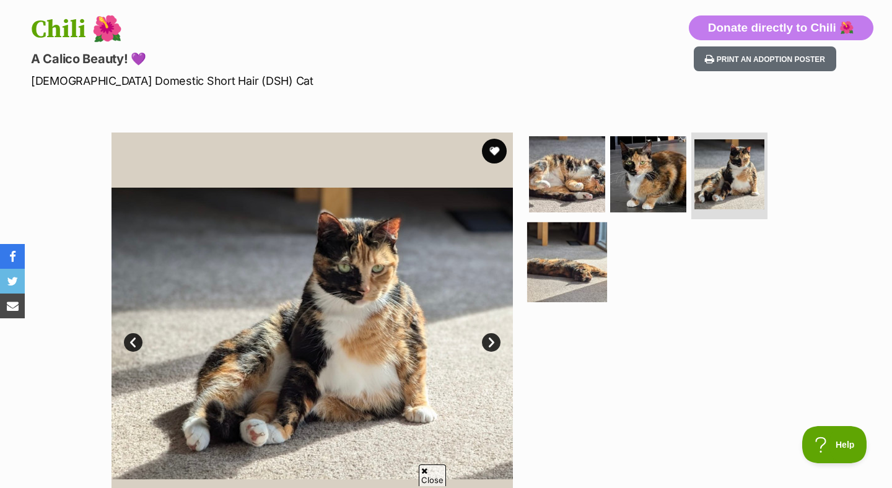
click at [580, 261] on img at bounding box center [567, 262] width 80 height 80
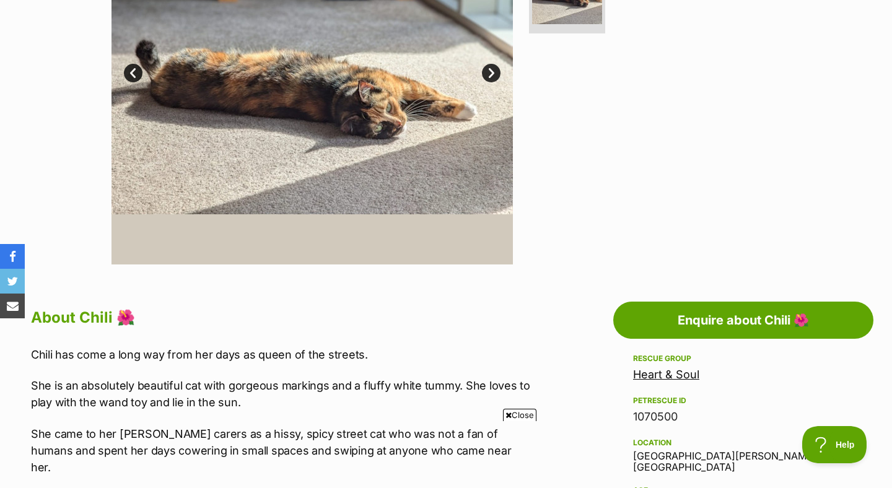
scroll to position [45, 0]
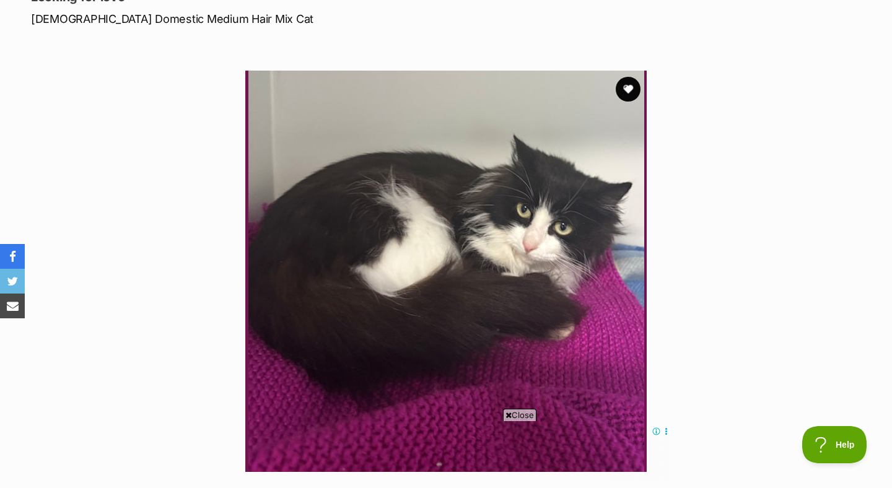
scroll to position [186, 0]
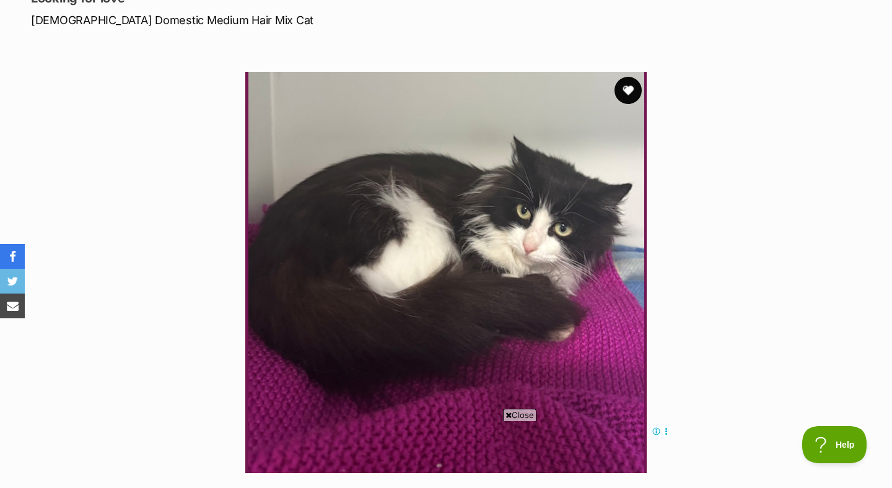
click at [623, 97] on button "favourite" at bounding box center [627, 90] width 27 height 27
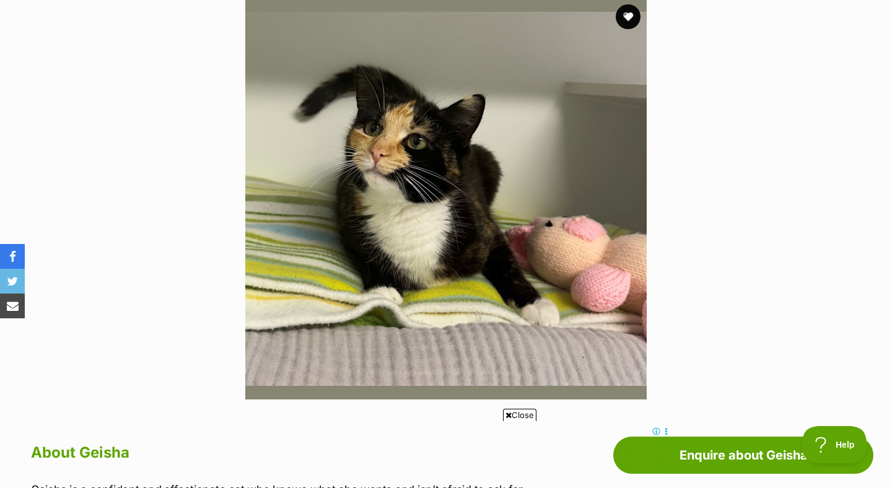
scroll to position [257, 0]
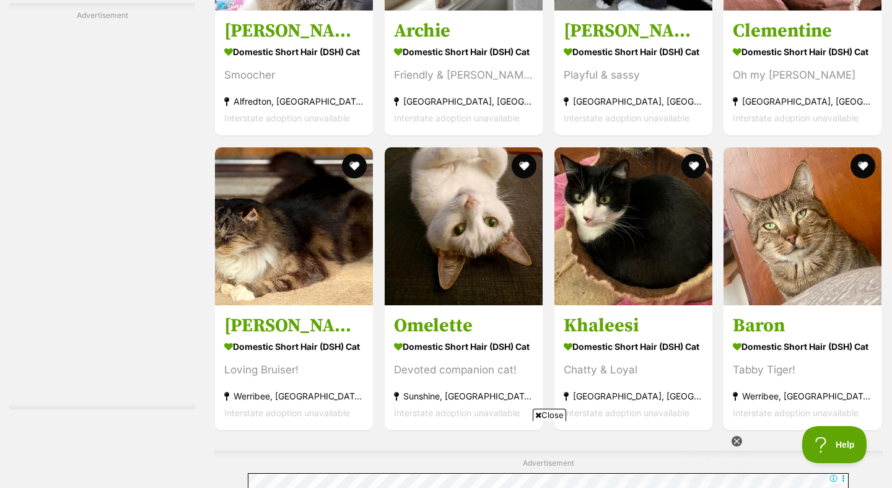
scroll to position [5841, 0]
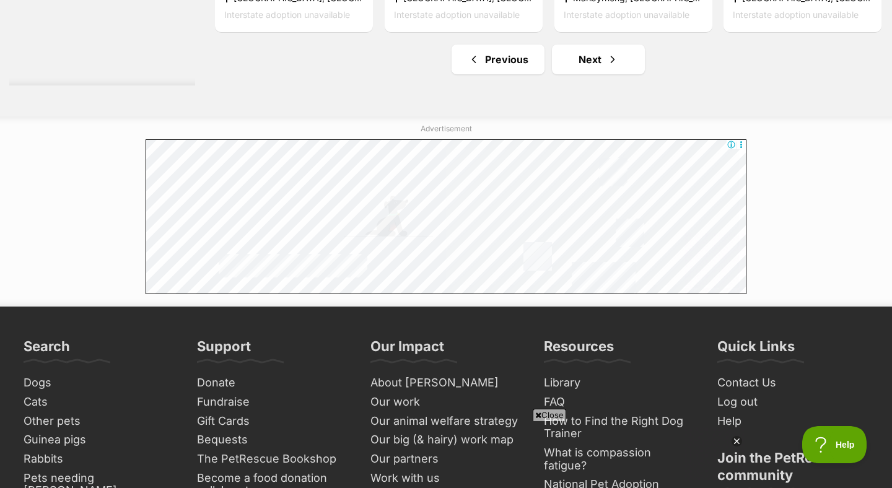
scroll to position [6731, 0]
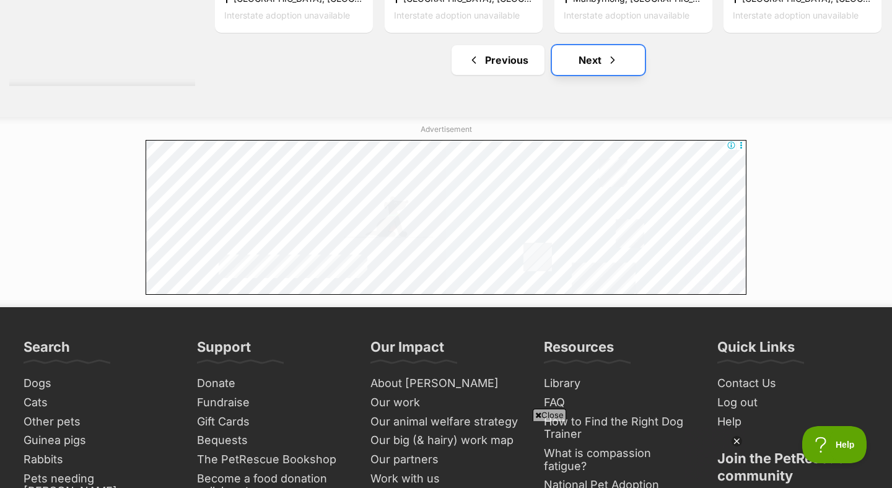
click at [569, 69] on link "Next" at bounding box center [598, 60] width 93 height 30
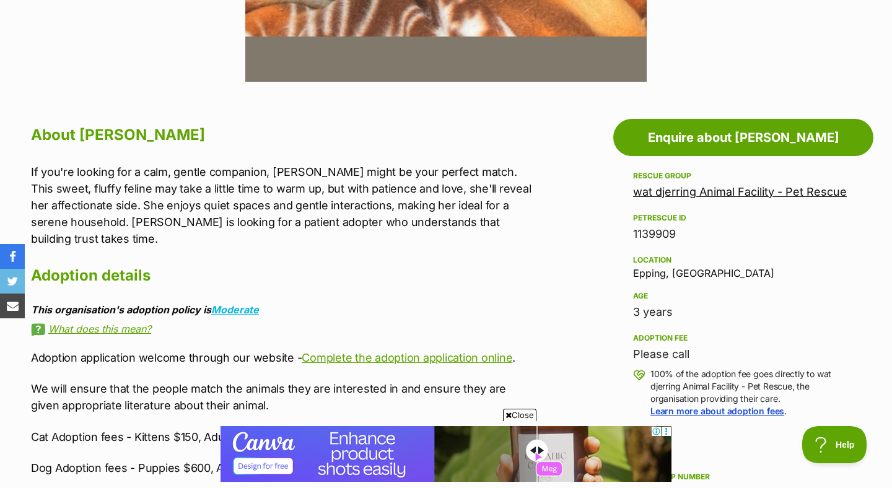
scroll to position [558, 0]
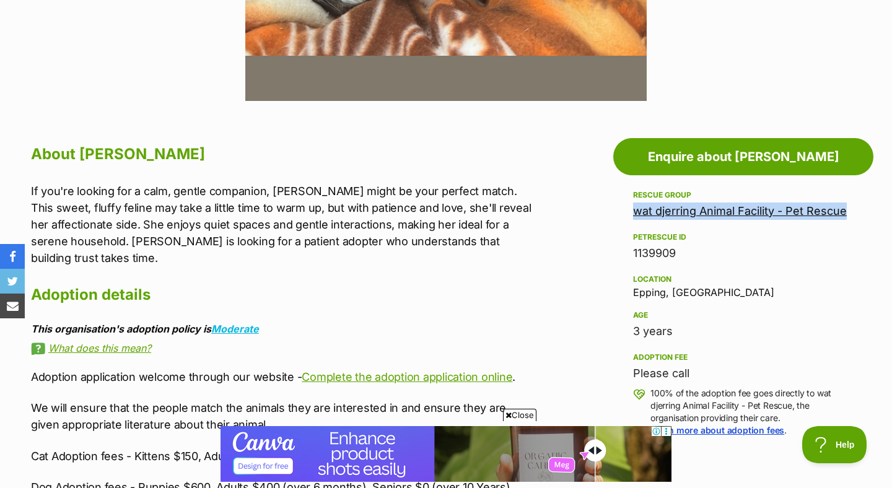
drag, startPoint x: 627, startPoint y: 211, endPoint x: 847, endPoint y: 208, distance: 220.5
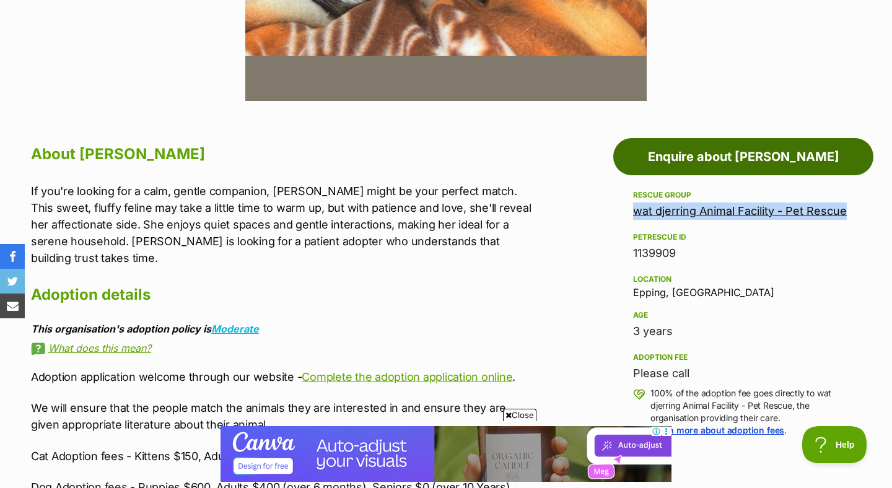
copy link "wat djerring Animal Facility - Pet Rescue"
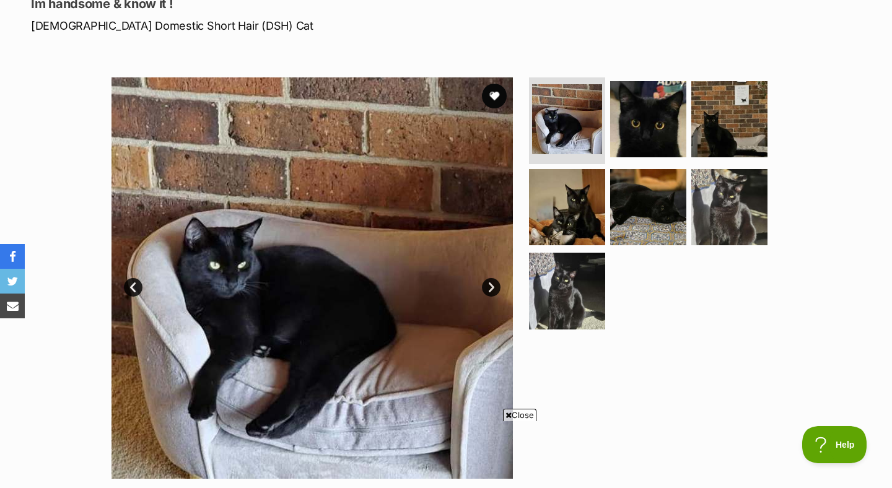
scroll to position [181, 0]
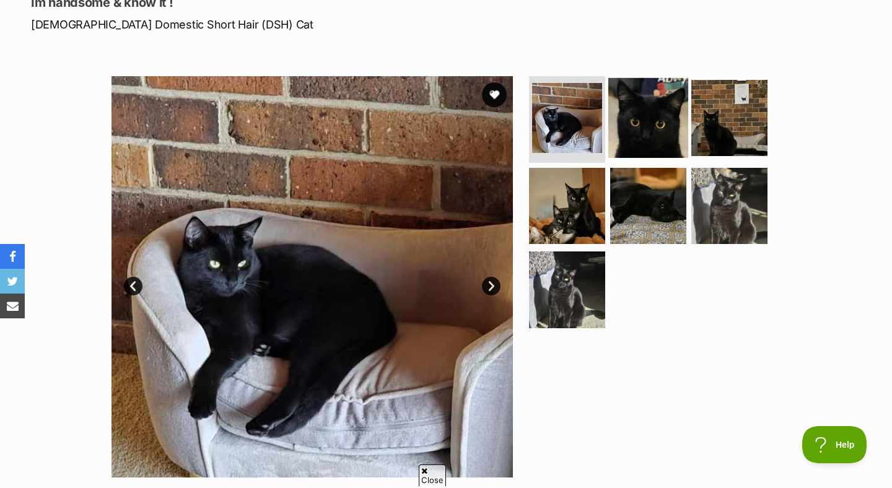
click at [642, 138] on img at bounding box center [648, 118] width 80 height 80
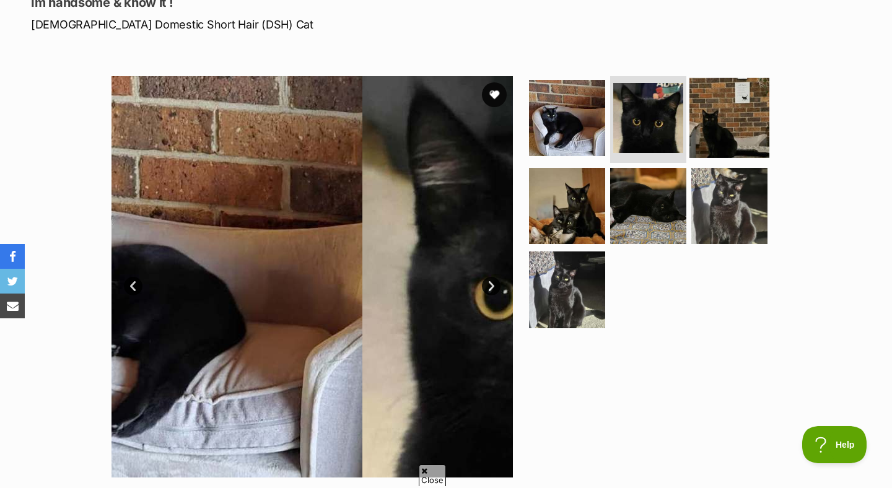
scroll to position [0, 0]
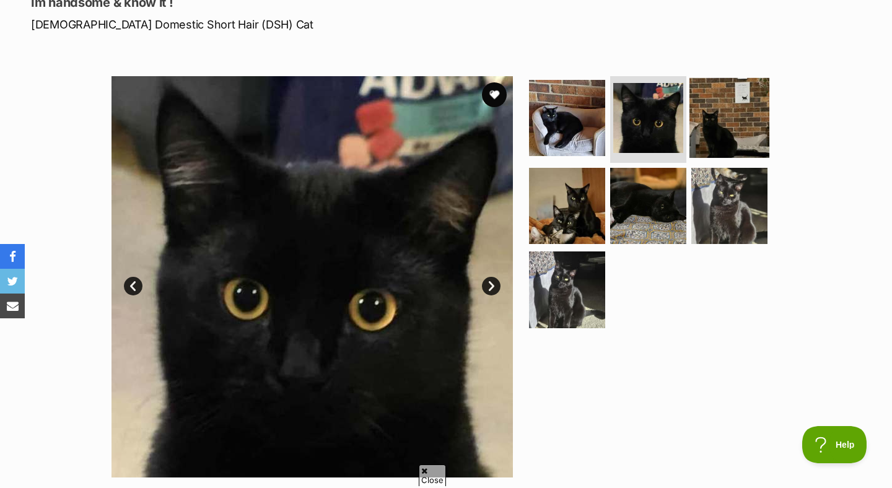
click at [721, 131] on img at bounding box center [729, 118] width 80 height 80
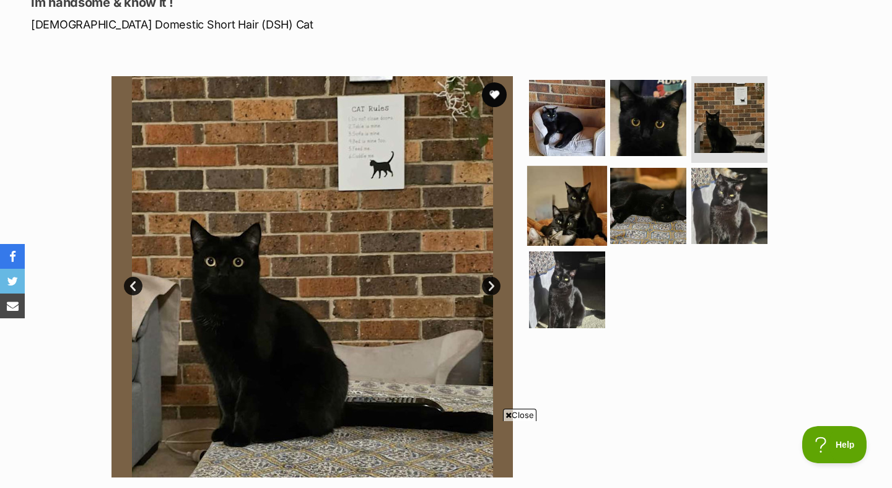
click at [579, 200] on img at bounding box center [567, 205] width 80 height 80
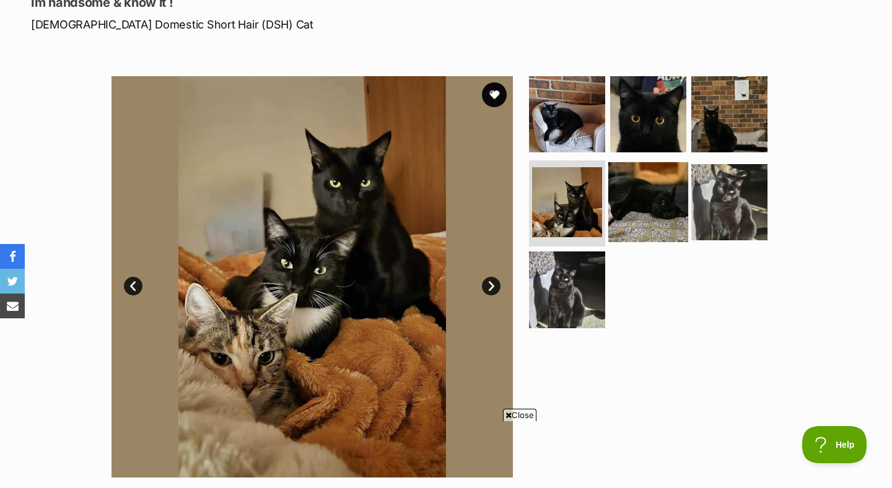
click at [643, 209] on img at bounding box center [648, 202] width 80 height 80
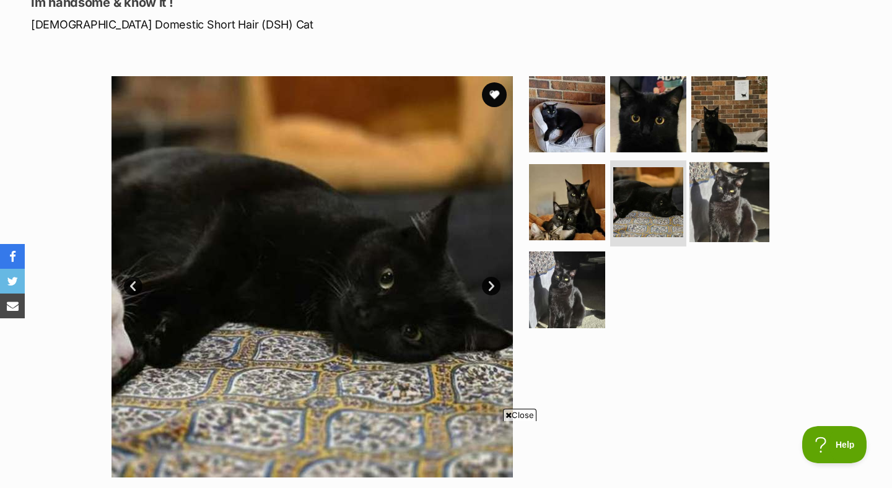
click at [712, 206] on img at bounding box center [729, 202] width 80 height 80
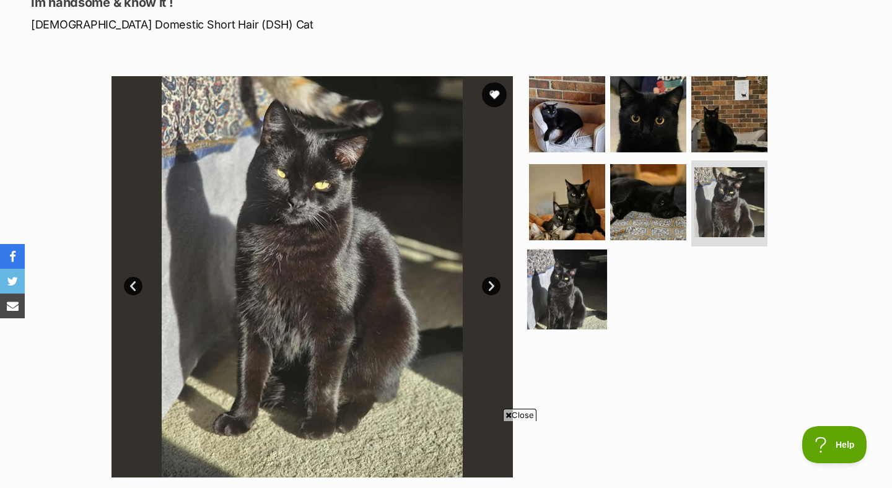
click at [559, 291] on img at bounding box center [567, 290] width 80 height 80
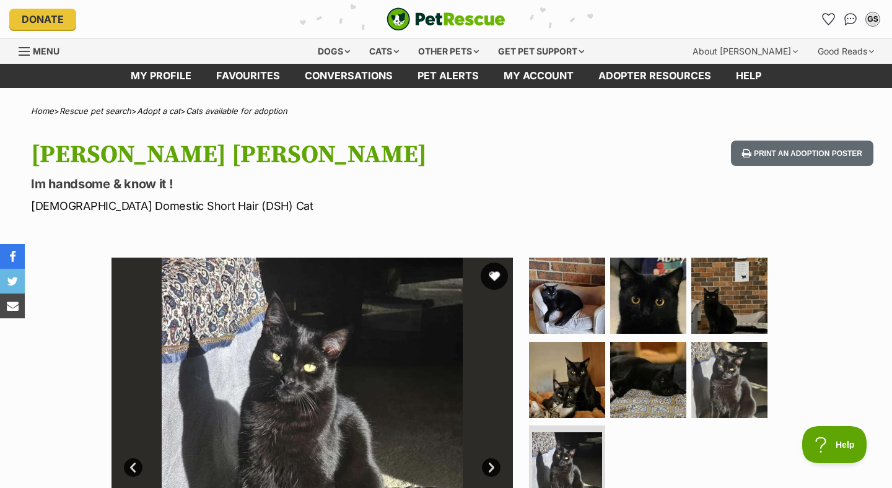
click at [494, 281] on button "favourite" at bounding box center [494, 276] width 27 height 27
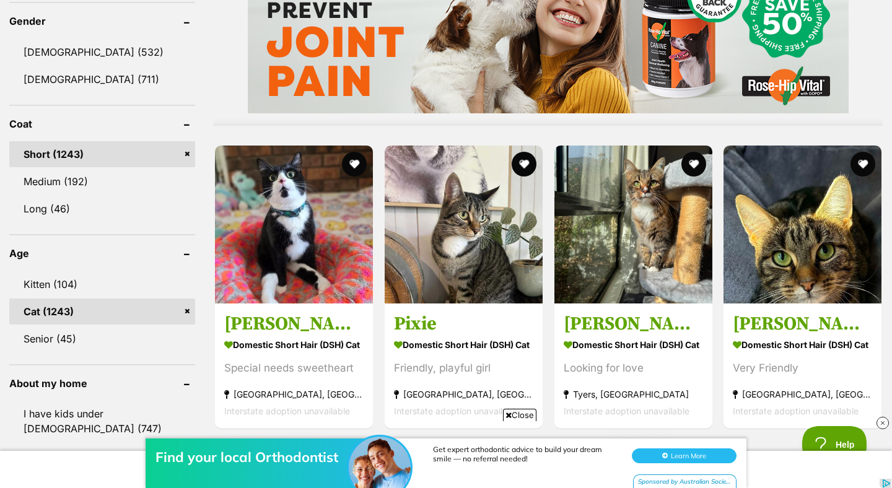
scroll to position [1070, 0]
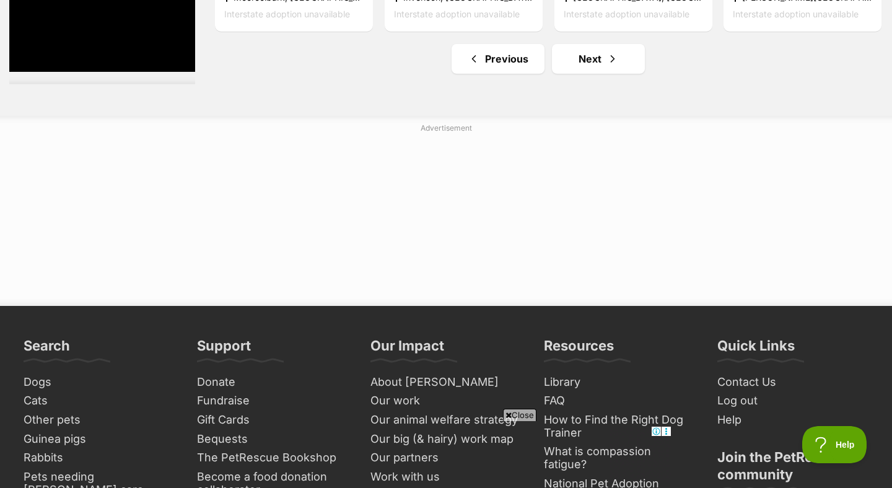
scroll to position [0, 0]
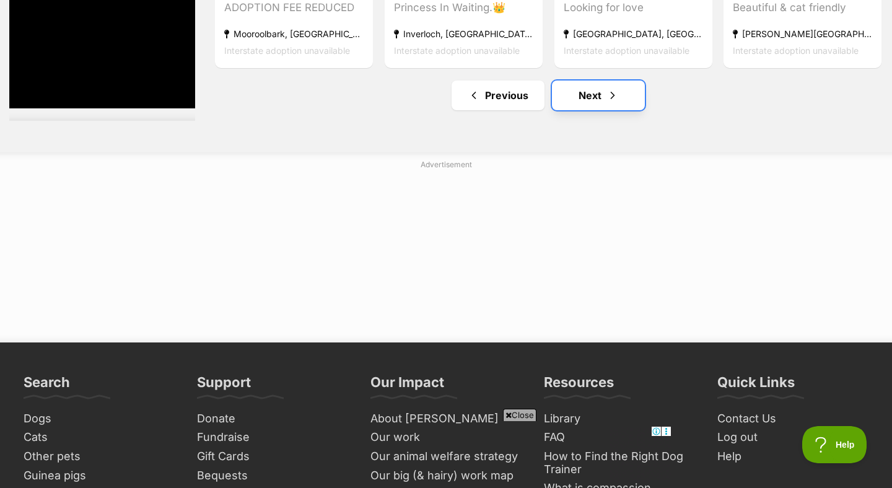
click at [596, 88] on link "Next" at bounding box center [598, 96] width 93 height 30
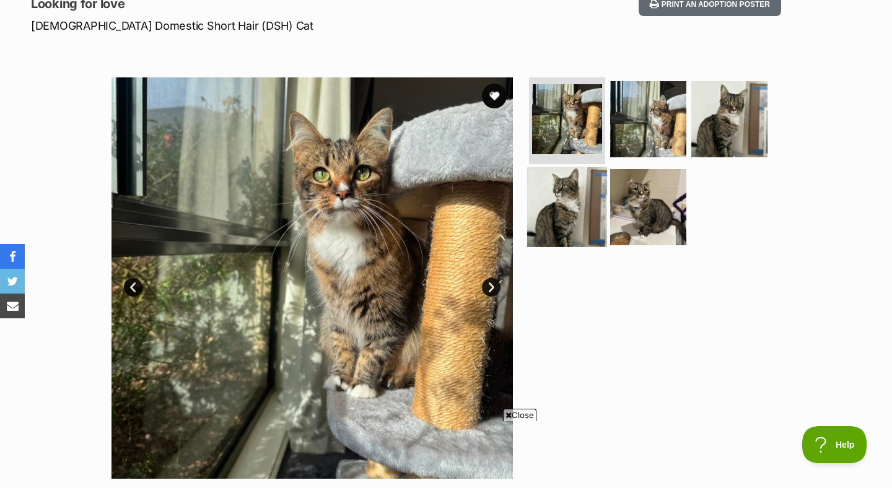
scroll to position [179, 0]
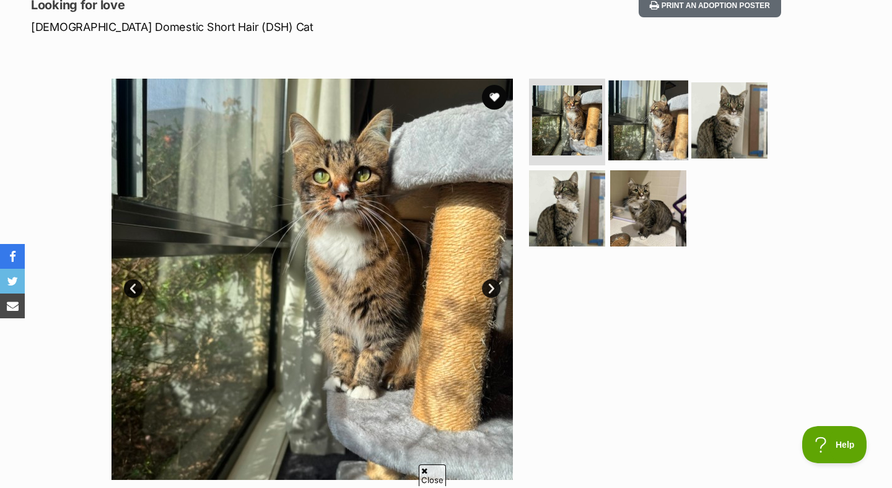
click at [637, 139] on img at bounding box center [648, 121] width 80 height 80
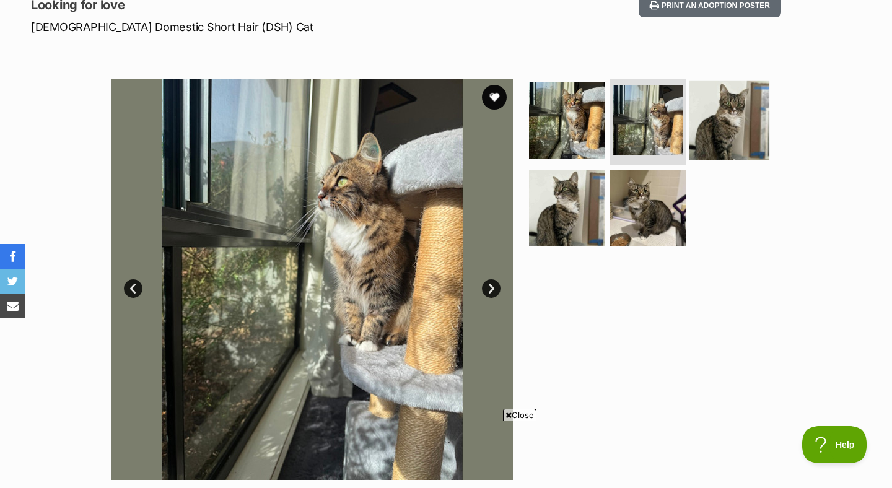
click at [719, 131] on img at bounding box center [729, 121] width 80 height 80
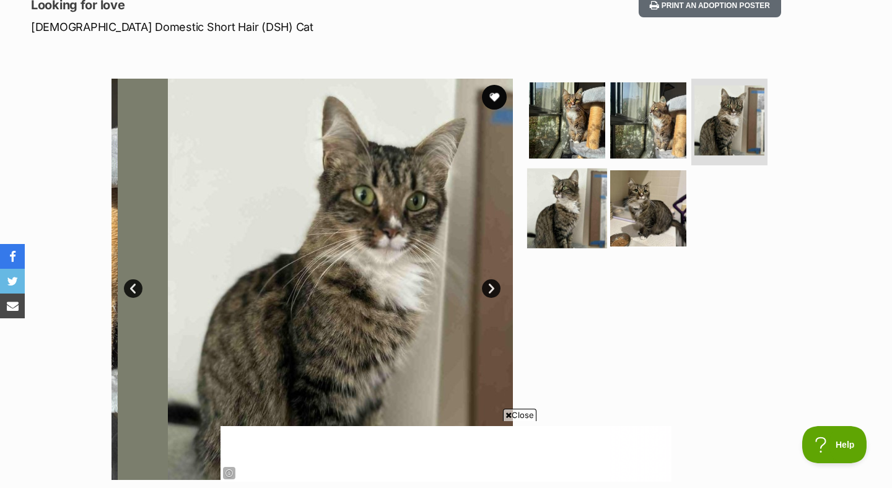
scroll to position [0, 0]
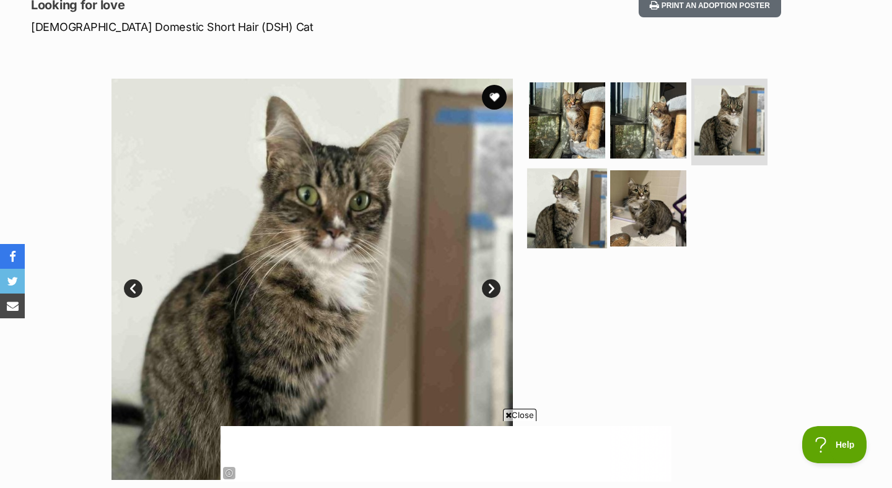
click at [571, 207] on img at bounding box center [567, 208] width 80 height 80
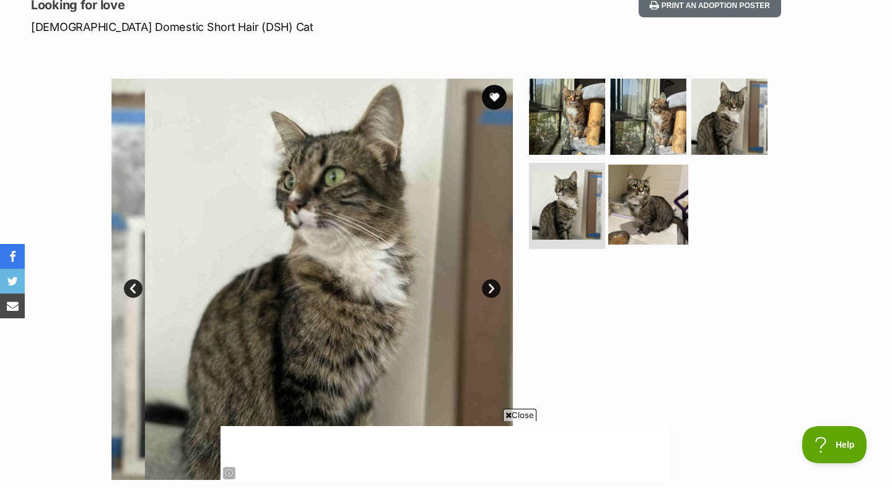
click at [637, 217] on img at bounding box center [648, 204] width 80 height 80
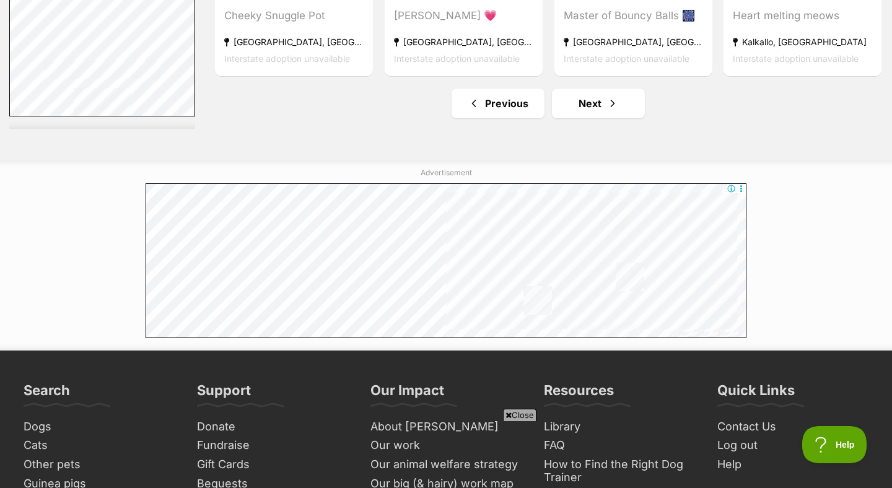
scroll to position [6609, 0]
click at [586, 115] on link "Next" at bounding box center [598, 104] width 93 height 30
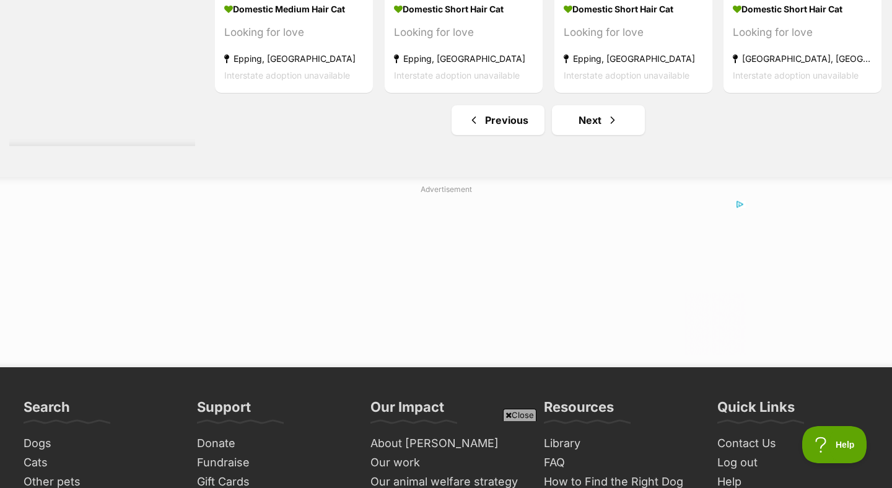
scroll to position [6706, 0]
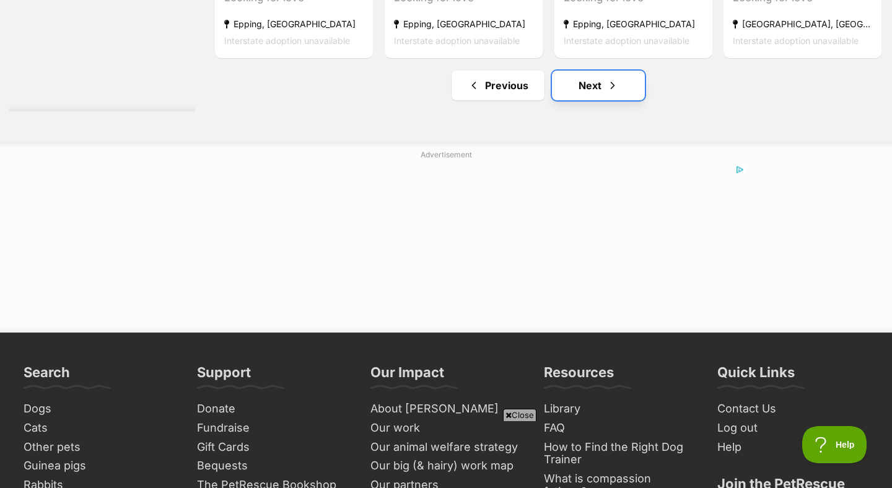
click at [563, 100] on link "Next" at bounding box center [598, 86] width 93 height 30
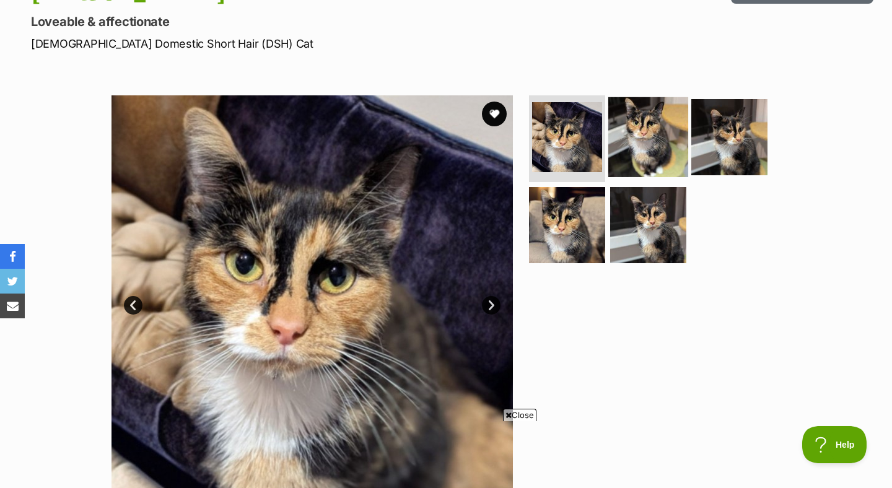
click at [645, 160] on img at bounding box center [648, 137] width 80 height 80
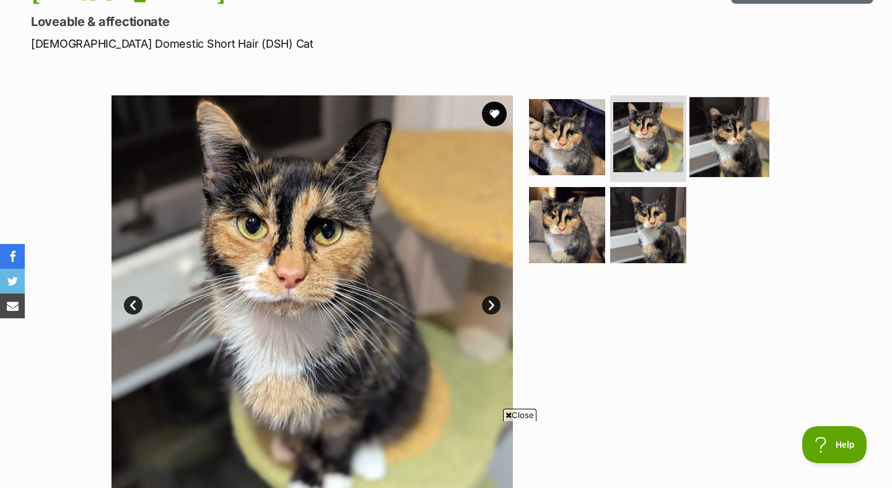
click at [731, 156] on img at bounding box center [729, 137] width 80 height 80
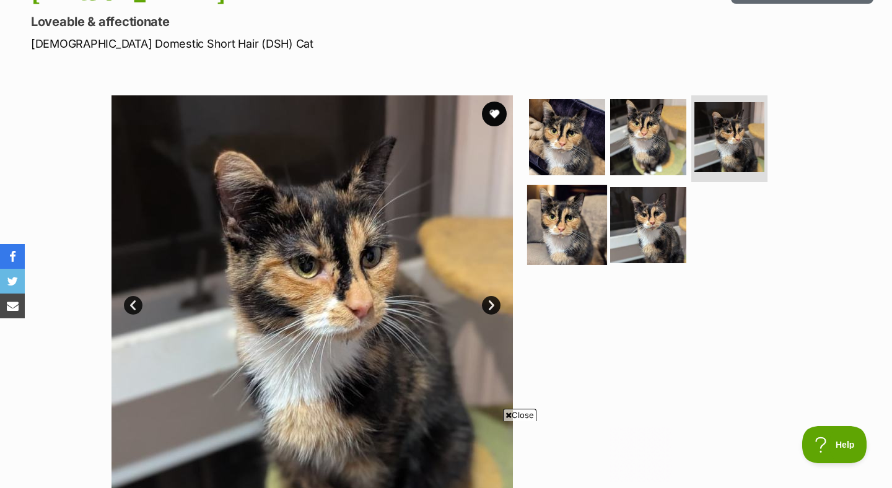
click at [574, 237] on img at bounding box center [567, 225] width 80 height 80
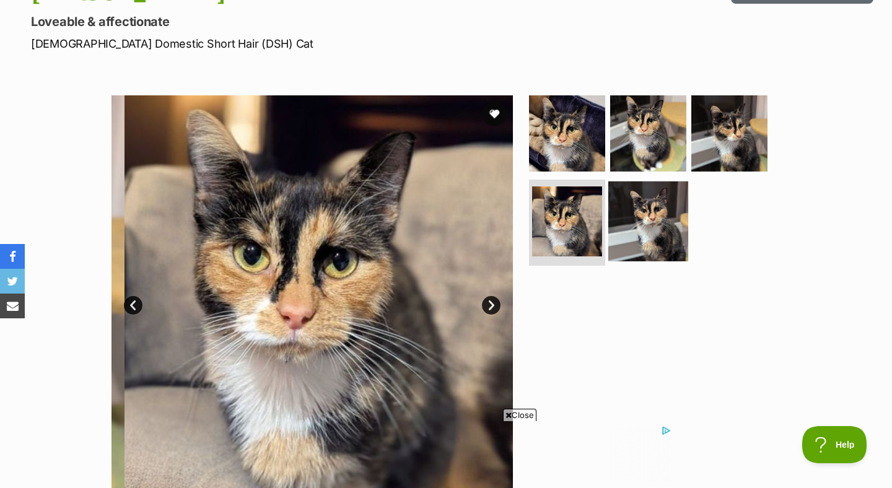
click at [668, 232] on img at bounding box center [648, 221] width 80 height 80
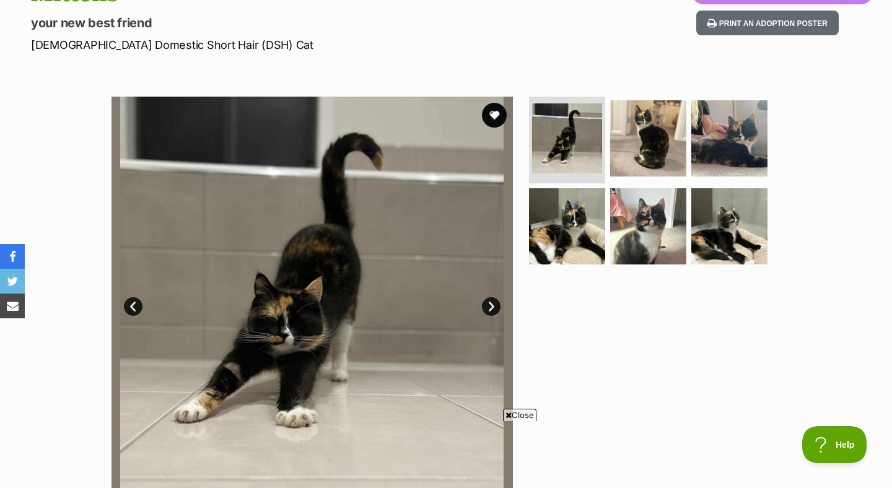
scroll to position [180, 0]
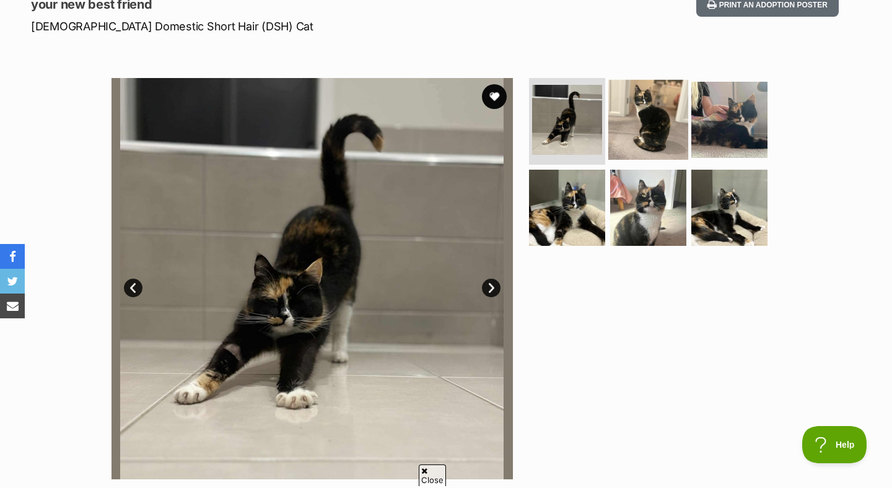
click at [635, 129] on img at bounding box center [648, 120] width 80 height 80
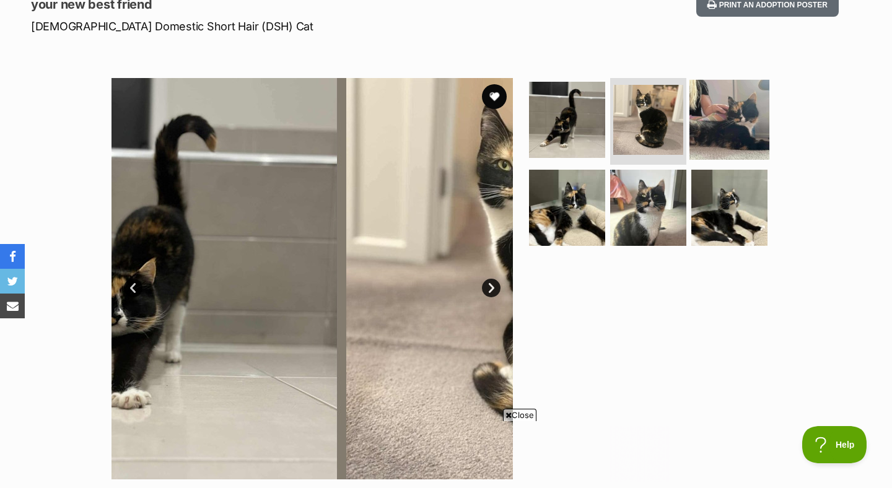
scroll to position [0, 0]
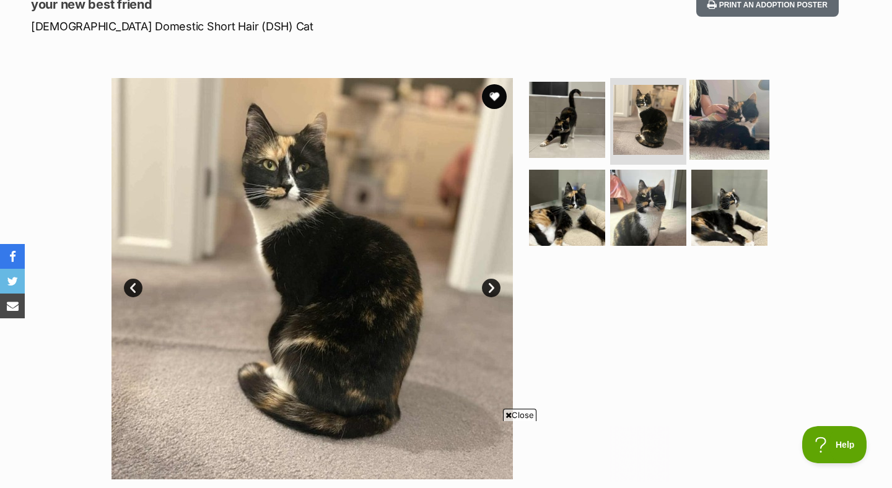
click at [729, 125] on img at bounding box center [729, 120] width 80 height 80
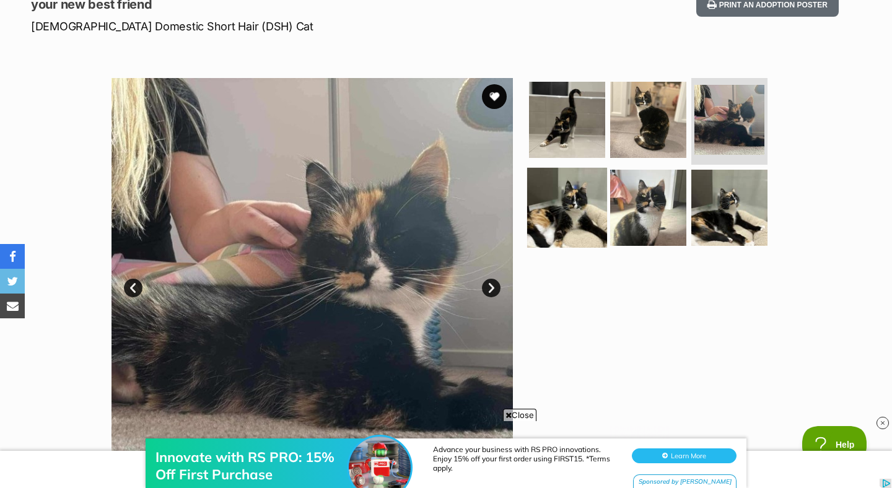
click at [574, 212] on img at bounding box center [567, 207] width 80 height 80
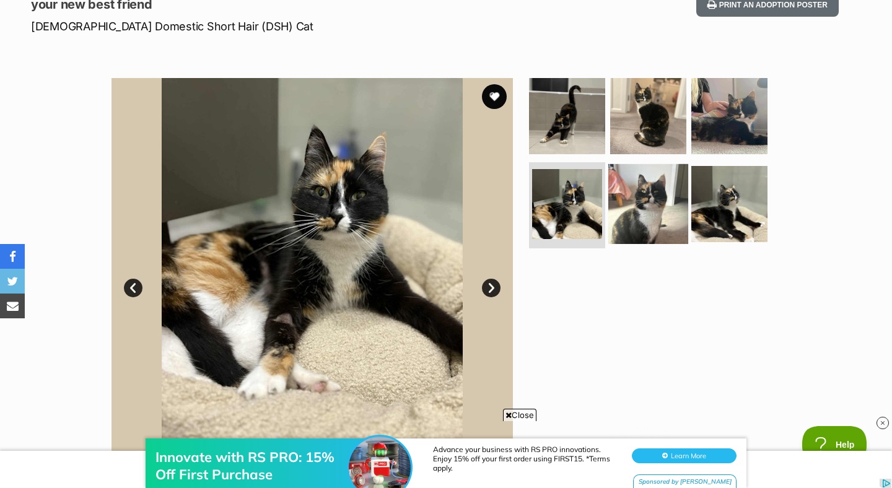
click at [649, 212] on img at bounding box center [648, 203] width 80 height 80
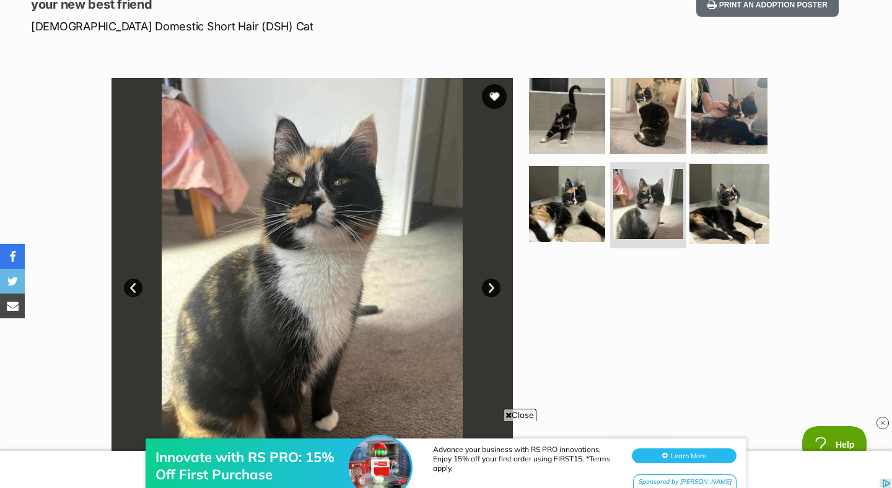
click at [727, 210] on img at bounding box center [729, 203] width 80 height 80
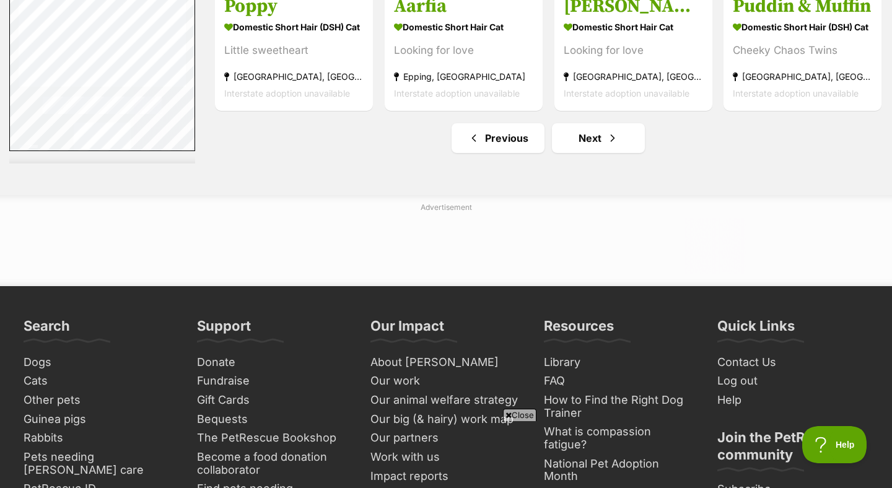
scroll to position [6613, 0]
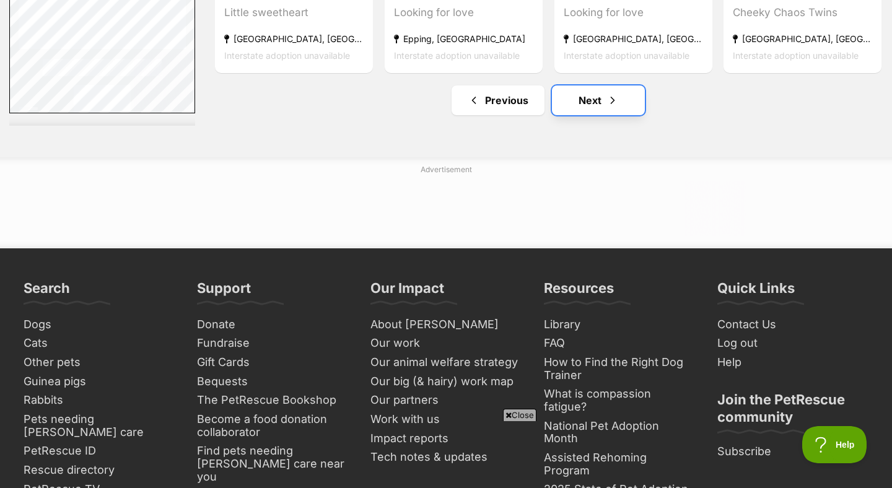
click at [585, 115] on link "Next" at bounding box center [598, 100] width 93 height 30
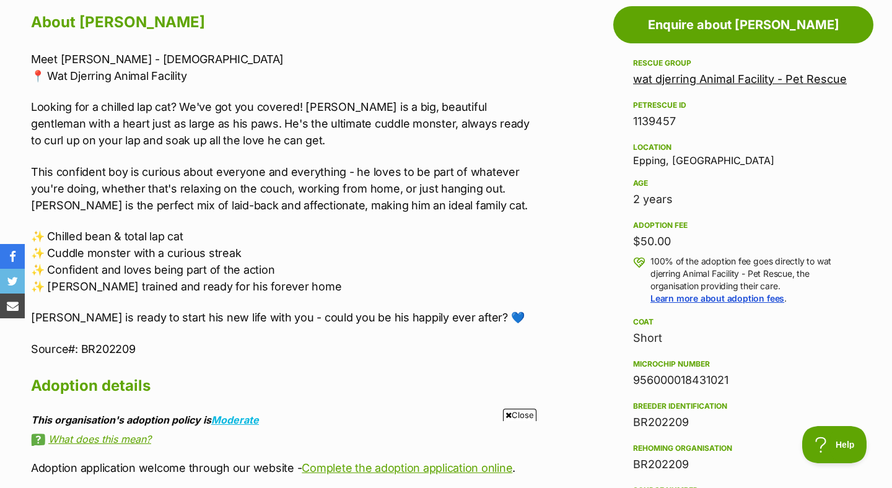
scroll to position [686, 0]
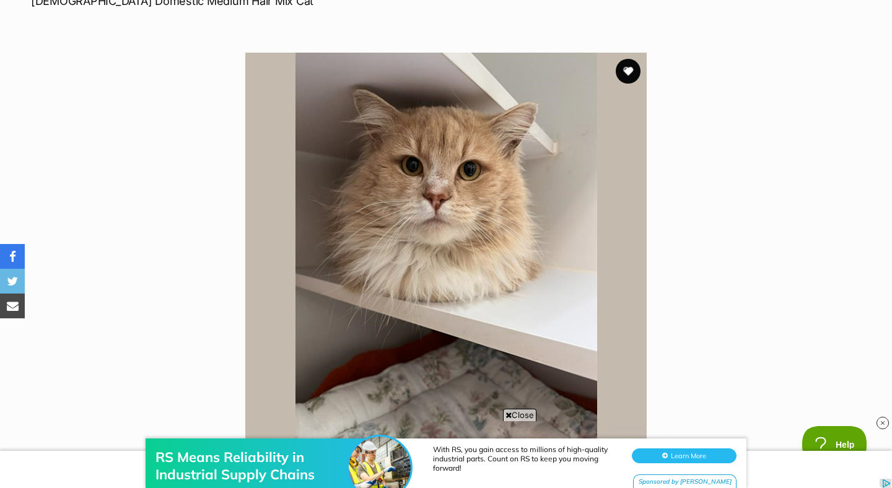
scroll to position [191, 0]
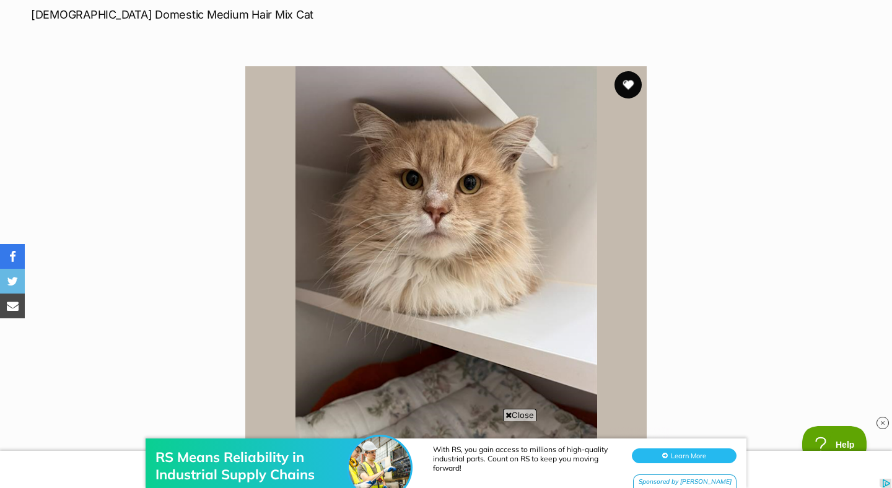
click at [629, 91] on button "favourite" at bounding box center [627, 84] width 27 height 27
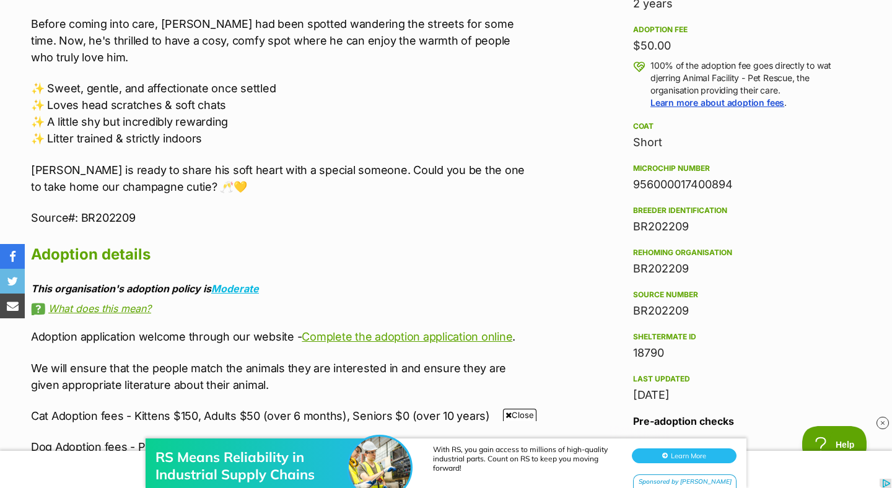
scroll to position [907, 0]
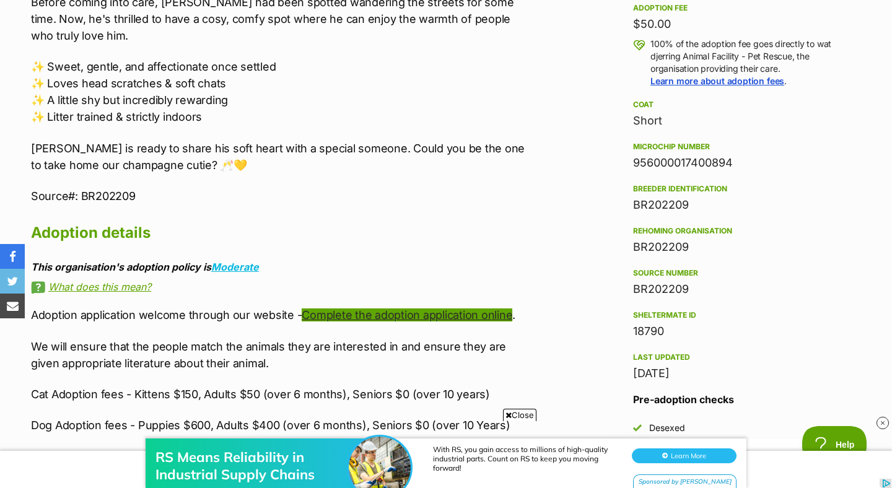
click at [404, 308] on link "Complete the adoption application online" at bounding box center [407, 314] width 211 height 13
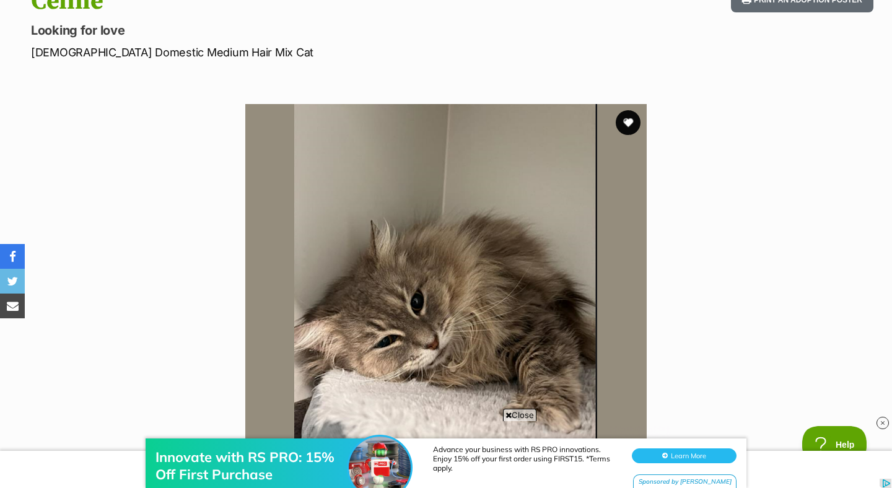
scroll to position [53, 0]
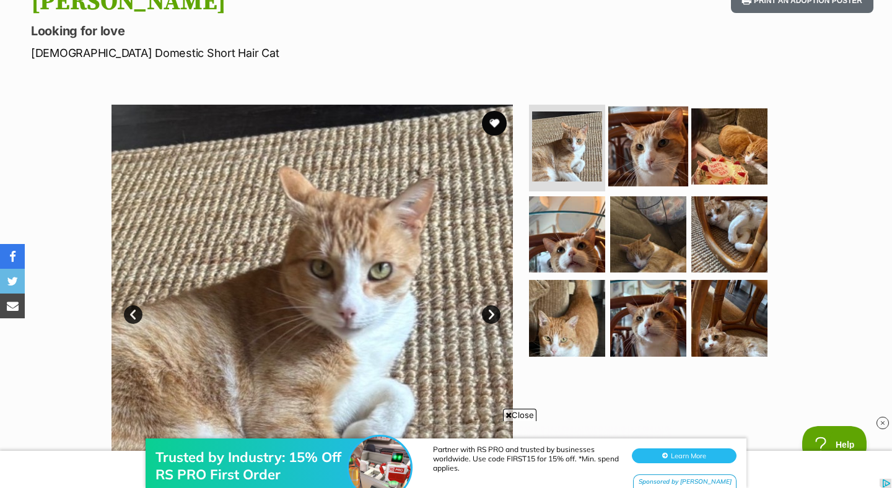
click at [629, 167] on img at bounding box center [648, 147] width 80 height 80
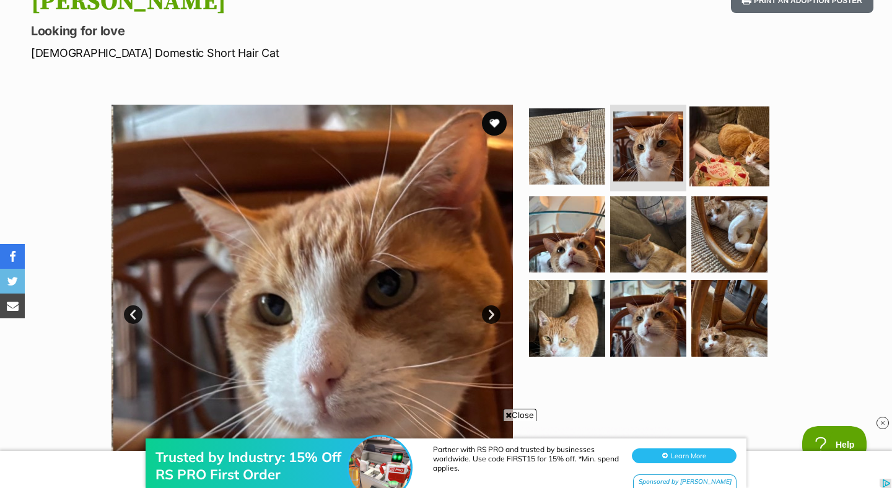
click at [715, 153] on img at bounding box center [729, 147] width 80 height 80
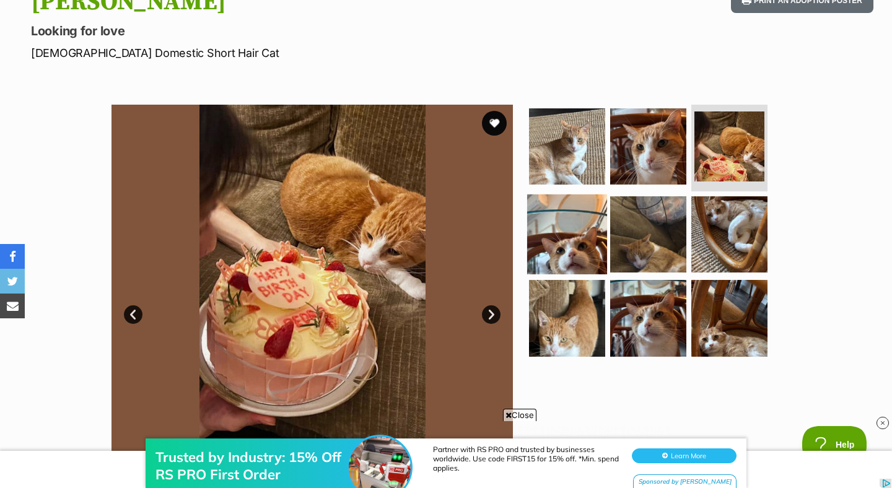
click at [578, 224] on img at bounding box center [567, 234] width 80 height 80
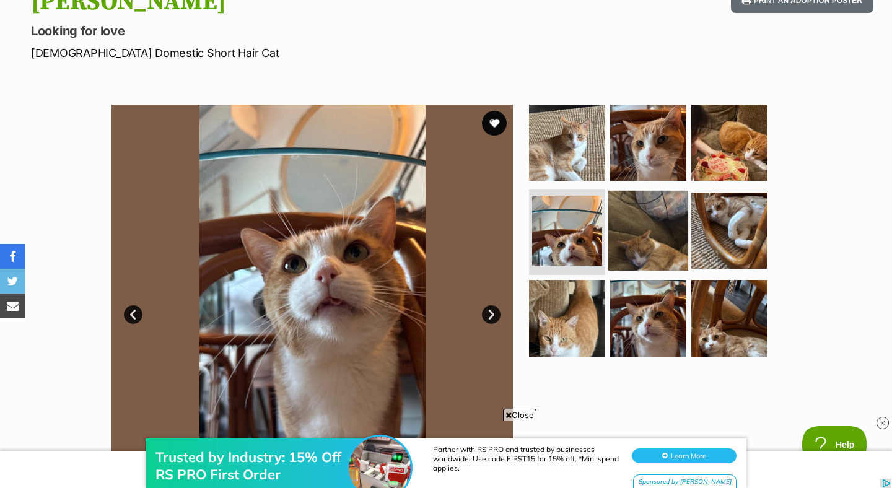
click at [651, 235] on img at bounding box center [648, 230] width 80 height 80
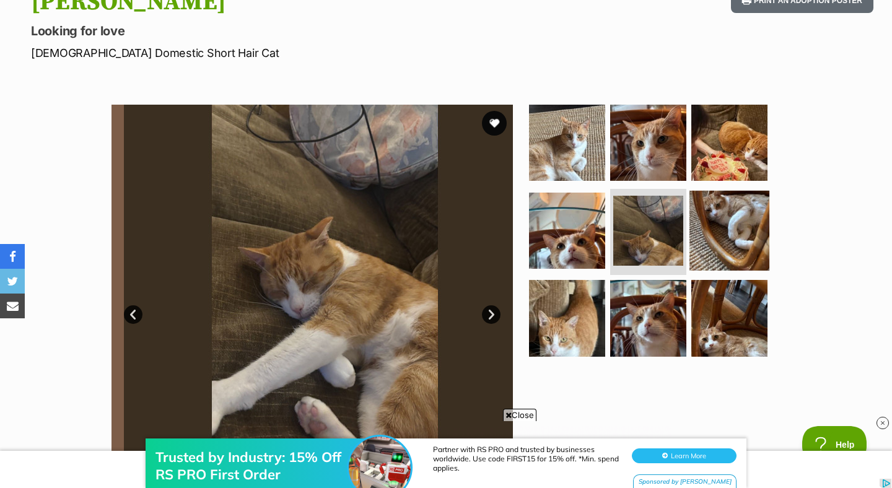
click at [727, 233] on img at bounding box center [729, 230] width 80 height 80
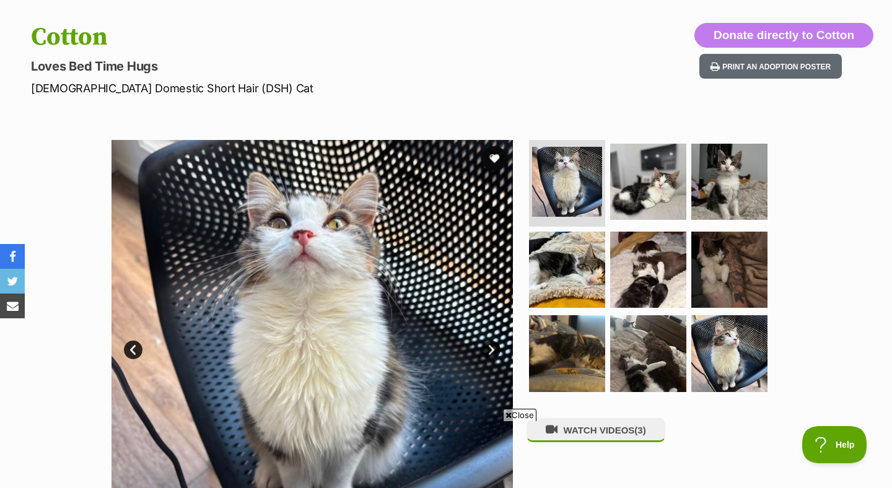
scroll to position [120, 0]
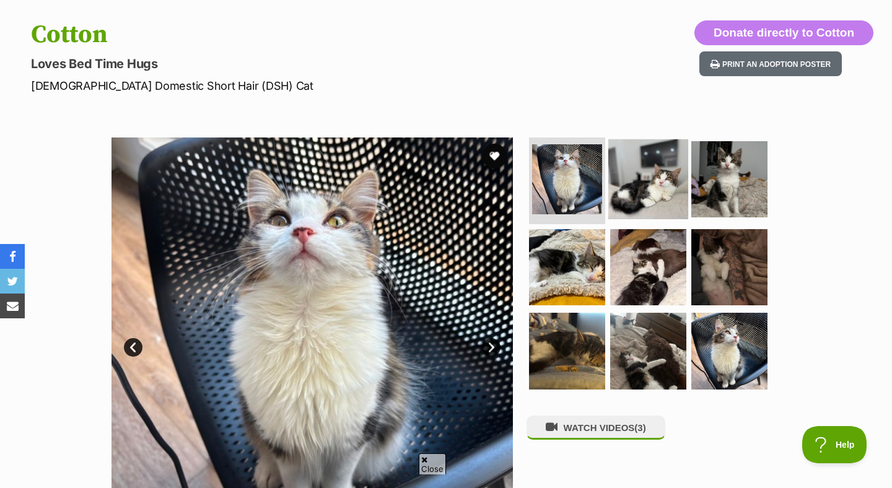
click at [633, 201] on img at bounding box center [648, 179] width 80 height 80
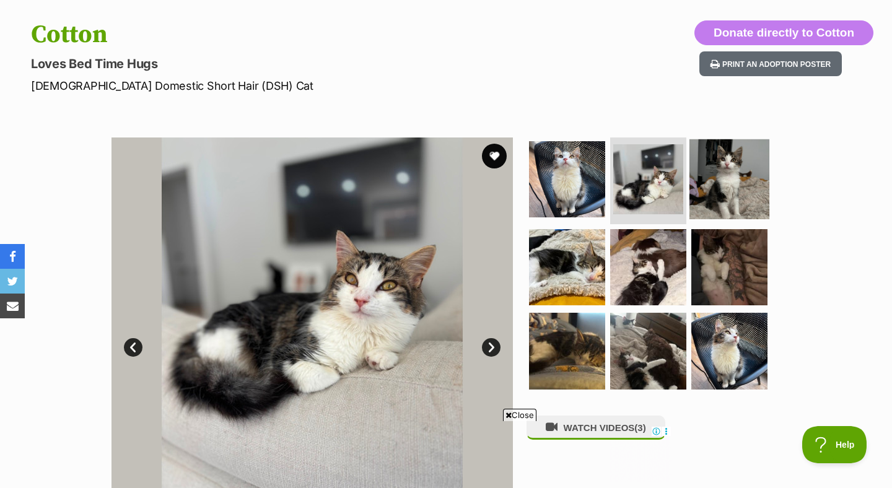
click at [729, 188] on img at bounding box center [729, 179] width 80 height 80
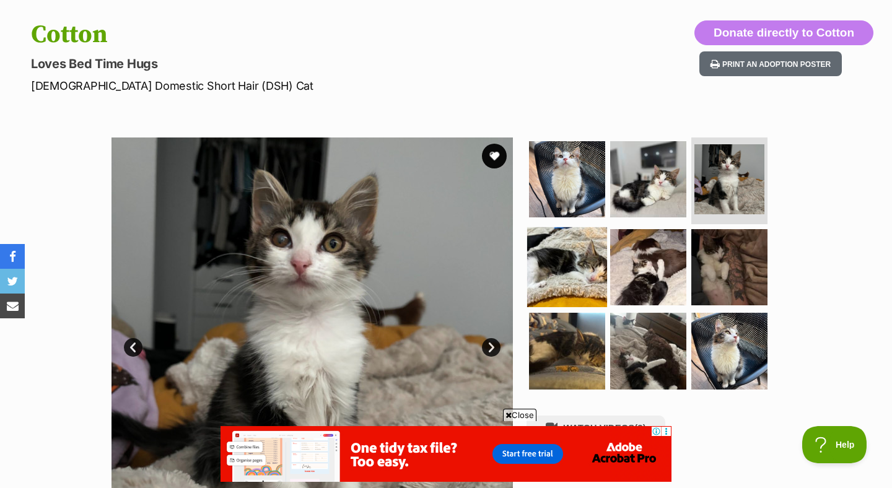
click at [580, 263] on img at bounding box center [567, 267] width 80 height 80
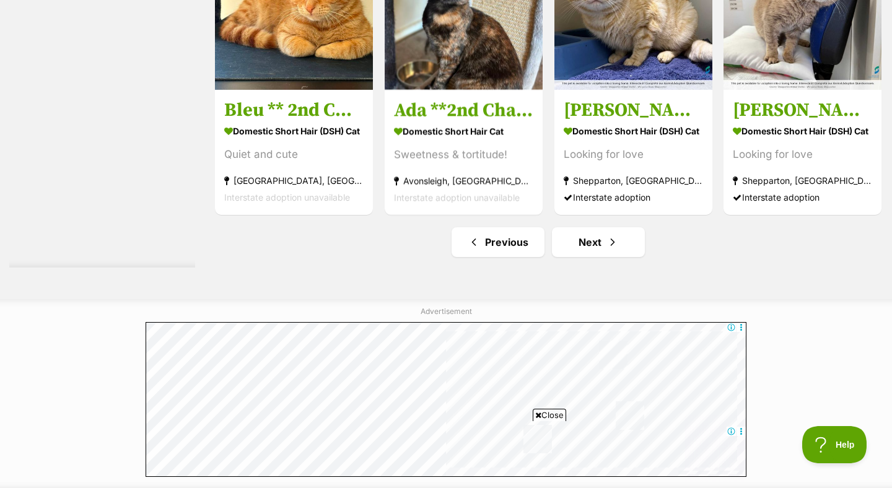
scroll to position [6280, 0]
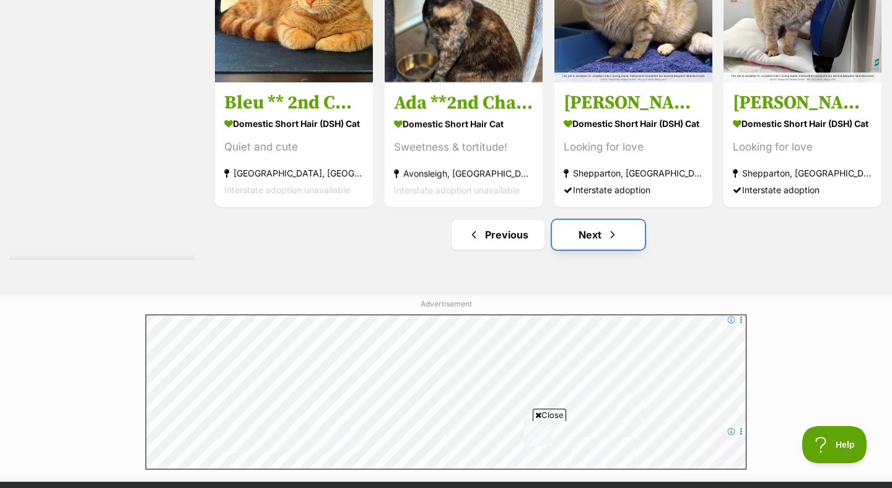
click at [575, 241] on link "Next" at bounding box center [598, 235] width 93 height 30
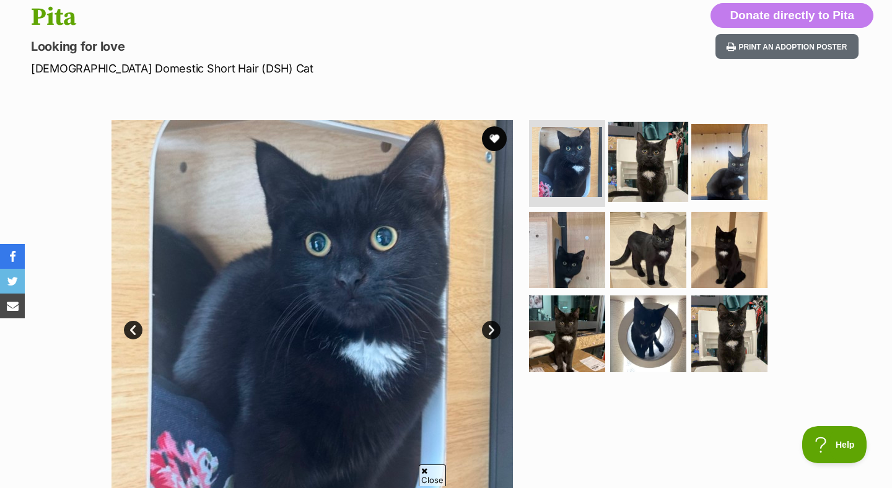
click at [633, 152] on img at bounding box center [648, 162] width 80 height 80
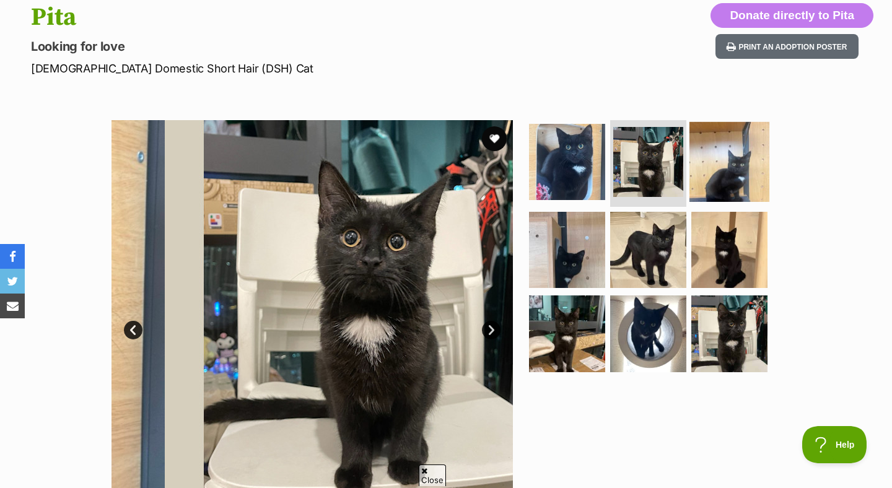
click at [736, 162] on img at bounding box center [729, 162] width 80 height 80
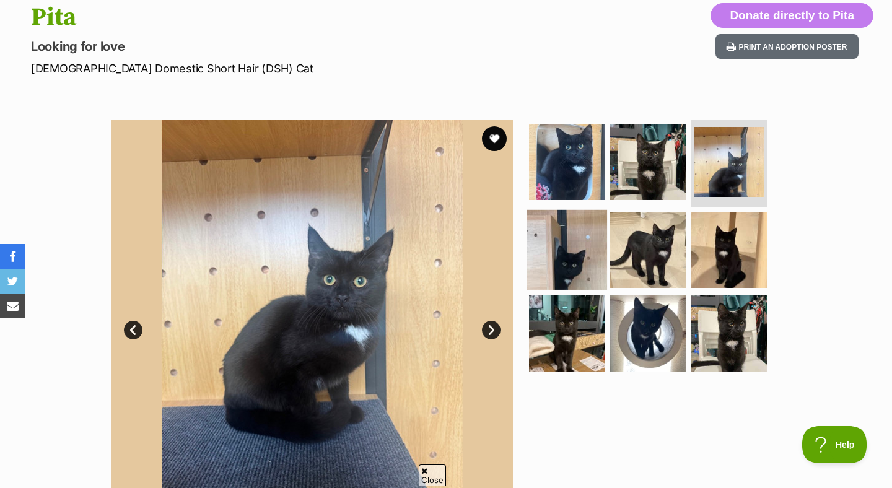
click at [551, 246] on img at bounding box center [567, 249] width 80 height 80
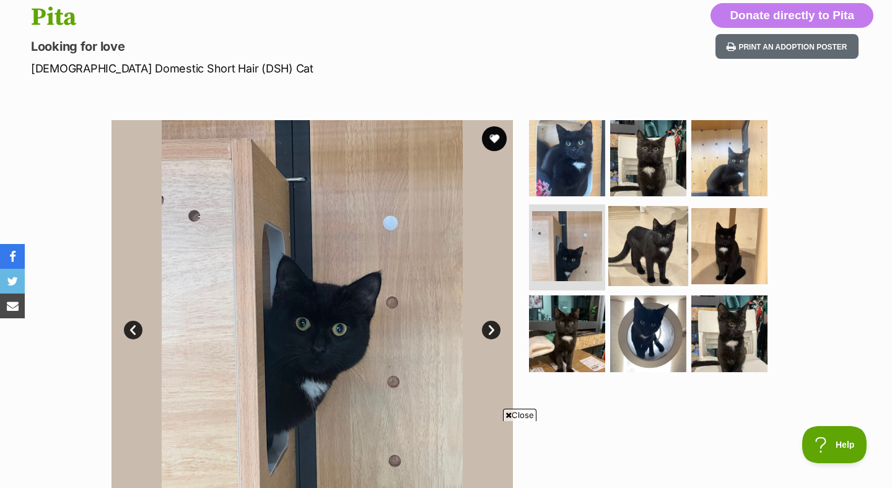
click at [632, 250] on img at bounding box center [648, 246] width 80 height 80
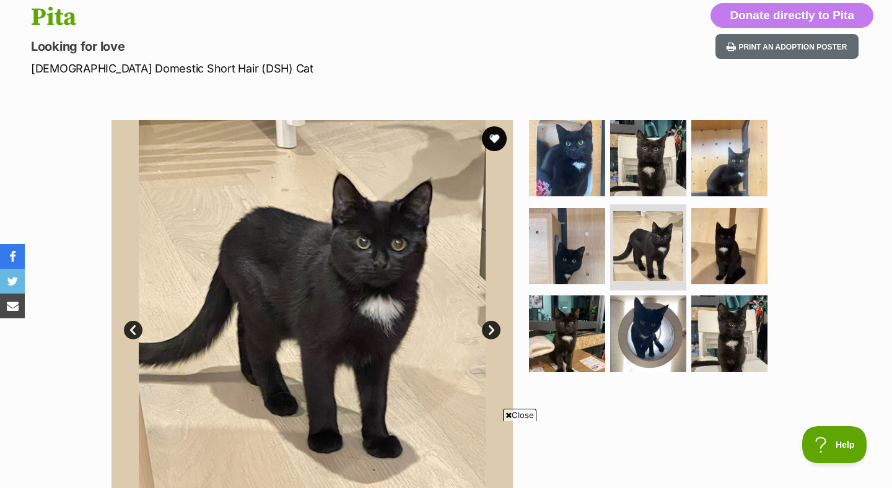
click at [526, 416] on span "Close" at bounding box center [519, 415] width 33 height 12
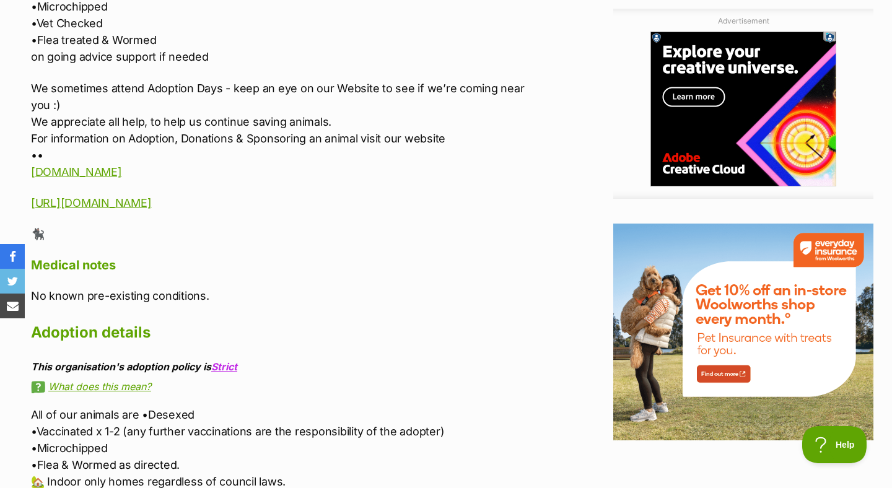
scroll to position [1383, 0]
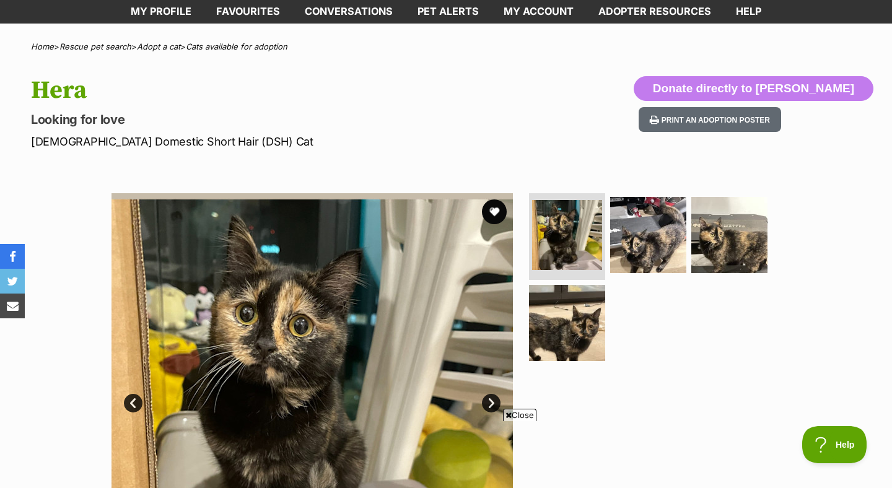
scroll to position [75, 0]
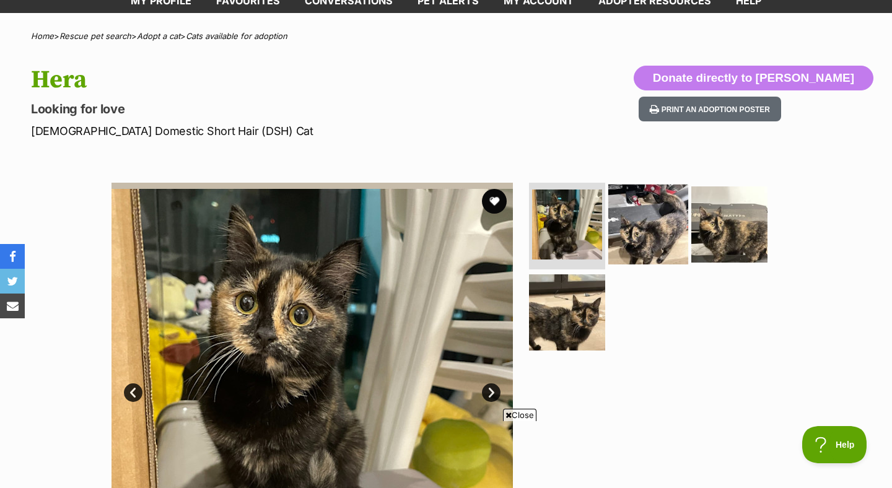
click at [651, 219] on img at bounding box center [648, 225] width 80 height 80
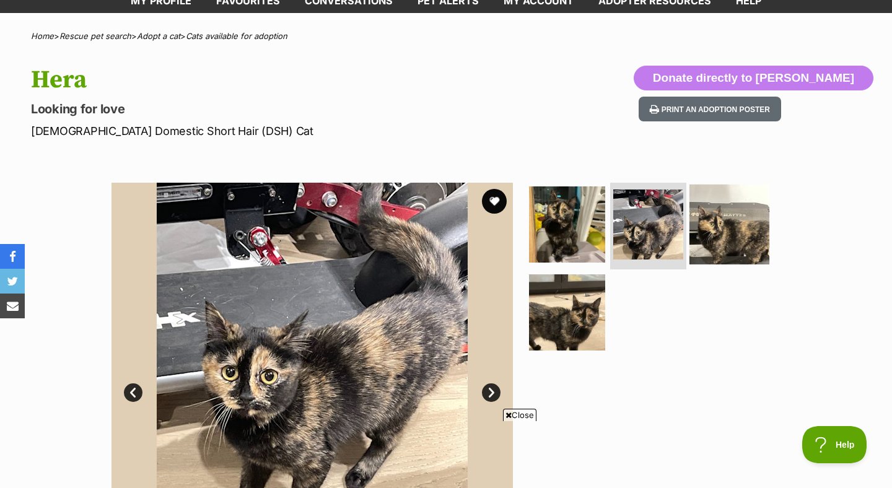
click at [711, 225] on img at bounding box center [729, 225] width 80 height 80
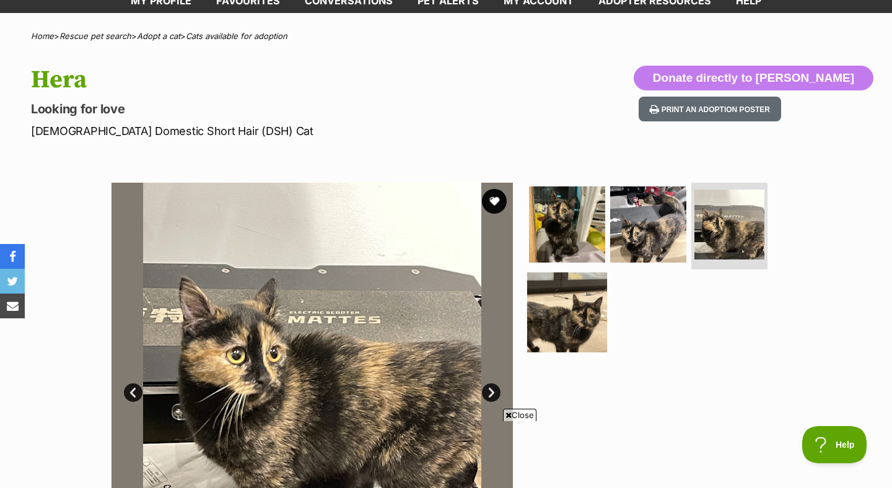
click at [572, 297] on img at bounding box center [567, 312] width 80 height 80
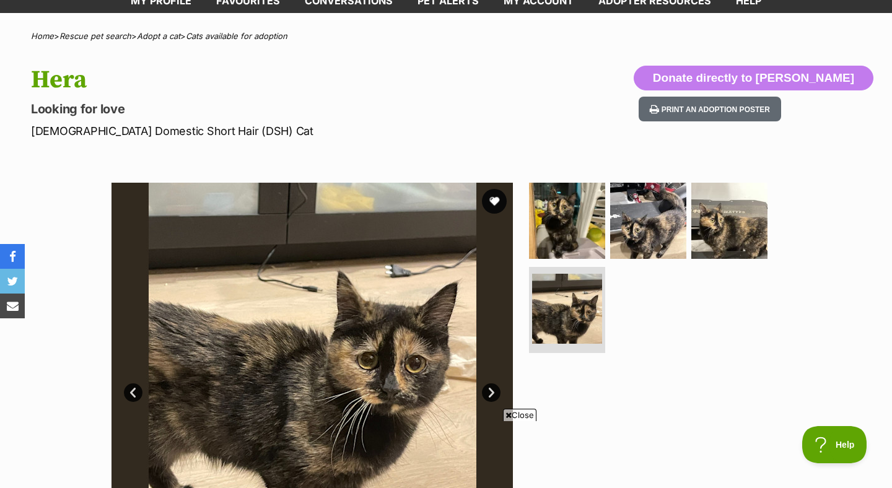
click at [523, 415] on span "Close" at bounding box center [519, 415] width 33 height 12
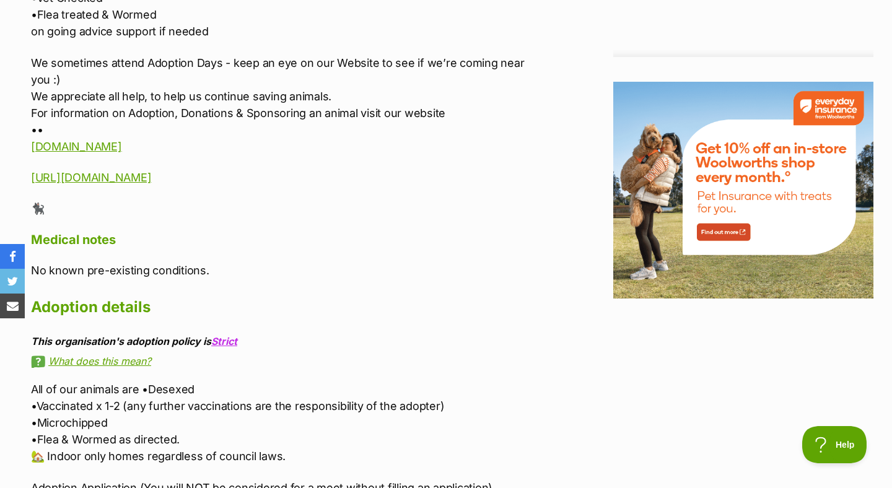
scroll to position [0, 0]
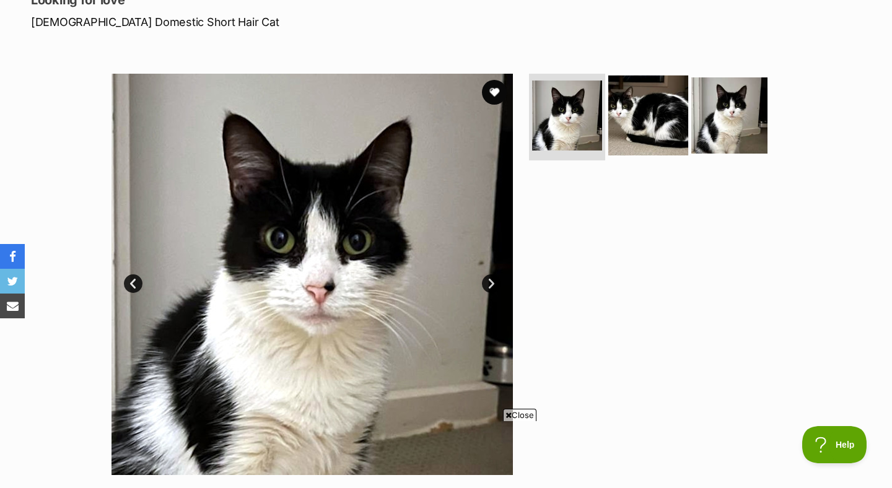
click at [650, 131] on img at bounding box center [648, 116] width 80 height 80
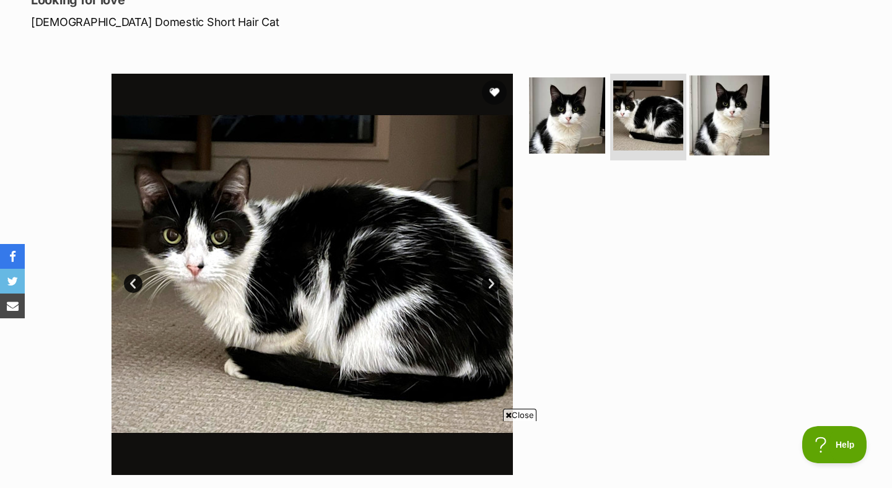
click at [736, 134] on img at bounding box center [729, 116] width 80 height 80
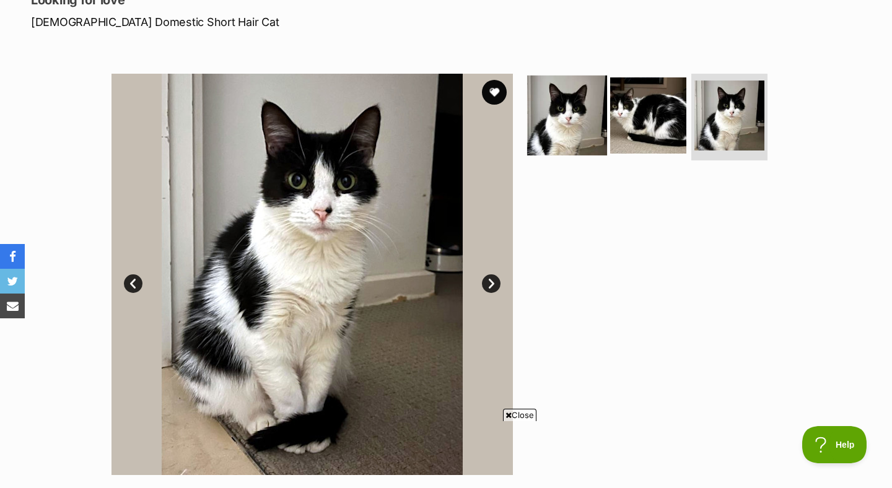
click at [575, 127] on img at bounding box center [567, 116] width 80 height 80
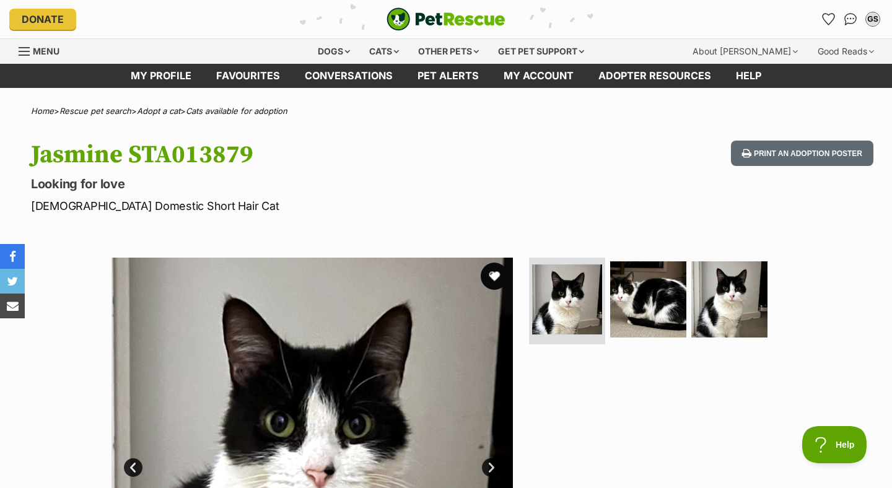
click at [495, 284] on button "favourite" at bounding box center [494, 276] width 27 height 27
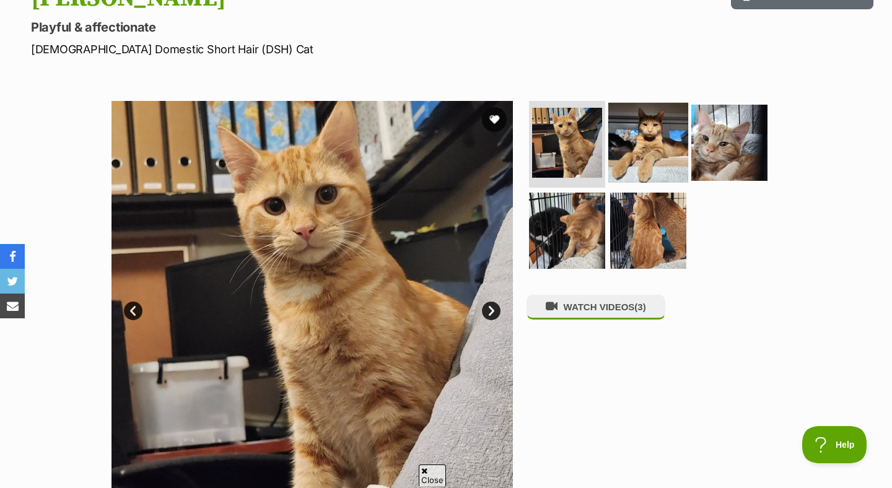
click at [645, 145] on img at bounding box center [648, 143] width 80 height 80
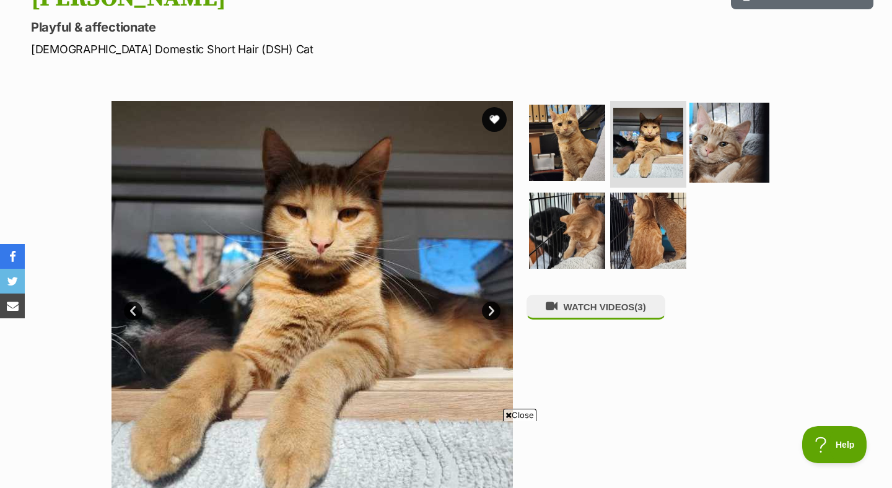
click at [728, 148] on img at bounding box center [729, 143] width 80 height 80
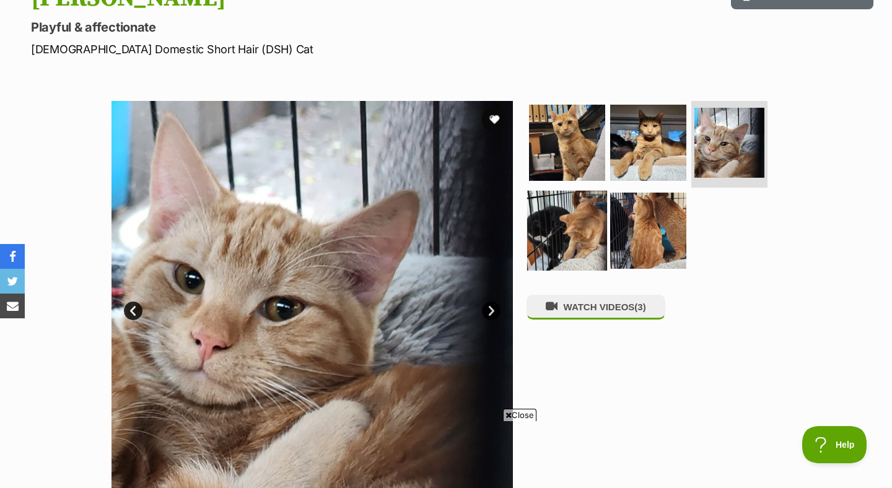
click at [588, 229] on img at bounding box center [567, 230] width 80 height 80
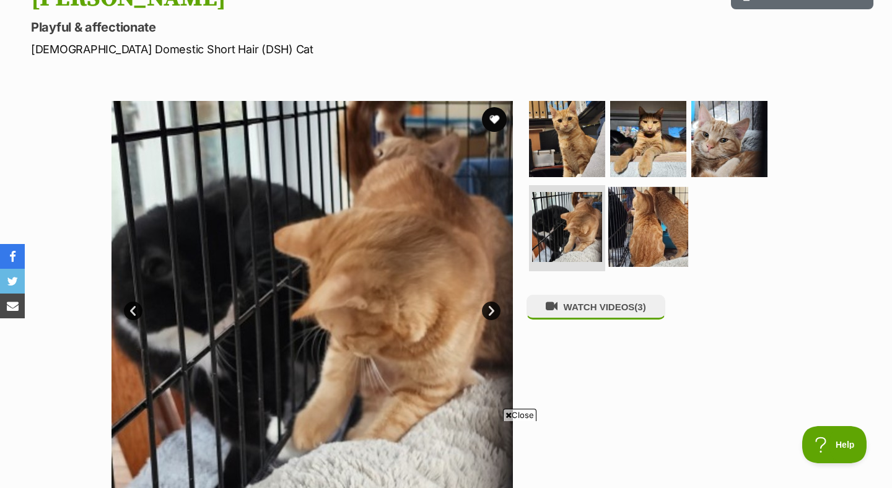
click at [653, 235] on img at bounding box center [648, 226] width 80 height 80
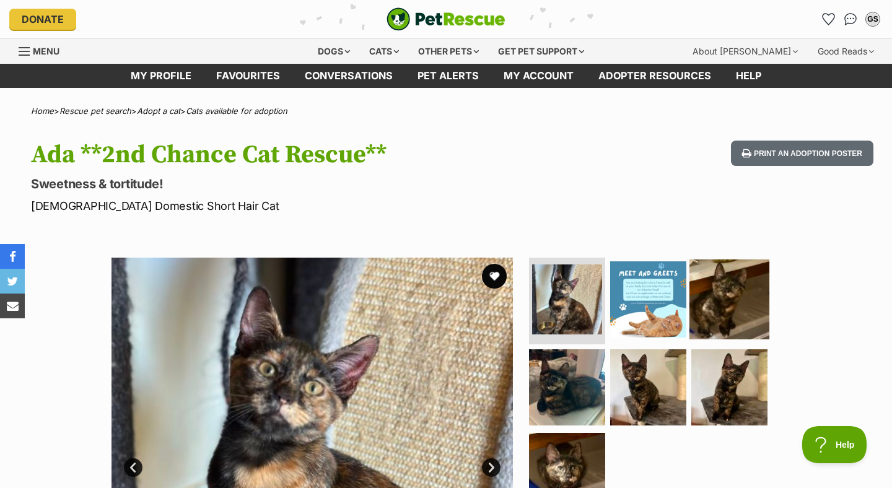
click at [707, 292] on img at bounding box center [729, 299] width 80 height 80
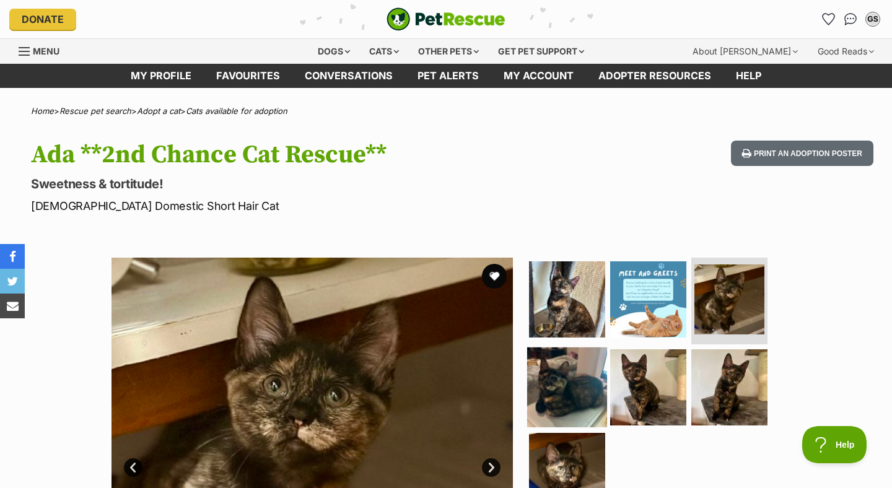
click at [586, 370] on img at bounding box center [567, 387] width 80 height 80
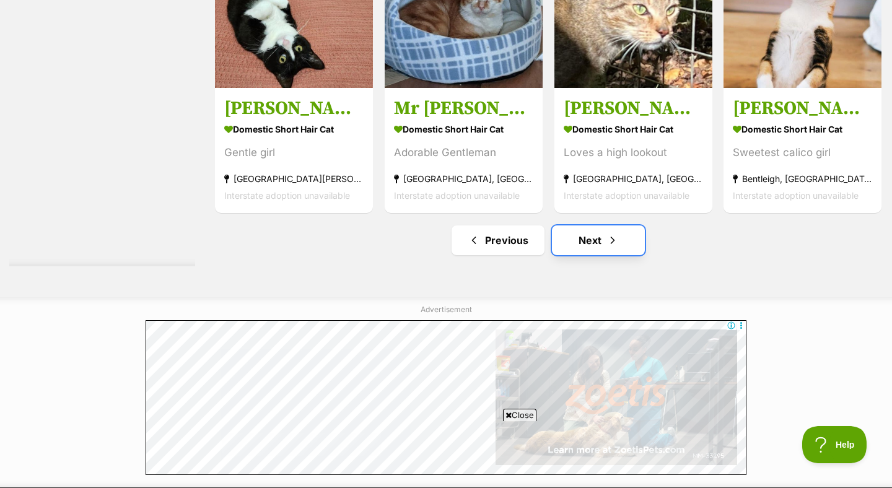
click at [578, 253] on link "Next" at bounding box center [598, 240] width 93 height 30
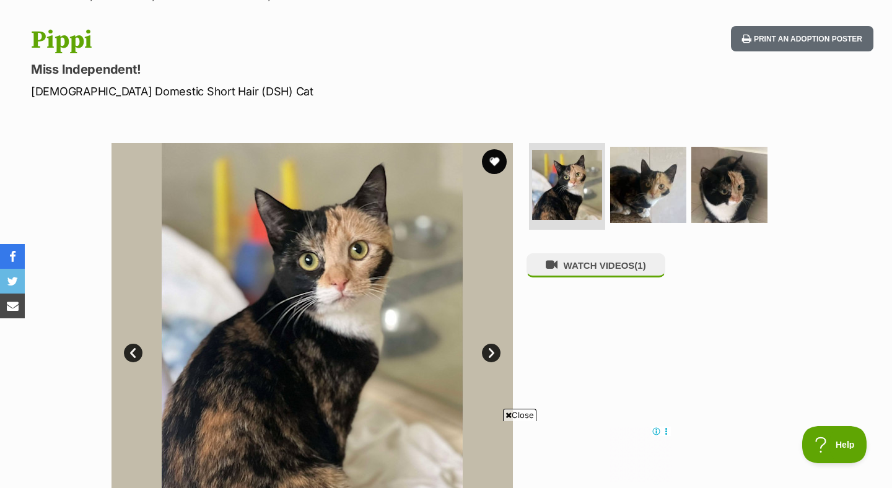
scroll to position [117, 0]
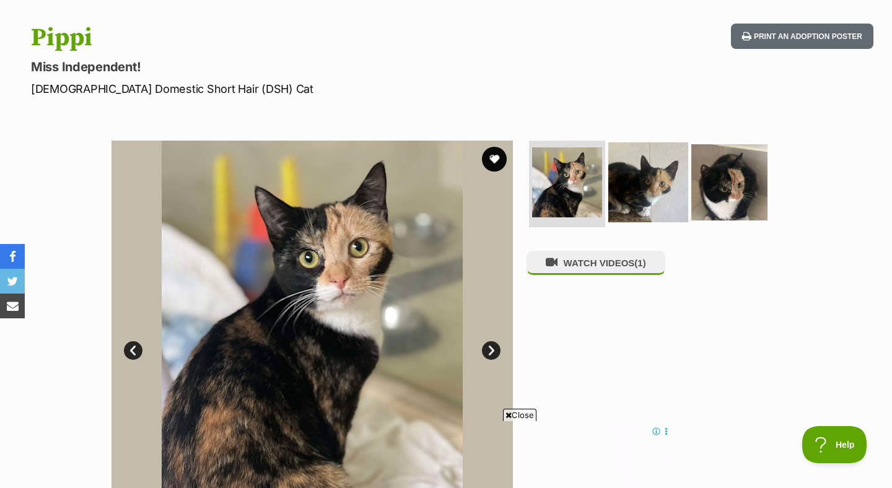
click at [650, 188] on img at bounding box center [648, 182] width 80 height 80
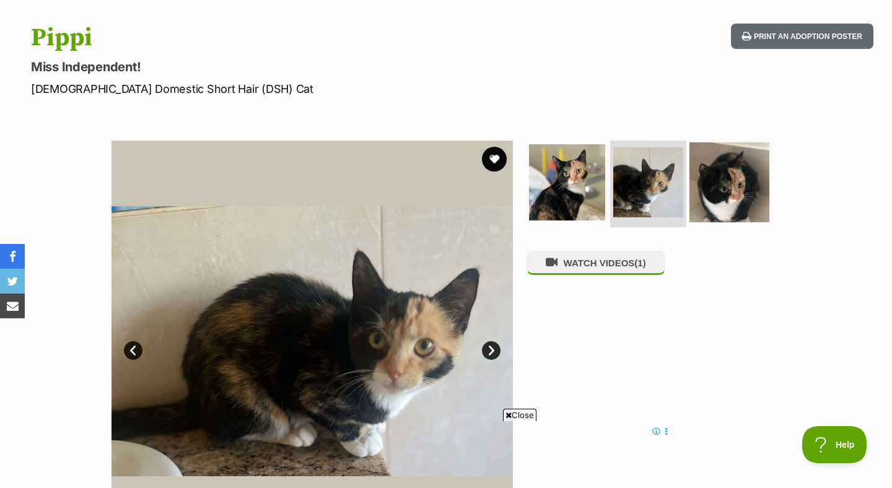
click at [711, 193] on img at bounding box center [729, 182] width 80 height 80
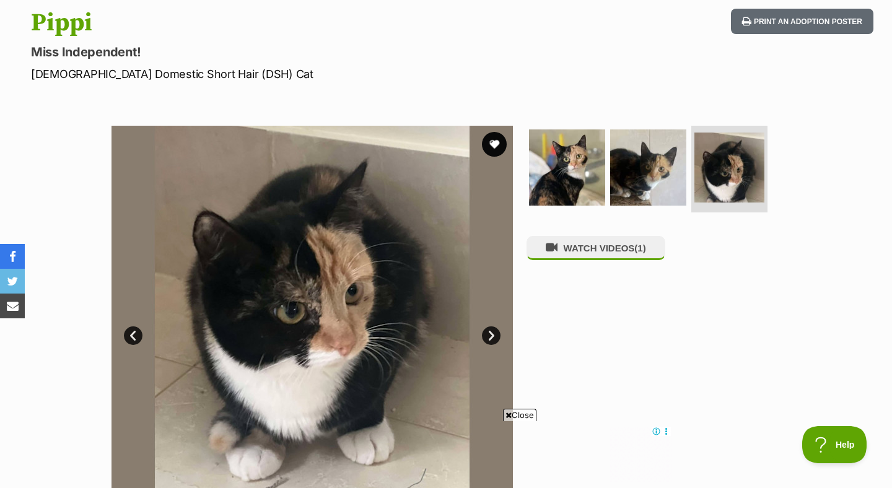
scroll to position [0, 0]
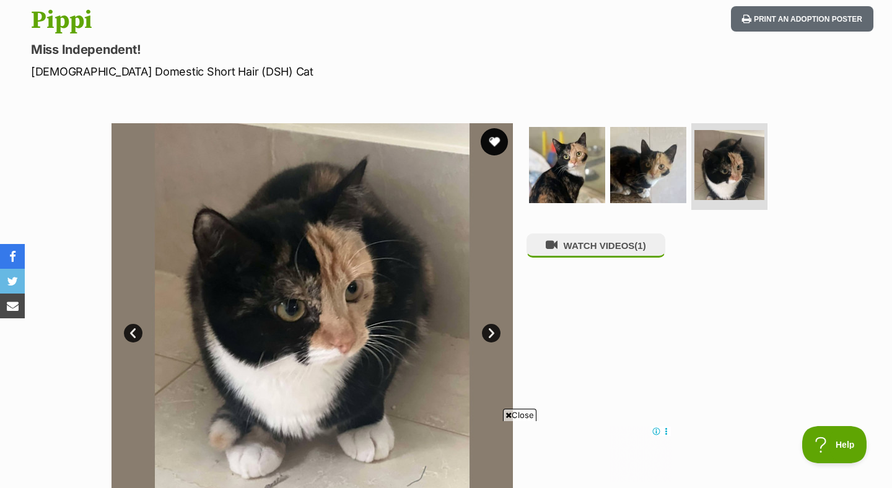
click at [497, 146] on button "favourite" at bounding box center [494, 141] width 27 height 27
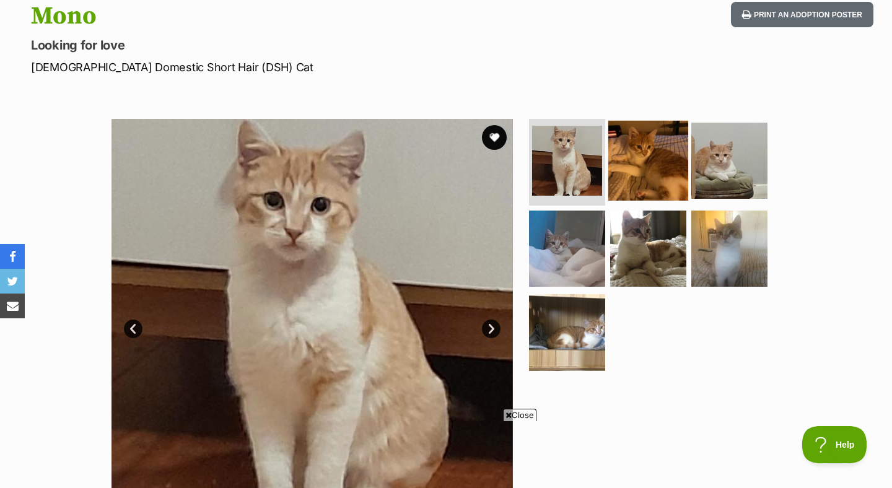
click at [633, 174] on img at bounding box center [648, 161] width 80 height 80
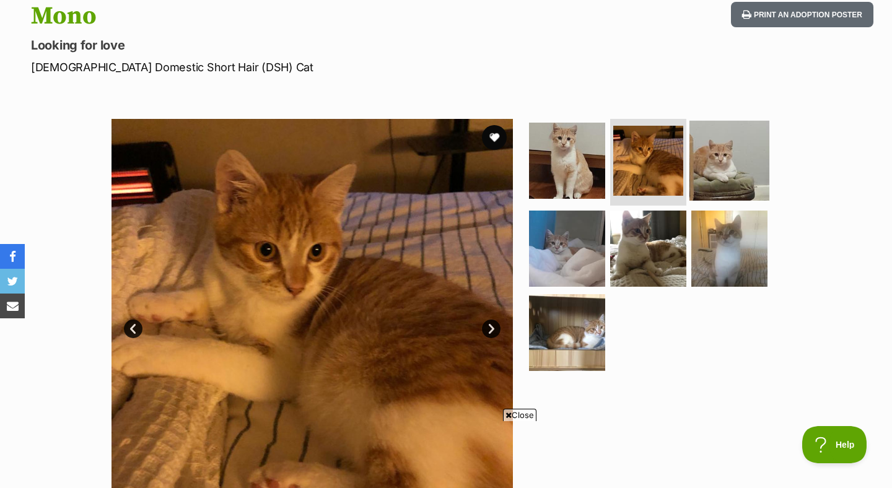
click at [717, 172] on img at bounding box center [729, 161] width 80 height 80
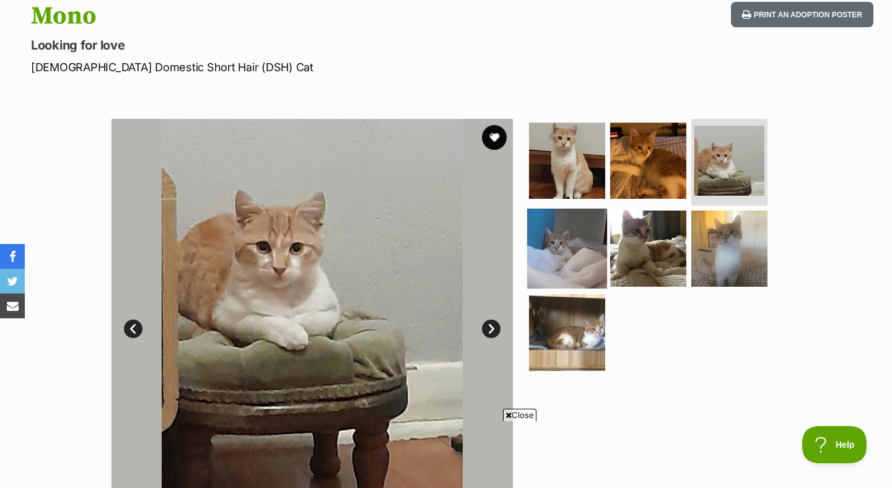
click at [573, 245] on img at bounding box center [567, 248] width 80 height 80
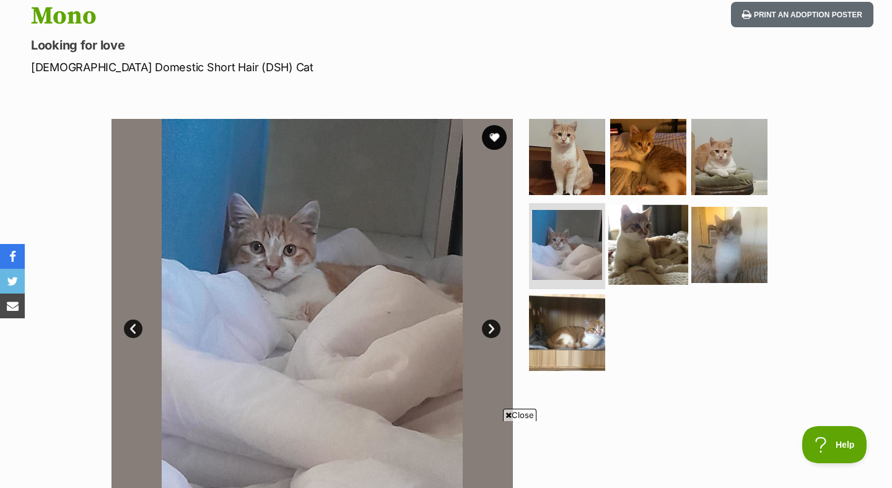
click at [660, 248] on img at bounding box center [648, 244] width 80 height 80
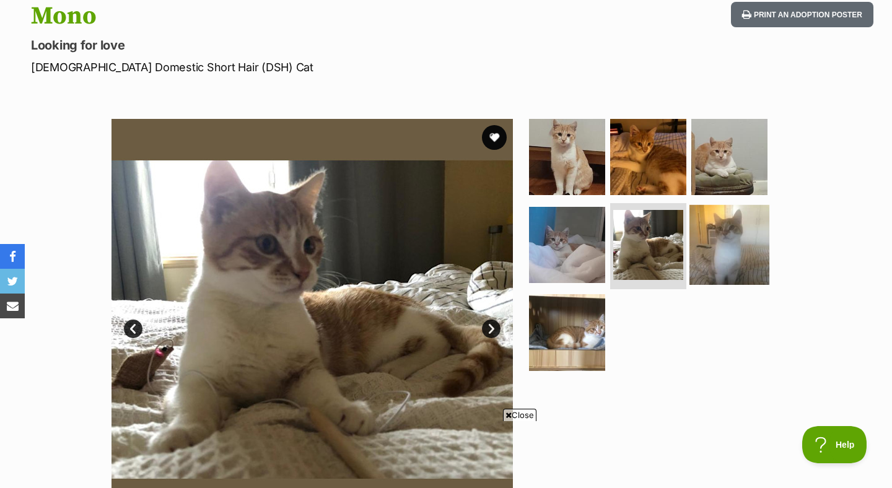
click at [736, 250] on img at bounding box center [729, 244] width 80 height 80
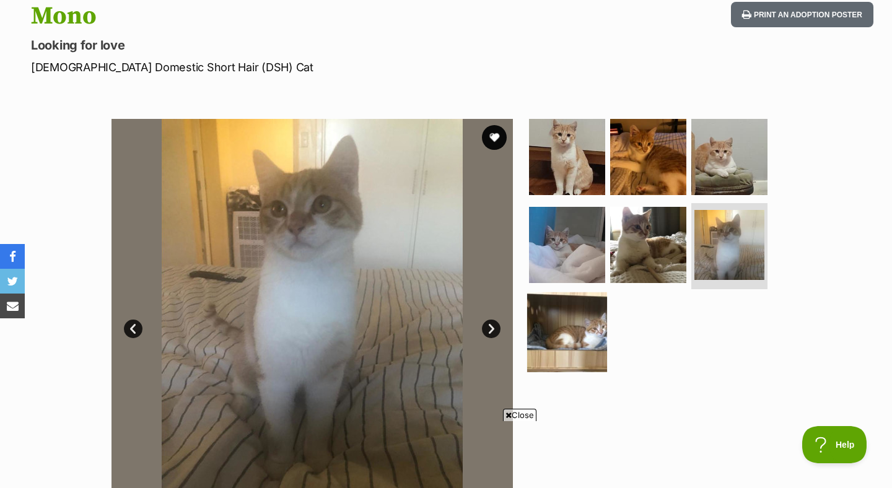
click at [582, 329] on img at bounding box center [567, 332] width 80 height 80
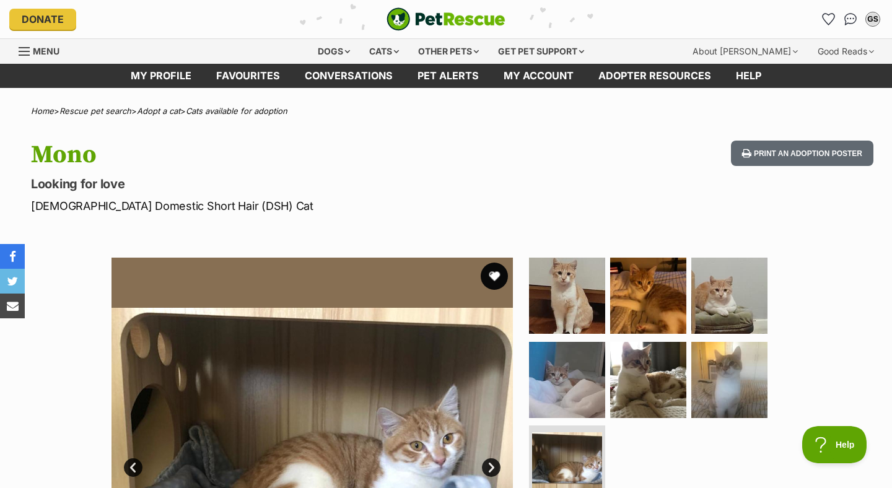
click at [489, 279] on button "favourite" at bounding box center [494, 276] width 27 height 27
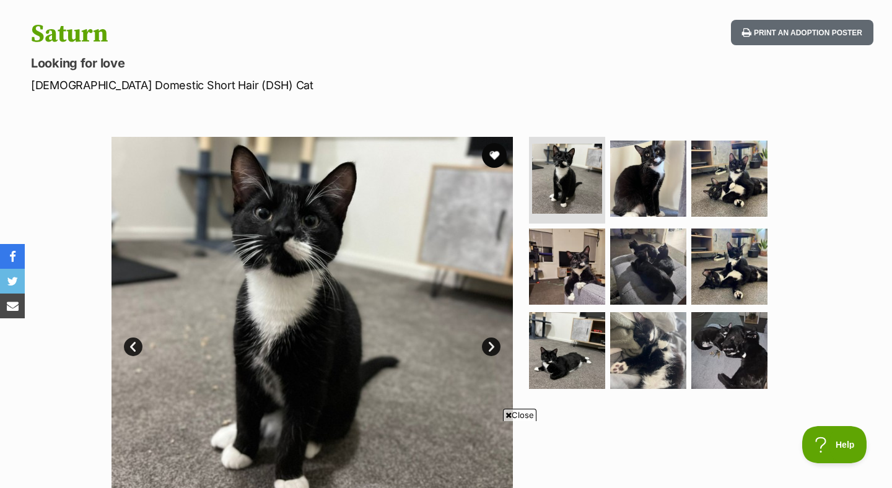
scroll to position [128, 0]
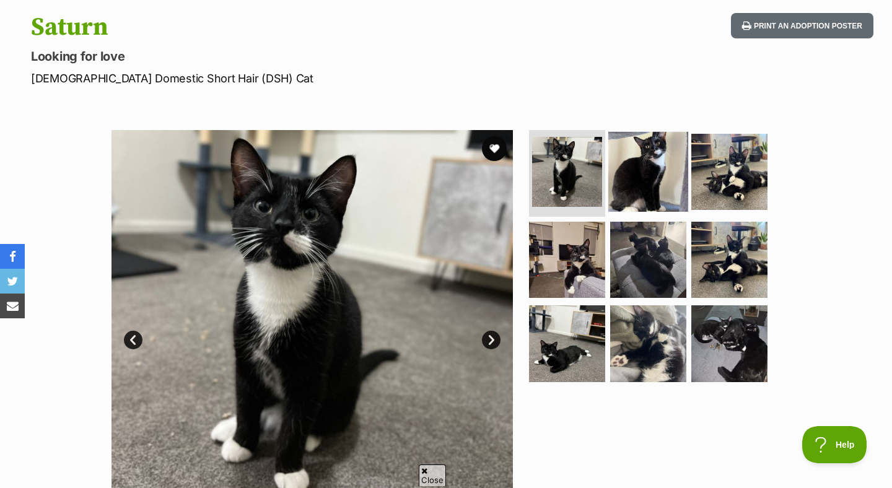
click at [651, 176] on img at bounding box center [648, 172] width 80 height 80
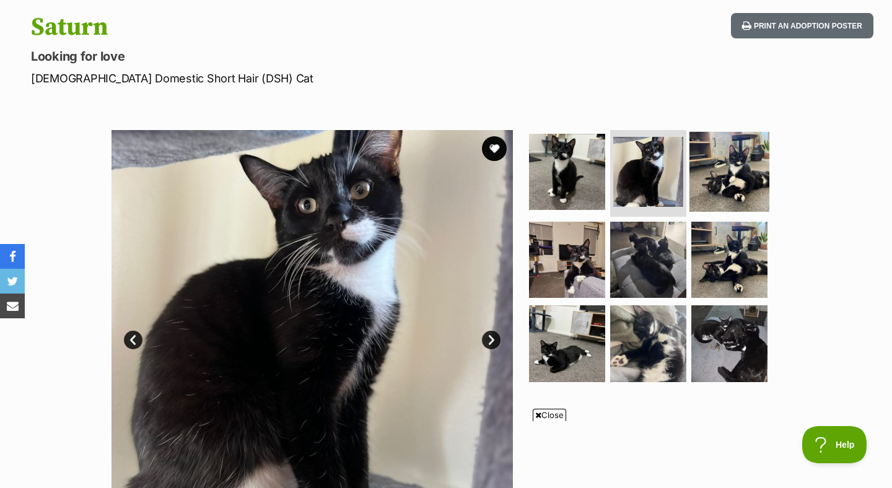
click at [724, 181] on img at bounding box center [729, 172] width 80 height 80
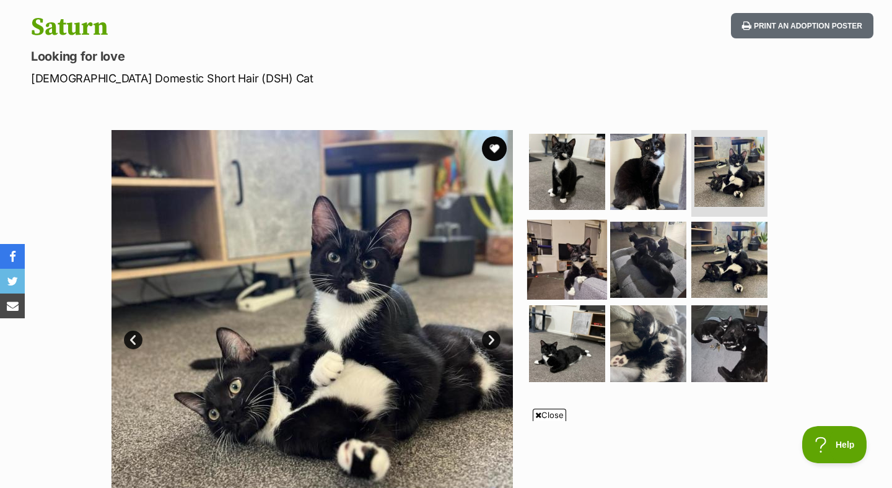
click at [568, 240] on img at bounding box center [567, 259] width 80 height 80
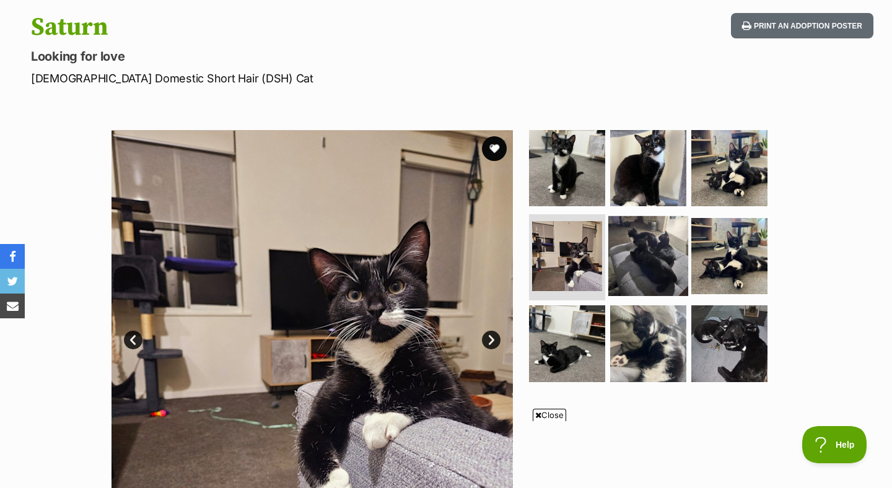
click at [655, 256] on img at bounding box center [648, 256] width 80 height 80
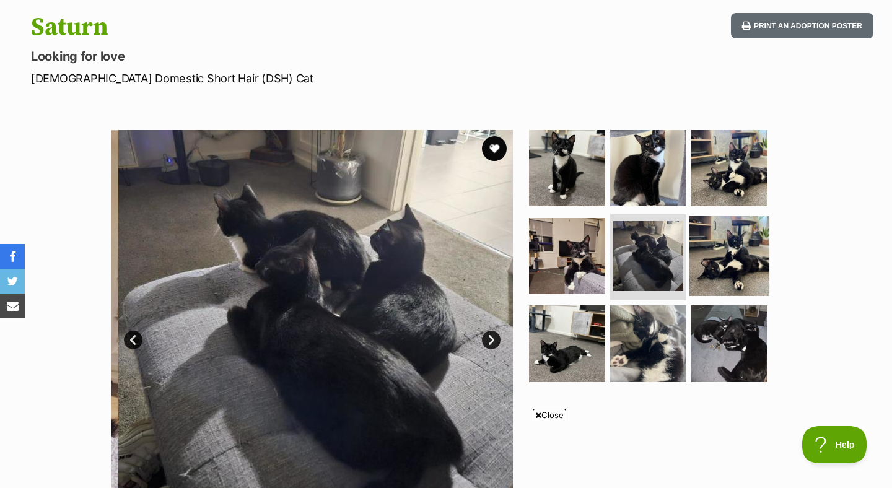
click at [754, 257] on img at bounding box center [729, 256] width 80 height 80
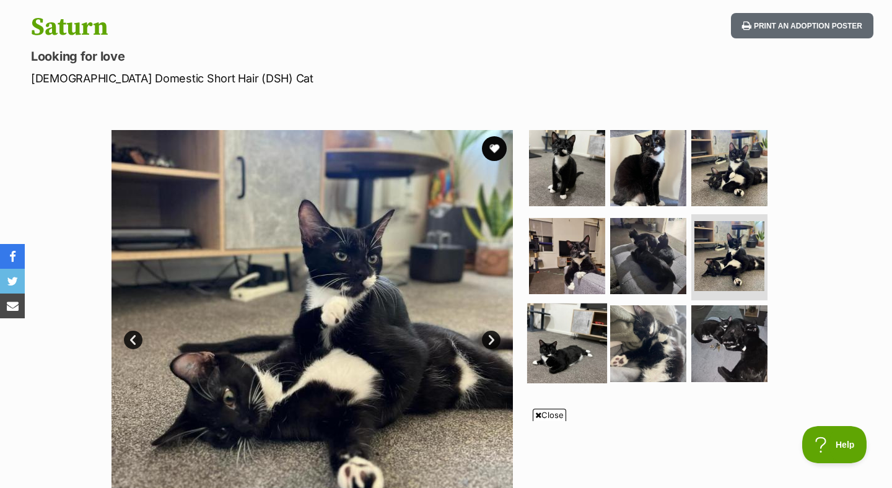
click at [594, 339] on img at bounding box center [567, 343] width 80 height 80
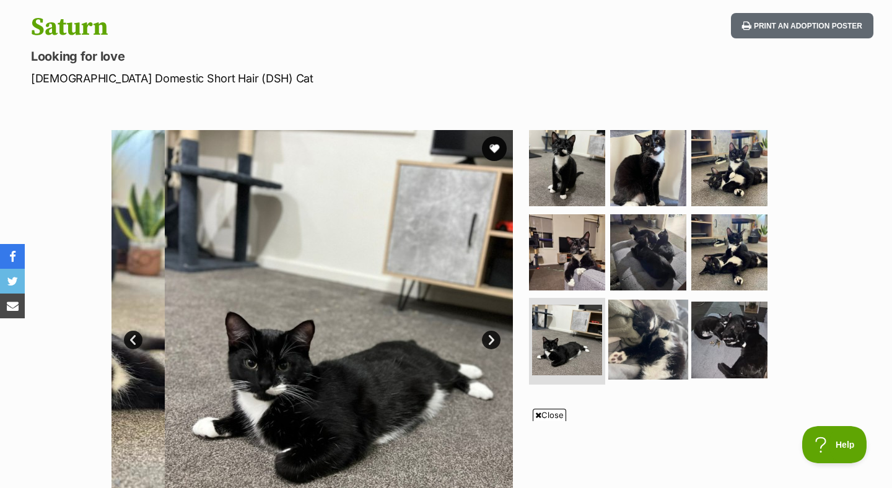
click at [668, 336] on img at bounding box center [648, 340] width 80 height 80
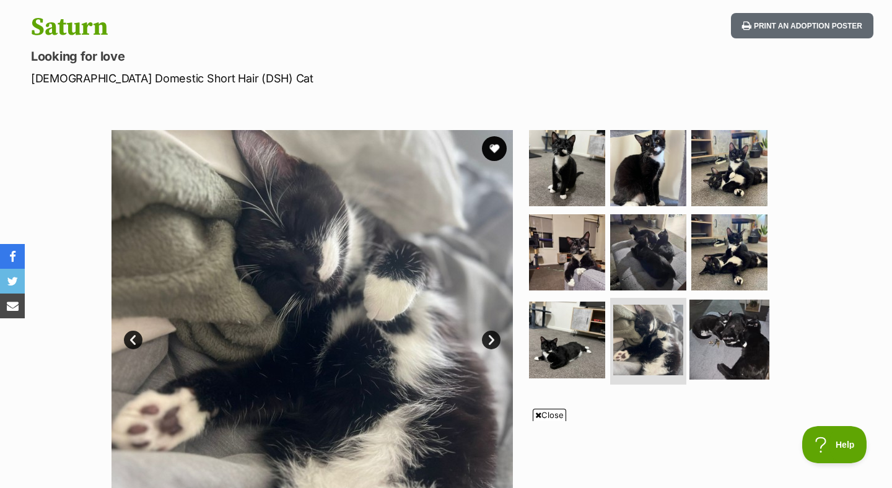
click at [739, 335] on img at bounding box center [729, 340] width 80 height 80
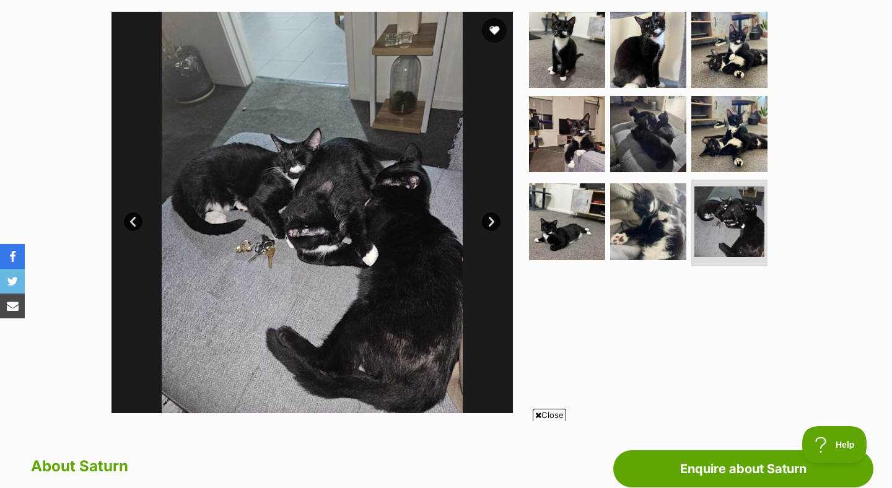
scroll to position [0, 0]
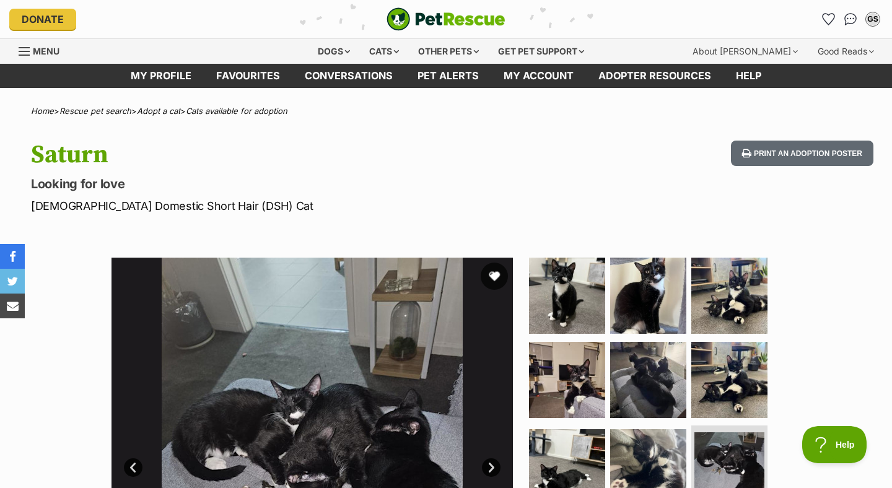
click at [487, 274] on button "favourite" at bounding box center [494, 276] width 27 height 27
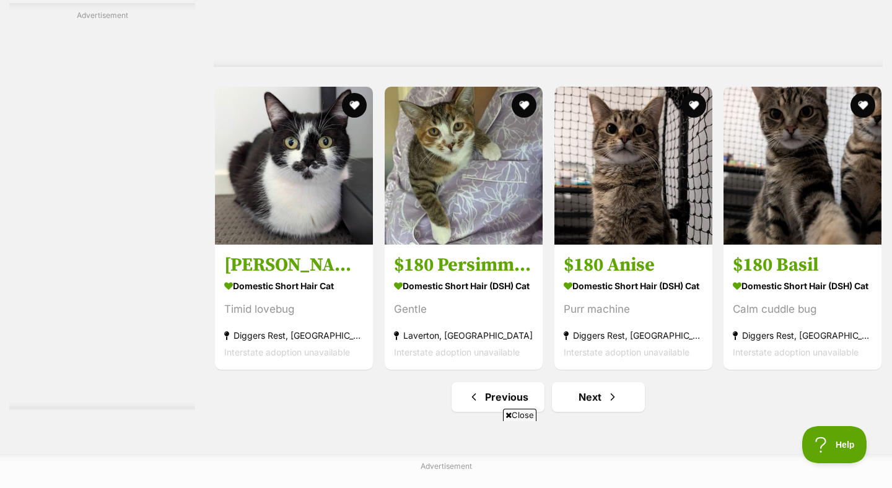
scroll to position [6338, 0]
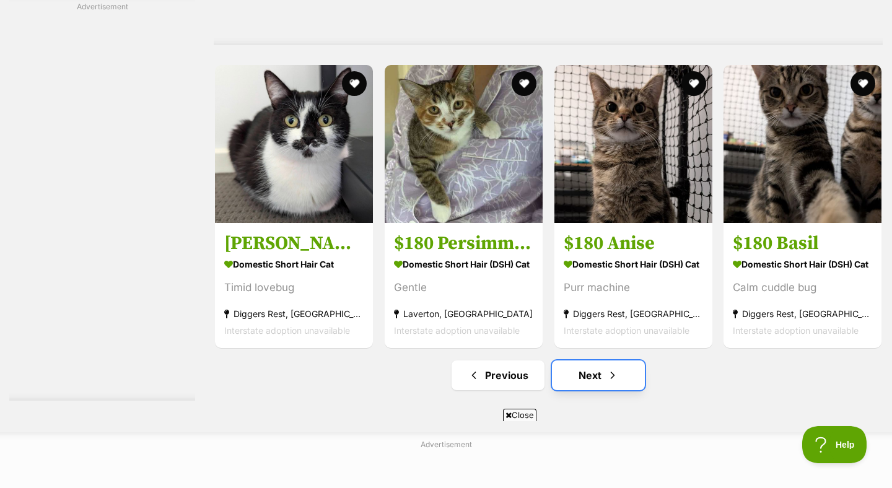
click at [574, 370] on link "Next" at bounding box center [598, 375] width 93 height 30
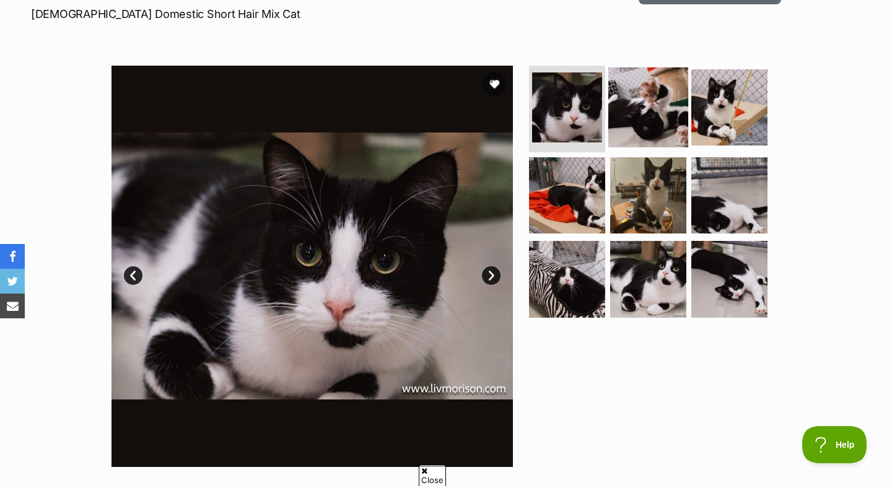
click at [660, 118] on img at bounding box center [648, 107] width 80 height 80
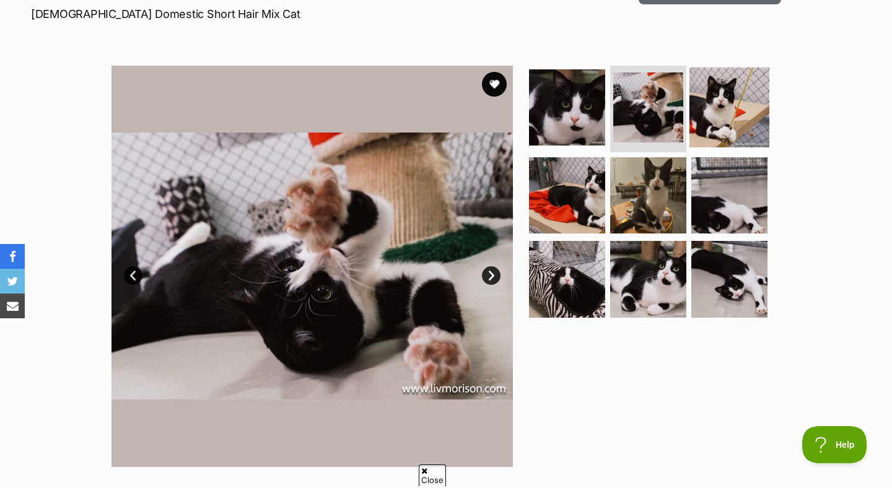
click at [720, 111] on img at bounding box center [729, 107] width 80 height 80
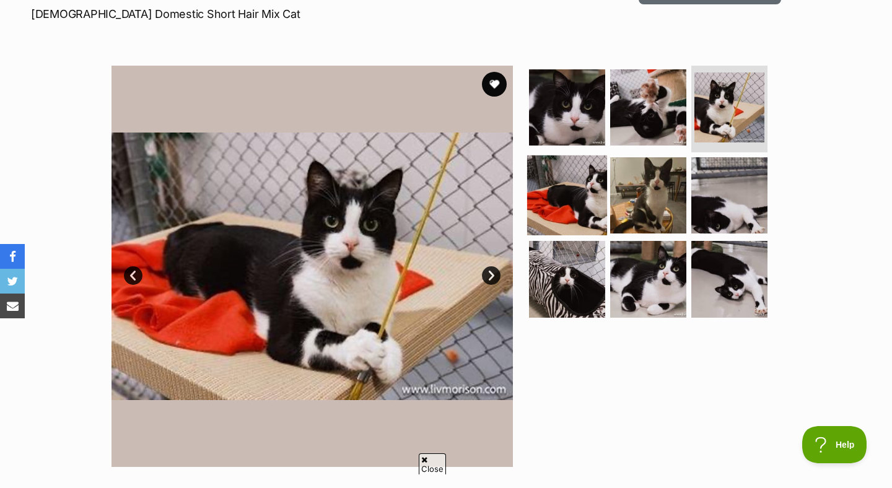
click at [570, 185] on img at bounding box center [567, 195] width 80 height 80
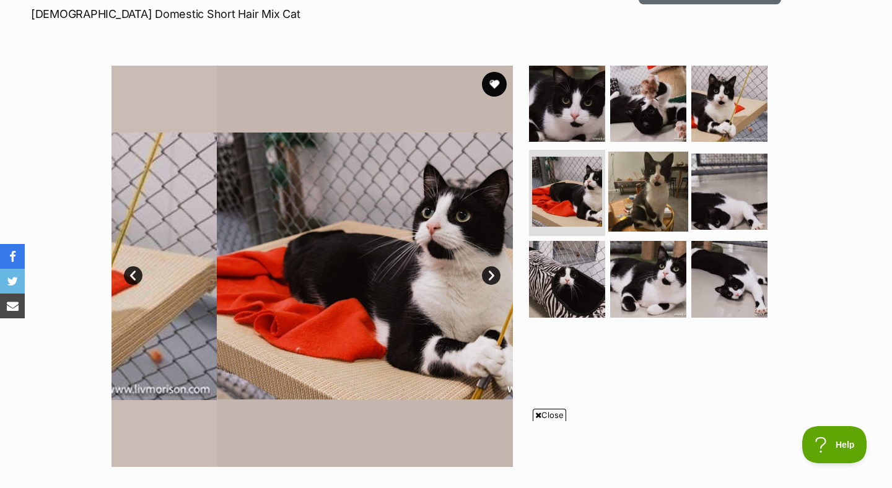
click at [675, 196] on img at bounding box center [648, 191] width 80 height 80
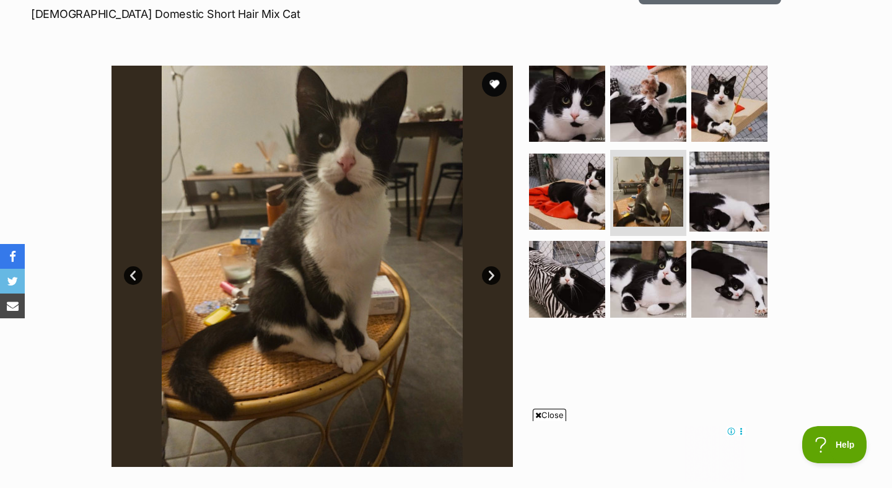
click at [751, 193] on img at bounding box center [729, 191] width 80 height 80
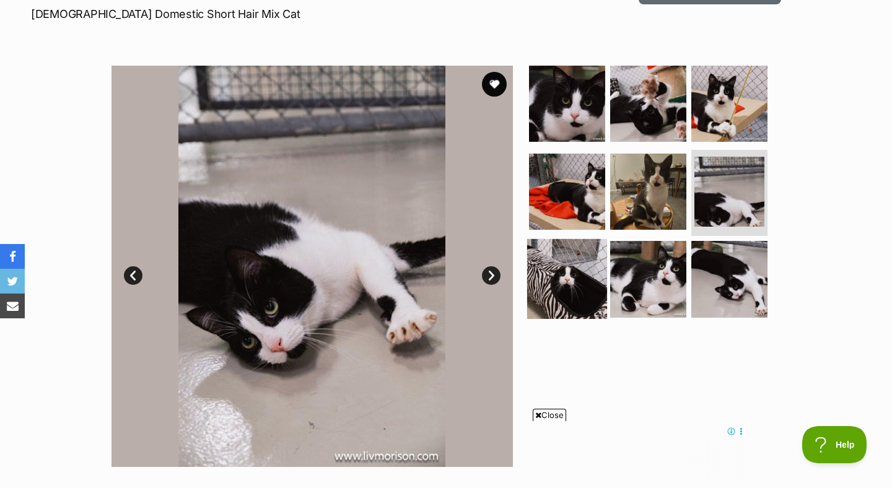
click at [573, 265] on img at bounding box center [567, 279] width 80 height 80
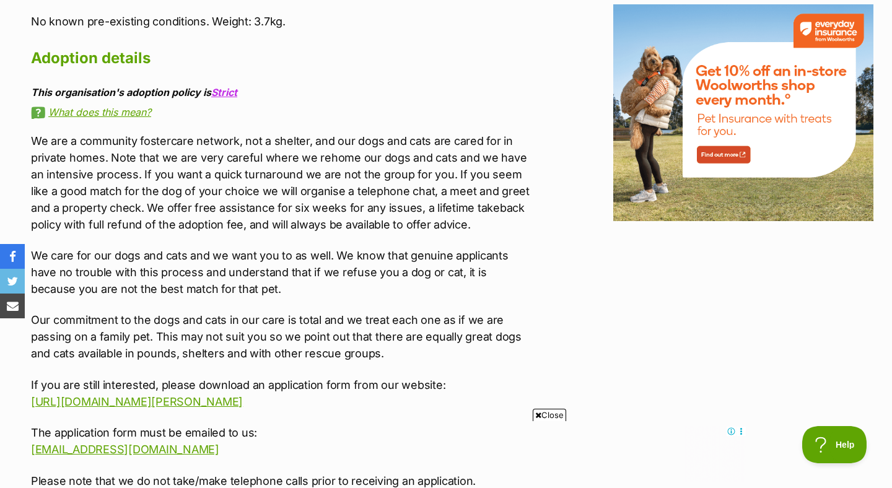
scroll to position [1529, 0]
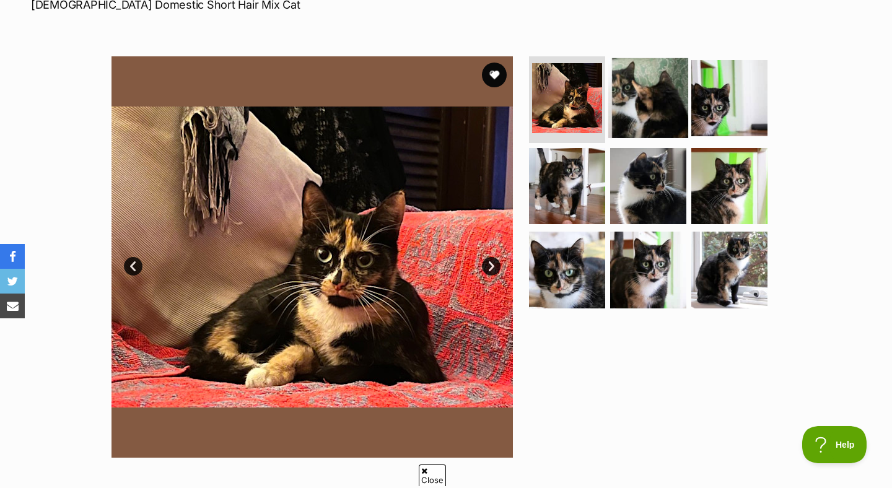
click at [645, 98] on img at bounding box center [648, 98] width 80 height 80
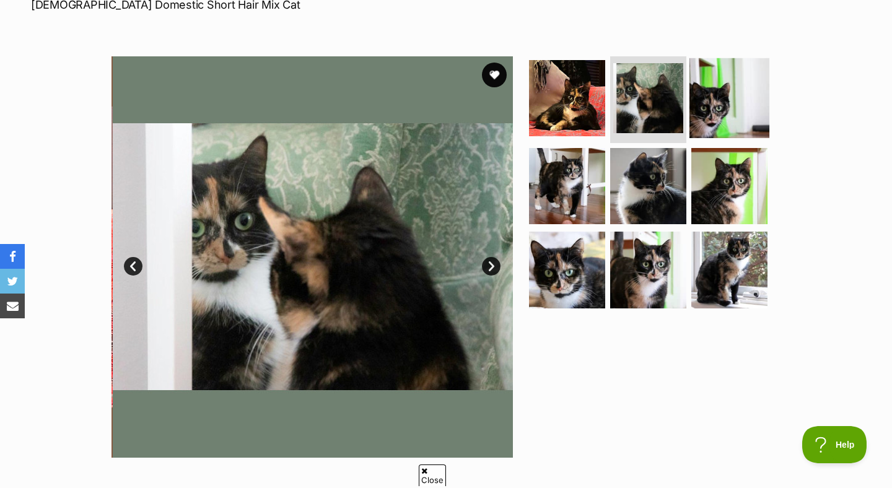
click at [720, 95] on img at bounding box center [729, 98] width 80 height 80
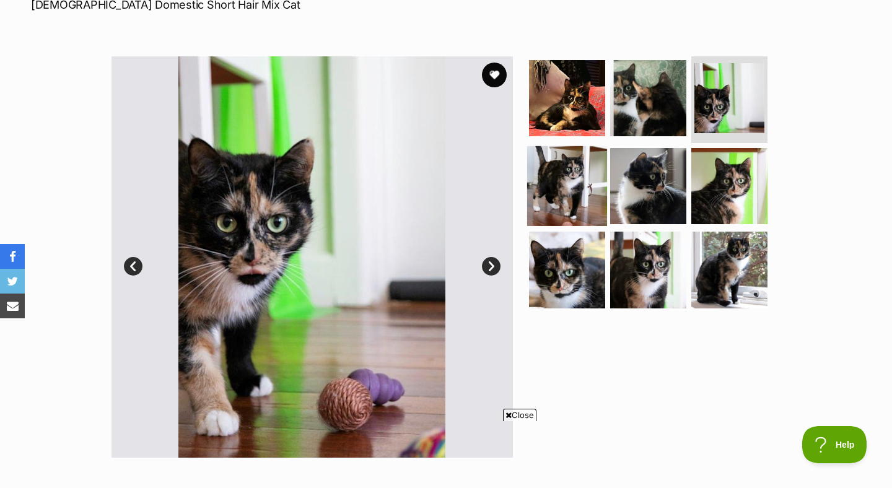
click at [593, 176] on img at bounding box center [567, 186] width 80 height 80
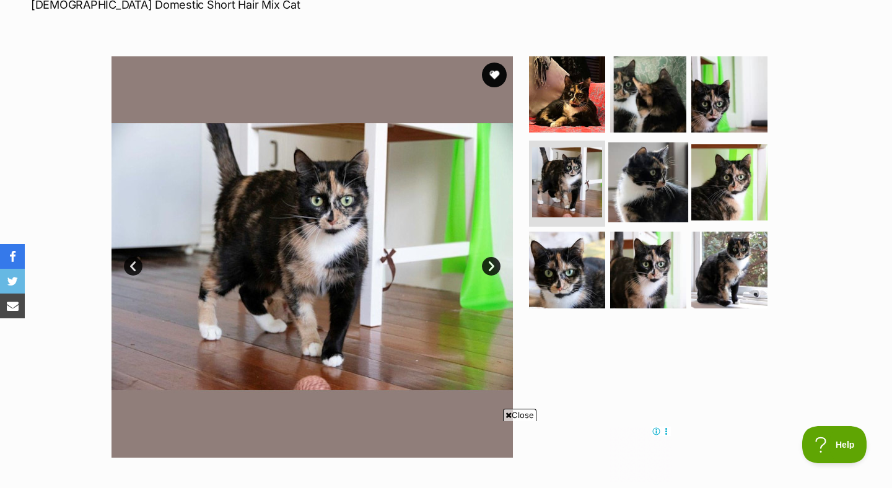
click at [637, 180] on img at bounding box center [648, 182] width 80 height 80
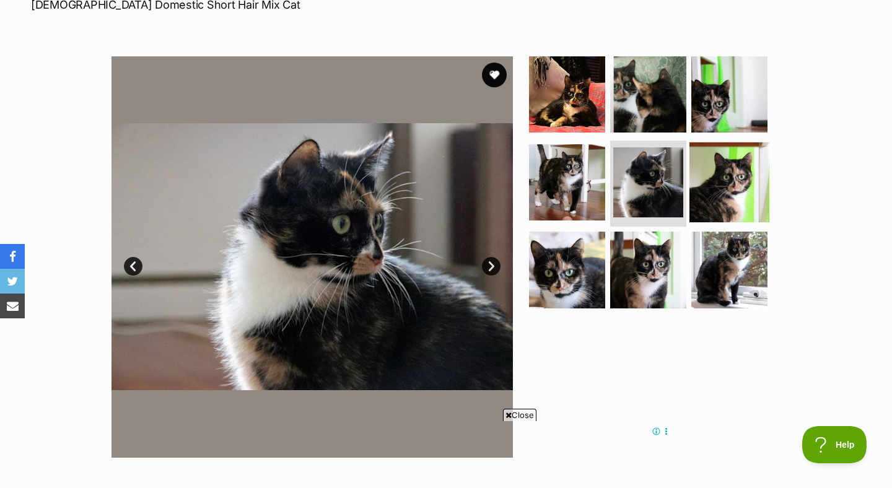
click at [711, 173] on img at bounding box center [729, 182] width 80 height 80
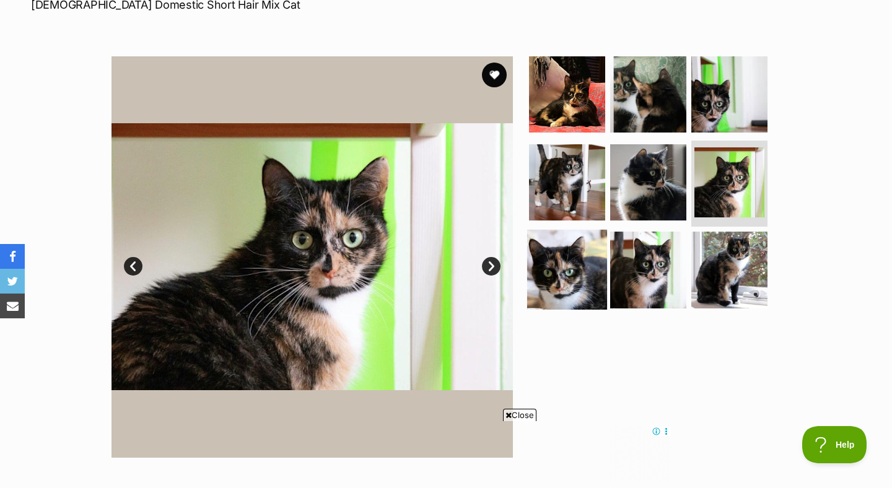
click at [563, 268] on img at bounding box center [567, 270] width 80 height 80
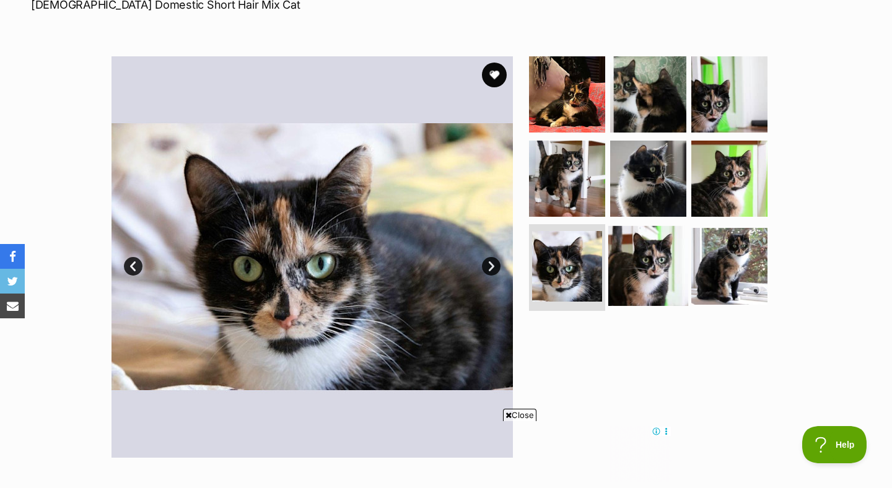
click at [632, 264] on img at bounding box center [648, 266] width 80 height 80
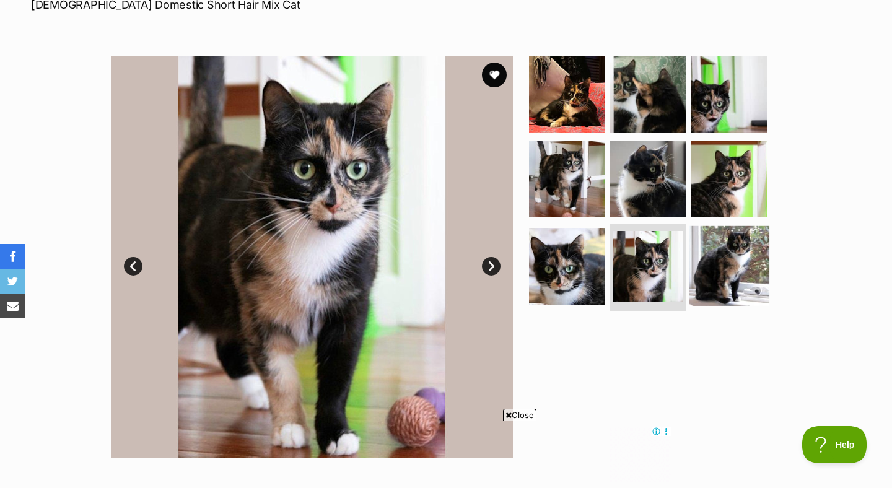
click at [718, 270] on img at bounding box center [729, 266] width 80 height 80
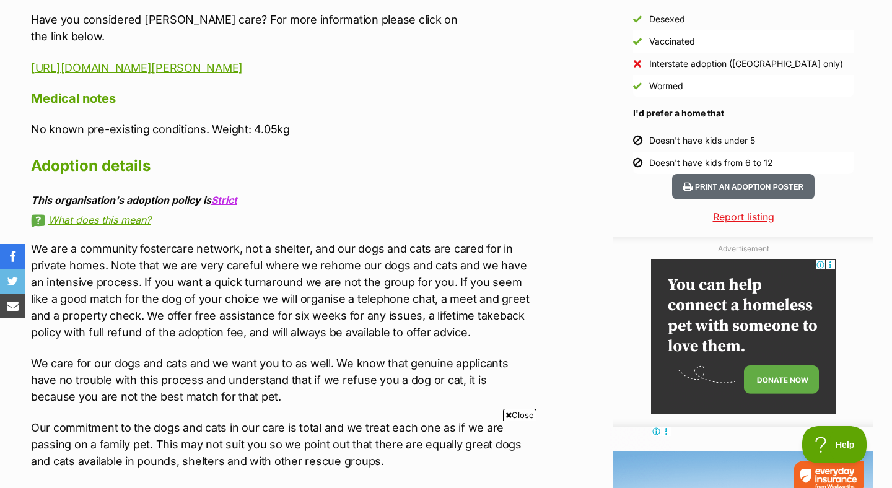
scroll to position [1178, 0]
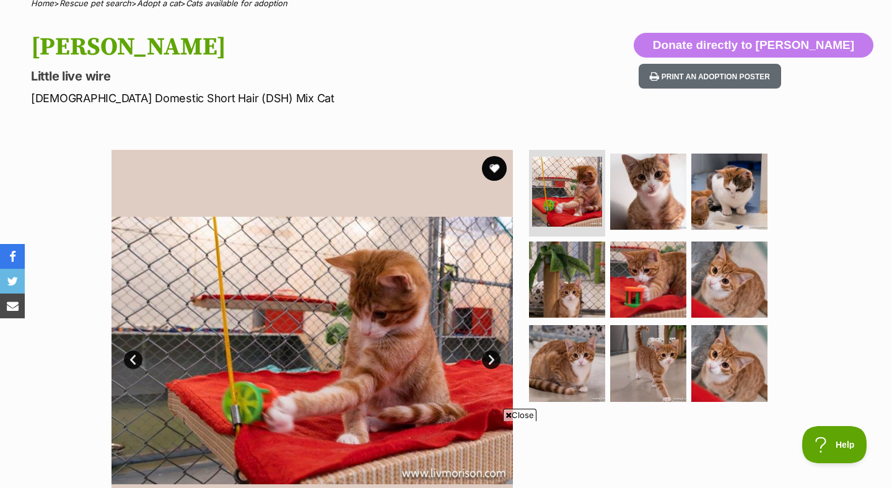
scroll to position [112, 0]
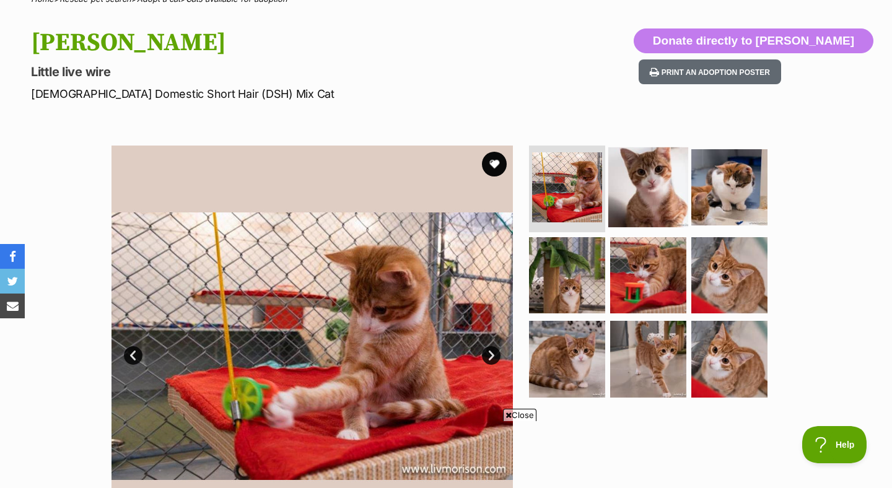
click at [636, 185] on img at bounding box center [648, 187] width 80 height 80
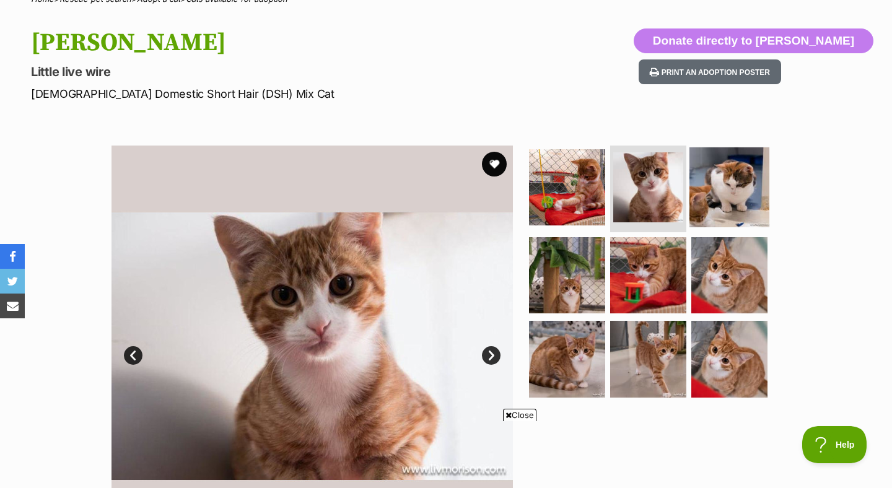
click at [720, 192] on img at bounding box center [729, 187] width 80 height 80
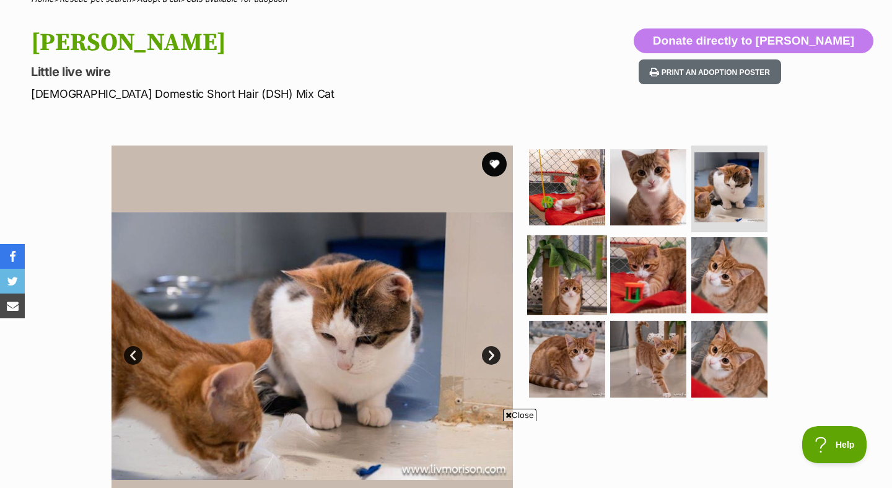
click at [573, 278] on img at bounding box center [567, 275] width 80 height 80
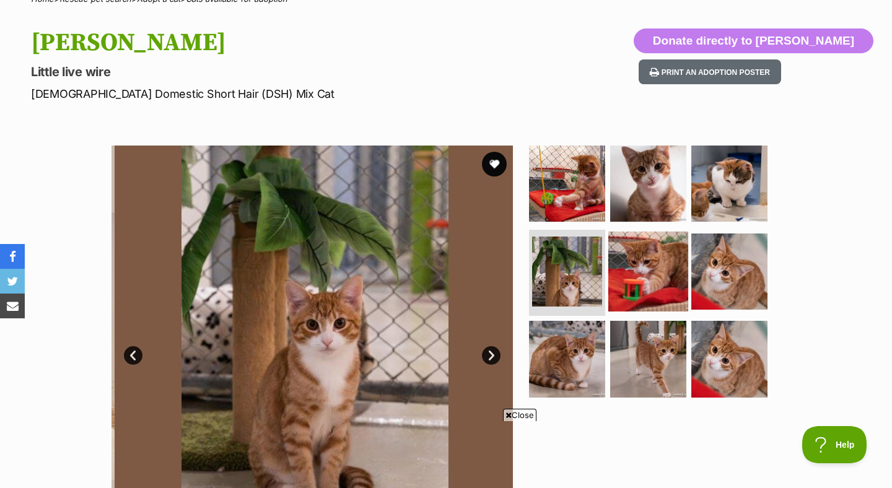
click at [662, 266] on img at bounding box center [648, 271] width 80 height 80
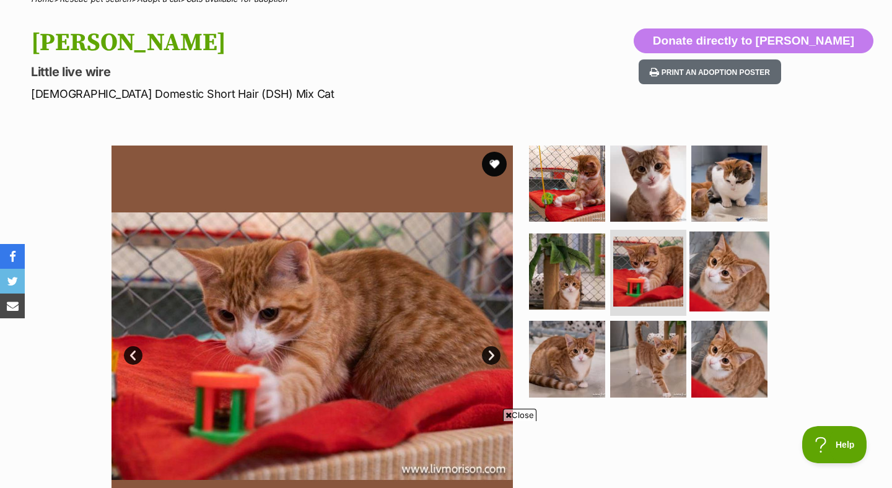
click at [705, 272] on img at bounding box center [729, 271] width 80 height 80
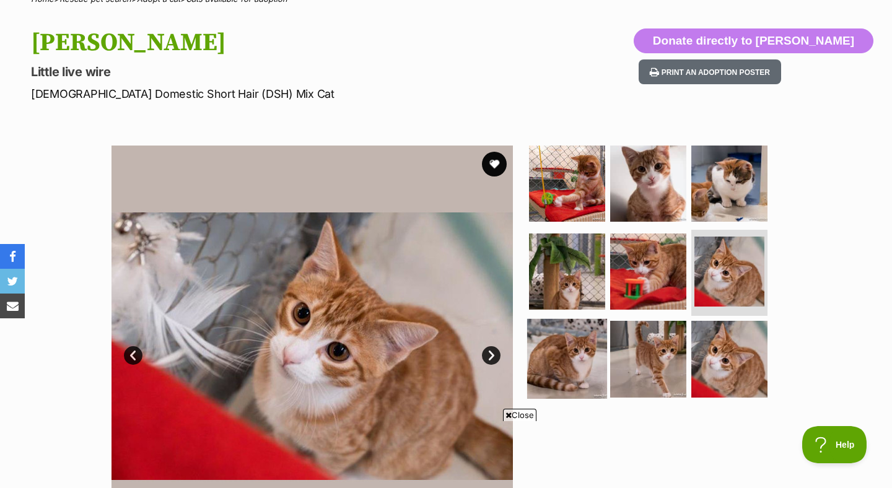
click at [570, 352] on img at bounding box center [567, 359] width 80 height 80
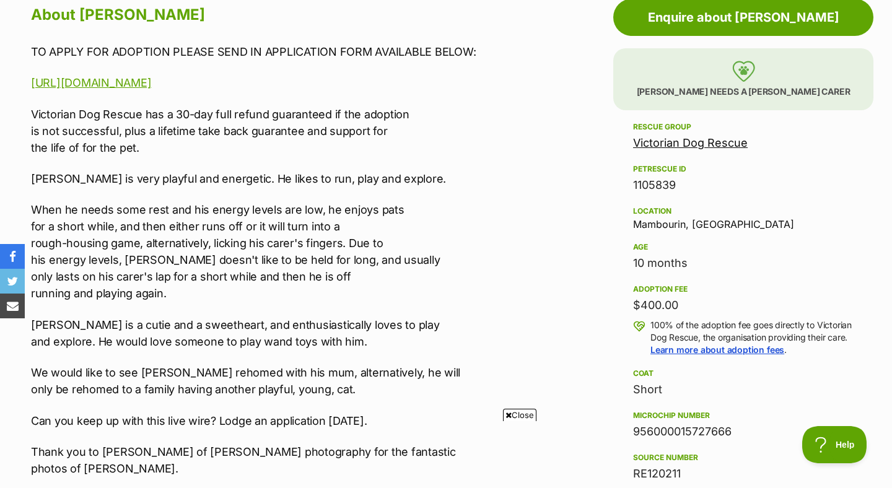
scroll to position [700, 0]
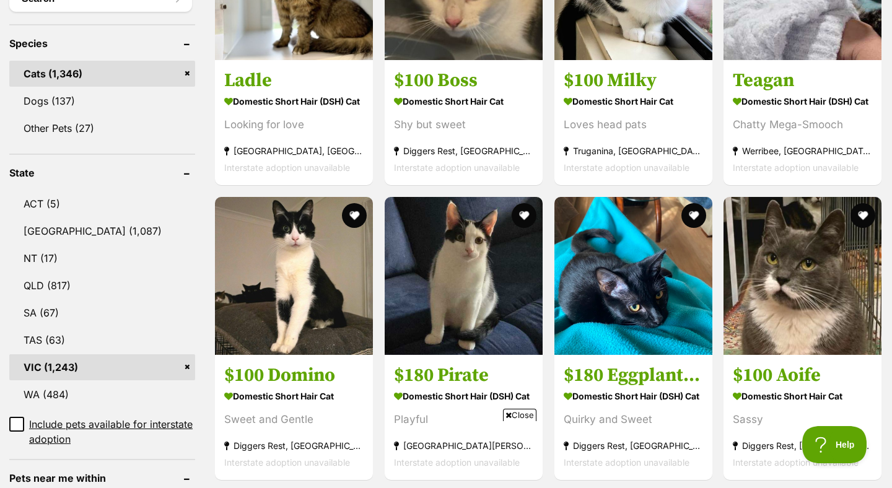
scroll to position [503, 0]
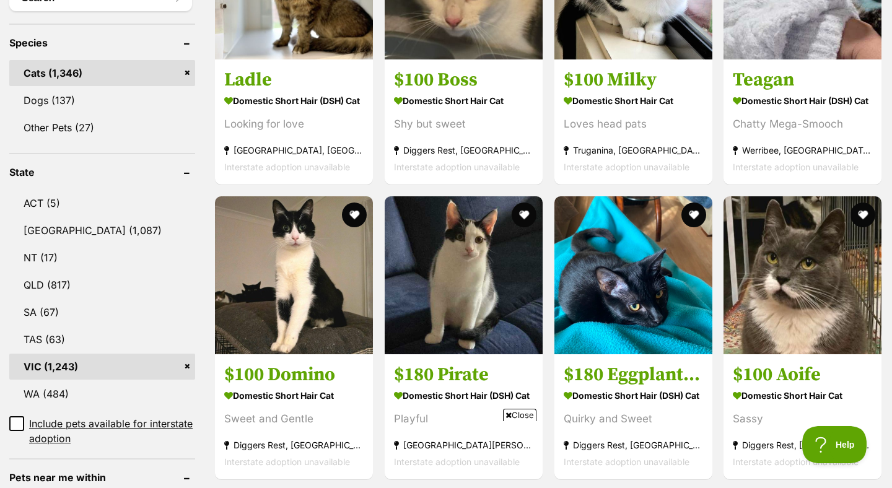
click at [521, 413] on span "Close" at bounding box center [519, 415] width 33 height 12
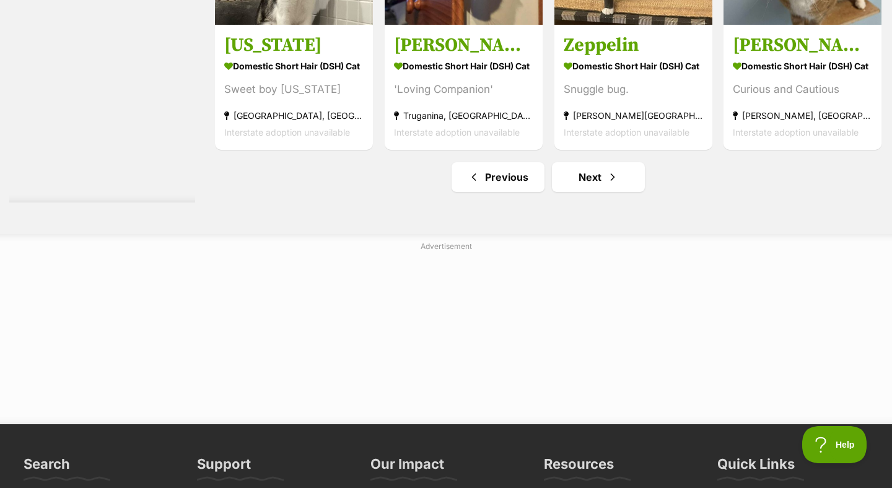
scroll to position [6438, 0]
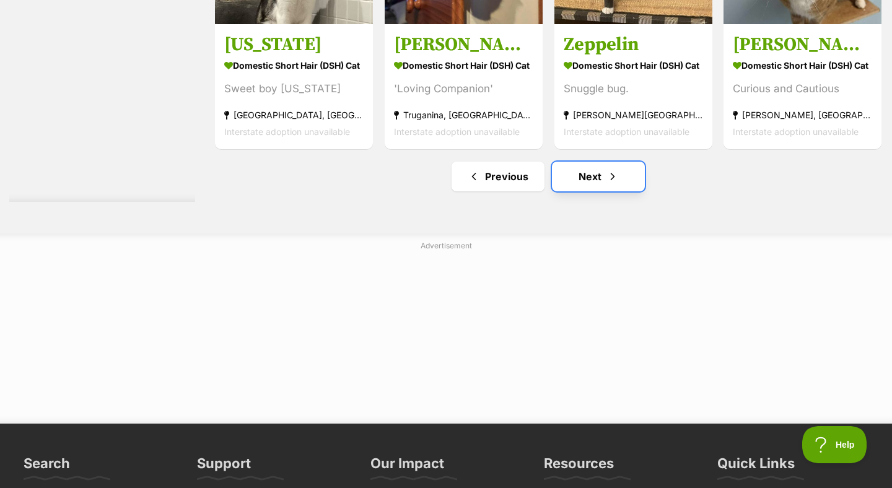
click at [599, 188] on link "Next" at bounding box center [598, 177] width 93 height 30
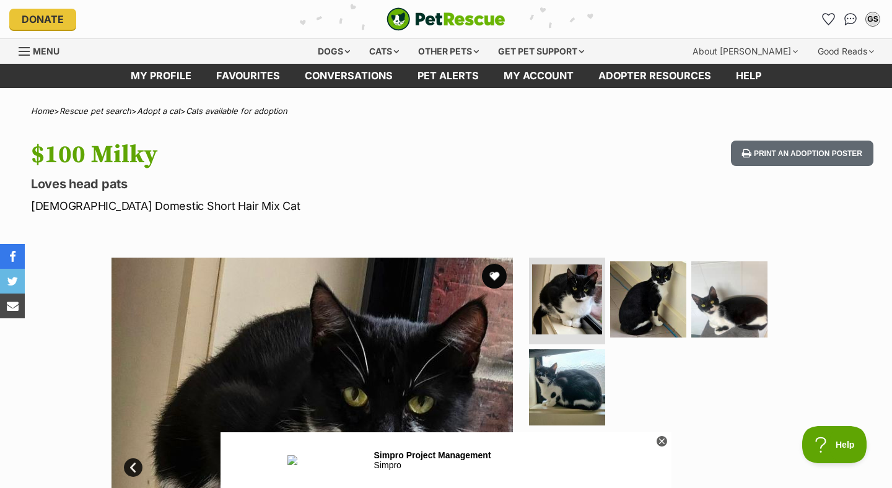
scroll to position [37, 0]
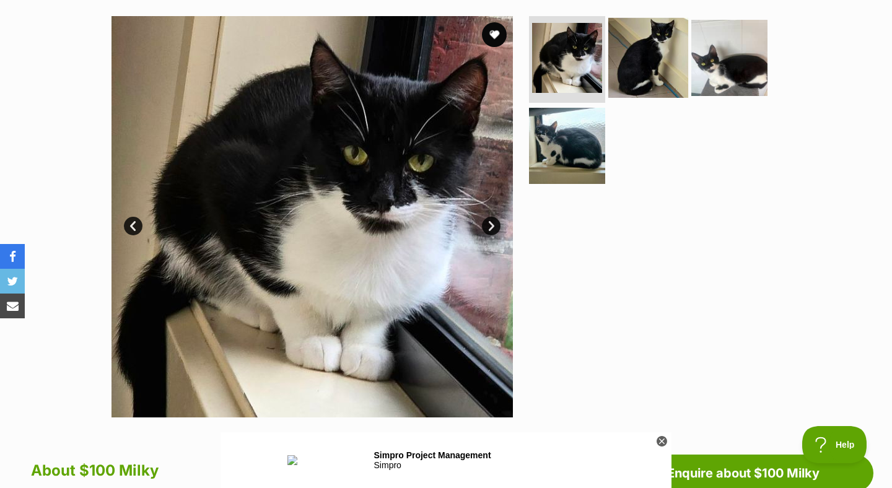
click at [650, 61] on img at bounding box center [648, 58] width 80 height 80
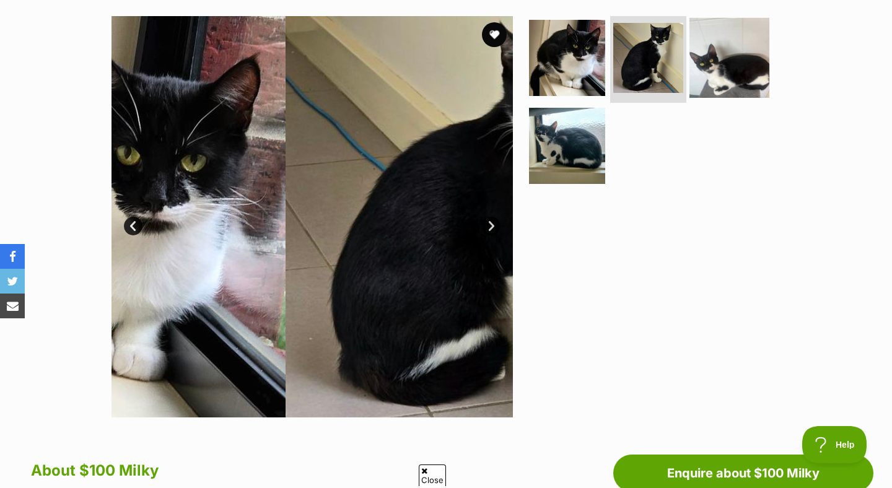
scroll to position [0, 0]
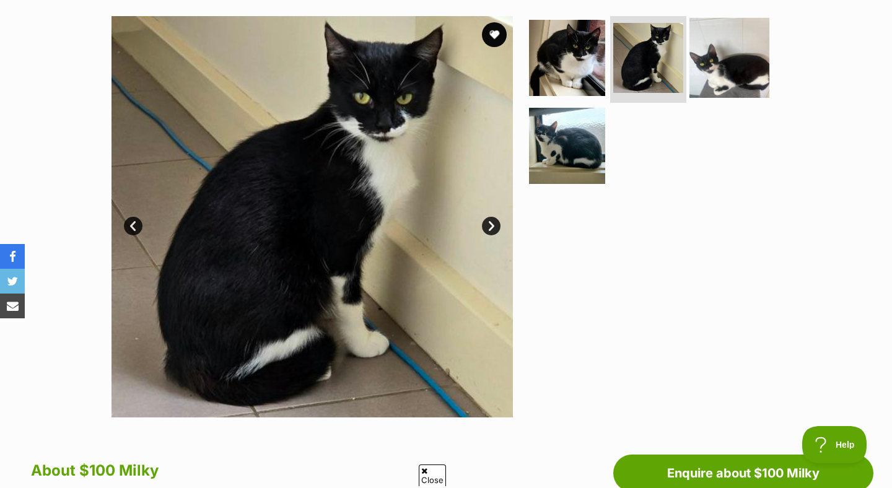
click at [716, 66] on img at bounding box center [729, 58] width 80 height 80
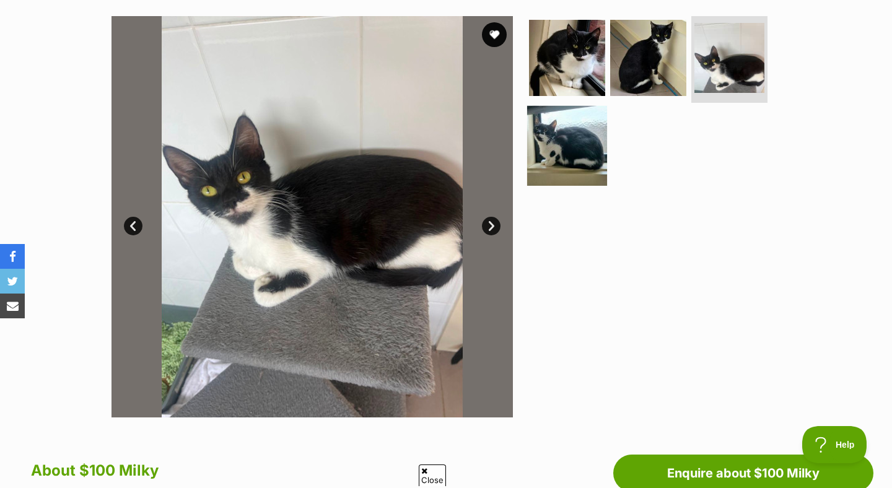
click at [591, 133] on img at bounding box center [567, 145] width 80 height 80
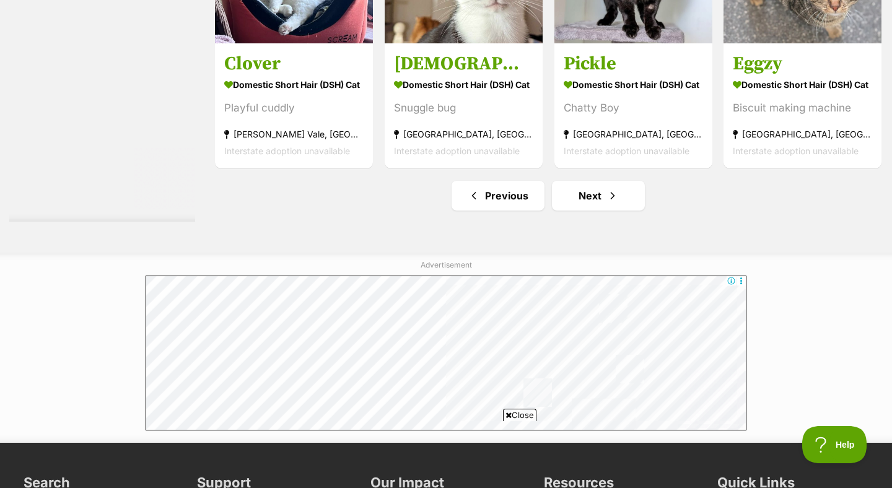
scroll to position [6609, 0]
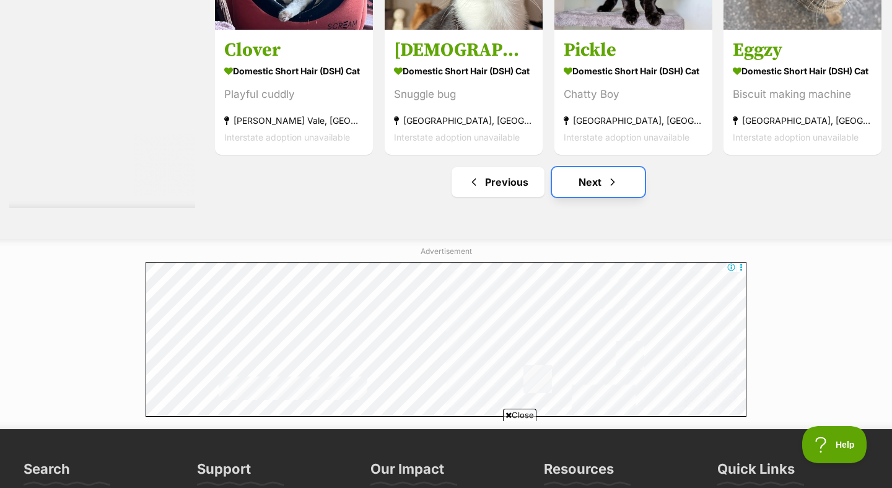
click at [586, 179] on link "Next" at bounding box center [598, 182] width 93 height 30
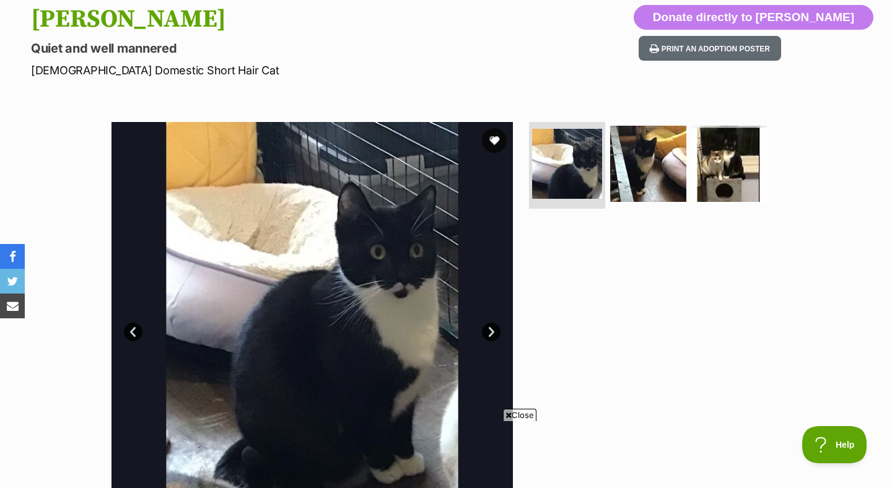
scroll to position [146, 0]
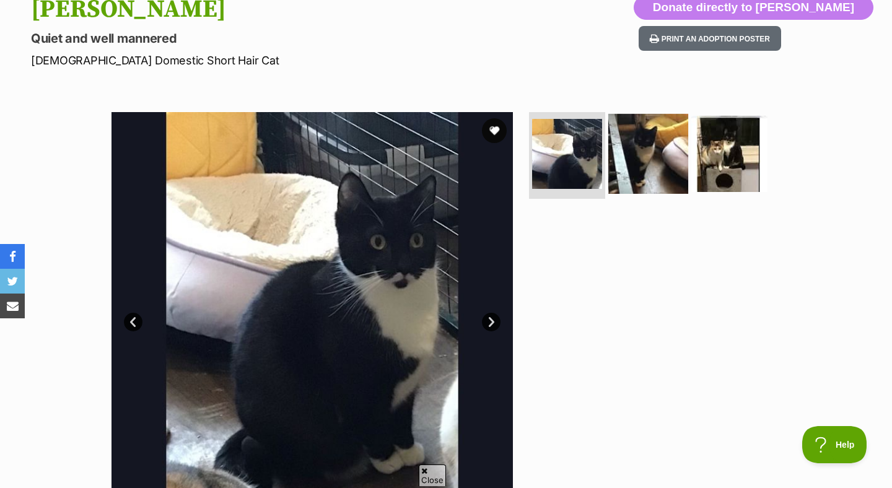
click at [652, 154] on img at bounding box center [648, 154] width 80 height 80
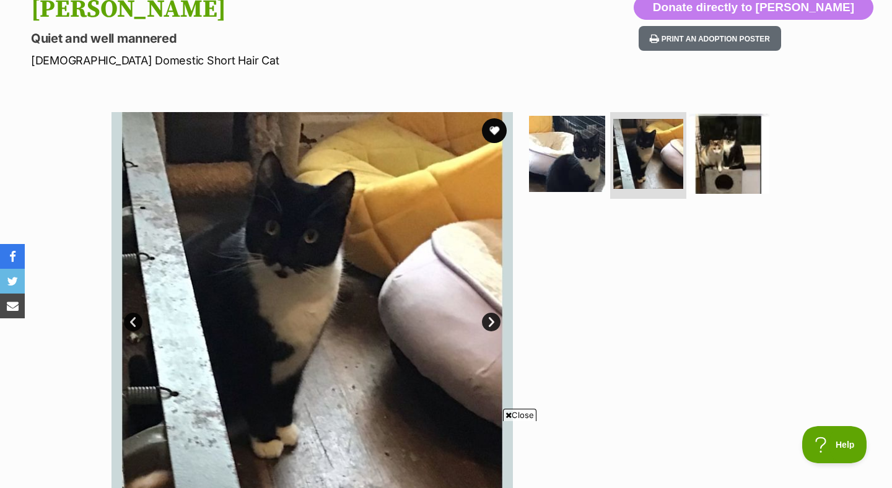
click at [733, 157] on img at bounding box center [729, 154] width 80 height 80
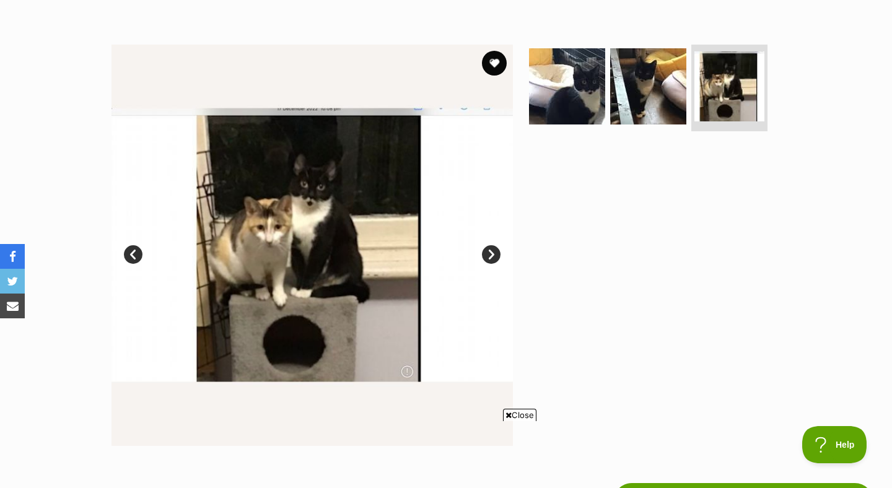
scroll to position [0, 0]
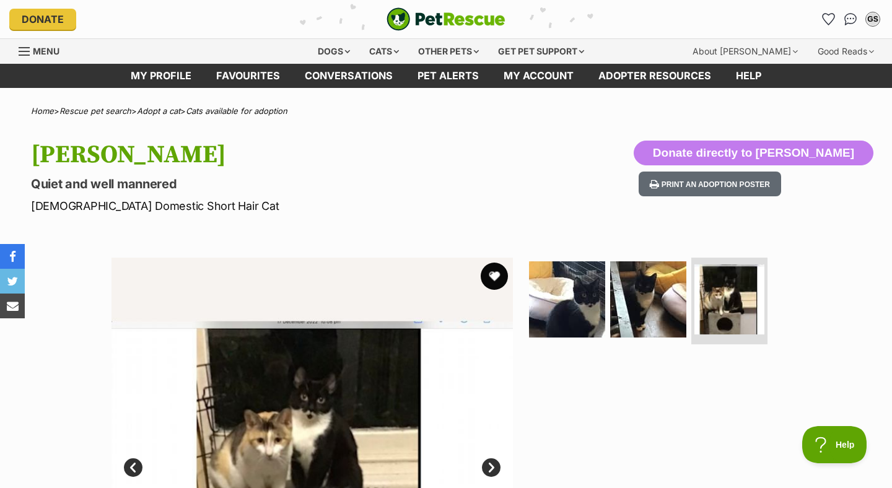
click at [491, 275] on button "favourite" at bounding box center [494, 276] width 27 height 27
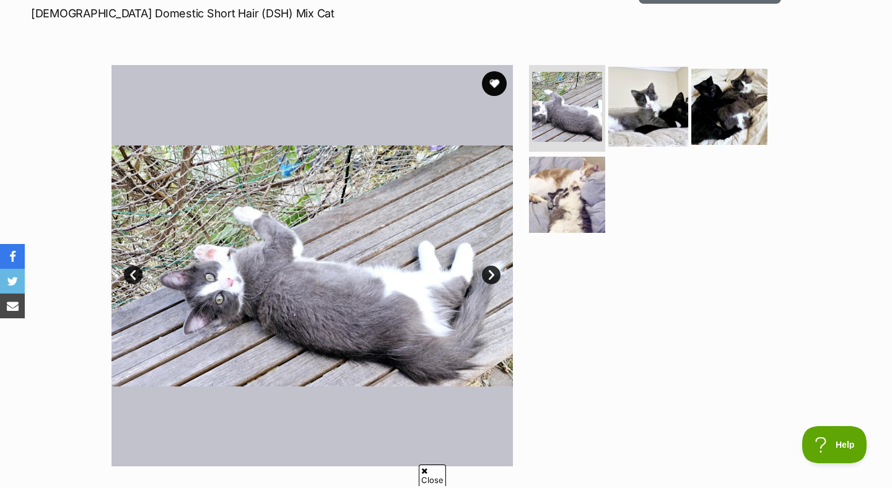
click at [639, 125] on img at bounding box center [648, 107] width 80 height 80
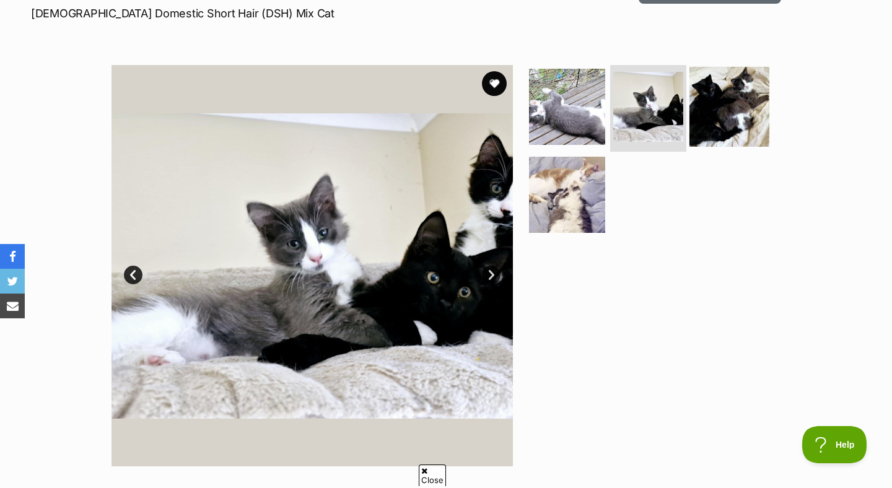
click at [730, 116] on img at bounding box center [729, 107] width 80 height 80
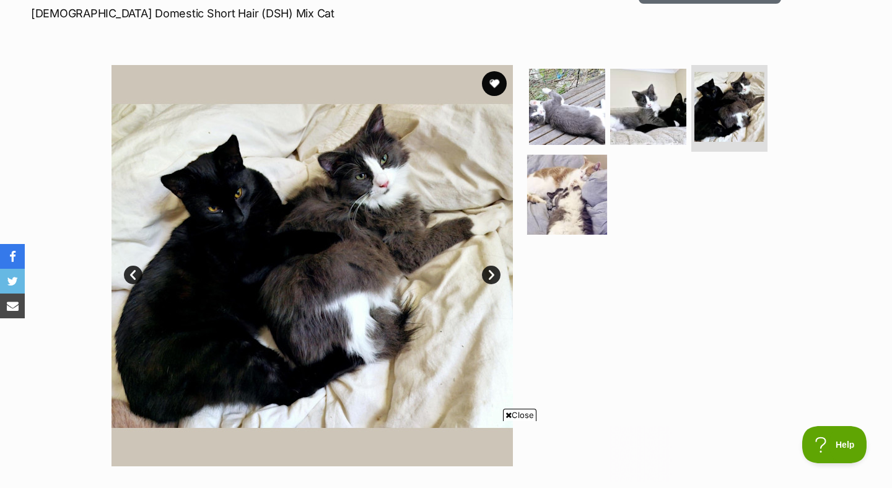
click at [572, 189] on img at bounding box center [567, 194] width 80 height 80
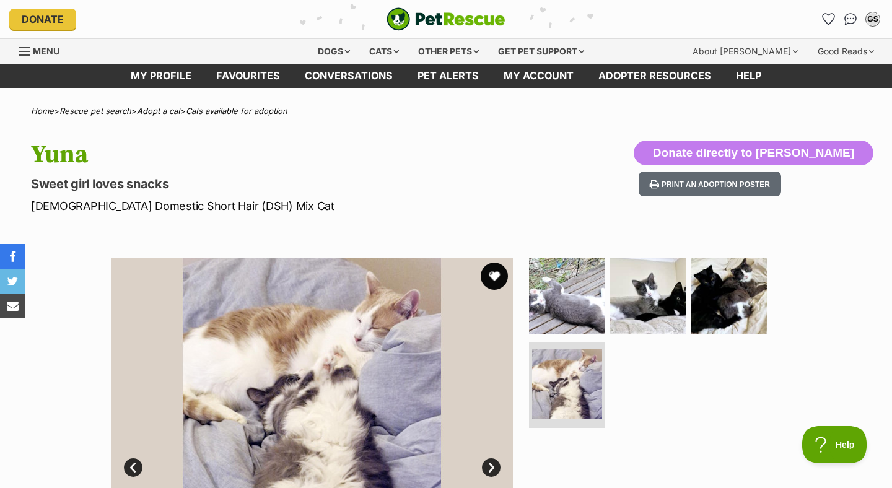
click at [489, 287] on button "favourite" at bounding box center [494, 276] width 27 height 27
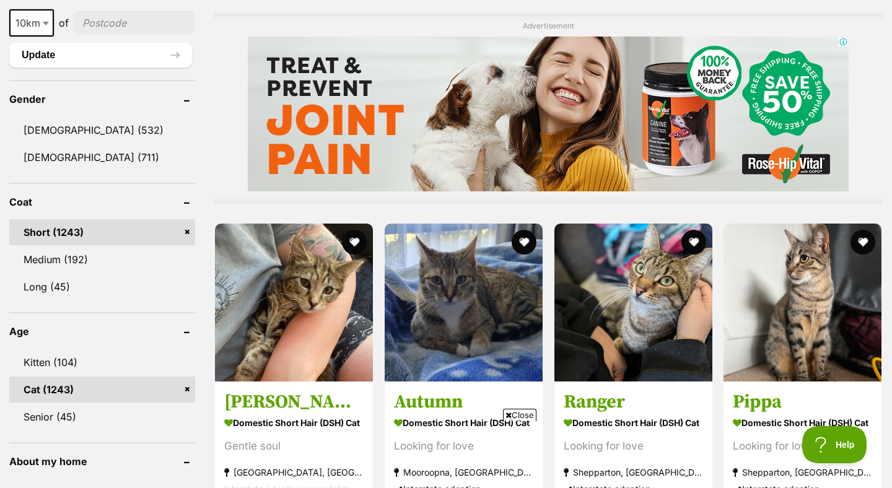
scroll to position [990, 0]
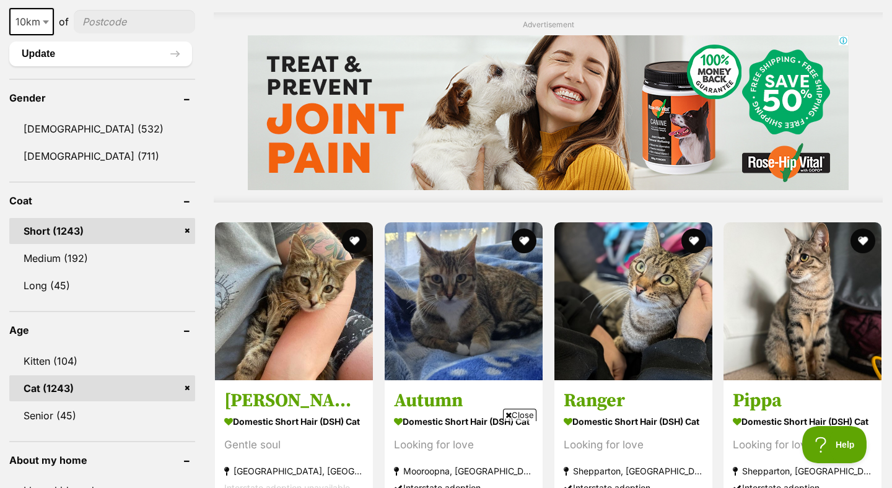
click at [515, 416] on span "Close" at bounding box center [519, 415] width 33 height 12
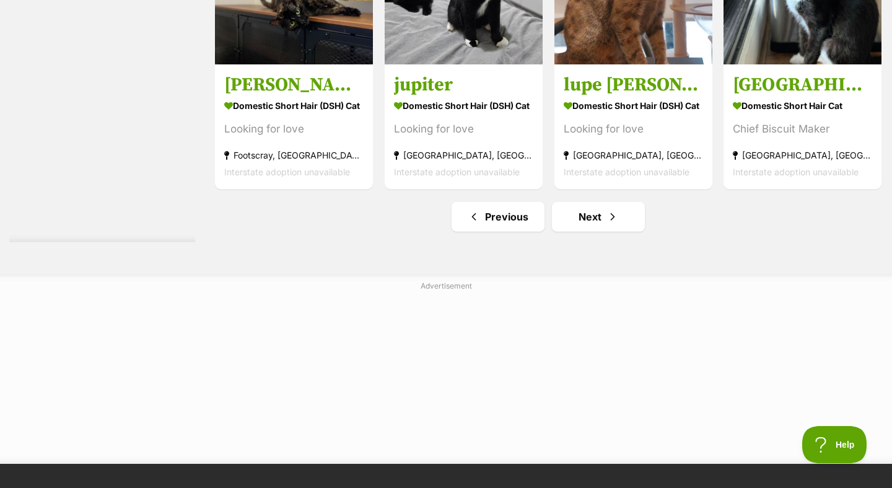
scroll to position [6515, 0]
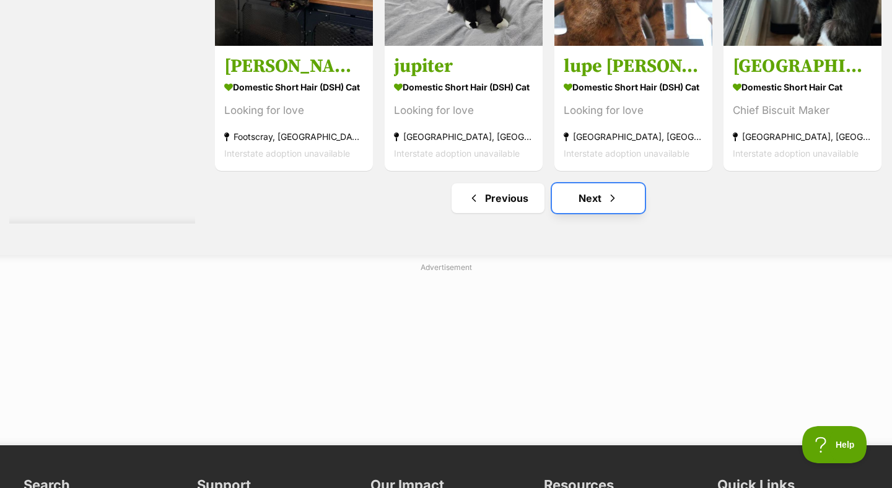
click at [587, 206] on link "Next" at bounding box center [598, 198] width 93 height 30
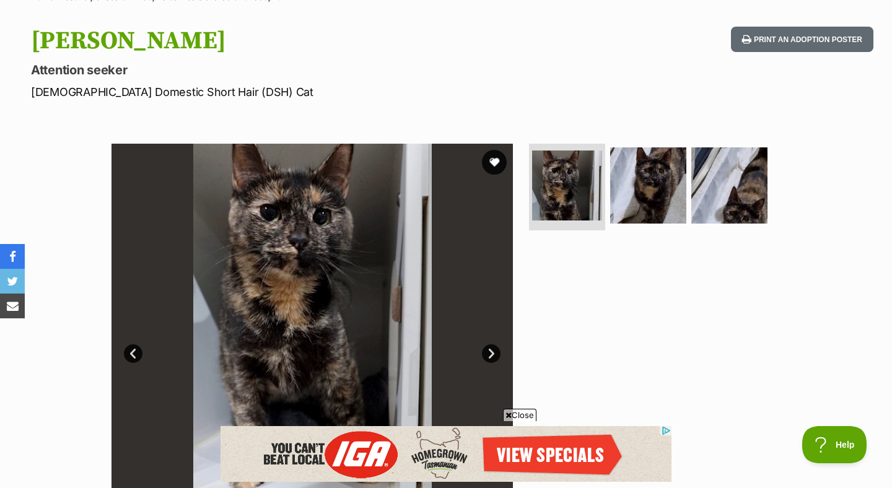
scroll to position [116, 0]
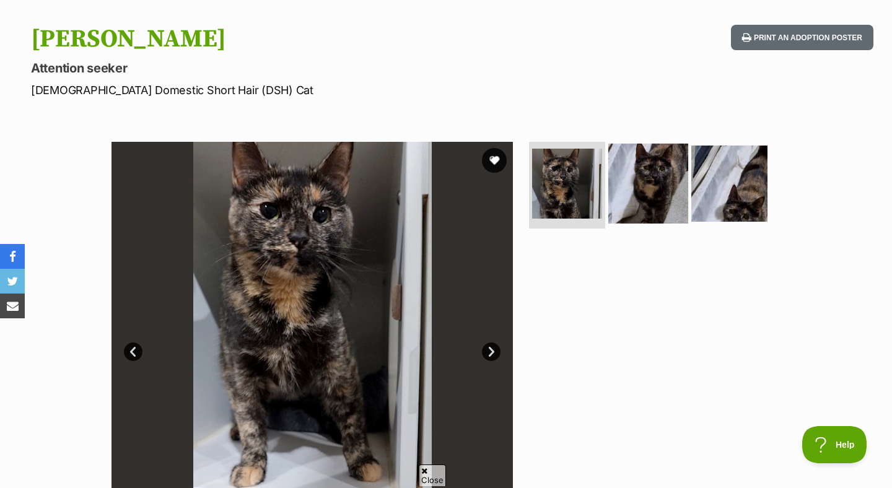
click at [631, 189] on img at bounding box center [648, 184] width 80 height 80
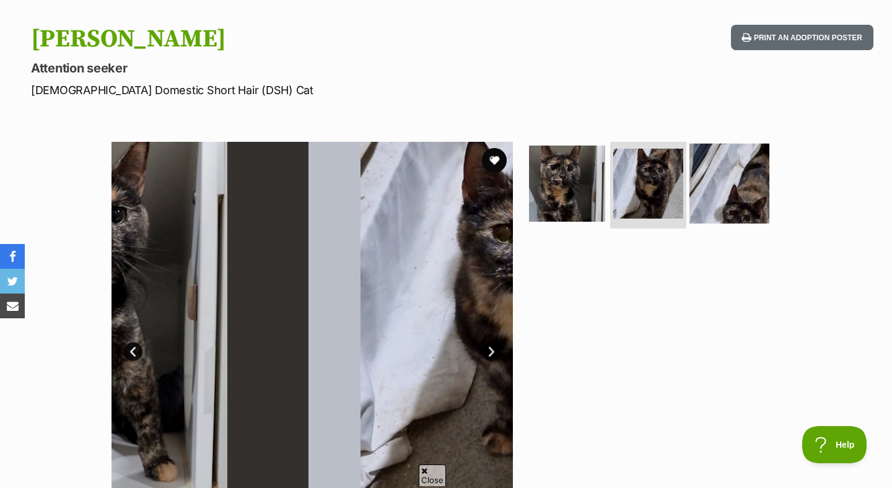
scroll to position [0, 0]
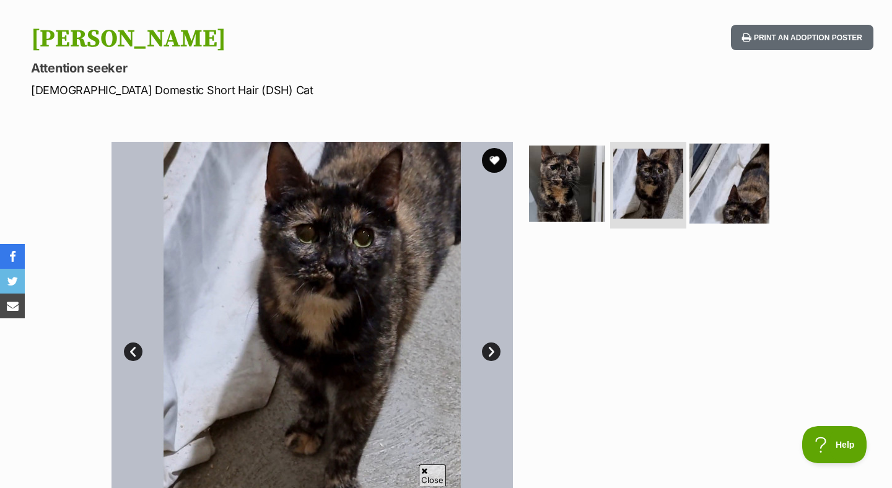
click at [739, 183] on img at bounding box center [729, 184] width 80 height 80
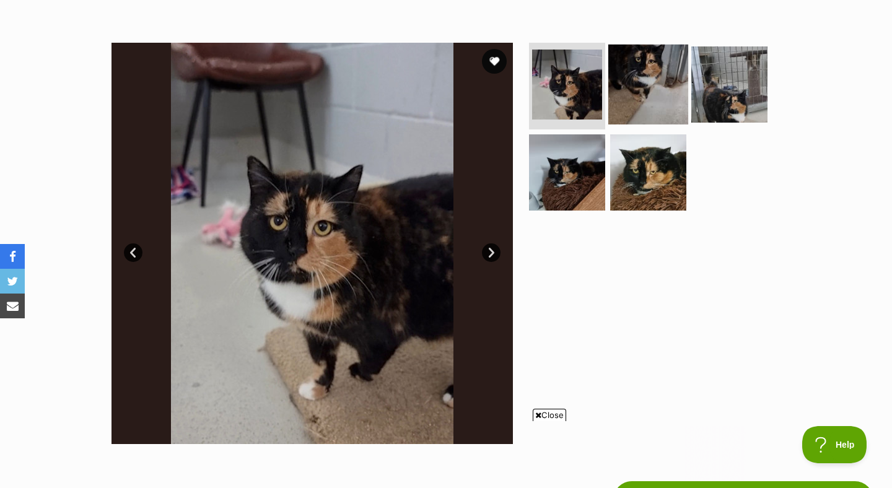
scroll to position [210, 0]
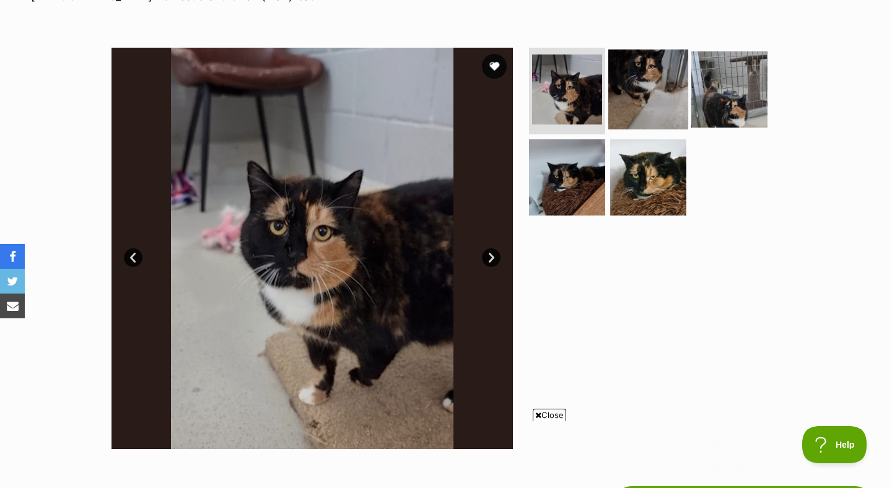
click at [661, 84] on img at bounding box center [648, 90] width 80 height 80
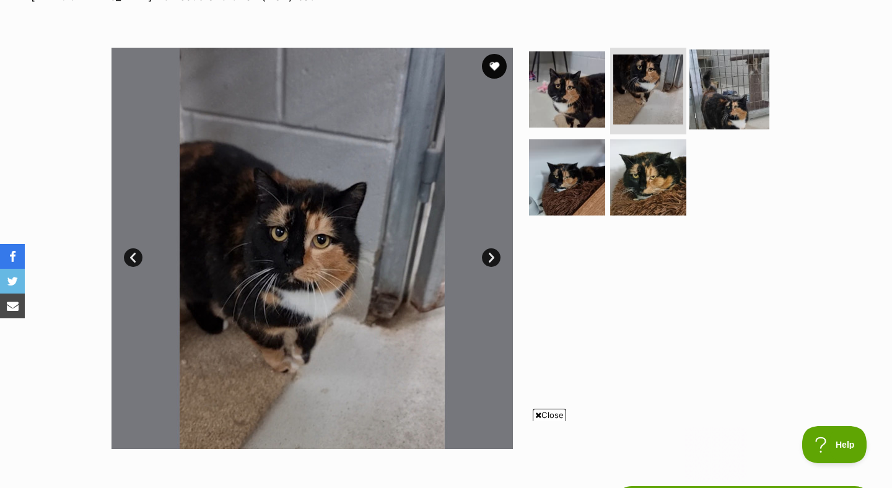
click at [720, 85] on img at bounding box center [729, 90] width 80 height 80
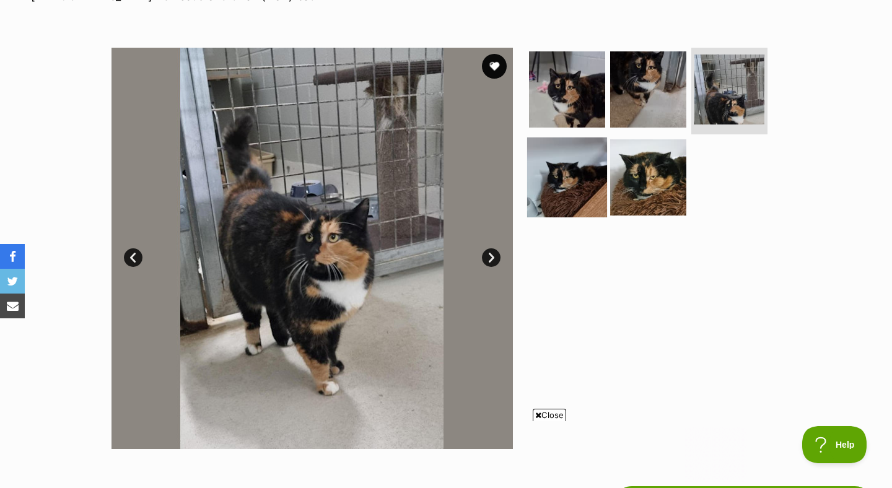
click at [583, 152] on img at bounding box center [567, 177] width 80 height 80
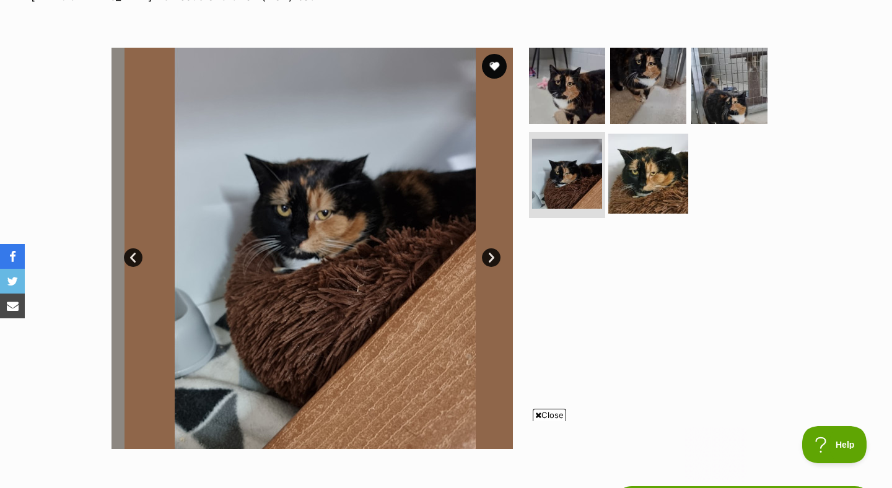
click at [639, 170] on img at bounding box center [648, 173] width 80 height 80
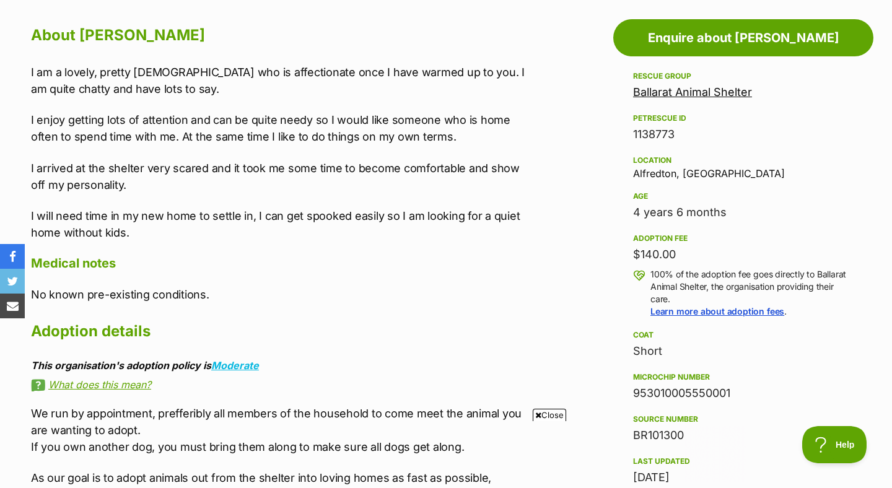
scroll to position [687, 0]
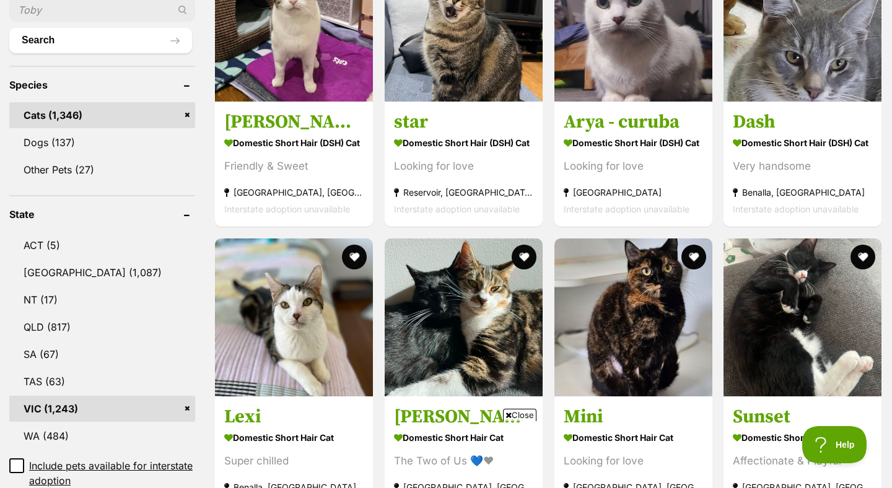
scroll to position [466, 0]
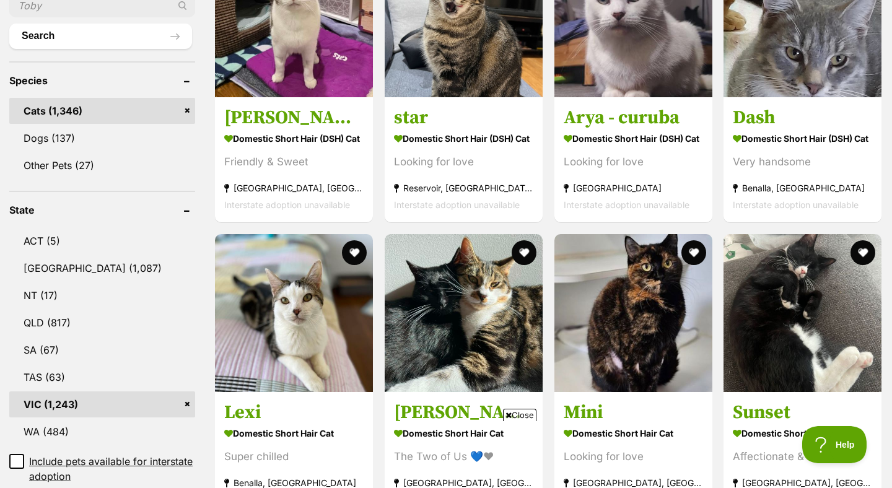
click at [520, 415] on span "Close" at bounding box center [519, 415] width 33 height 12
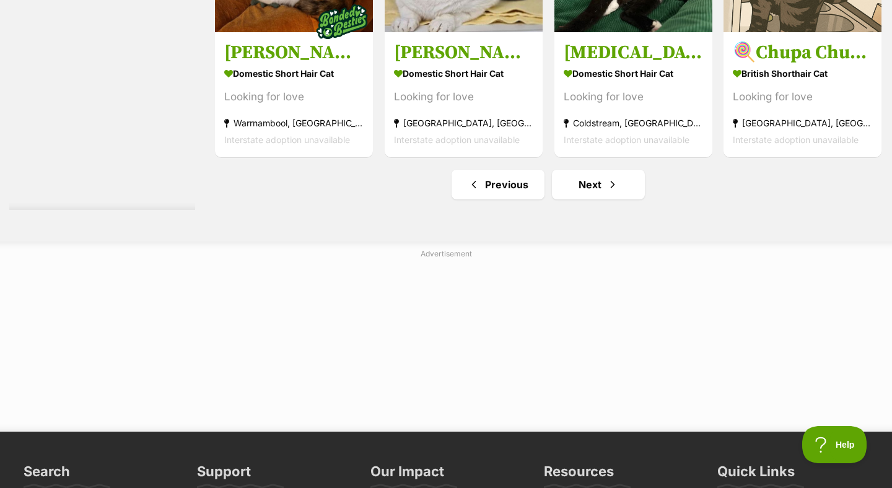
scroll to position [6553, 0]
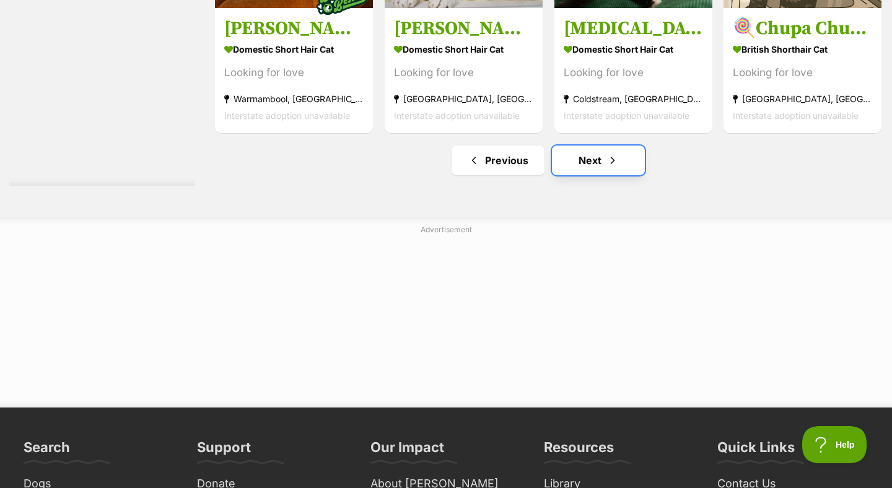
click at [598, 167] on link "Next" at bounding box center [598, 161] width 93 height 30
